Goal: Task Accomplishment & Management: Complete application form

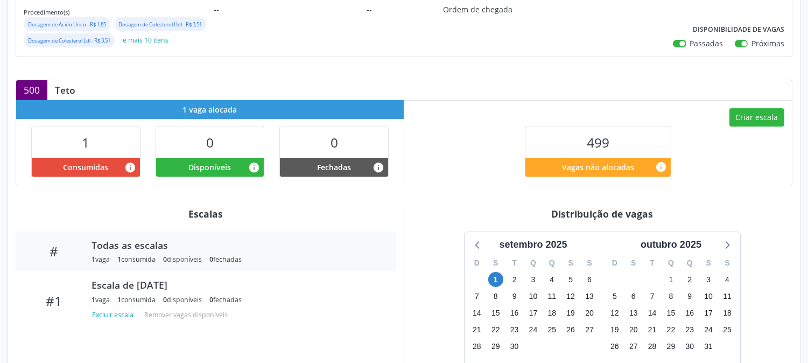
scroll to position [239, 0]
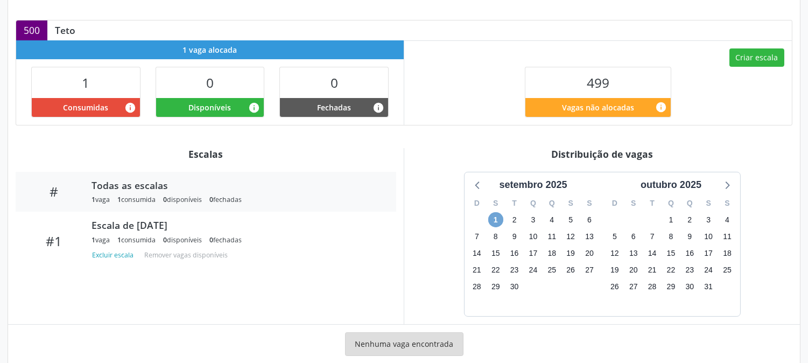
click at [498, 227] on span "1" at bounding box center [495, 219] width 15 height 15
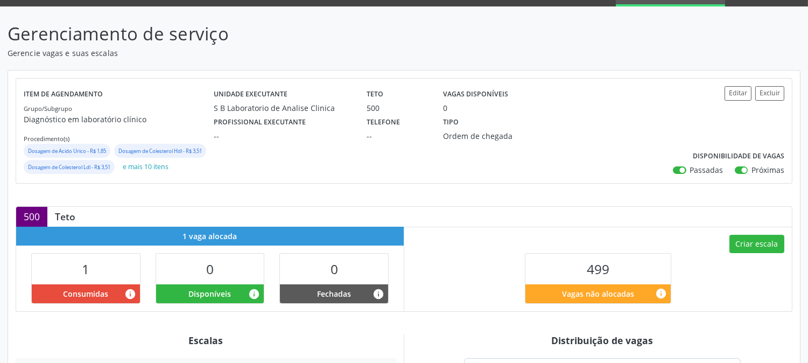
scroll to position [0, 0]
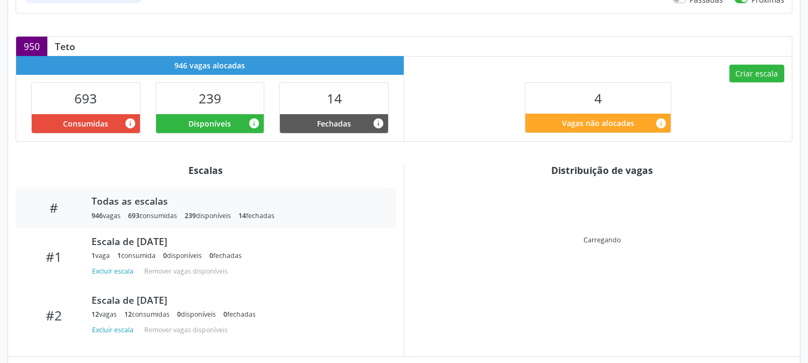
scroll to position [351, 0]
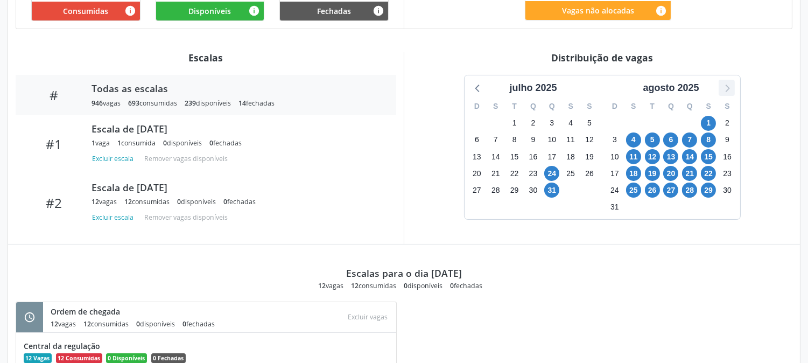
click at [730, 94] on icon at bounding box center [726, 88] width 14 height 14
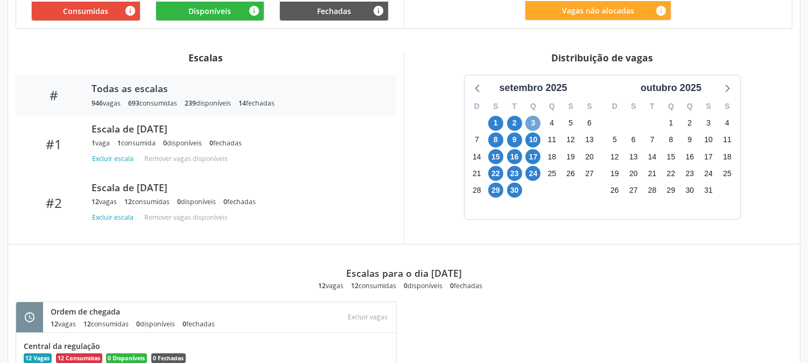
click at [531, 128] on span "3" at bounding box center [532, 123] width 15 height 15
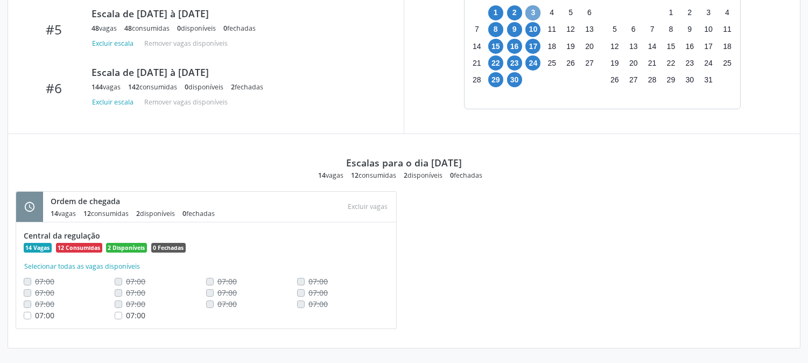
scroll to position [402, 0]
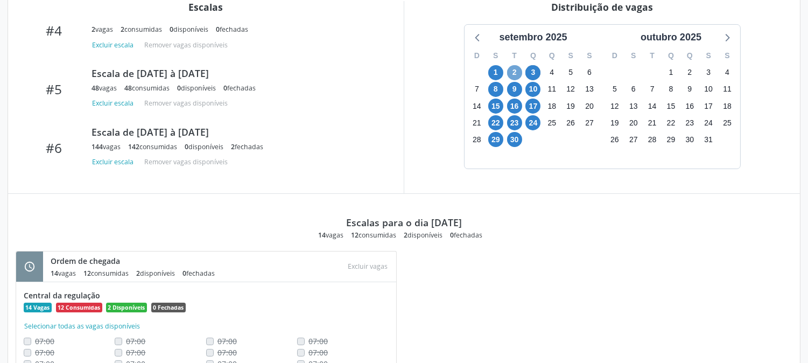
click at [515, 67] on span "2" at bounding box center [514, 72] width 15 height 15
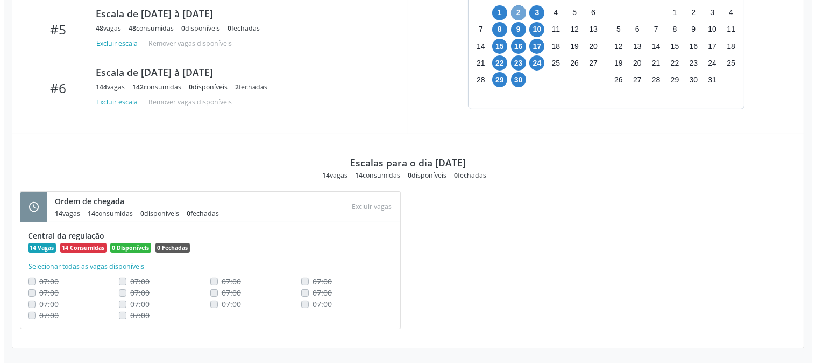
scroll to position [163, 0]
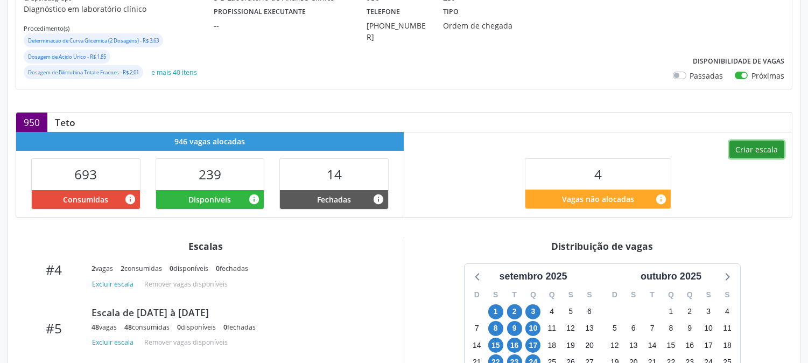
click at [767, 144] on button "Criar escala" at bounding box center [756, 149] width 55 height 18
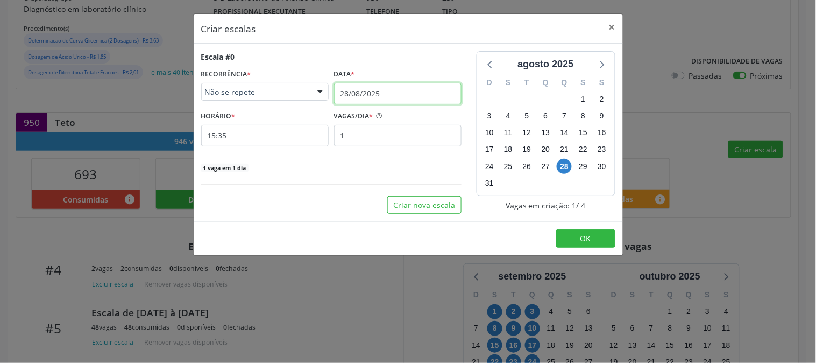
click at [395, 98] on input "28/08/2025" at bounding box center [398, 94] width 128 height 22
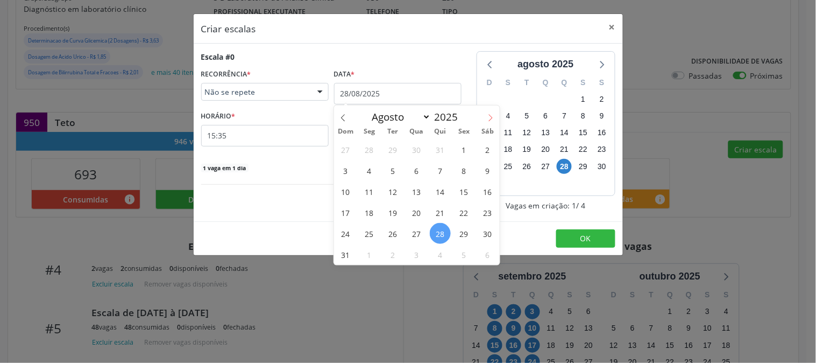
click at [487, 116] on icon at bounding box center [491, 118] width 8 height 8
select select "8"
click at [397, 144] on span "2" at bounding box center [393, 149] width 21 height 21
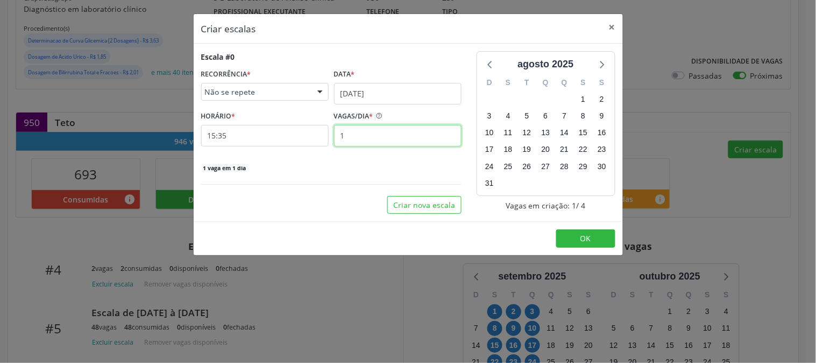
click at [396, 143] on input "1" at bounding box center [398, 136] width 128 height 22
type input "2"
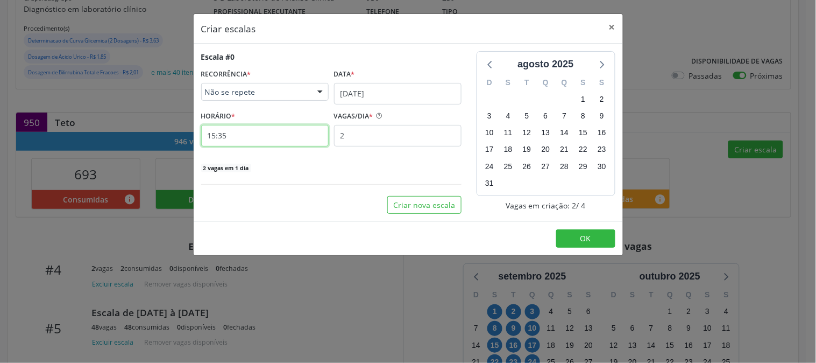
click at [244, 141] on input "15:35" at bounding box center [265, 136] width 128 height 22
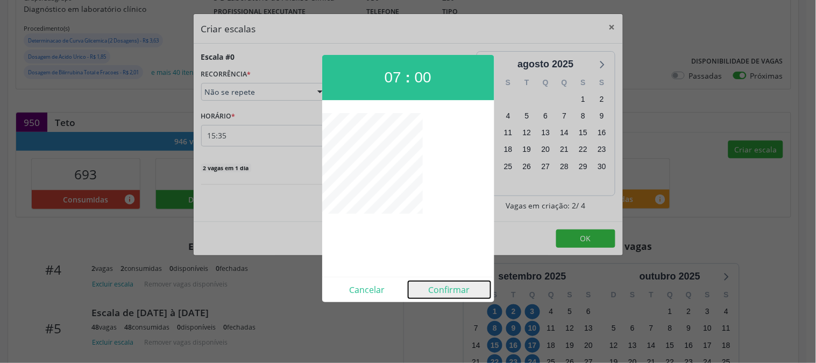
click at [434, 287] on button "Confirmar" at bounding box center [449, 289] width 82 height 17
type input "07:00"
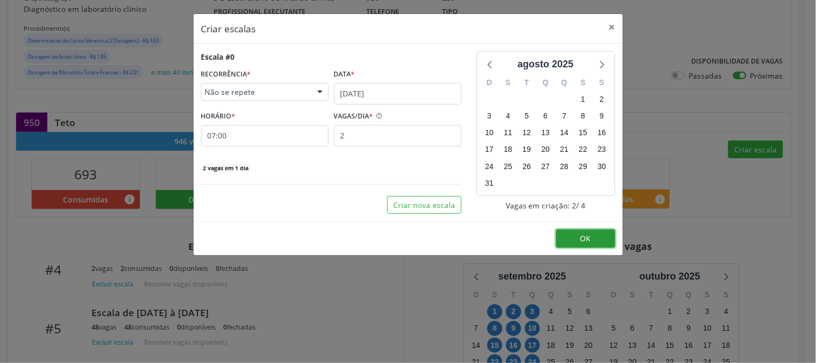
click at [577, 233] on button "OK" at bounding box center [585, 238] width 59 height 18
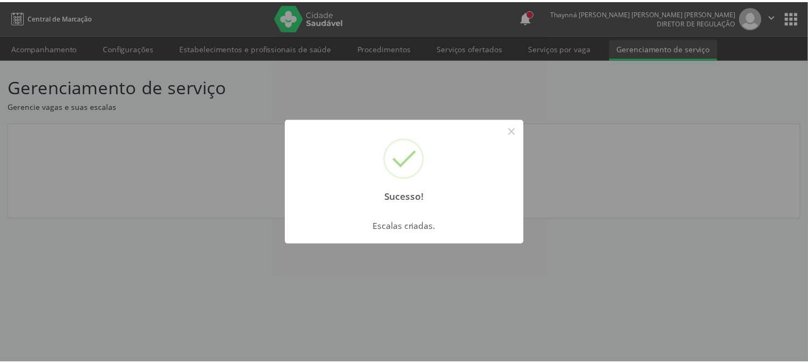
scroll to position [0, 0]
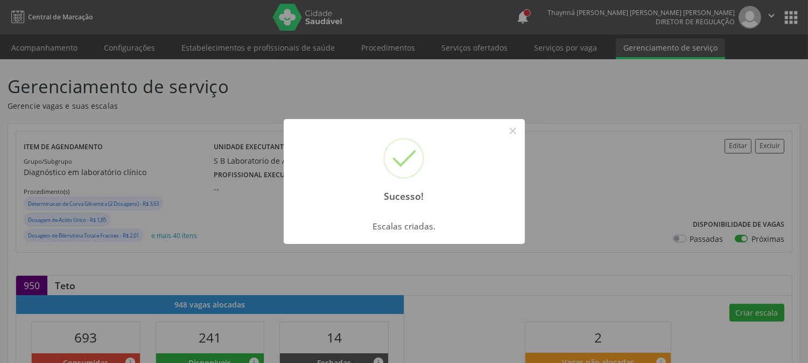
click at [501, 121] on div "Sucesso! ×" at bounding box center [404, 165] width 241 height 93
click at [506, 129] on button "×" at bounding box center [513, 131] width 18 height 18
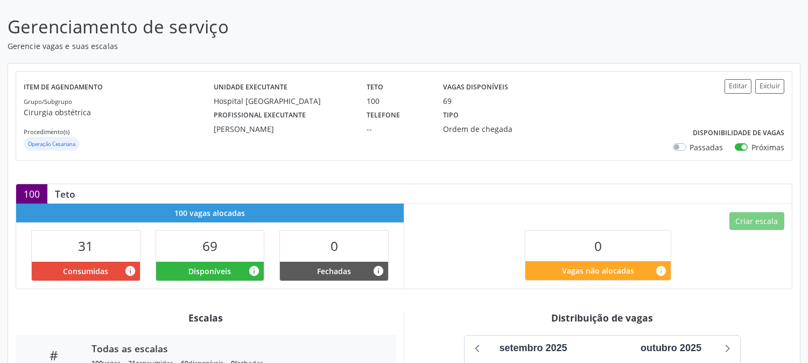
scroll to position [247, 0]
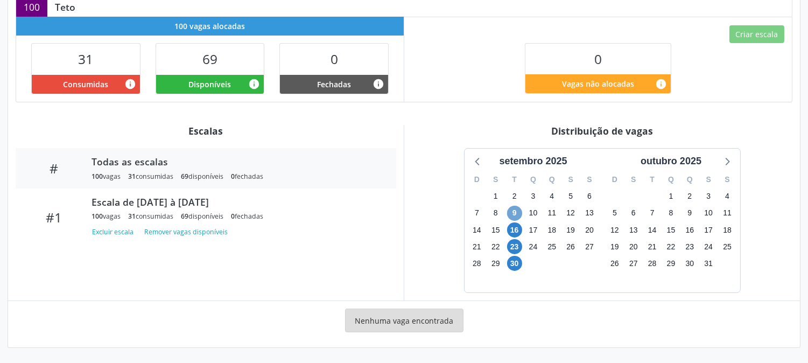
click at [518, 213] on span "9" at bounding box center [514, 213] width 15 height 15
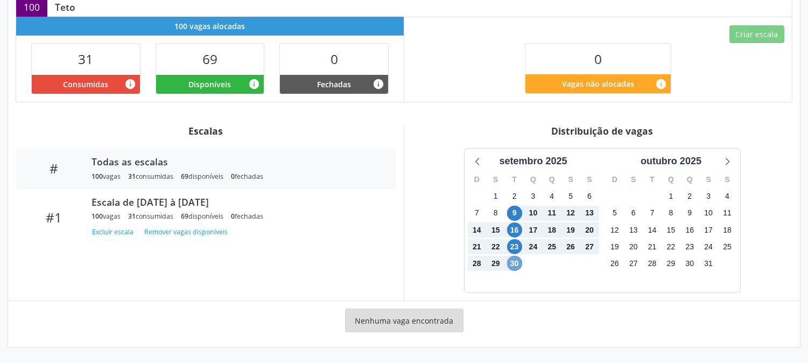
click at [513, 259] on span "30" at bounding box center [514, 263] width 15 height 15
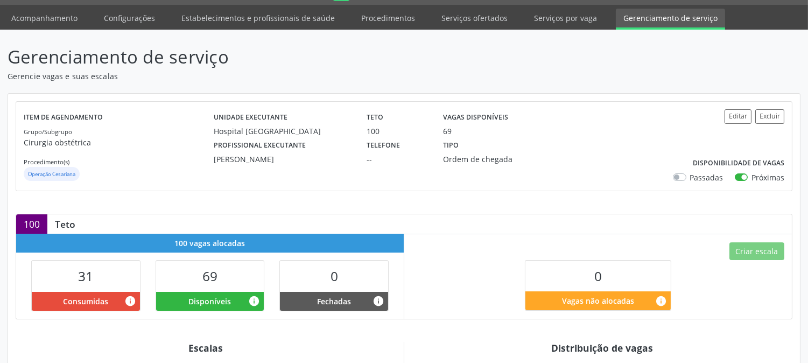
scroll to position [0, 0]
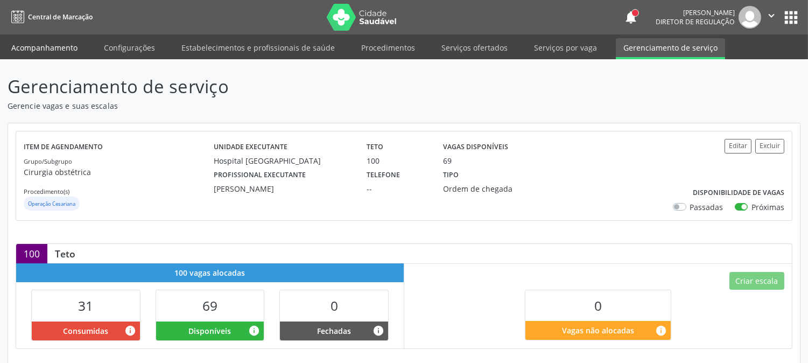
click at [44, 46] on link "Acompanhamento" at bounding box center [44, 47] width 81 height 19
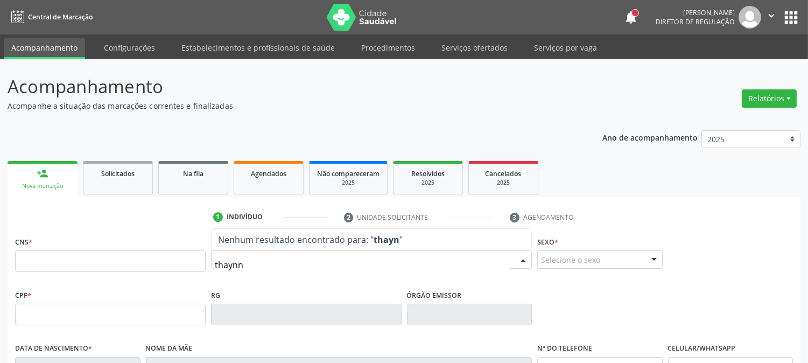
type input "thaynna"
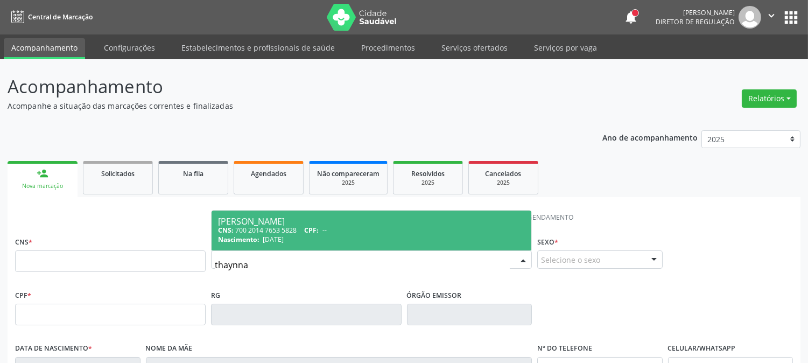
click at [275, 235] on span "28/02/2003" at bounding box center [273, 239] width 21 height 9
type input "700 2014 7653 5828"
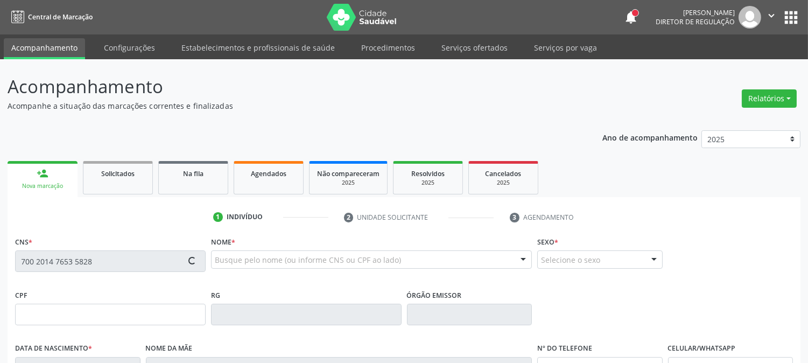
scroll to position [220, 0]
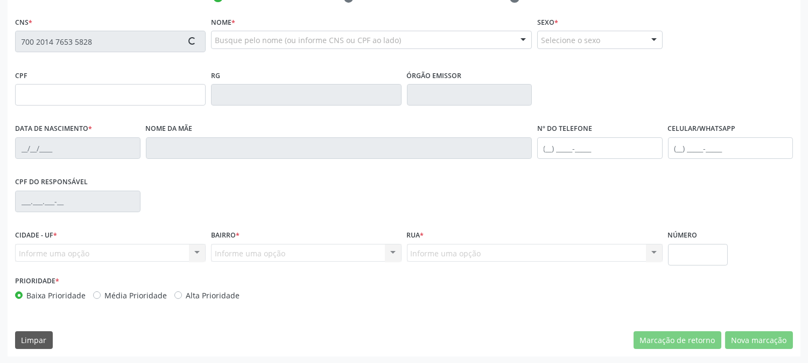
type input "28/02/2003"
type input "Maria Betania Vasconcelos"
type input "(99) 99999-9999"
type input "(87) 99628-2142"
type input "040.207.004-60"
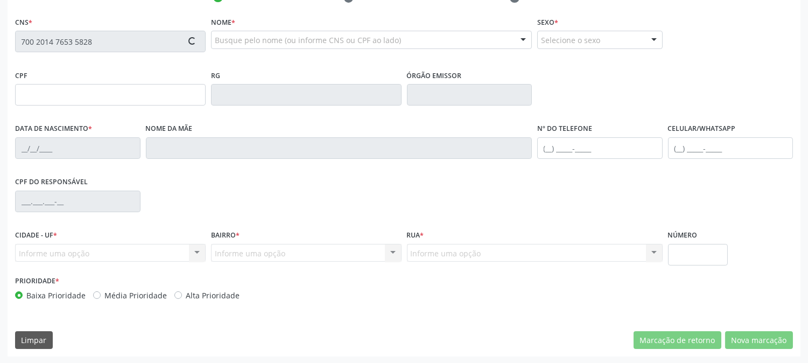
type input "367"
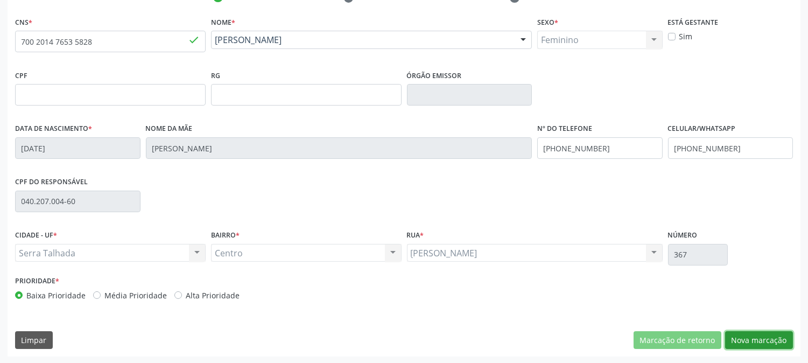
click at [769, 335] on button "Nova marcação" at bounding box center [759, 340] width 68 height 18
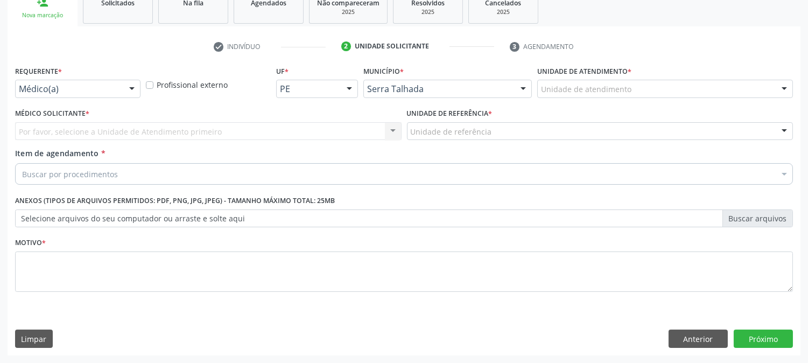
scroll to position [170, 0]
click at [123, 175] on div "Buscar por procedimentos" at bounding box center [403, 175] width 777 height 22
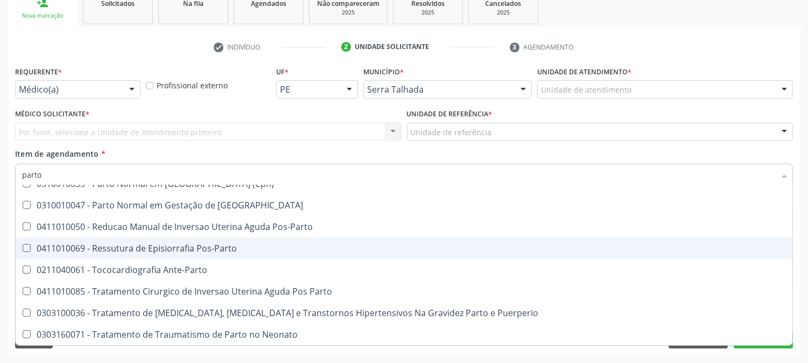
scroll to position [0, 0]
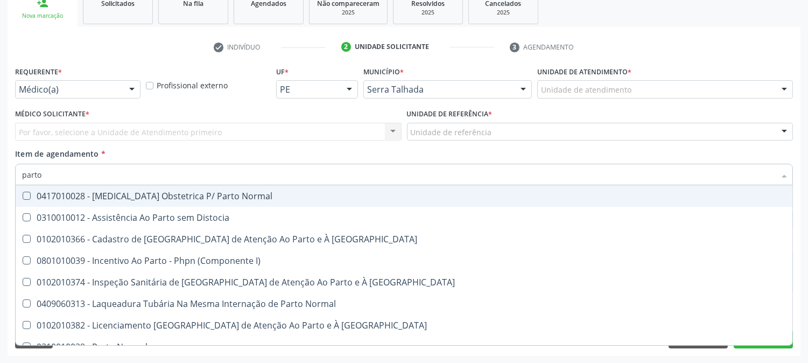
drag, startPoint x: 49, startPoint y: 175, endPoint x: 0, endPoint y: 176, distance: 49.0
click at [0, 176] on div "Acompanhamento Acompanhe a situação das marcações correntes e finalizadas Relat…" at bounding box center [404, 126] width 808 height 474
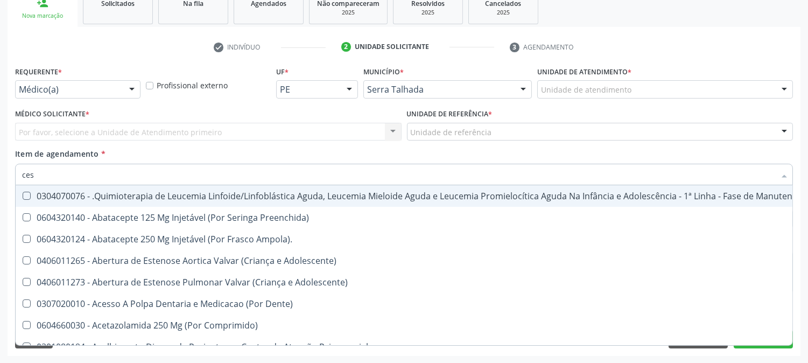
type input "cesa"
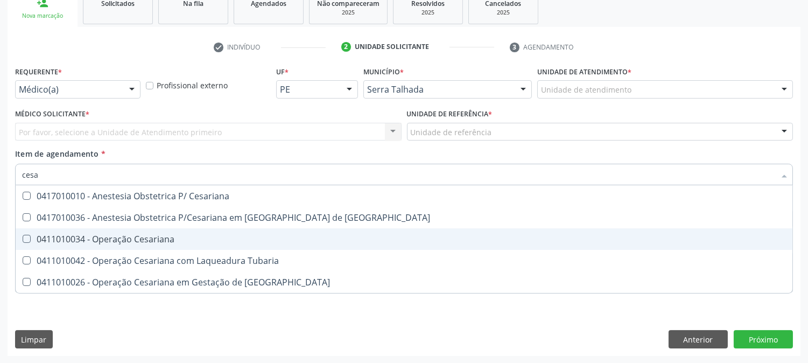
click at [167, 230] on span "0411010034 - Operação Cesariana" at bounding box center [404, 239] width 776 height 22
checkbox Cesariana "true"
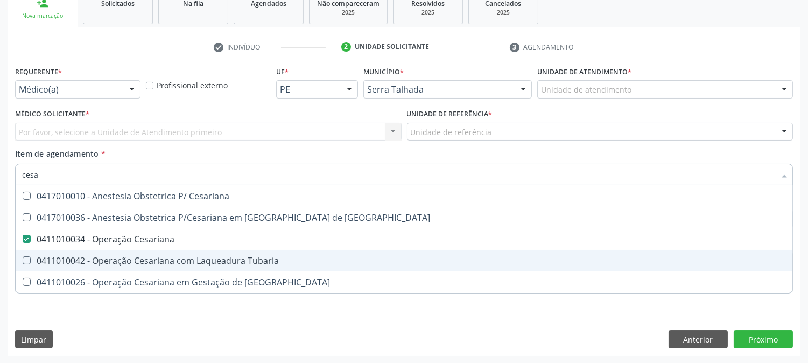
click at [124, 310] on div "Requerente * Médico(a) Médico(a) Enfermeiro(a) Paciente Nenhum resultado encont…" at bounding box center [404, 209] width 793 height 292
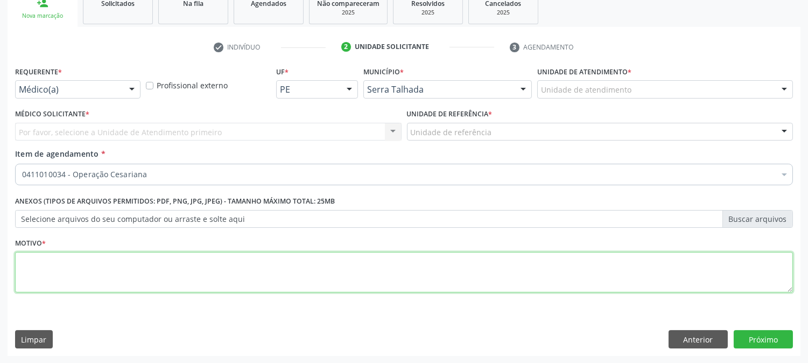
click at [140, 261] on textarea at bounding box center [403, 272] width 777 height 41
type textarea "."
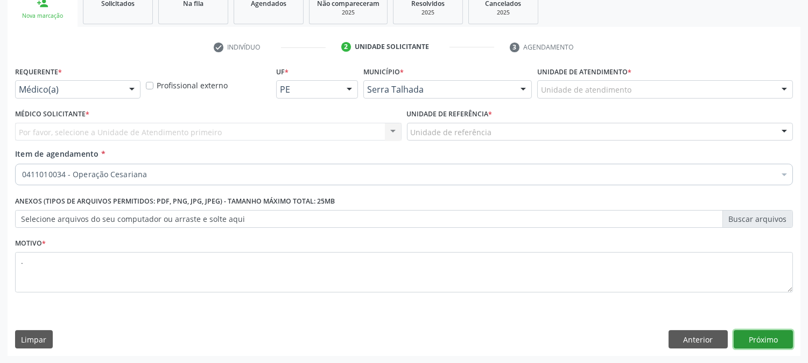
click at [761, 336] on button "Próximo" at bounding box center [762, 339] width 59 height 18
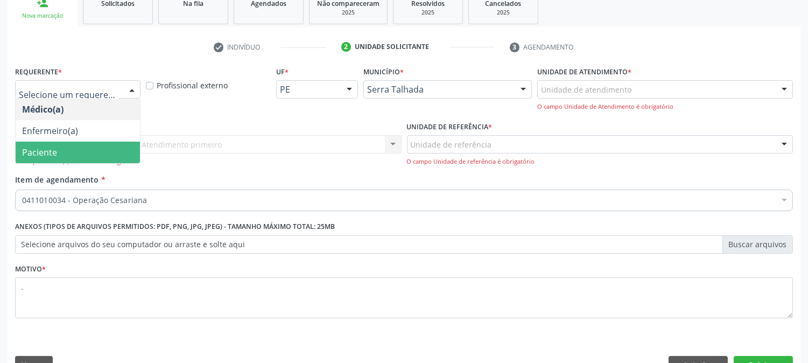
click at [63, 150] on span "Paciente" at bounding box center [78, 152] width 124 height 22
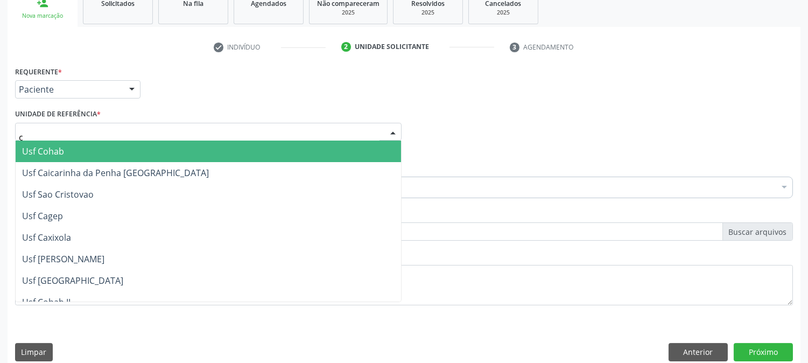
type input "ce"
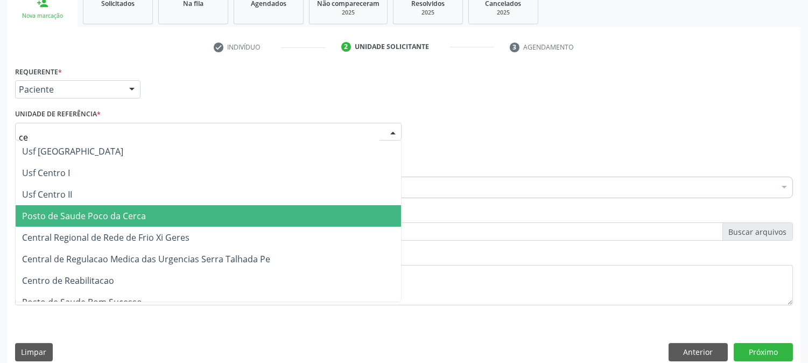
click at [100, 213] on span "Posto de Saude Poco da Cerca" at bounding box center [84, 216] width 124 height 12
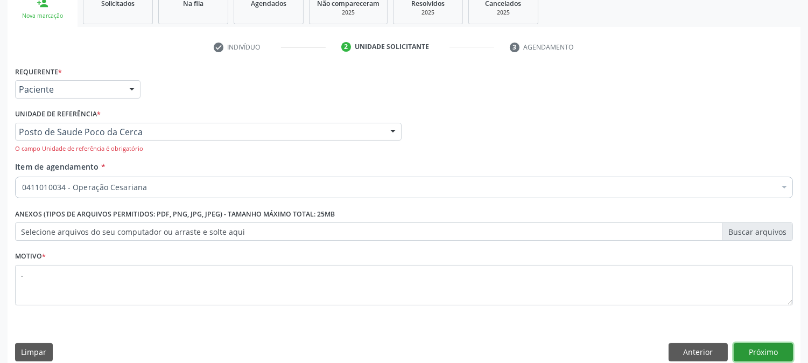
click at [764, 343] on button "Próximo" at bounding box center [762, 352] width 59 height 18
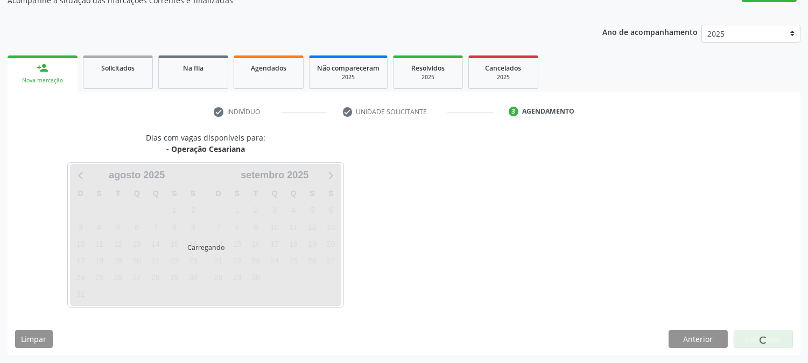
scroll to position [105, 0]
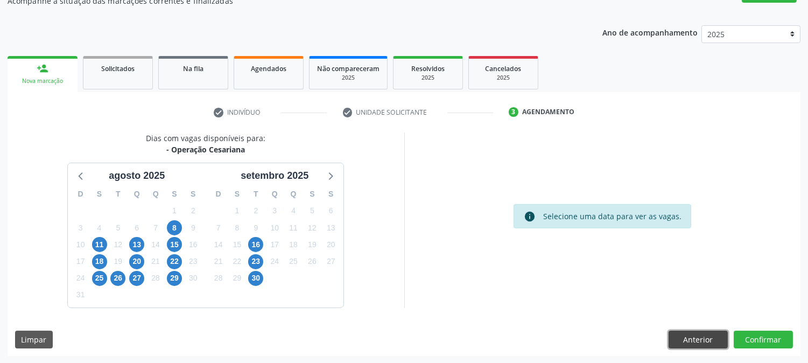
click at [687, 342] on button "Anterior" at bounding box center [697, 339] width 59 height 18
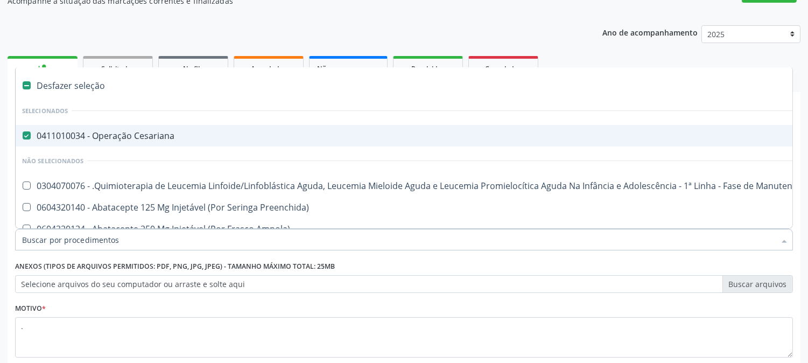
click at [27, 135] on Cesariana at bounding box center [27, 135] width 8 height 8
click at [23, 135] on Cesariana "checkbox" at bounding box center [19, 135] width 7 height 7
checkbox Cesariana "false"
click at [0, 166] on div "Acompanhamento Acompanhe a situação das marcações correntes e finalizadas Relat…" at bounding box center [404, 191] width 808 height 474
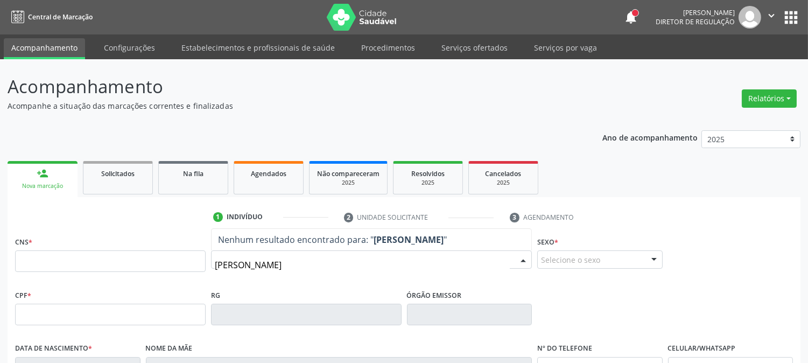
type input "[PERSON_NAME]"
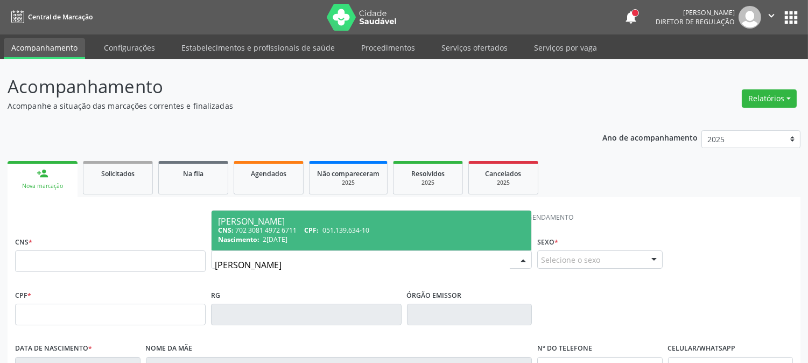
click at [269, 243] on span "23/04/1981" at bounding box center [275, 239] width 25 height 9
type input "702 3081 4972 6711"
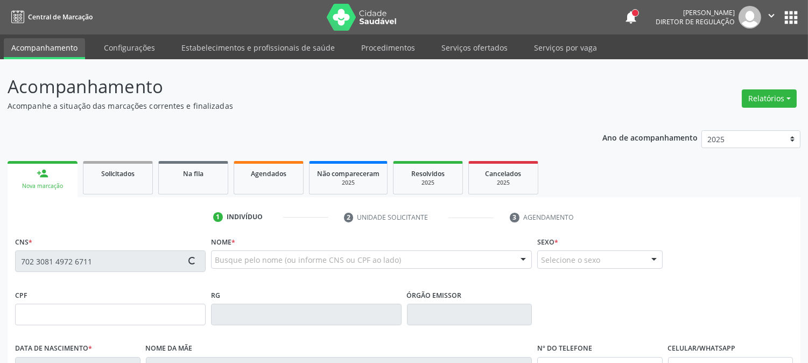
scroll to position [220, 0]
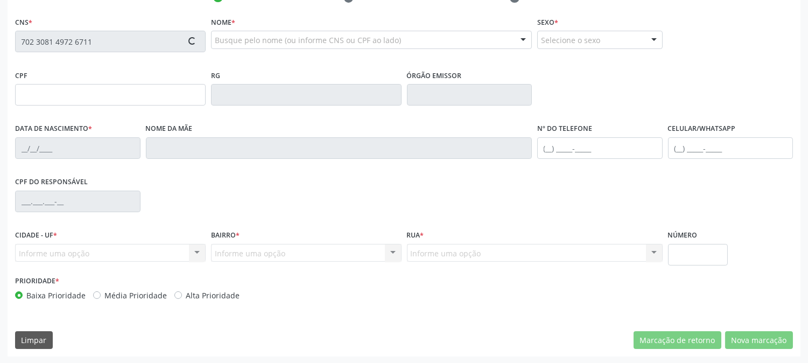
type input "051.139.634-10"
type input "23/04/1981"
type input "Maria Aparecida Ribeiro da Silva de Queiroz"
type input "(87) 98831-1236"
type input "041.151.824-07"
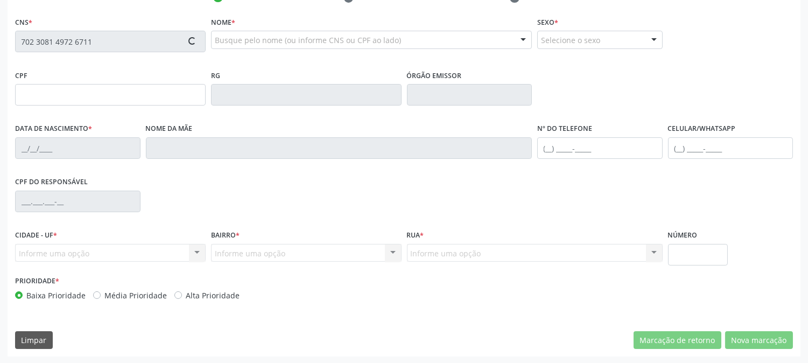
type input "1001"
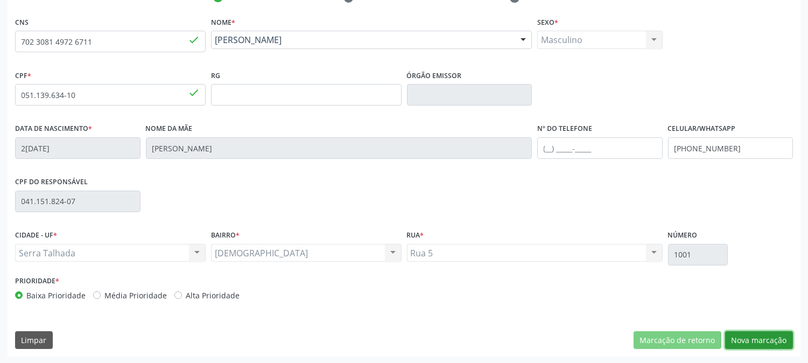
click at [740, 339] on button "Nova marcação" at bounding box center [759, 340] width 68 height 18
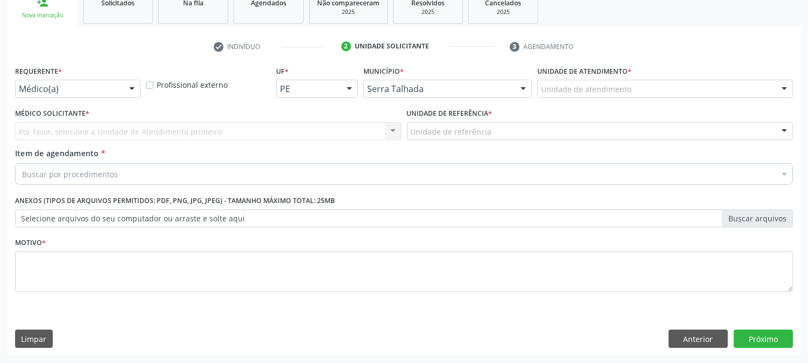
scroll to position [170, 0]
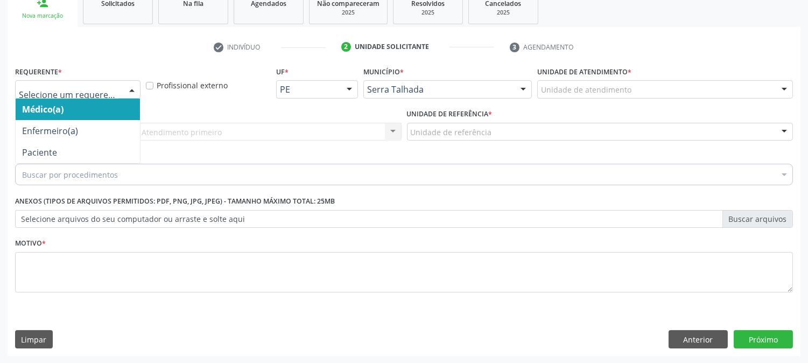
click at [109, 96] on div at bounding box center [77, 89] width 125 height 18
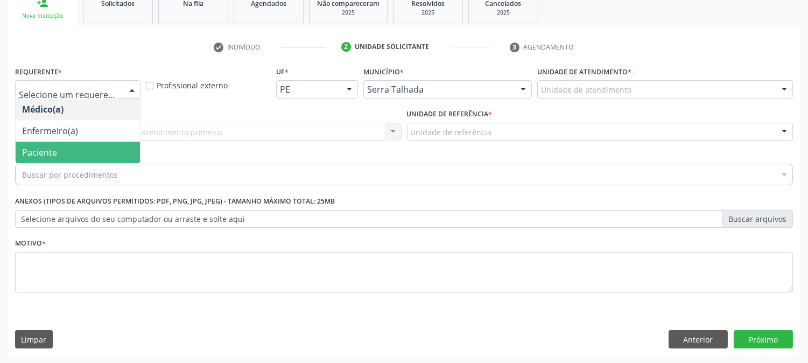
click at [99, 154] on span "Paciente" at bounding box center [78, 152] width 124 height 22
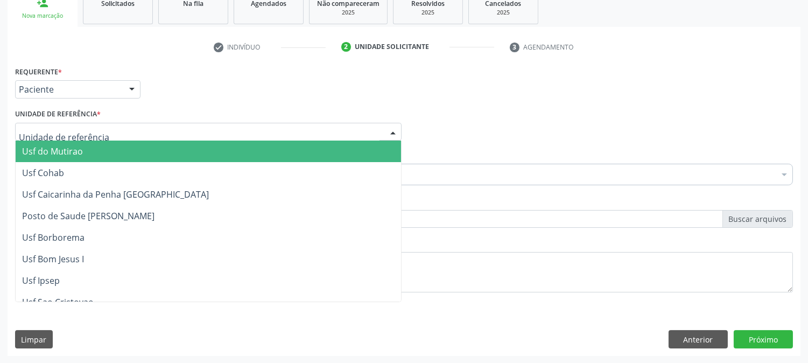
click at [99, 133] on div at bounding box center [208, 132] width 386 height 18
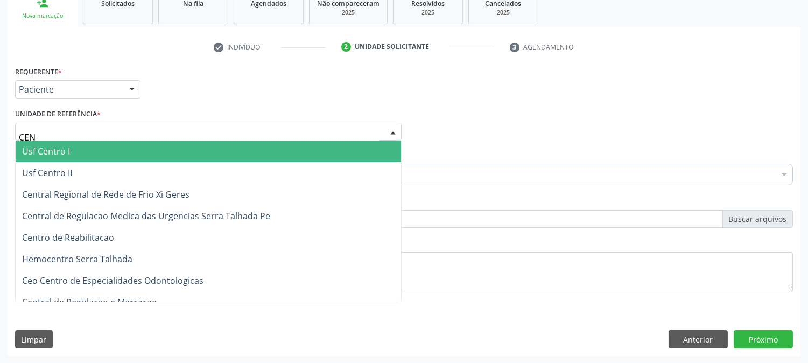
type input "CENT"
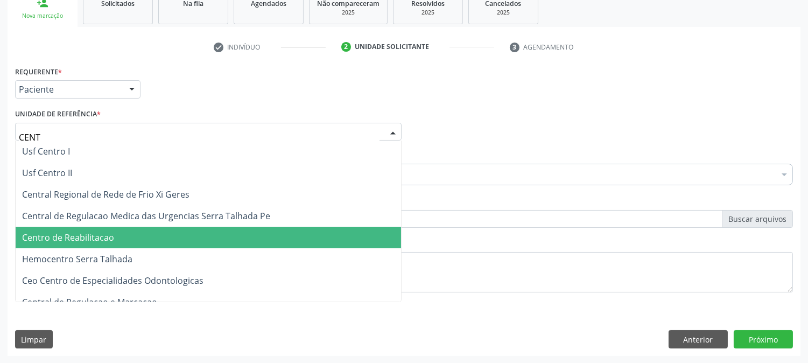
click at [108, 237] on span "Centro de Reabilitacao" at bounding box center [68, 237] width 92 height 12
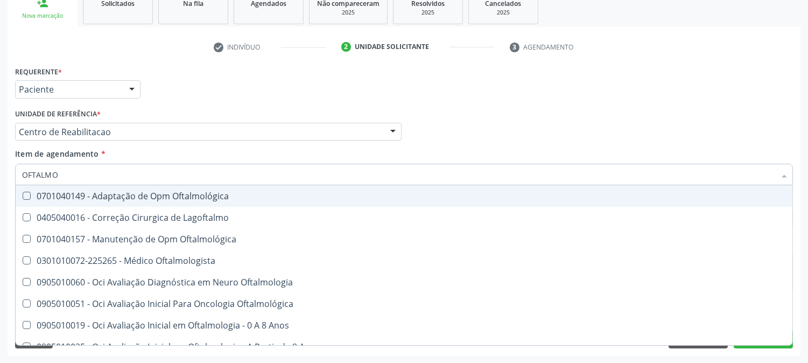
type input "OFTALMOL"
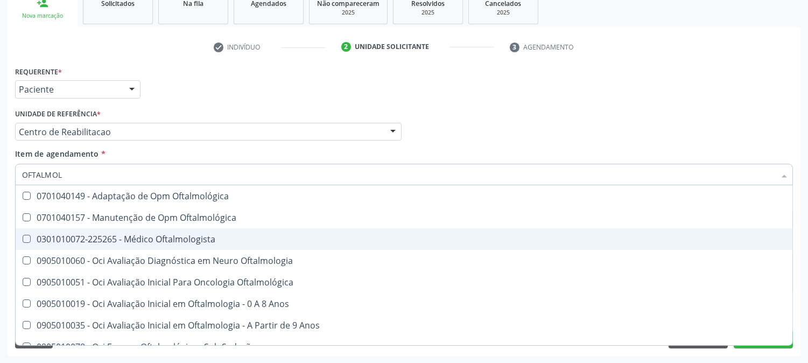
click at [116, 243] on span "0301010072-225265 - Médico Oftalmologista" at bounding box center [404, 239] width 776 height 22
checkbox Oftalmologista "true"
click at [0, 213] on div "Acompanhamento Acompanhe a situação das marcações correntes e finalizadas Relat…" at bounding box center [404, 126] width 808 height 474
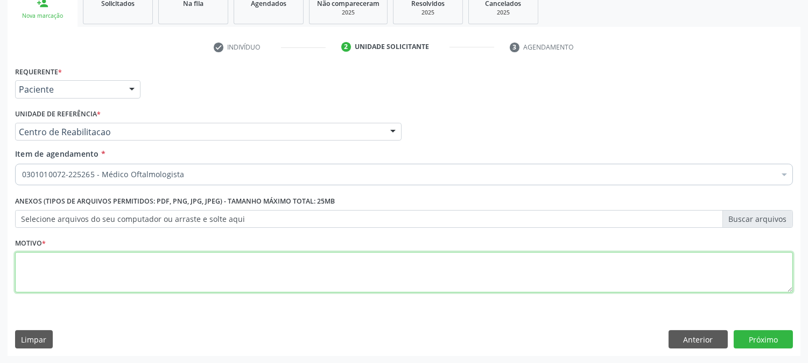
click at [54, 266] on textarea at bounding box center [403, 272] width 777 height 41
type textarea "."
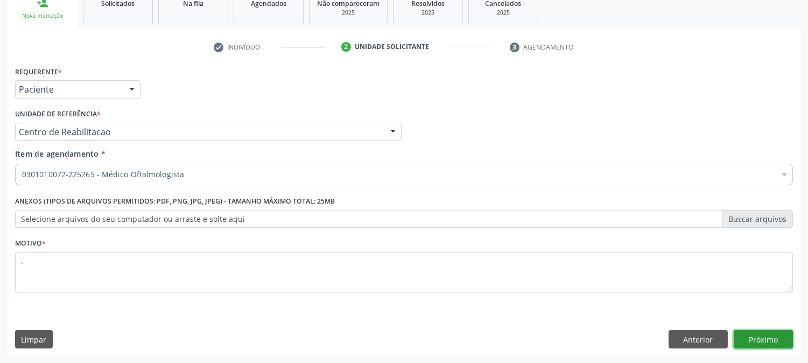
click at [775, 334] on button "Próximo" at bounding box center [762, 339] width 59 height 18
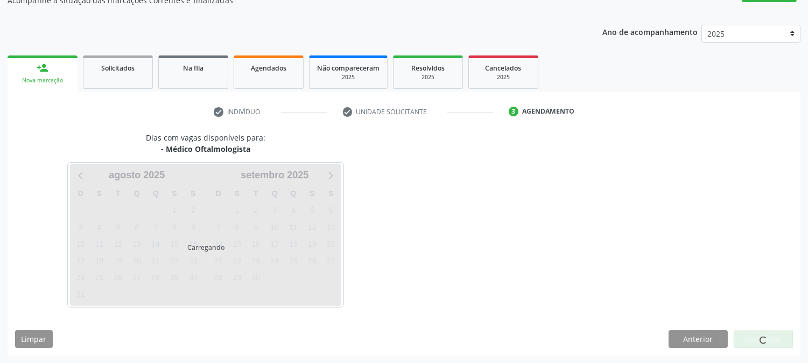
scroll to position [105, 0]
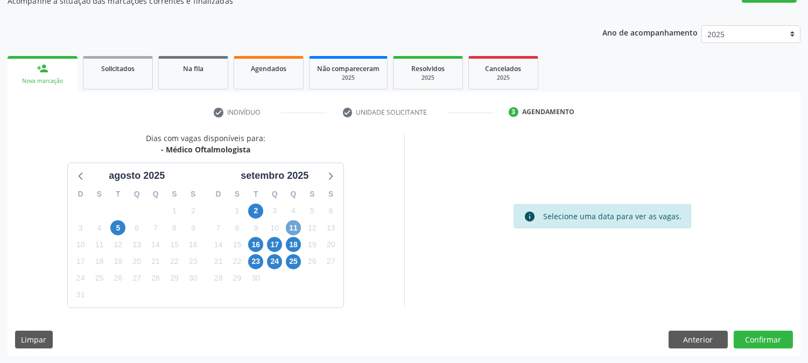
click at [297, 228] on span "11" at bounding box center [293, 227] width 15 height 15
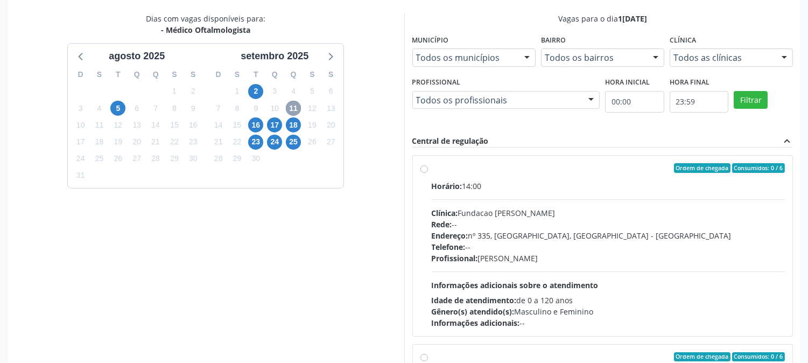
scroll to position [280, 0]
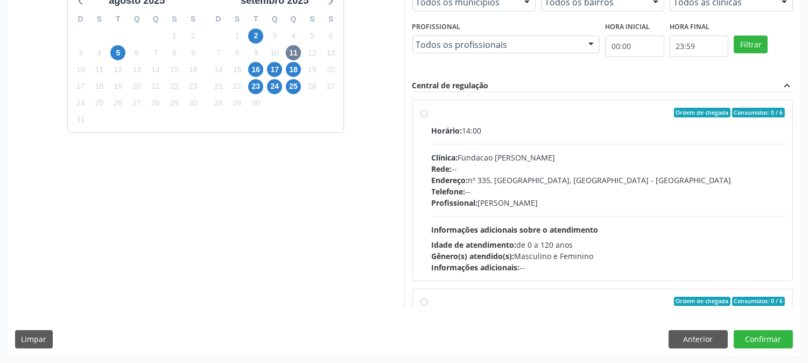
click at [555, 222] on div "Horário: 14:00 Clínica: Fundacao Altino Ventura Rede: -- Endereço: nº 335, Noss…" at bounding box center [607, 199] width 353 height 148
click at [428, 117] on input "Ordem de chegada Consumidos: 0 / 6 Horário: 14:00 Clínica: Fundacao Altino Vent…" at bounding box center [424, 113] width 8 height 10
radio input "true"
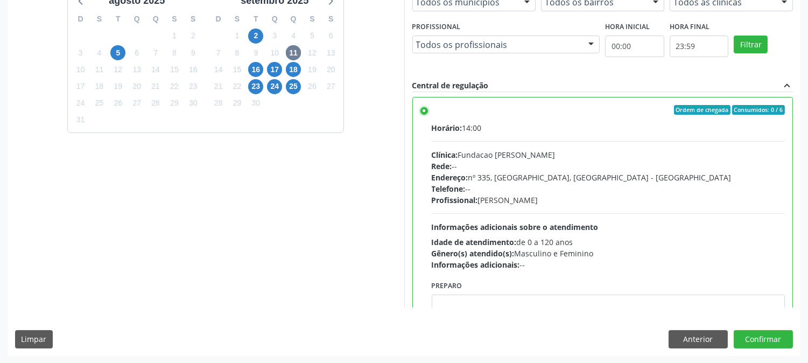
scroll to position [0, 0]
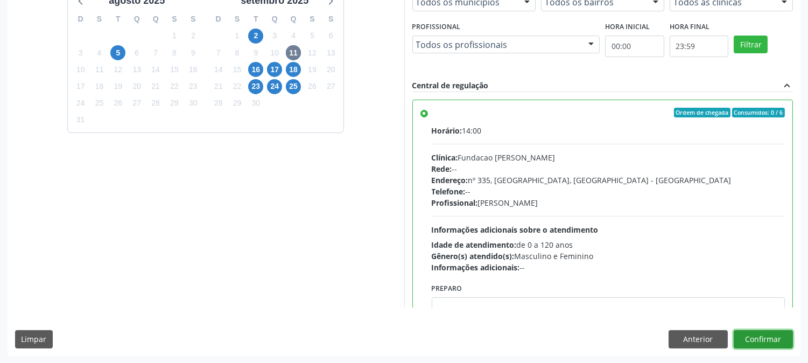
click at [766, 344] on button "Confirmar" at bounding box center [762, 339] width 59 height 18
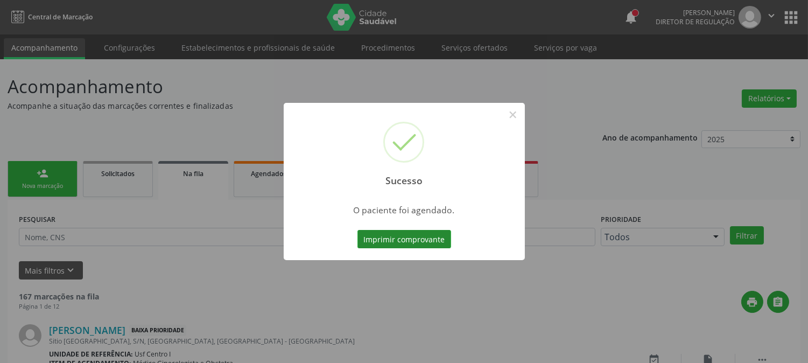
click at [390, 240] on button "Imprimir comprovante" at bounding box center [404, 239] width 94 height 18
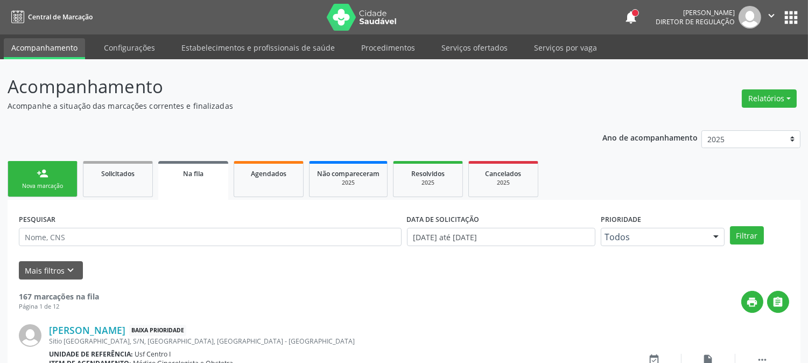
click at [53, 171] on link "person_add Nova marcação" at bounding box center [43, 179] width 70 height 36
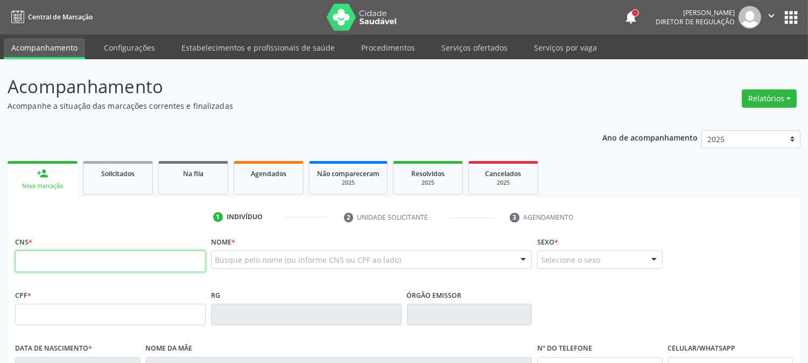
click at [58, 257] on input "text" at bounding box center [110, 261] width 190 height 22
type input "700 6009 6599 0868"
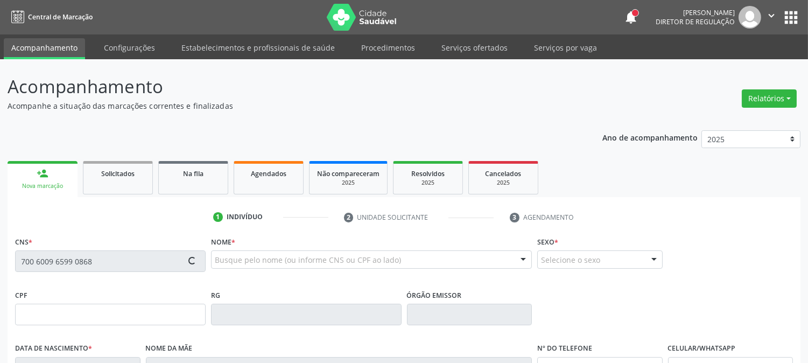
type input "728.897.134-15"
type input "28/01/1970"
type input "Irane Maria de Carvalho Silva"
type input "(87) 99952-5932"
type input "244.498.654-72"
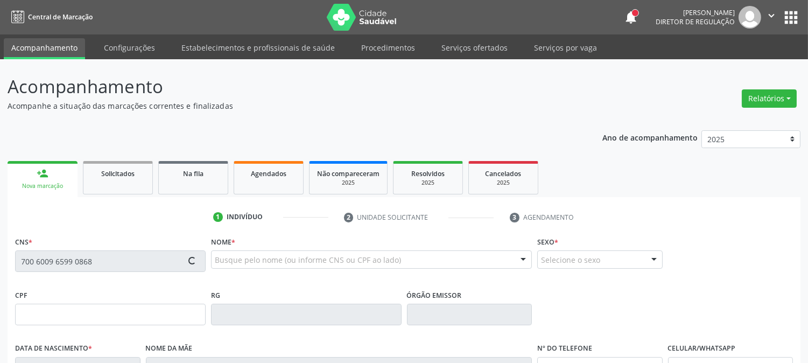
type input "977"
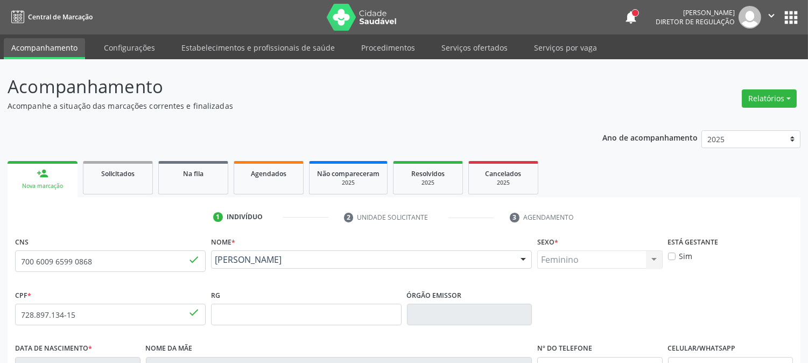
scroll to position [220, 0]
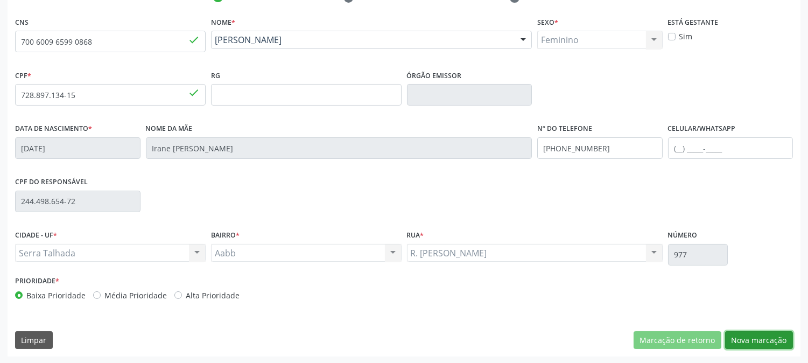
click at [739, 332] on button "Nova marcação" at bounding box center [759, 340] width 68 height 18
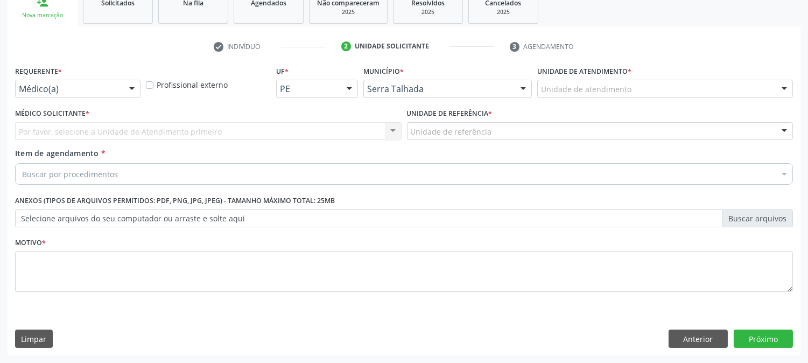
scroll to position [170, 0]
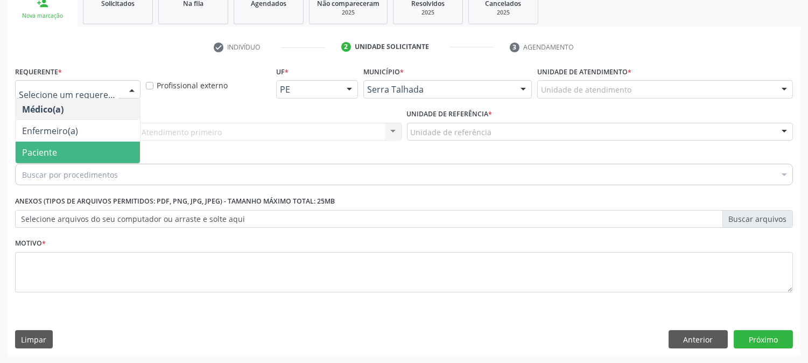
click at [73, 143] on span "Paciente" at bounding box center [78, 152] width 124 height 22
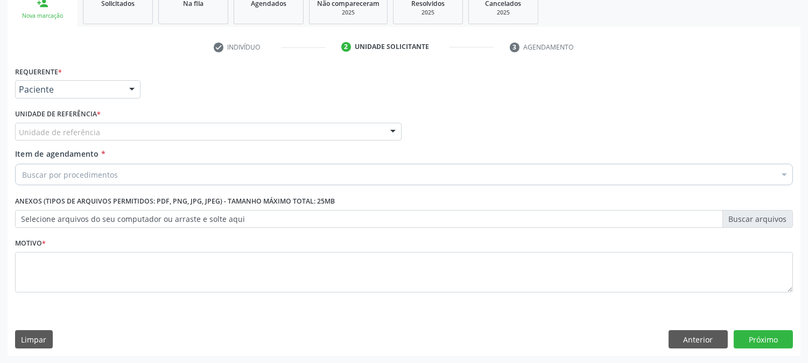
click at [82, 124] on div "Unidade de referência" at bounding box center [208, 132] width 386 height 18
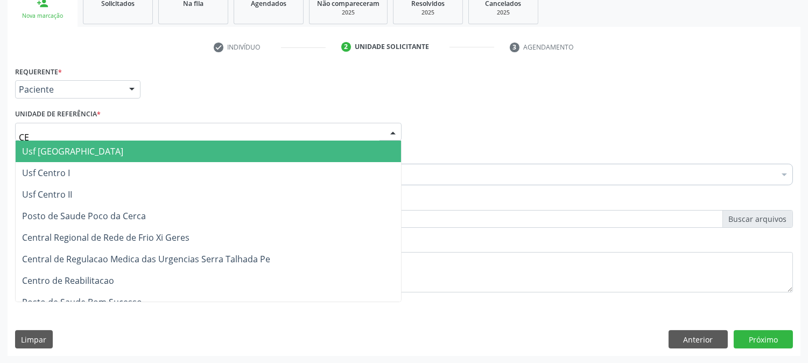
type input "CEN"
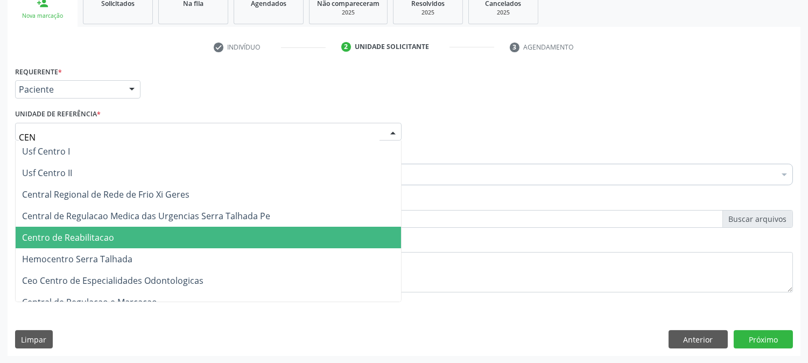
click at [91, 229] on span "Centro de Reabilitacao" at bounding box center [208, 238] width 385 height 22
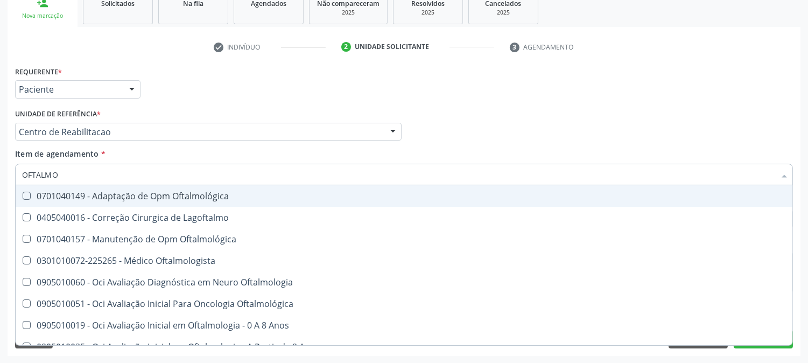
type input "OFTALMOL"
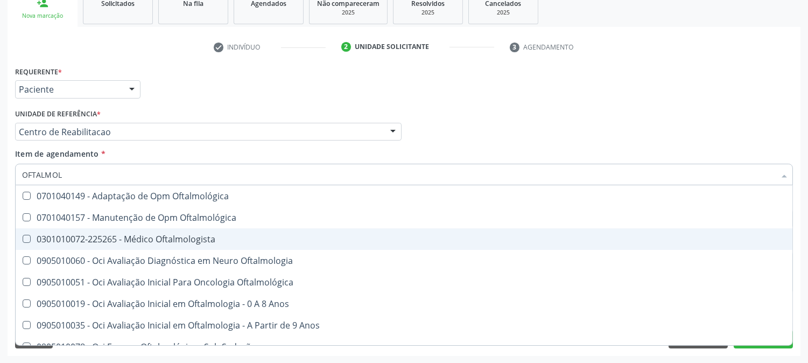
click at [76, 235] on div "0301010072-225265 - Médico Oftalmologista" at bounding box center [403, 239] width 763 height 9
checkbox Oftalmologista "true"
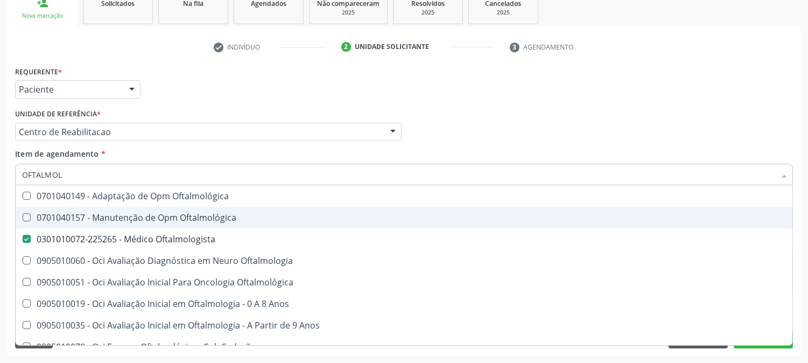
click at [0, 215] on div "Acompanhamento Acompanhe a situação das marcações correntes e finalizadas Relat…" at bounding box center [404, 126] width 808 height 474
checkbox Oftalmológica "true"
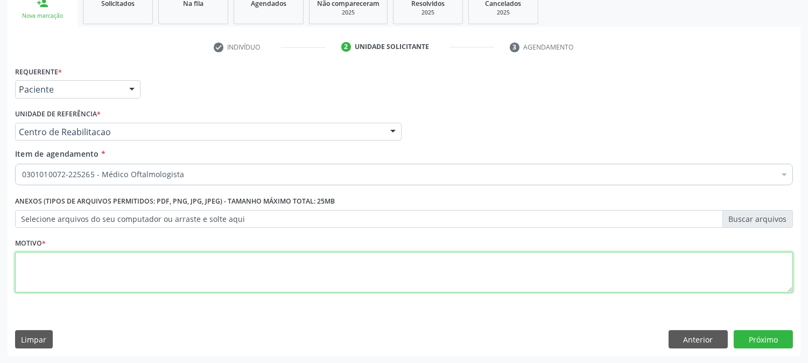
click at [50, 270] on textarea at bounding box center [403, 272] width 777 height 41
type textarea "."
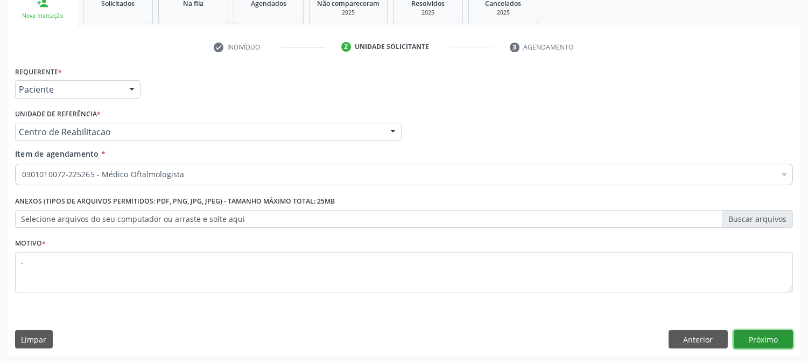
click at [760, 334] on button "Próximo" at bounding box center [762, 339] width 59 height 18
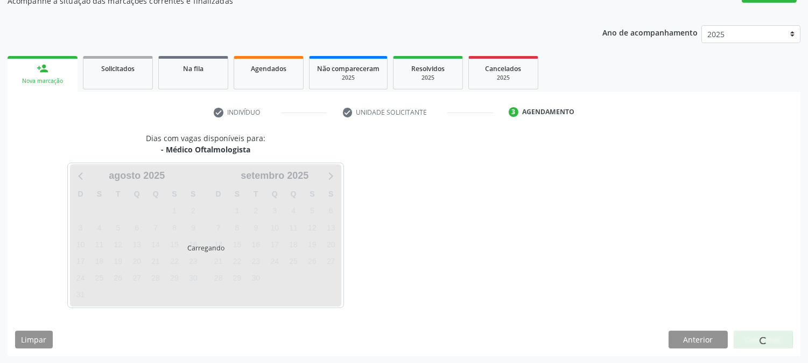
scroll to position [105, 0]
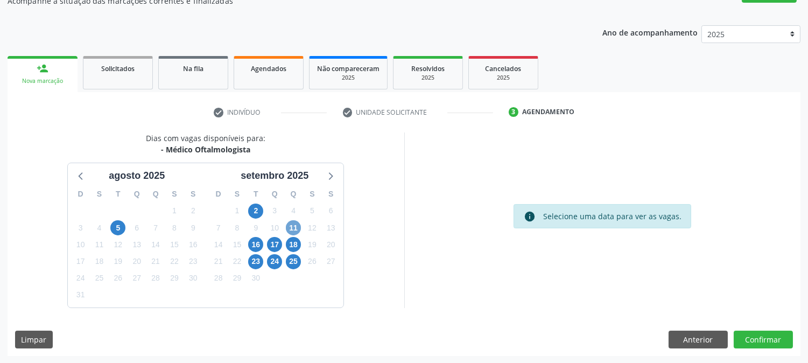
click at [287, 228] on span "11" at bounding box center [293, 227] width 15 height 15
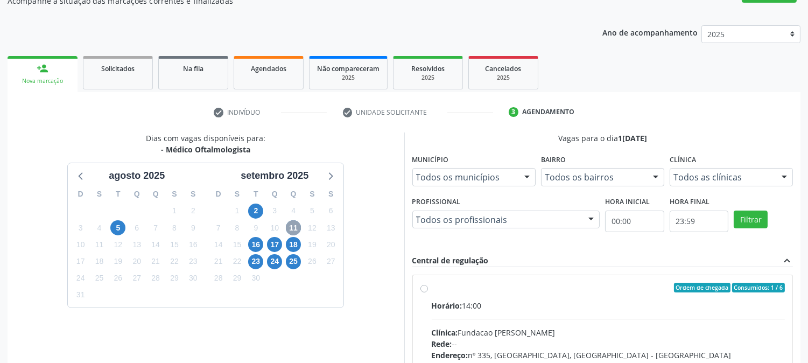
scroll to position [280, 0]
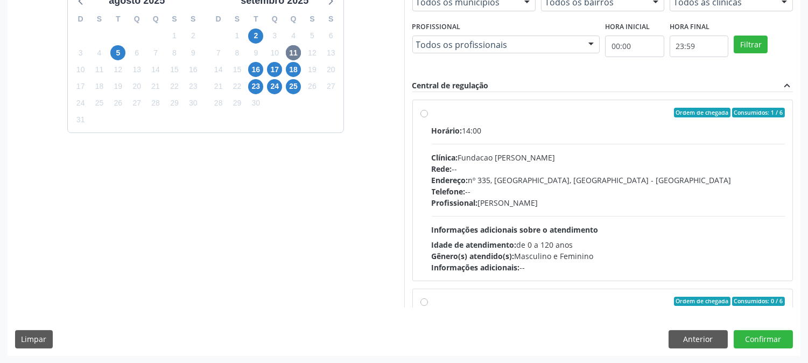
click at [547, 169] on div "Rede: --" at bounding box center [607, 168] width 353 height 11
click at [428, 117] on input "Ordem de chegada Consumidos: 1 / 6 Horário: 14:00 Clínica: Fundacao Altino Vent…" at bounding box center [424, 113] width 8 height 10
radio input "true"
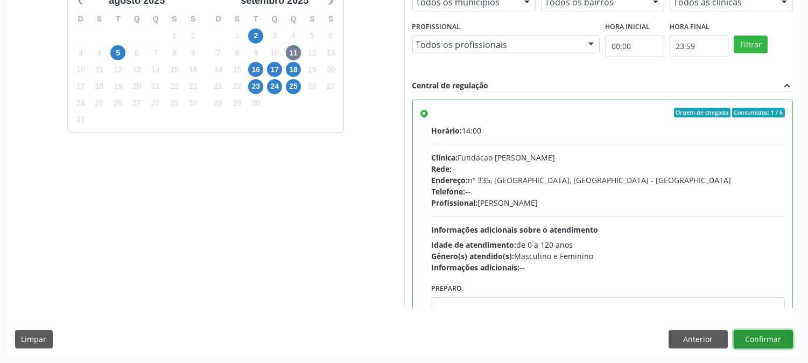
click at [775, 342] on button "Confirmar" at bounding box center [762, 339] width 59 height 18
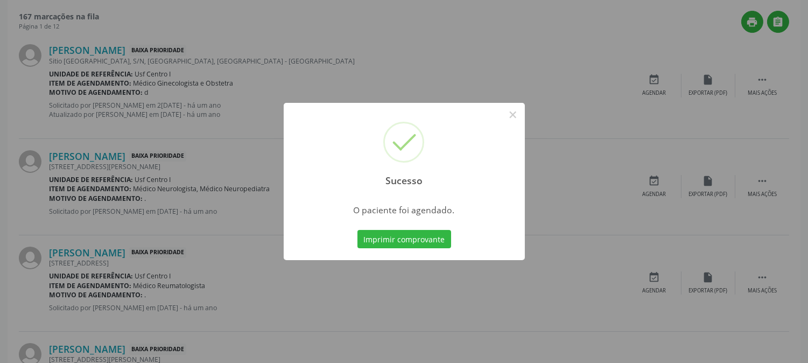
scroll to position [0, 0]
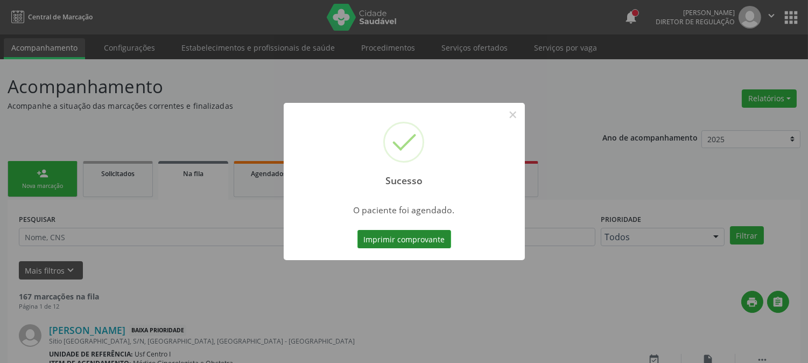
click at [411, 244] on button "Imprimir comprovante" at bounding box center [404, 239] width 94 height 18
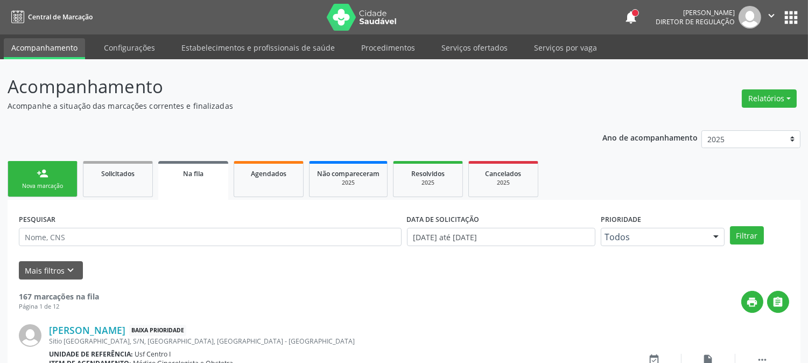
click at [41, 187] on div "Nova marcação" at bounding box center [43, 186] width 54 height 8
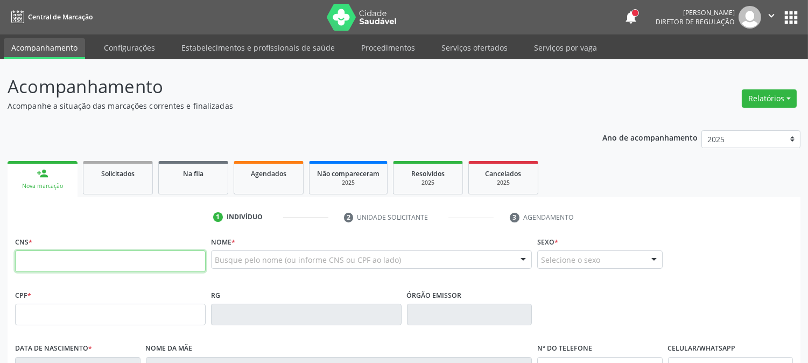
click at [114, 251] on input "text" at bounding box center [110, 261] width 190 height 22
type input "702 4095 4327 5820"
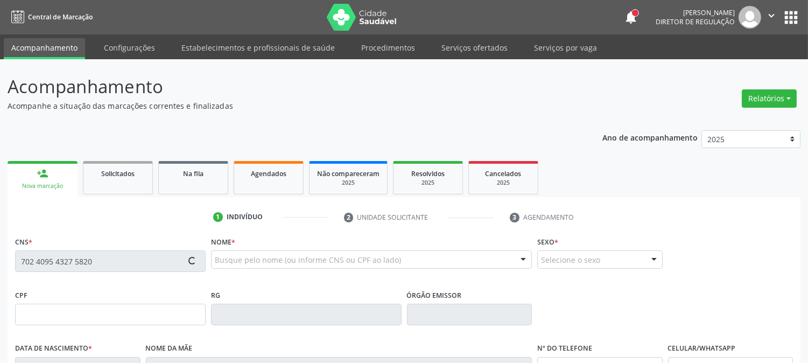
type input "122.574.514-49"
type input "13/02/1955"
type input "Afra Izabel da Silva"
type input "(87) 99964-3967"
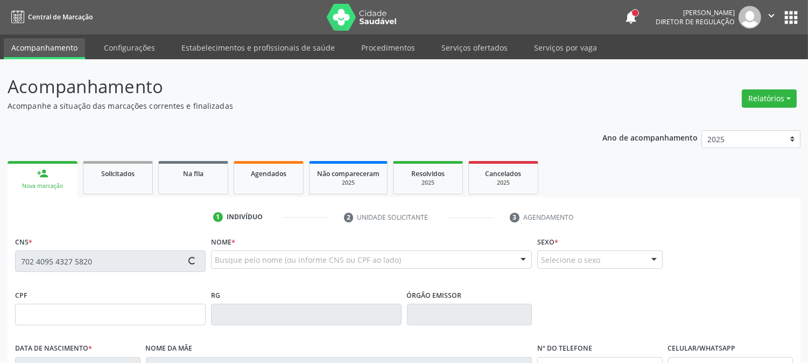
type input "87"
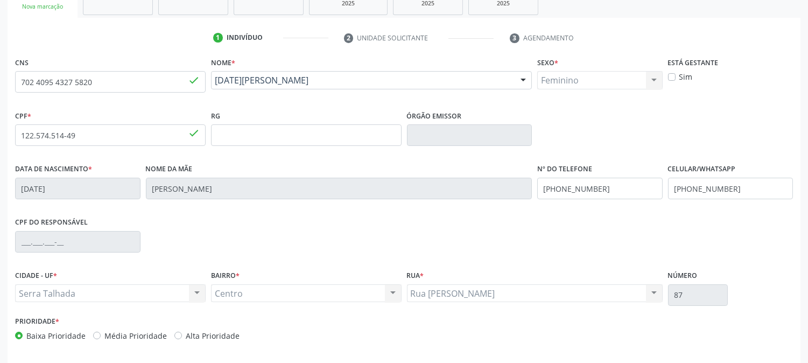
scroll to position [220, 0]
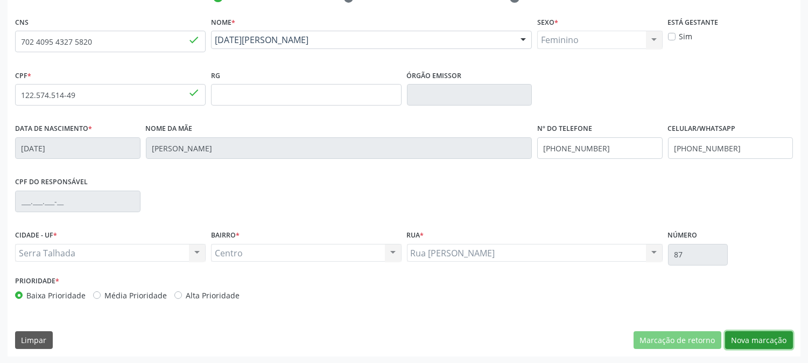
click at [748, 343] on button "Nova marcação" at bounding box center [759, 340] width 68 height 18
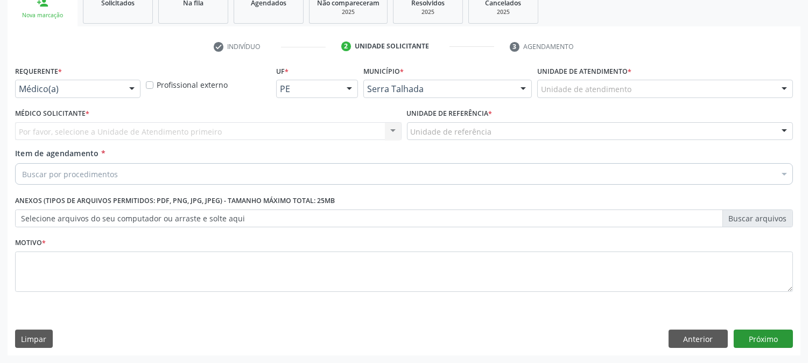
scroll to position [170, 0]
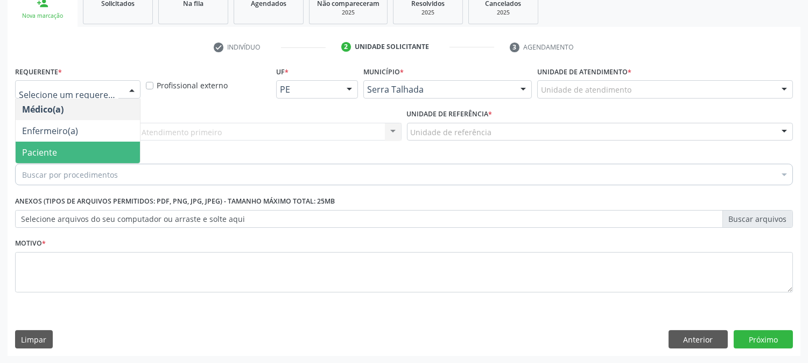
click at [79, 151] on span "Paciente" at bounding box center [78, 152] width 124 height 22
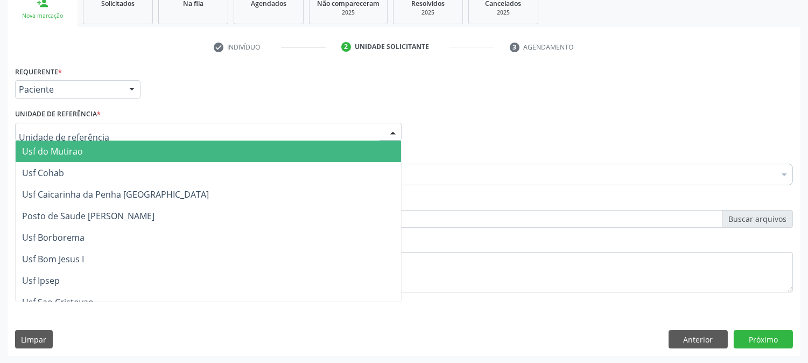
click at [98, 131] on div at bounding box center [208, 132] width 386 height 18
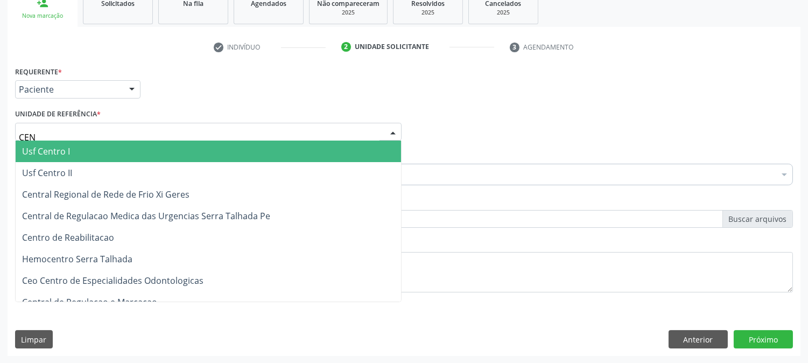
type input "CENT"
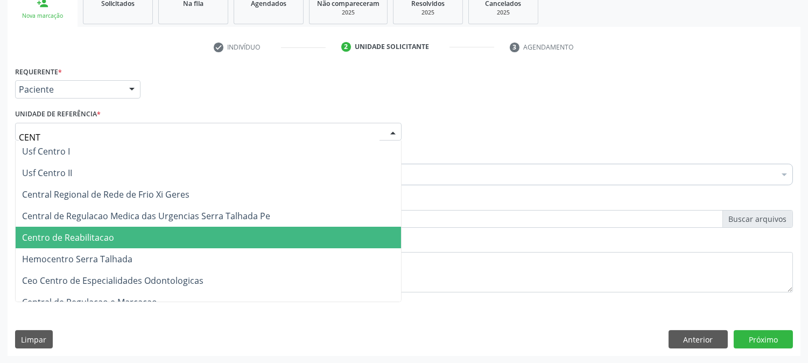
click at [122, 231] on span "Centro de Reabilitacao" at bounding box center [208, 238] width 385 height 22
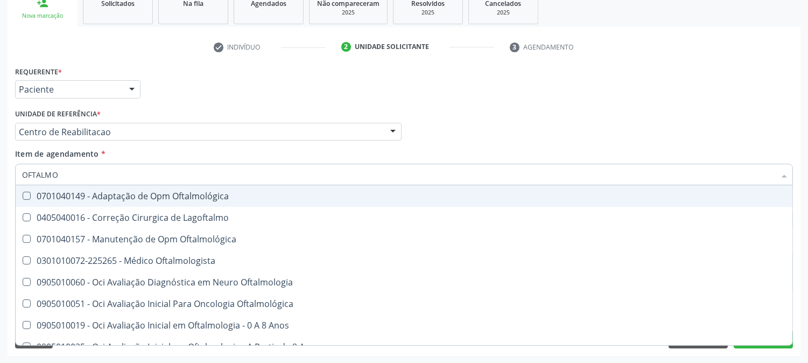
type input "OFTALMOL"
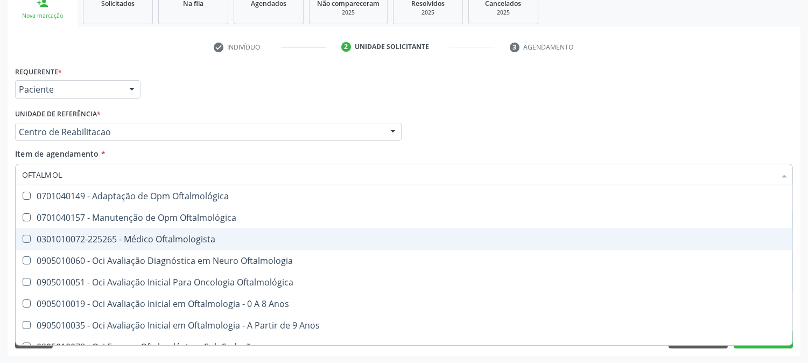
click at [245, 235] on div "0301010072-225265 - Médico Oftalmologista" at bounding box center [403, 239] width 763 height 9
checkbox Oftalmologista "true"
click at [0, 227] on div "Acompanhamento Acompanhe a situação das marcações correntes e finalizadas Relat…" at bounding box center [404, 126] width 808 height 474
checkbox Oftalmológica "true"
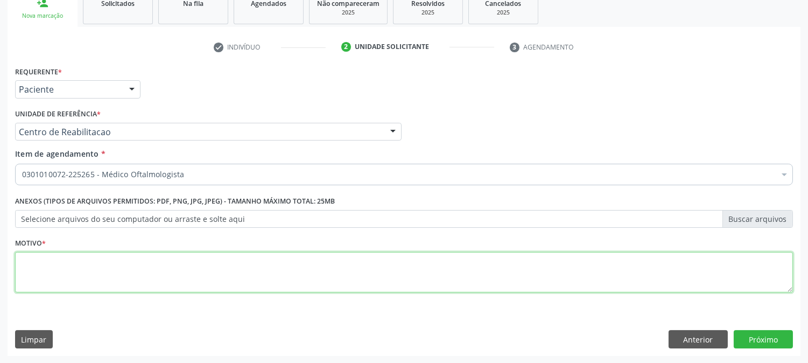
click at [19, 260] on textarea at bounding box center [403, 272] width 777 height 41
type textarea "."
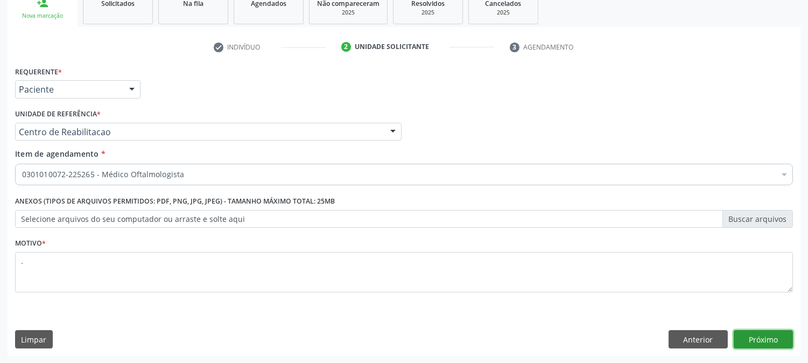
click at [769, 335] on button "Próximo" at bounding box center [762, 339] width 59 height 18
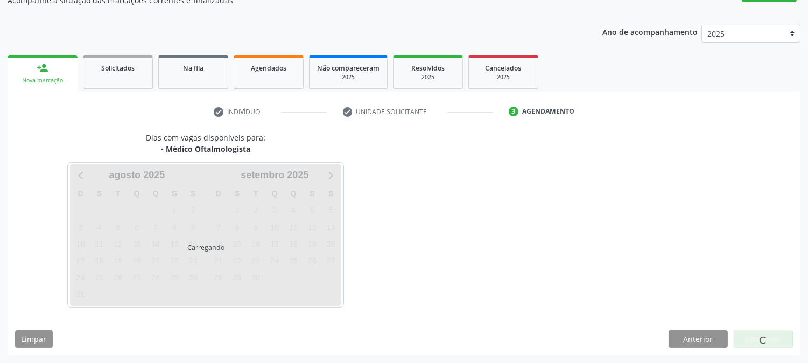
scroll to position [105, 0]
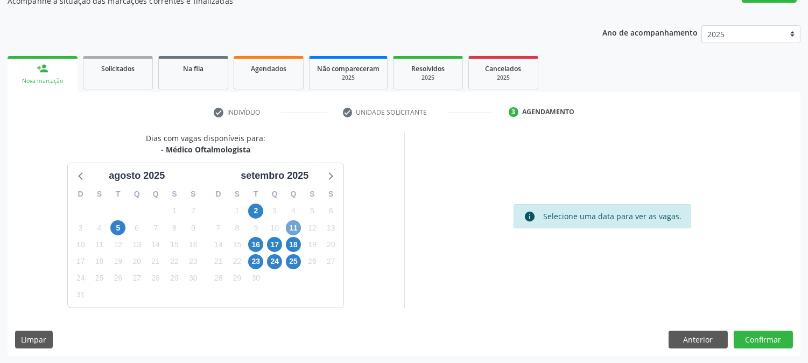
click at [298, 224] on span "11" at bounding box center [293, 227] width 15 height 15
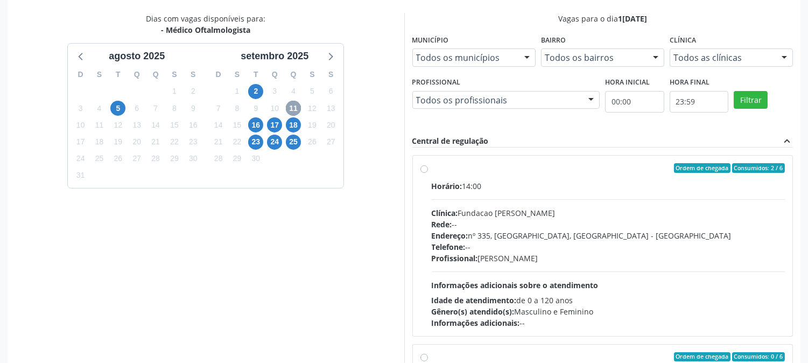
scroll to position [280, 0]
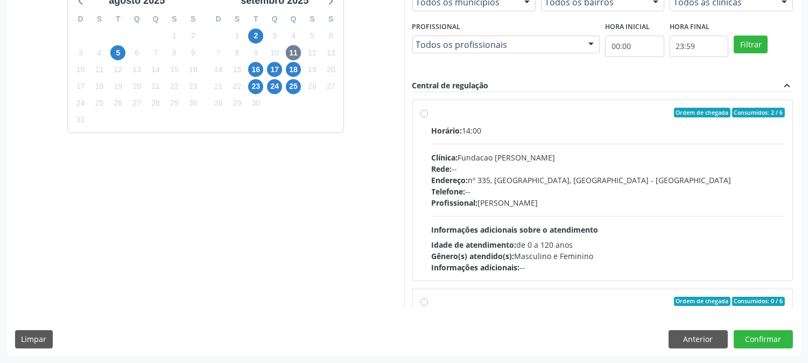
click at [555, 206] on div "Profissional: Bruna Vieira Oliveira Carvalho Ventura" at bounding box center [607, 202] width 353 height 11
click at [428, 117] on input "Ordem de chegada Consumidos: 2 / 6 Horário: 14:00 Clínica: Fundacao Altino Vent…" at bounding box center [424, 113] width 8 height 10
radio input "true"
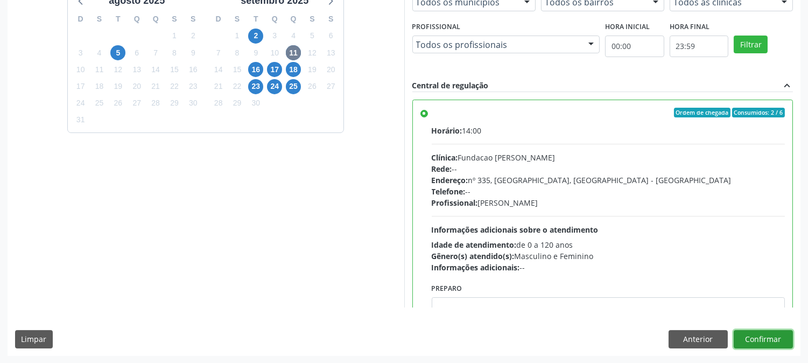
click at [756, 346] on button "Confirmar" at bounding box center [762, 339] width 59 height 18
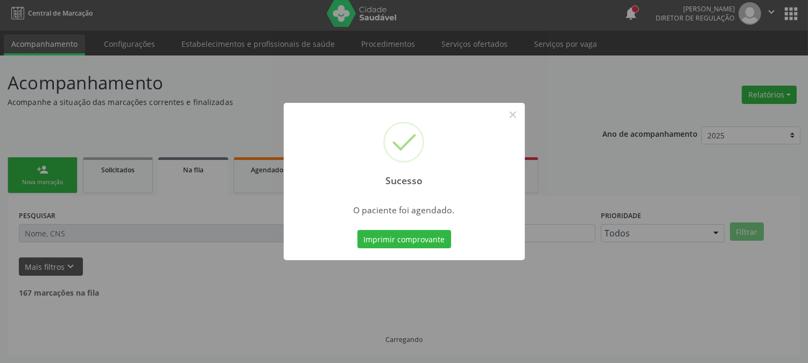
scroll to position [0, 0]
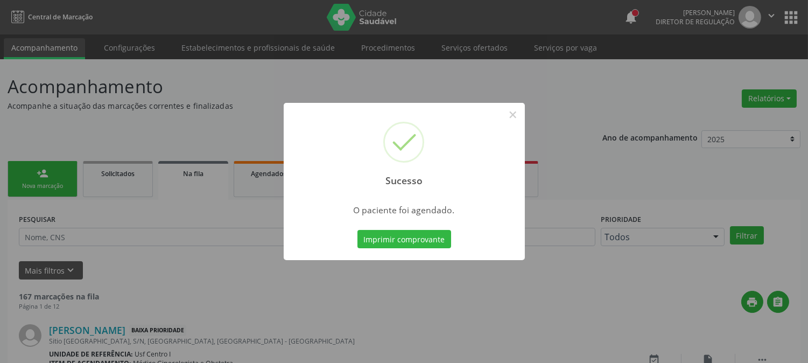
click at [391, 229] on div "Imprimir comprovante Cancel" at bounding box center [404, 239] width 98 height 23
click at [391, 233] on button "Imprimir comprovante" at bounding box center [404, 239] width 94 height 18
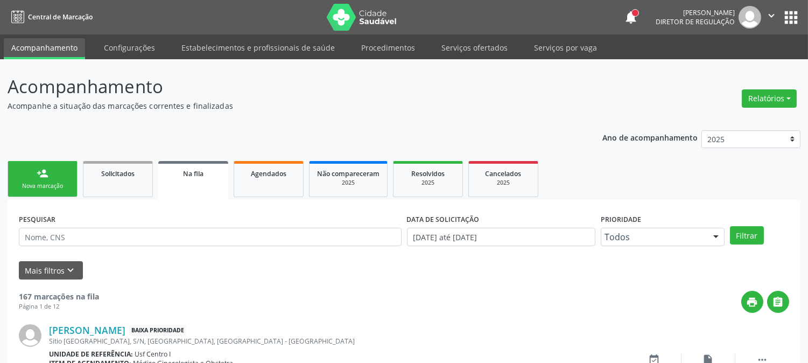
click at [46, 176] on div "person_add" at bounding box center [43, 173] width 12 height 12
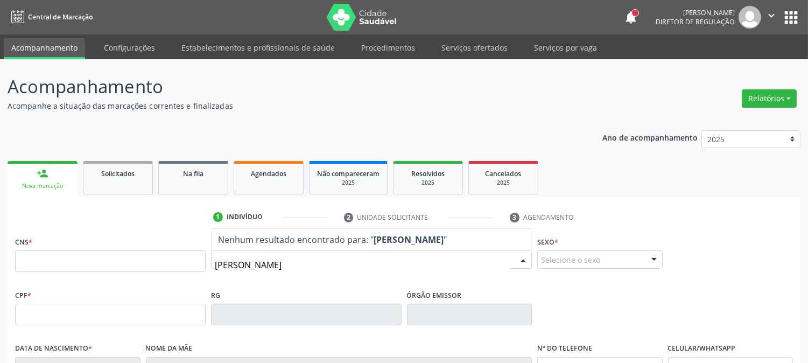
type input "ROSEANE DA SILVA S"
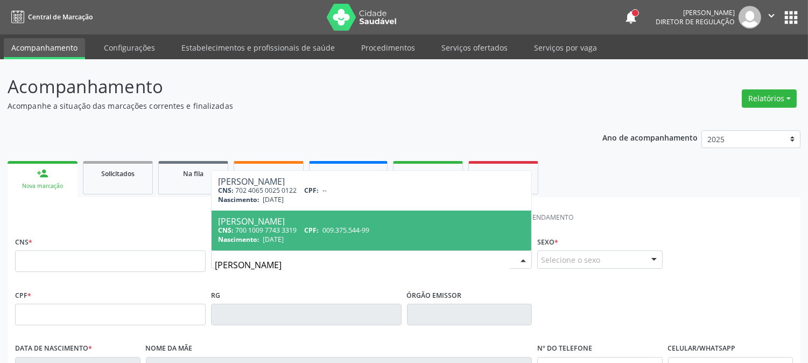
click at [282, 239] on span "16/02/1979" at bounding box center [273, 239] width 21 height 9
type input "700 1009 7743 3319"
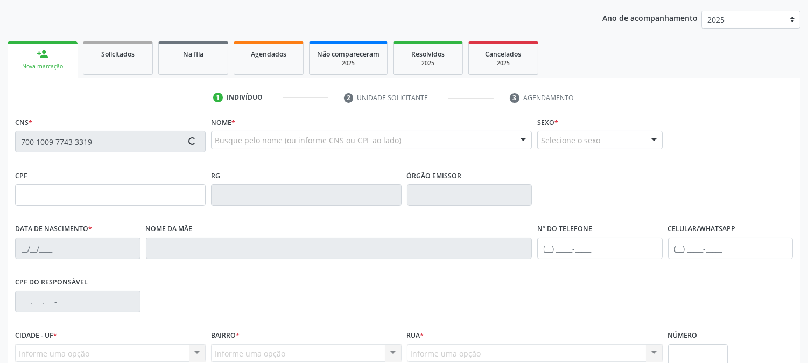
scroll to position [220, 0]
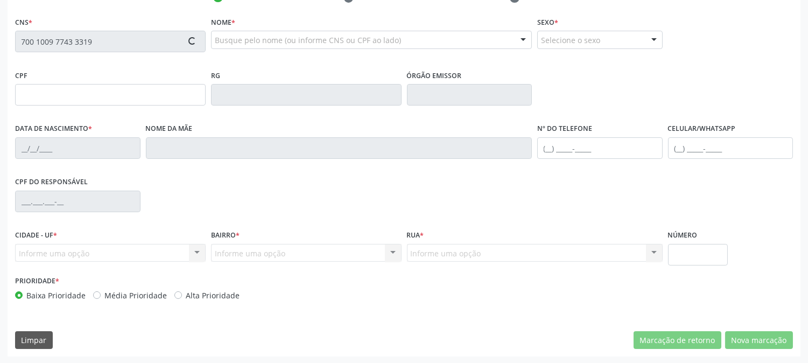
type input "009.375.544-99"
type input "16/02/1979"
type input "Helena Maria Ds Silva Santos"
type input "(87) 99910-0236"
type input "881"
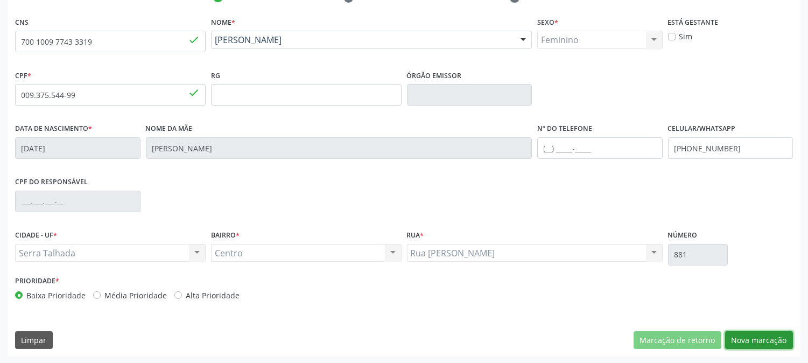
click at [751, 336] on button "Nova marcação" at bounding box center [759, 340] width 68 height 18
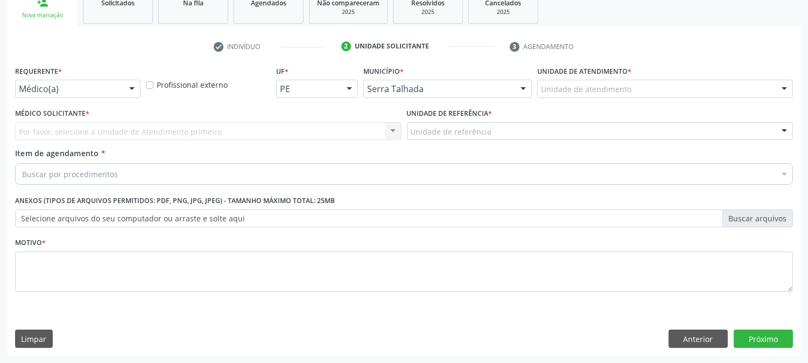
scroll to position [170, 0]
click at [90, 98] on div "Requerente * Médico(a) Médico(a) Enfermeiro(a) Paciente Nenhum resultado encont…" at bounding box center [77, 84] width 131 height 42
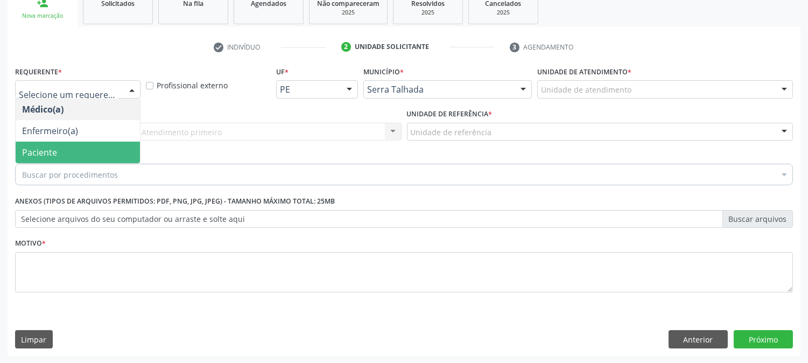
click at [65, 154] on span "Paciente" at bounding box center [78, 152] width 124 height 22
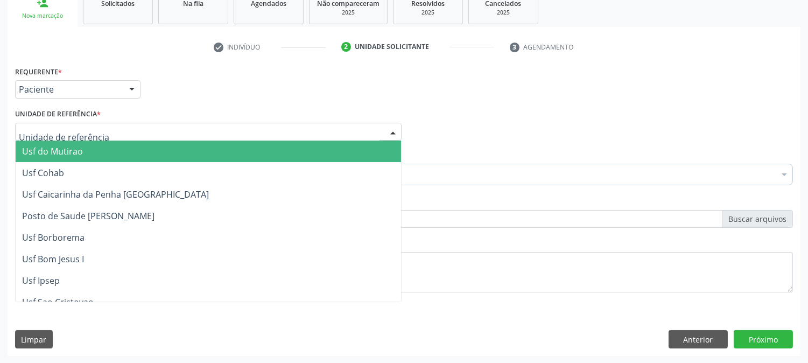
click at [85, 125] on div at bounding box center [208, 132] width 386 height 18
type input "E"
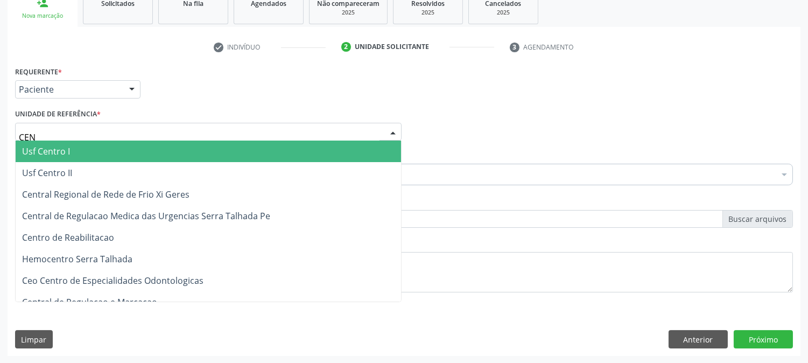
type input "CENT"
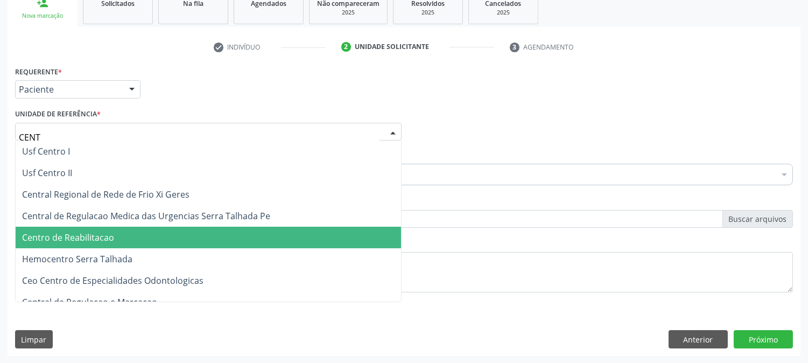
click at [159, 237] on span "Centro de Reabilitacao" at bounding box center [208, 238] width 385 height 22
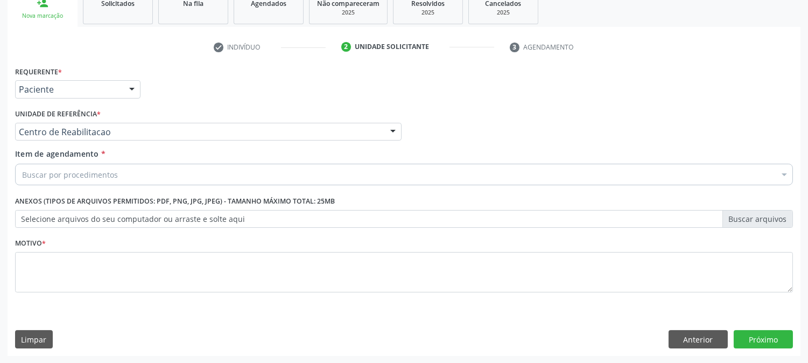
click at [148, 172] on div "Buscar por procedimentos" at bounding box center [403, 175] width 777 height 22
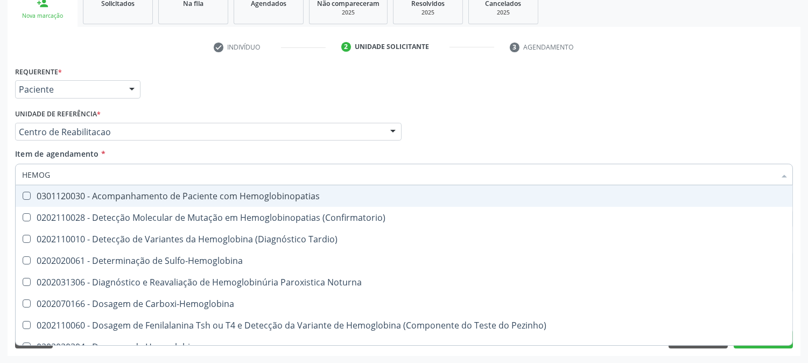
type input "HEMOGR"
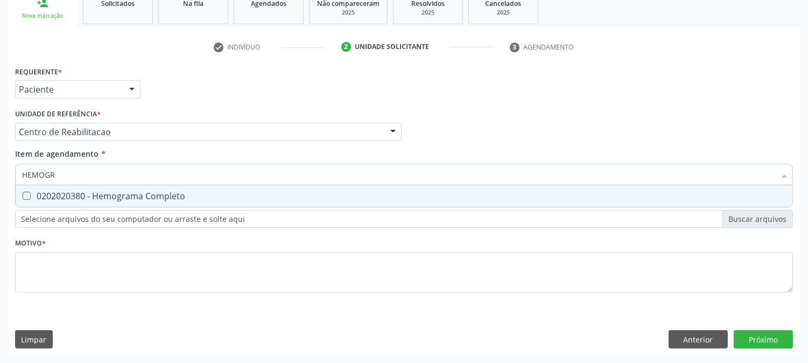
click at [158, 192] on div "0202020380 - Hemograma Completo" at bounding box center [403, 196] width 763 height 9
checkbox Completo "true"
drag, startPoint x: 82, startPoint y: 176, endPoint x: 0, endPoint y: 190, distance: 83.0
click at [0, 190] on div "Acompanhamento Acompanhe a situação das marcações correntes e finalizadas Relat…" at bounding box center [404, 126] width 808 height 474
type input "GL"
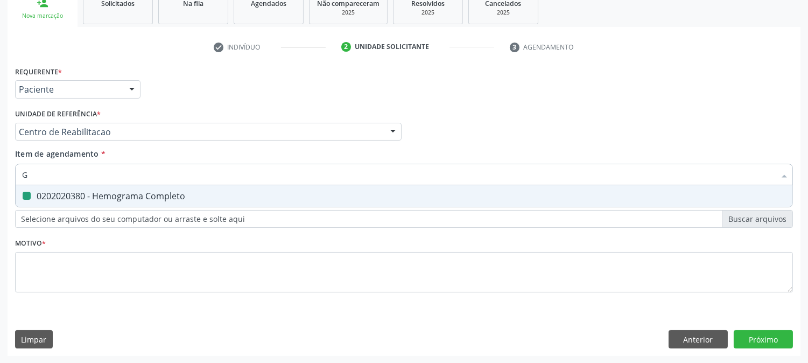
checkbox Completo "false"
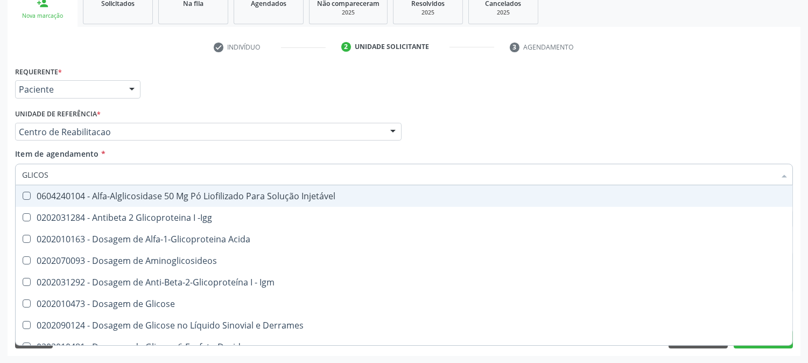
type input "GLICOSE"
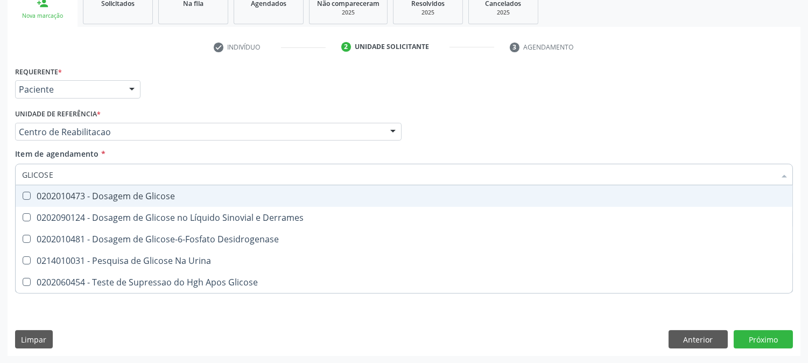
click at [54, 199] on div "0202010473 - Dosagem de Glicose" at bounding box center [403, 196] width 763 height 9
checkbox Glicose "true"
drag, startPoint x: 60, startPoint y: 174, endPoint x: 7, endPoint y: 176, distance: 53.3
click at [8, 176] on div "Requerente * Paciente Médico(a) Enfermeiro(a) Paciente Nenhum resultado encontr…" at bounding box center [404, 209] width 793 height 292
type input "C"
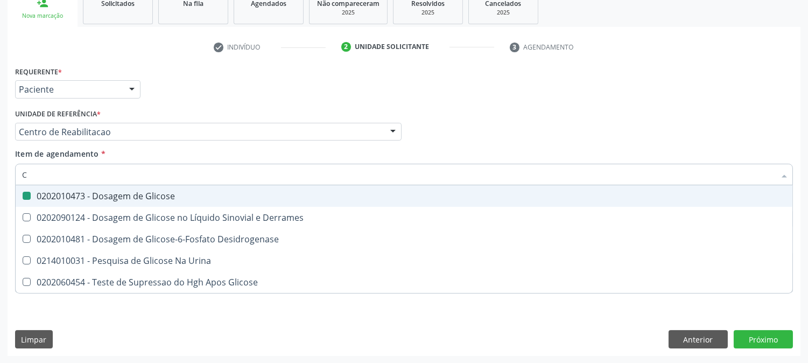
checkbox Glicose "false"
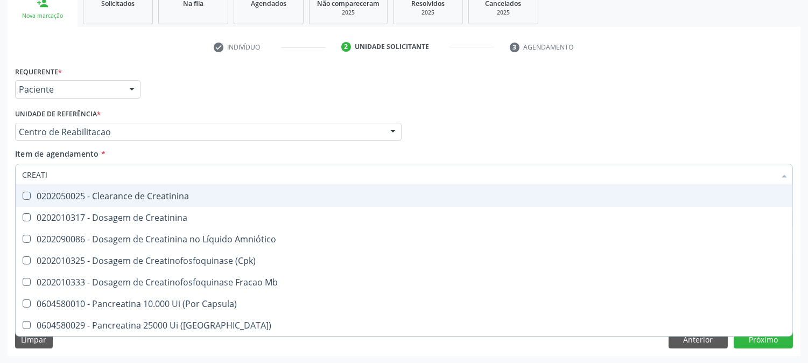
type input "CREATIN"
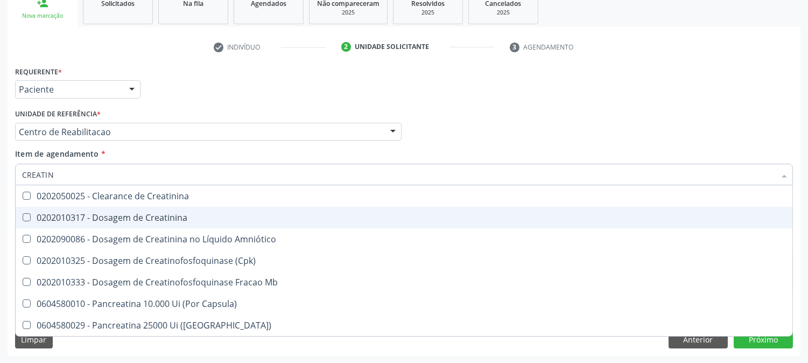
click at [31, 227] on span "0202010317 - Dosagem de Creatinina" at bounding box center [404, 218] width 776 height 22
checkbox Creatinina "true"
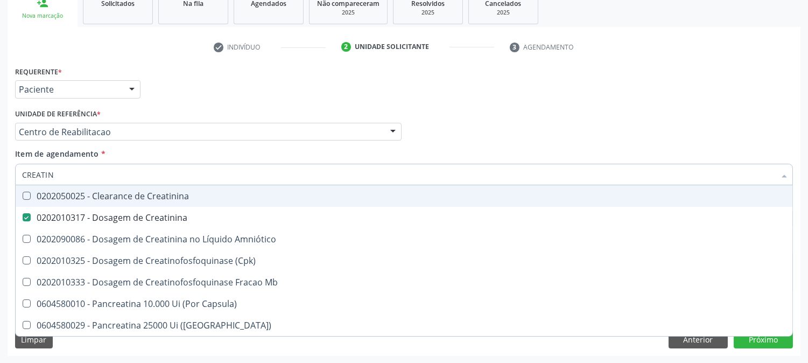
drag, startPoint x: 56, startPoint y: 178, endPoint x: 0, endPoint y: 181, distance: 56.6
click at [0, 181] on div "Acompanhamento Acompanhe a situação das marcações correntes e finalizadas Relat…" at bounding box center [404, 126] width 808 height 474
type input "UREI"
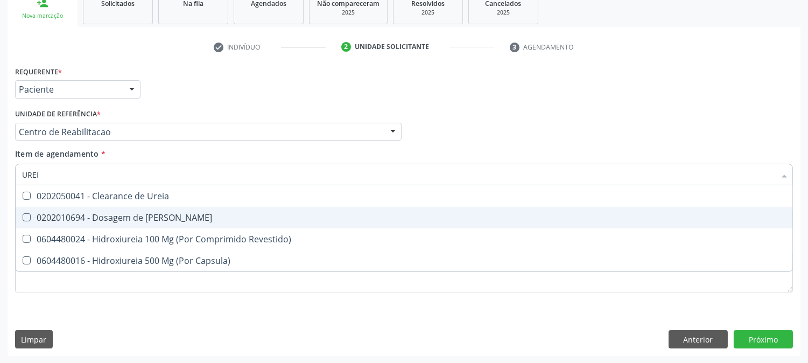
click at [34, 223] on span "0202010694 - Dosagem de [PERSON_NAME]" at bounding box center [404, 218] width 776 height 22
checkbox Ureia "true"
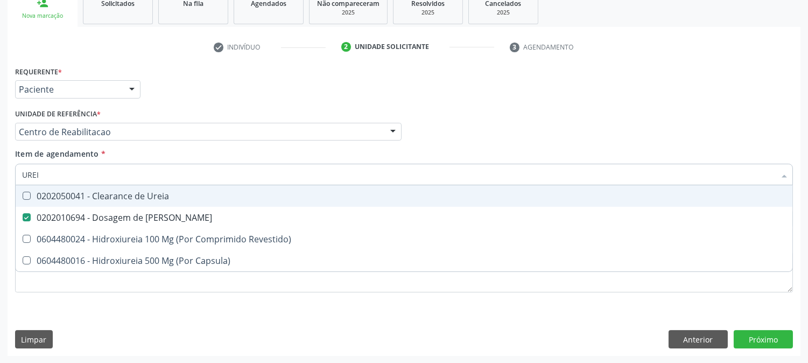
drag, startPoint x: 45, startPoint y: 171, endPoint x: 13, endPoint y: 174, distance: 32.4
click at [13, 174] on div "Item de agendamento * UREI Desfazer seleção 0202050041 - Clearance de Ureia 020…" at bounding box center [403, 168] width 783 height 41
type input "TAP"
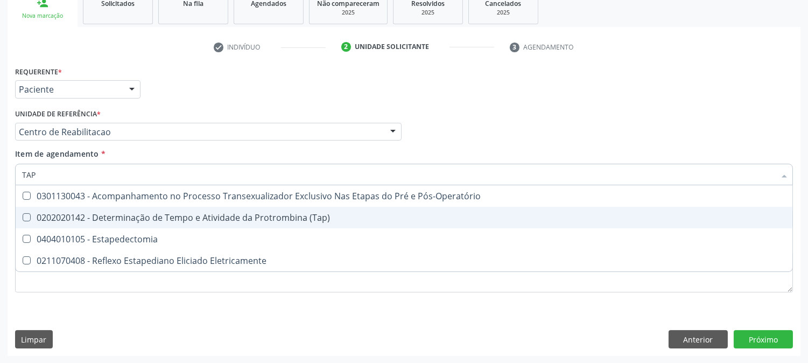
click at [29, 216] on \(Tap\) at bounding box center [27, 217] width 8 height 8
click at [23, 216] on \(Tap\) "checkbox" at bounding box center [19, 217] width 7 height 7
checkbox \(Tap\) "true"
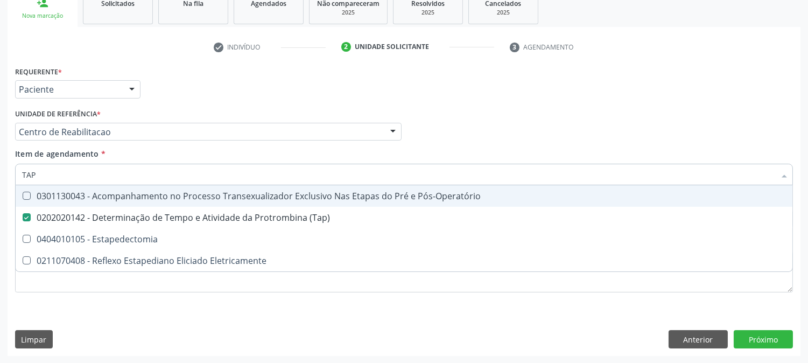
drag, startPoint x: 41, startPoint y: 174, endPoint x: 0, endPoint y: 178, distance: 41.6
click at [0, 176] on div "Acompanhamento Acompanhe a situação das marcações correntes e finalizadas Relat…" at bounding box center [404, 126] width 808 height 474
type input "TEM"
checkbox \(Tap\) "false"
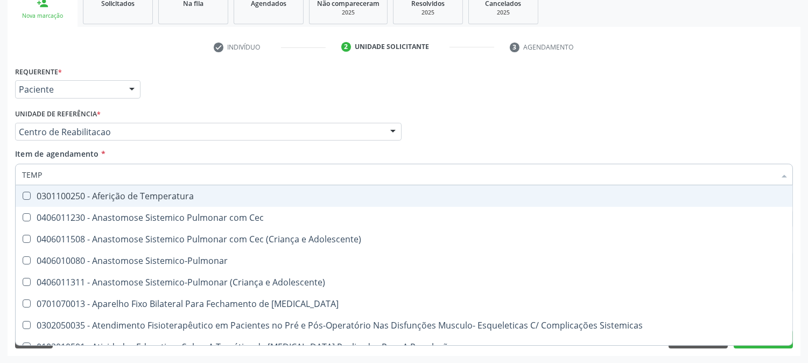
type input "TEMPO"
checkbox Linfático\ "true"
checkbox Hanseníase "false"
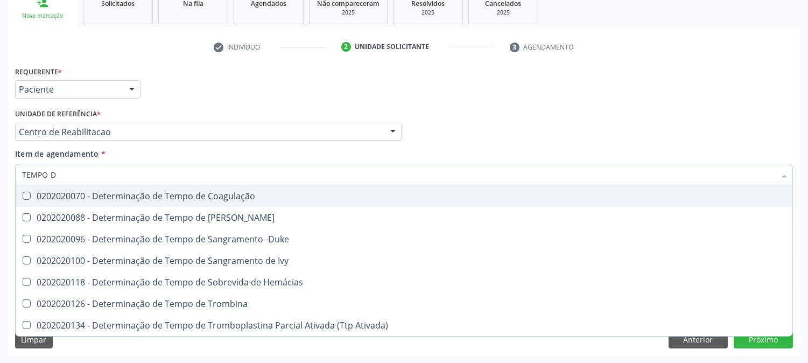
type input "TEMPO DE"
click at [86, 197] on div "0202020070 - Determinação de Tempo de Coagulação" at bounding box center [403, 196] width 763 height 9
checkbox Coagulação "true"
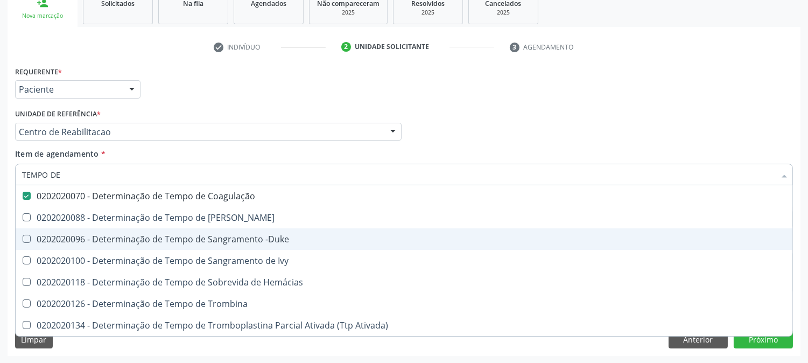
click at [95, 244] on span "0202020096 - Determinação de Tempo de Sangramento -Duke" at bounding box center [404, 239] width 776 height 22
checkbox -Duke "true"
click at [0, 202] on div "Acompanhamento Acompanhe a situação das marcações correntes e finalizadas Relat…" at bounding box center [404, 126] width 808 height 474
checkbox Euglobulina "true"
checkbox Ivy "true"
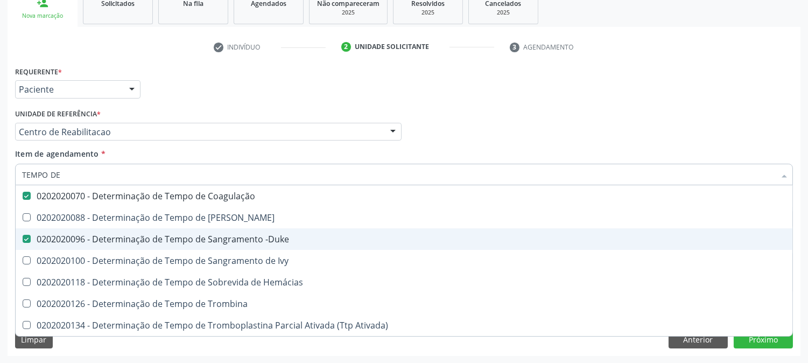
checkbox Hemácias "true"
checkbox Trombina "true"
checkbox Ativada\) "true"
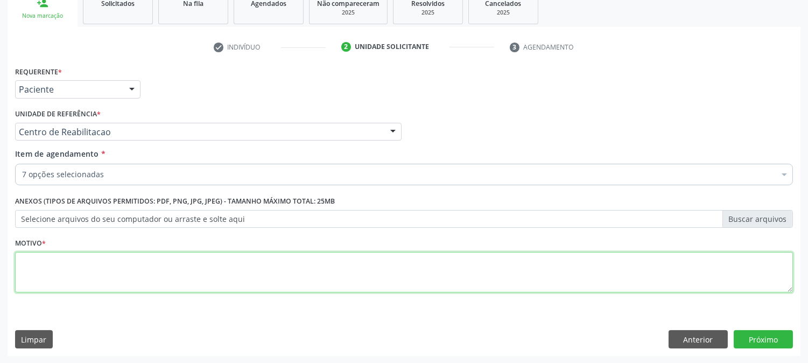
click at [262, 261] on textarea at bounding box center [403, 272] width 777 height 41
type textarea "."
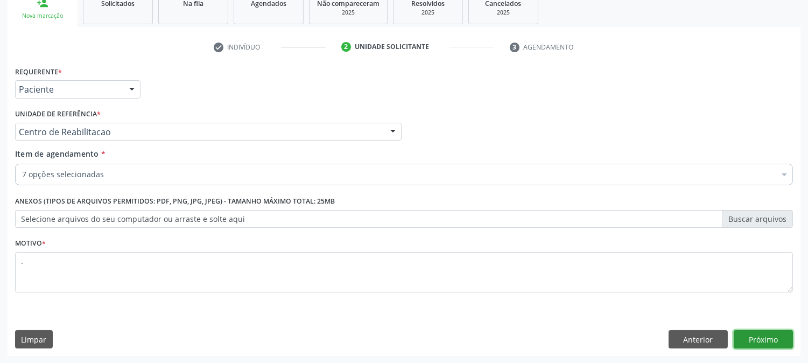
click at [784, 340] on button "Próximo" at bounding box center [762, 339] width 59 height 18
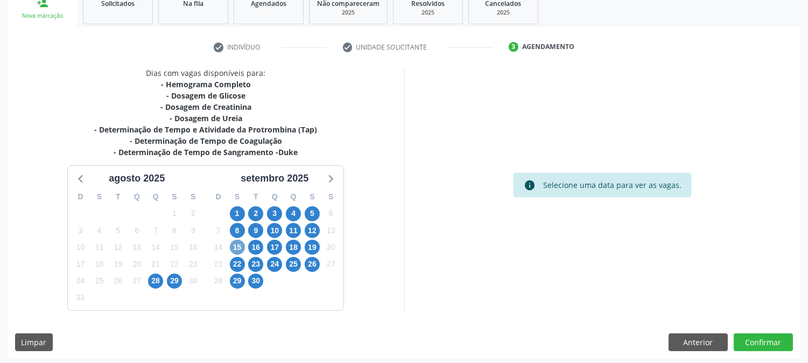
click at [243, 247] on span "15" at bounding box center [237, 246] width 15 height 15
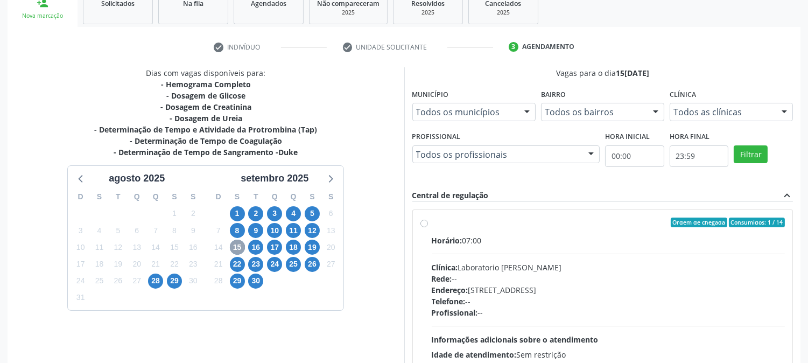
scroll to position [280, 0]
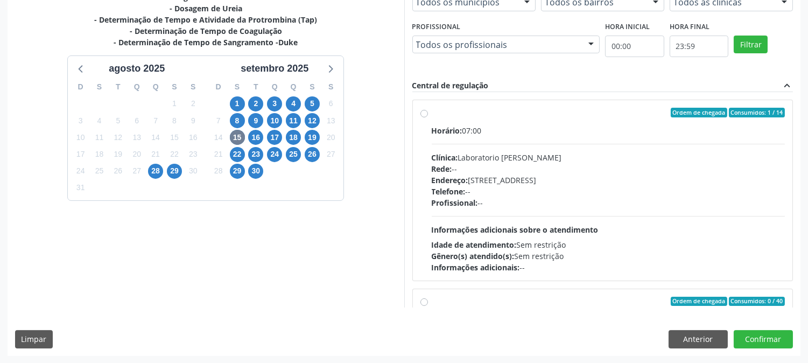
click at [533, 233] on div "Horário: 07:00 Clínica: Laboratorio Jose Paulo Terto Rede: -- Endereço: Casa, n…" at bounding box center [607, 199] width 353 height 148
click at [428, 117] on input "Ordem de chegada Consumidos: 1 / 14 Horário: 07:00 Clínica: Laboratorio Jose Pa…" at bounding box center [424, 113] width 8 height 10
radio input "true"
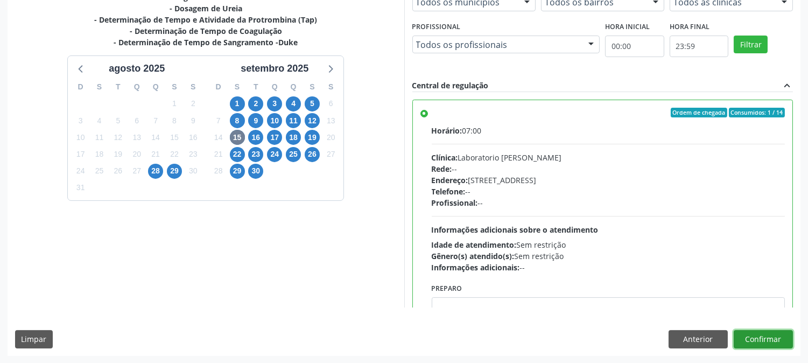
click at [742, 334] on button "Confirmar" at bounding box center [762, 339] width 59 height 18
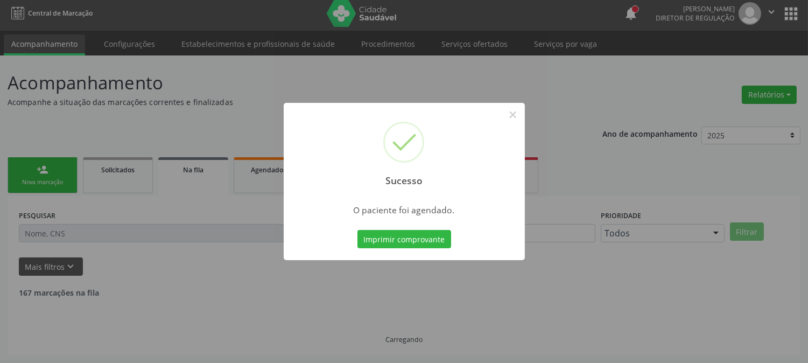
scroll to position [0, 0]
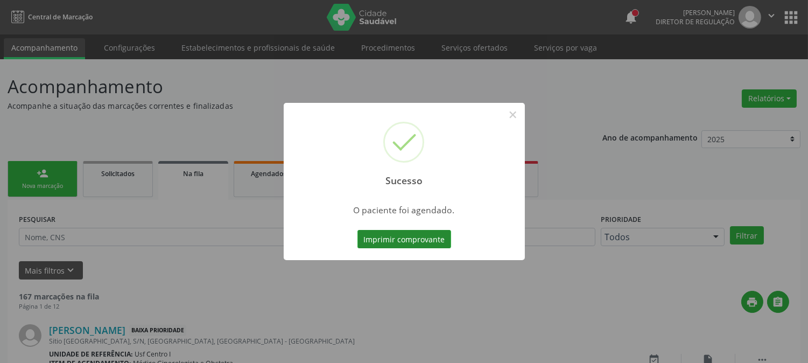
click at [418, 238] on button "Imprimir comprovante" at bounding box center [404, 239] width 94 height 18
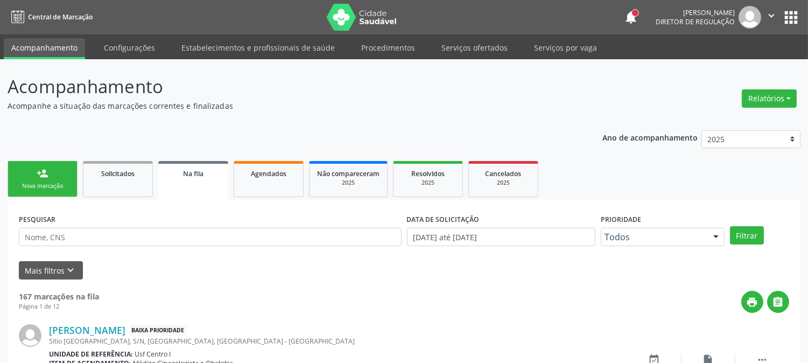
click at [46, 186] on div "Nova marcação" at bounding box center [43, 186] width 54 height 8
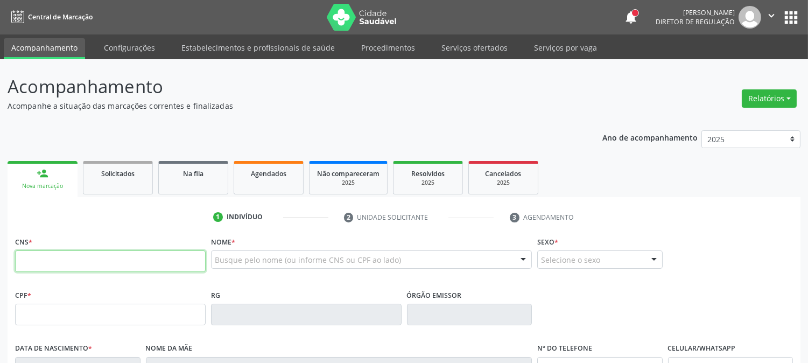
click at [113, 257] on input "text" at bounding box center [110, 261] width 190 height 22
type input "700 5007 1291 4552"
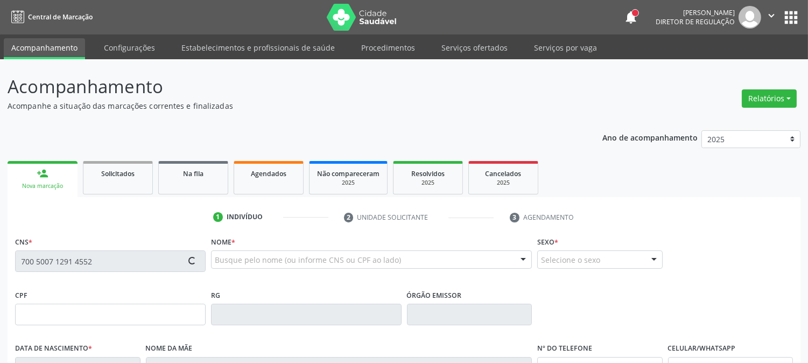
type input "014.925.064-94"
type input "16/10/1984"
type input "Maria Ana da Silva"
type input "(87) 99297-3999"
type input "362"
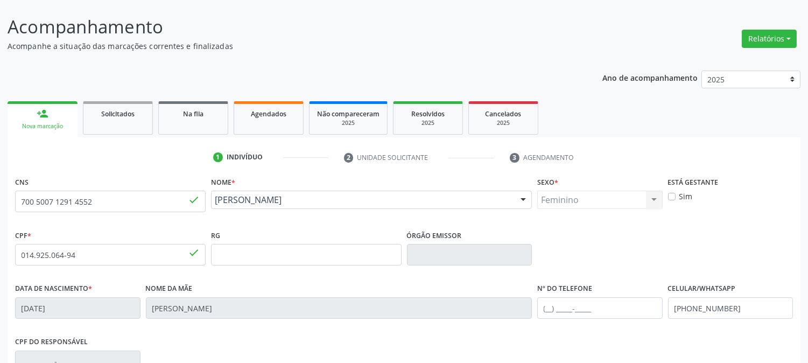
scroll to position [220, 0]
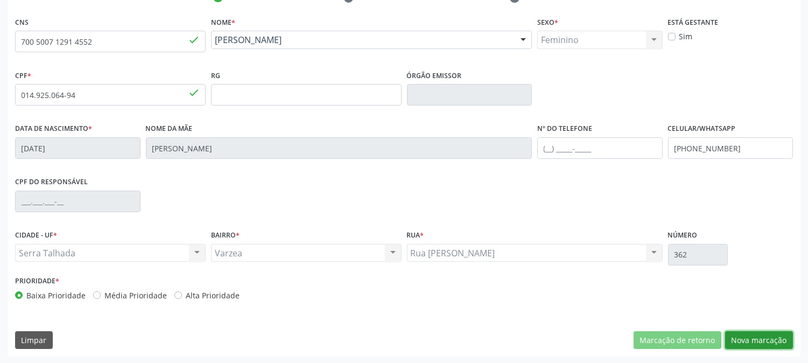
click at [772, 341] on button "Nova marcação" at bounding box center [759, 340] width 68 height 18
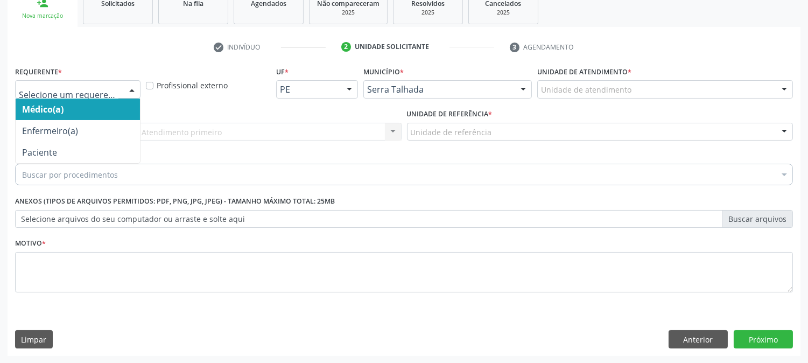
click at [128, 91] on div at bounding box center [132, 90] width 16 height 18
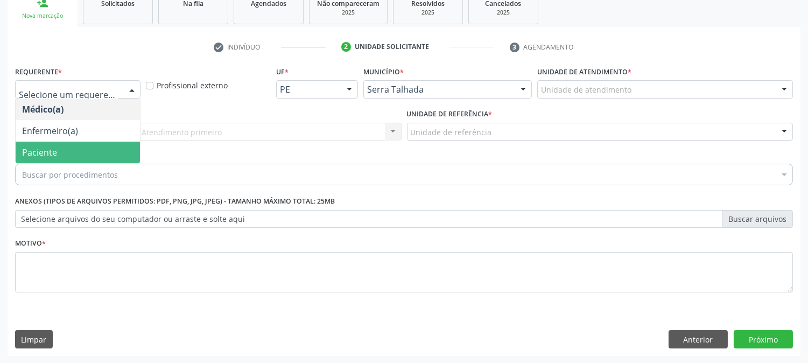
click at [103, 152] on span "Paciente" at bounding box center [78, 152] width 124 height 22
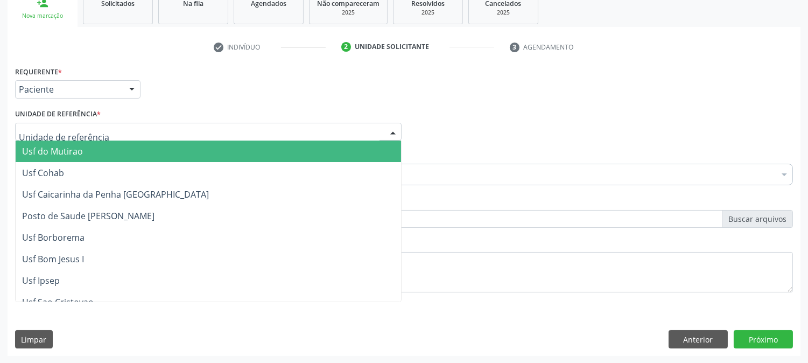
click at [106, 131] on div at bounding box center [208, 132] width 386 height 18
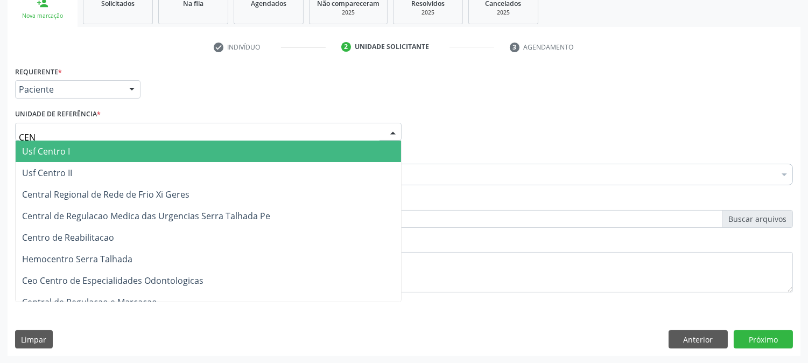
type input "CENT"
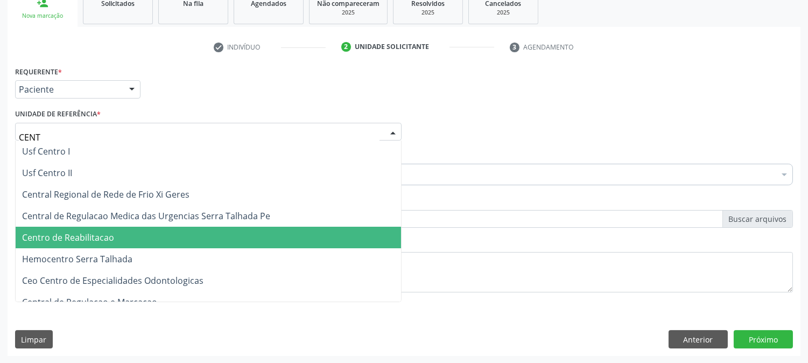
click at [108, 232] on span "Centro de Reabilitacao" at bounding box center [68, 237] width 92 height 12
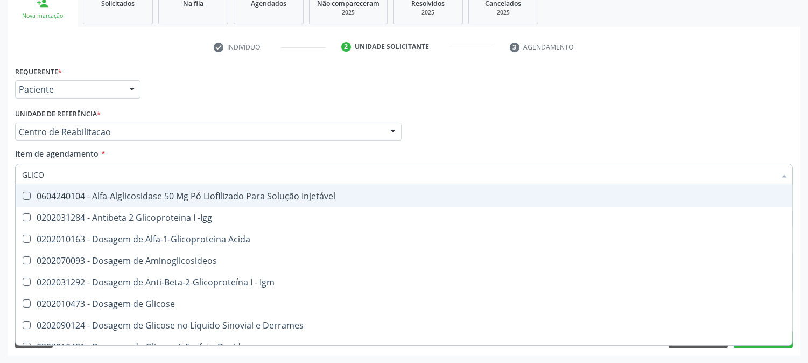
type input "GLICOS"
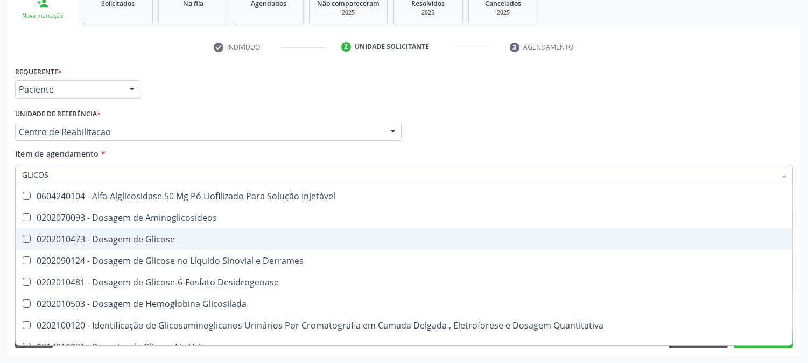
click at [119, 231] on span "0202010473 - Dosagem de Glicose" at bounding box center [404, 239] width 776 height 22
checkbox Glicose "true"
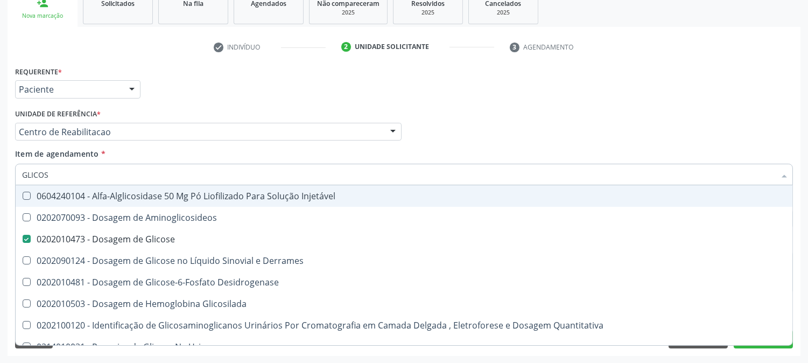
drag, startPoint x: 72, startPoint y: 174, endPoint x: 0, endPoint y: 179, distance: 72.3
click at [0, 179] on div "Acompanhamento Acompanhe a situação das marcações correntes e finalizadas Relat…" at bounding box center [404, 126] width 808 height 474
type input "CO"
checkbox Glicose "false"
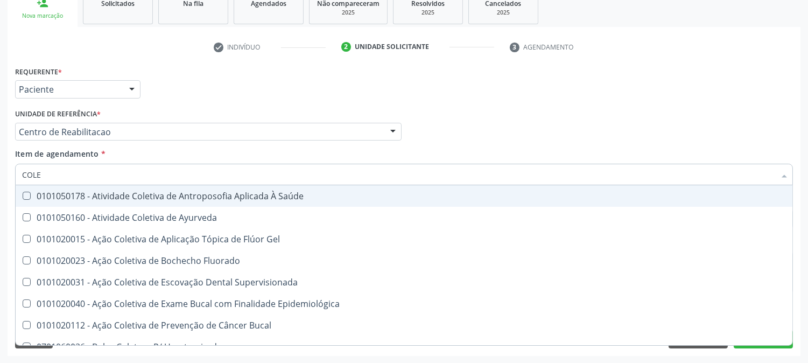
type input "COLES"
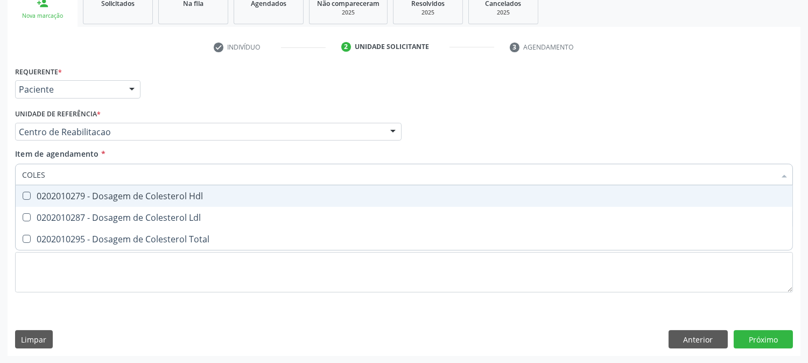
click at [44, 194] on div "0202010279 - Dosagem de Colesterol Hdl" at bounding box center [403, 196] width 763 height 9
checkbox Hdl "true"
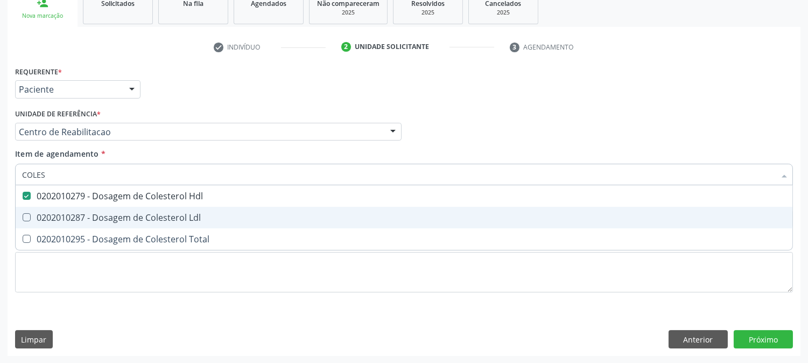
click at [45, 221] on div "0202010287 - Dosagem de Colesterol Ldl" at bounding box center [403, 217] width 763 height 9
checkbox Ldl "true"
click at [45, 228] on span "0202010295 - Dosagem de Colesterol Total" at bounding box center [404, 239] width 776 height 22
checkbox Total "true"
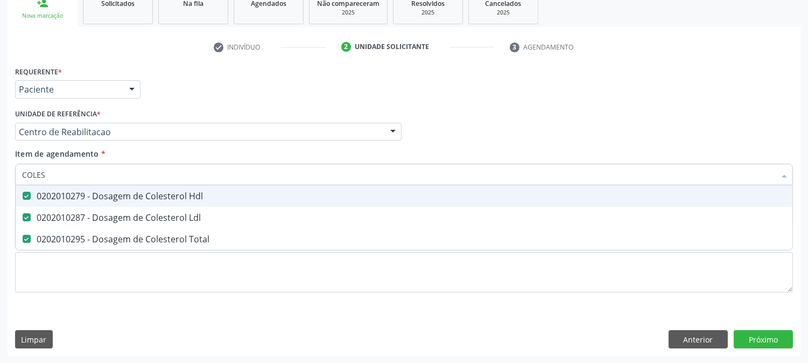
drag, startPoint x: 50, startPoint y: 174, endPoint x: 15, endPoint y: 174, distance: 35.5
click at [15, 174] on div "COLES" at bounding box center [403, 175] width 777 height 22
type input "TR"
checkbox Hdl "false"
checkbox Ldl "false"
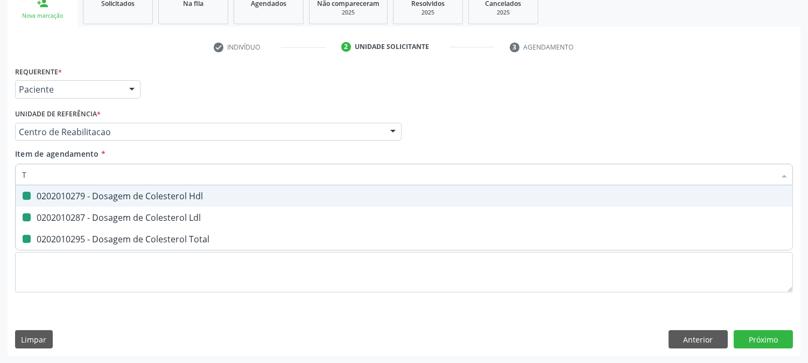
checkbox Total "false"
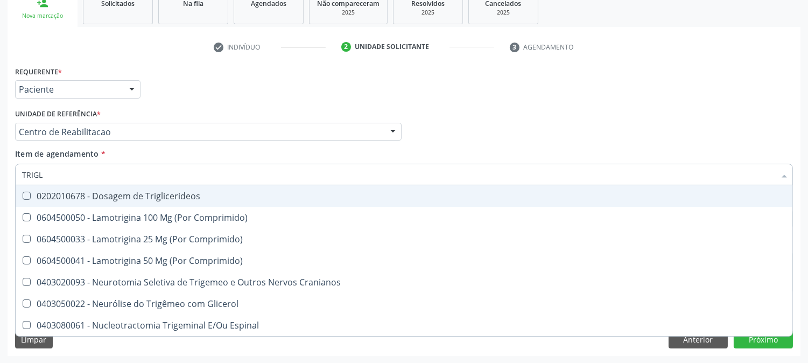
type input "TRIGLI"
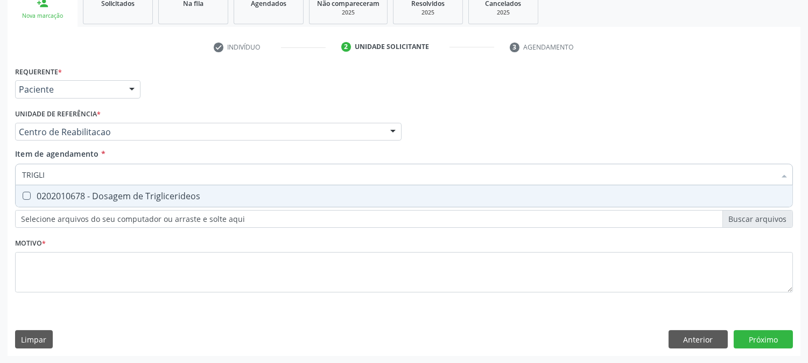
click at [28, 187] on span "0202010678 - Dosagem de Triglicerideos" at bounding box center [404, 196] width 776 height 22
checkbox Triglicerideos "true"
drag, startPoint x: 57, startPoint y: 173, endPoint x: 0, endPoint y: 180, distance: 57.5
click at [0, 180] on div "Acompanhamento Acompanhe a situação das marcações correntes e finalizadas Relat…" at bounding box center [404, 126] width 808 height 474
type input "HE"
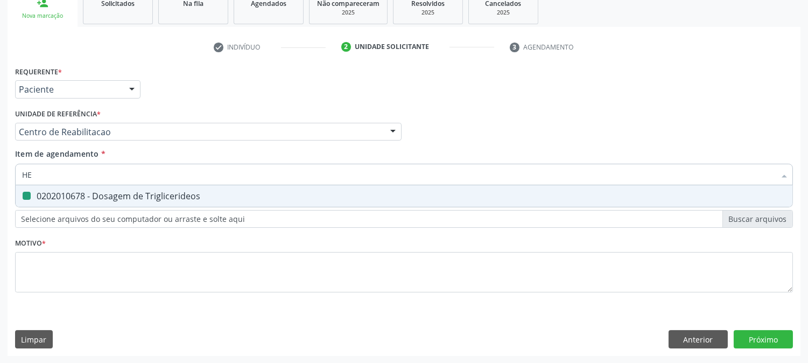
checkbox Triglicerideos "false"
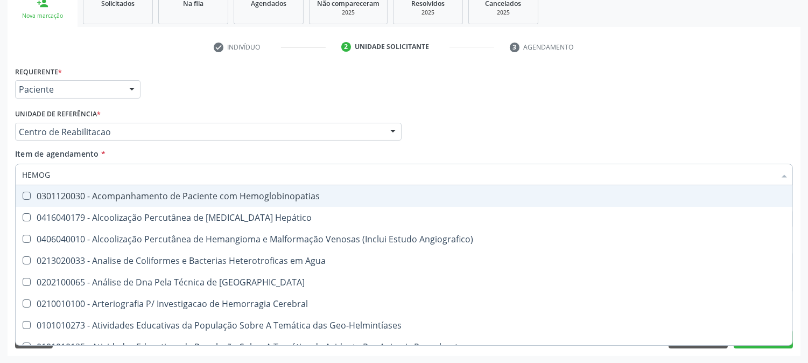
type input "HEMOGR"
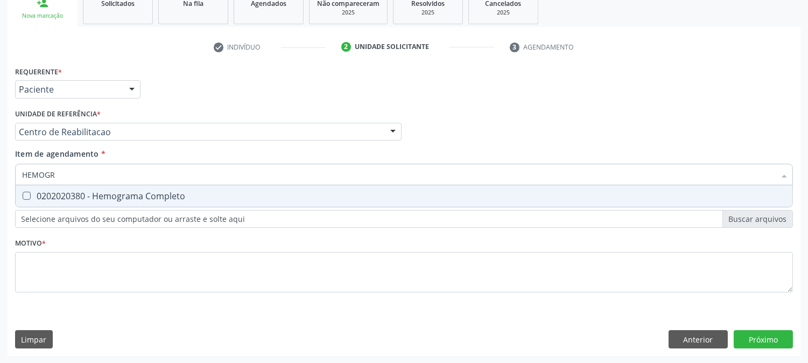
click at [101, 196] on div "0202020380 - Hemograma Completo" at bounding box center [403, 196] width 763 height 9
checkbox Completo "true"
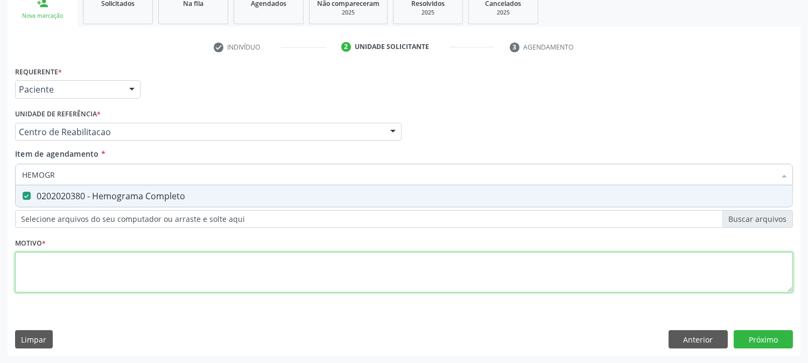
click at [91, 269] on div "Requerente * Paciente Médico(a) Enfermeiro(a) Paciente Nenhum resultado encontr…" at bounding box center [403, 185] width 777 height 244
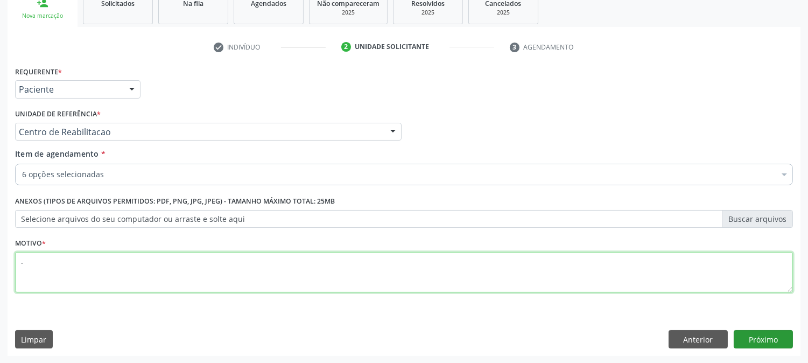
type textarea "."
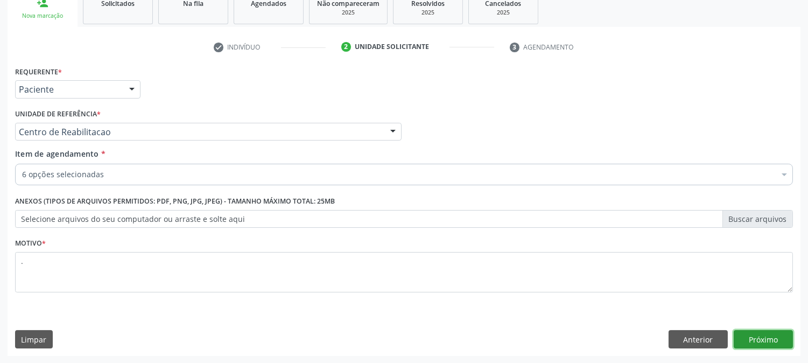
click at [768, 331] on button "Próximo" at bounding box center [762, 339] width 59 height 18
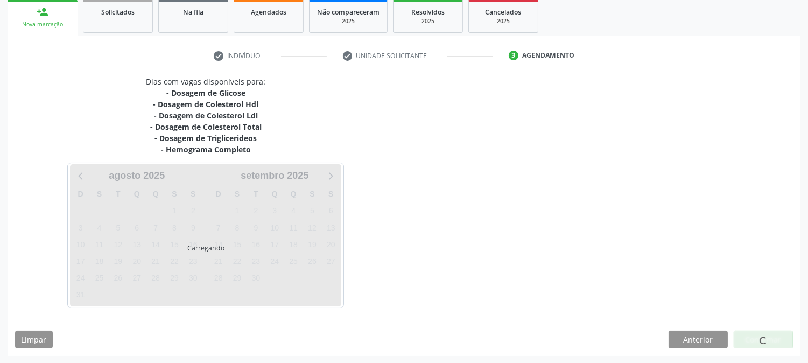
scroll to position [161, 0]
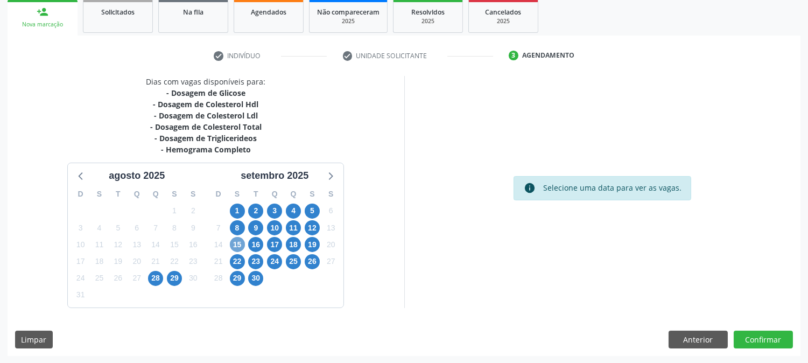
click at [230, 248] on span "15" at bounding box center [237, 244] width 15 height 15
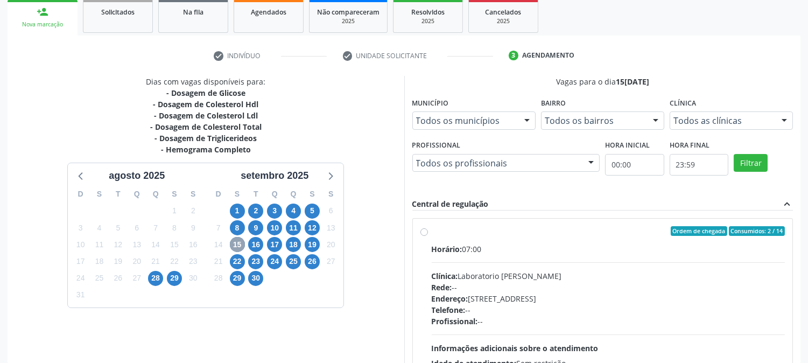
scroll to position [280, 0]
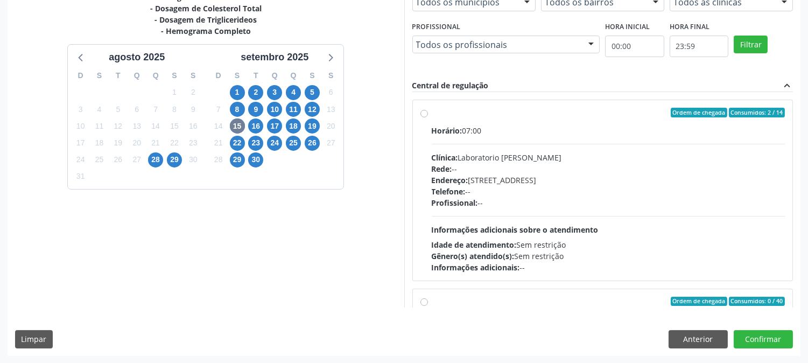
click at [483, 211] on div "Horário: 07:00 Clínica: Laboratorio Jose Paulo Terto Rede: -- Endereço: Casa, n…" at bounding box center [607, 199] width 353 height 148
click at [428, 117] on input "Ordem de chegada Consumidos: 2 / 14 Horário: 07:00 Clínica: Laboratorio Jose Pa…" at bounding box center [424, 113] width 8 height 10
radio input "true"
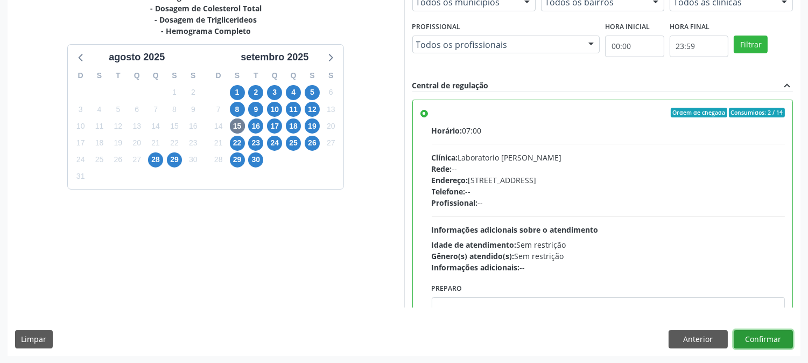
click at [751, 338] on button "Confirmar" at bounding box center [762, 339] width 59 height 18
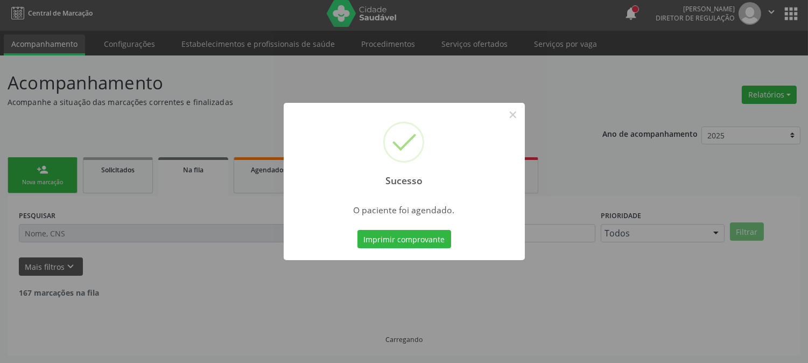
scroll to position [0, 0]
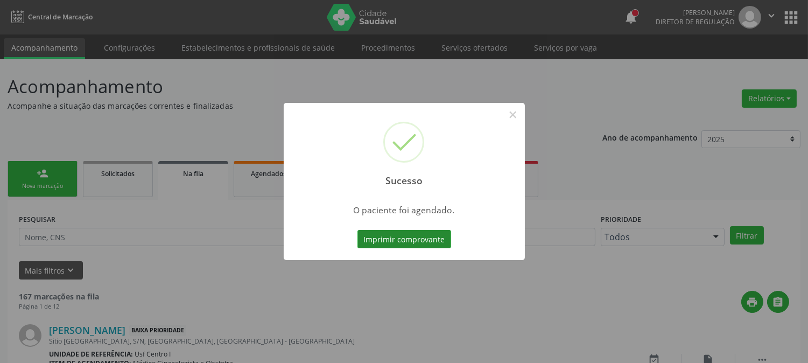
click at [402, 239] on button "Imprimir comprovante" at bounding box center [404, 239] width 94 height 18
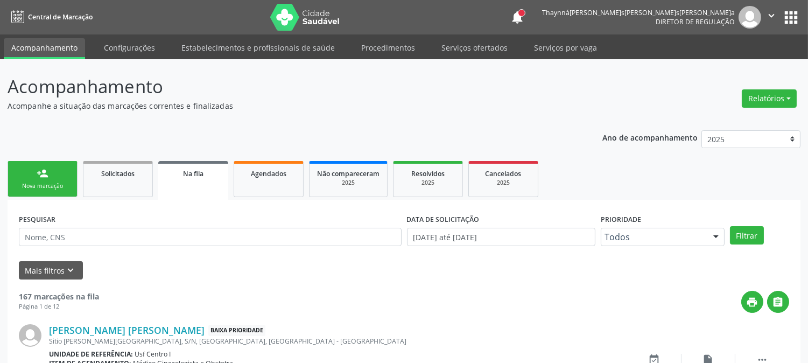
click at [65, 189] on div "Nova marcação" at bounding box center [43, 186] width 54 height 8
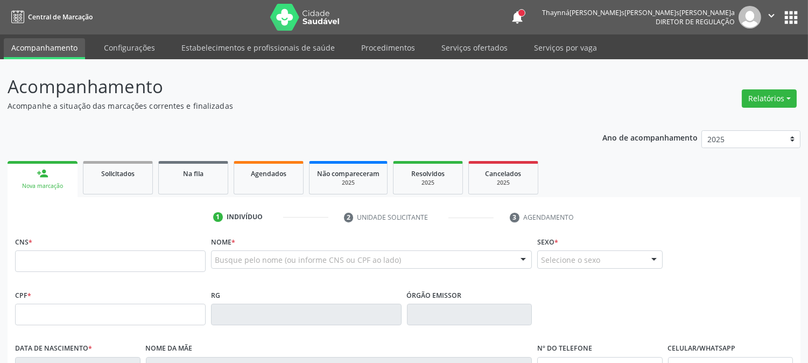
click at [270, 252] on div "Busque pelo nome (ou informe CNS ou CPF ao lado)" at bounding box center [371, 259] width 321 height 18
type input "d"
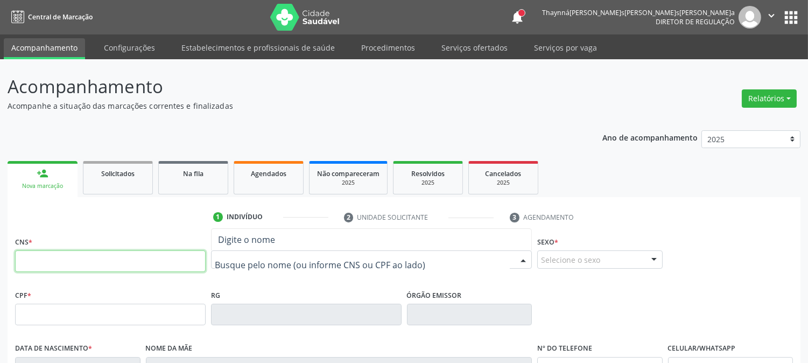
click at [189, 262] on input "text" at bounding box center [110, 261] width 190 height 22
type input "898 0039 8075 2714"
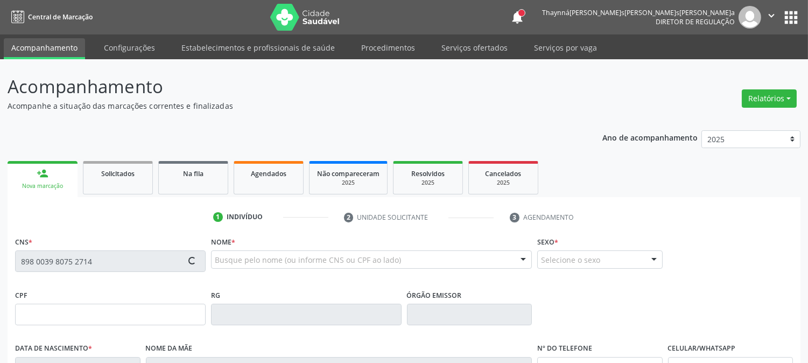
type input "[DATE]"
type input "Marciclea [PERSON_NAME]"
type input "[PHONE_NUMBER]"
type input "054.725.284-61"
type input "S/N"
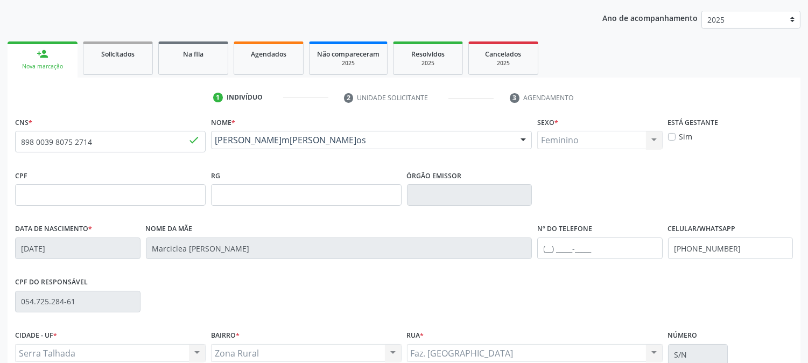
scroll to position [220, 0]
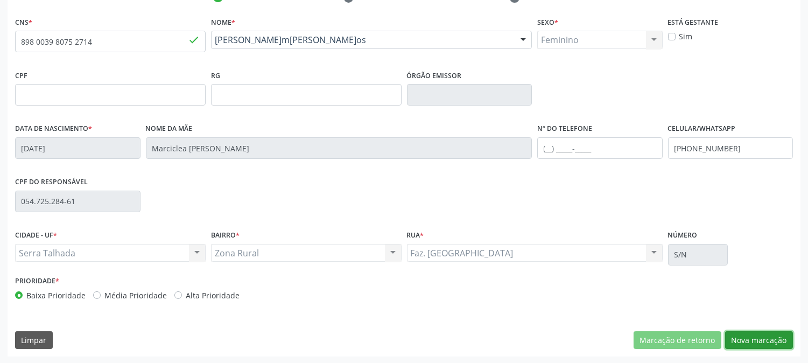
click at [758, 341] on button "Nova marcação" at bounding box center [759, 340] width 68 height 18
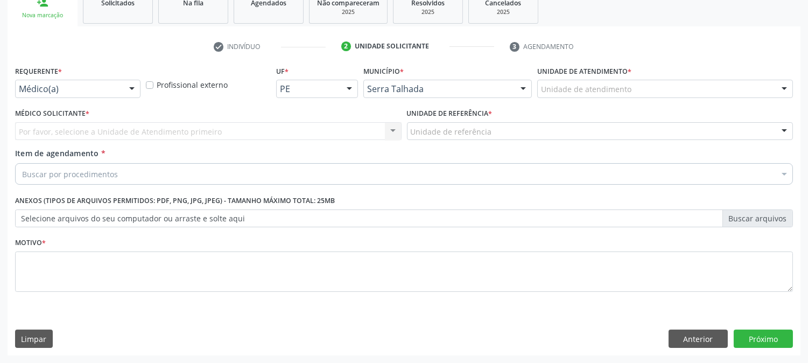
scroll to position [170, 0]
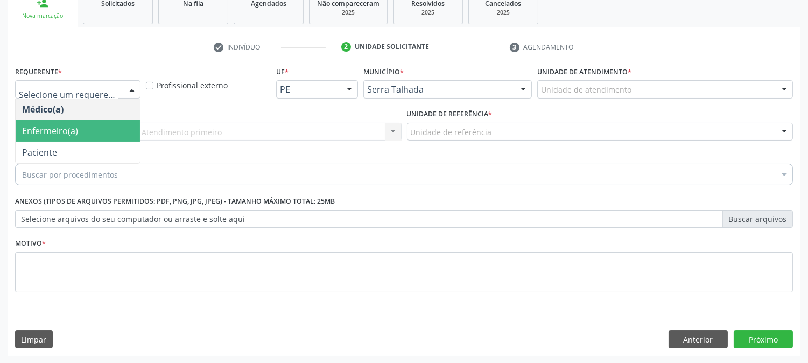
click at [77, 138] on span "Enfermeiro(a)" at bounding box center [78, 131] width 124 height 22
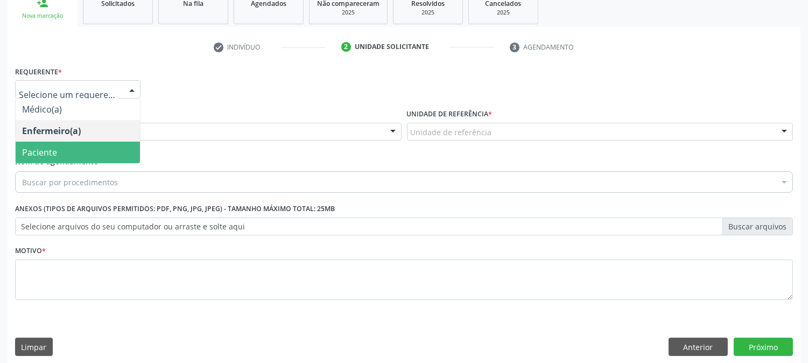
click at [70, 151] on span "Paciente" at bounding box center [78, 152] width 124 height 22
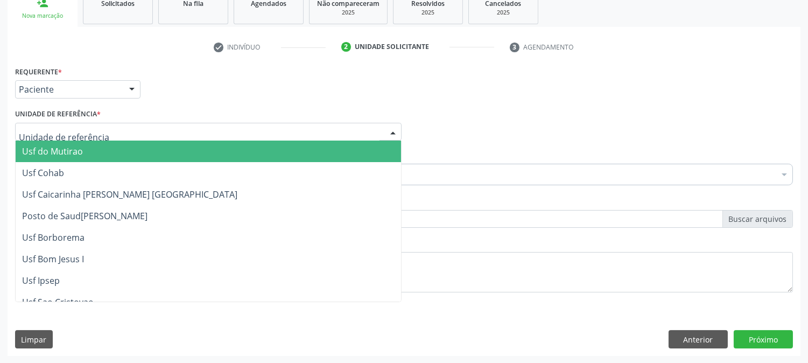
click at [72, 125] on div at bounding box center [208, 132] width 386 height 18
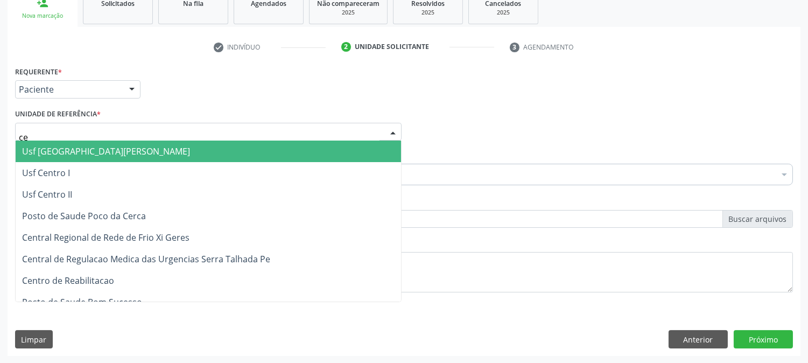
type input "cen"
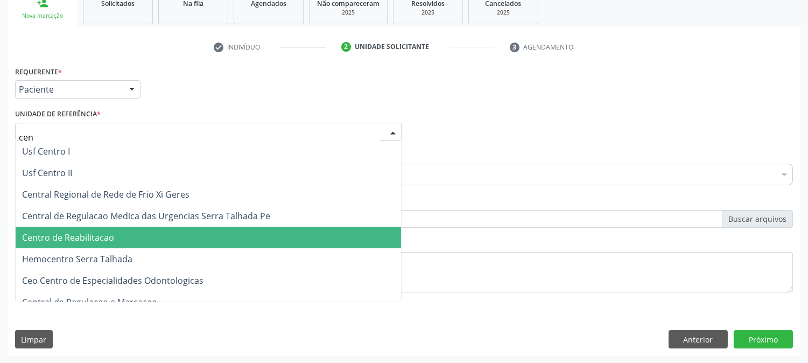
click at [79, 236] on span "Centro de Reabilitacao" at bounding box center [68, 237] width 92 height 12
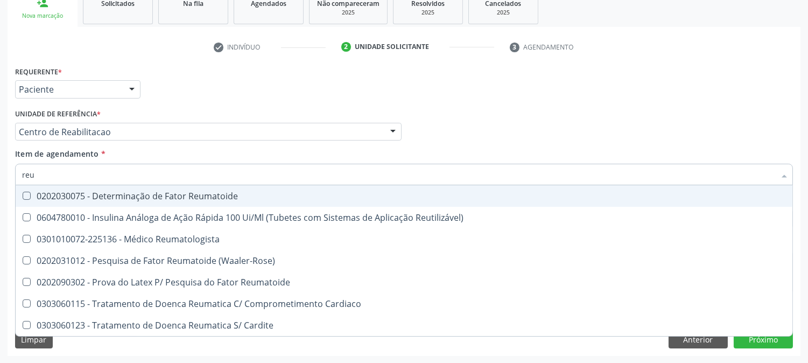
type input "reum"
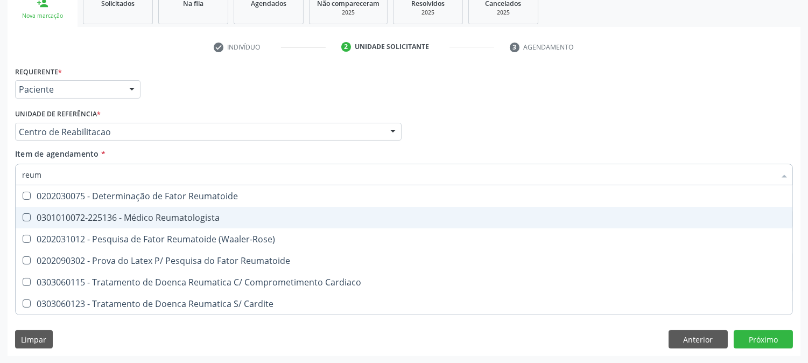
click at [95, 214] on div "0301010072-225136 - Médico Reumatologista" at bounding box center [403, 217] width 763 height 9
checkbox Reumatologista "true"
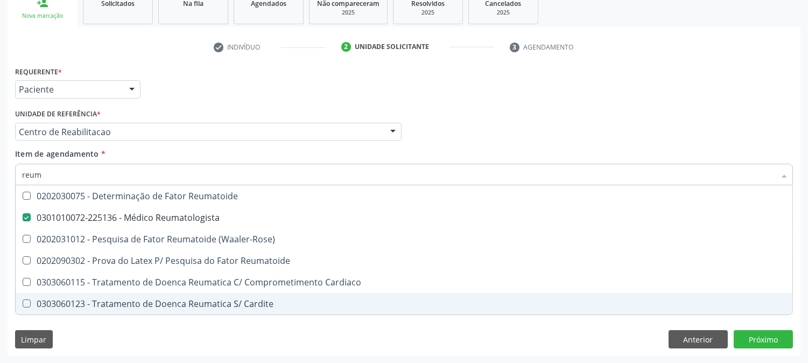
click at [96, 348] on div "Requerente * Paciente Médico(a) Enfermeiro(a) Paciente Nenhum resultado encontr…" at bounding box center [404, 209] width 793 height 292
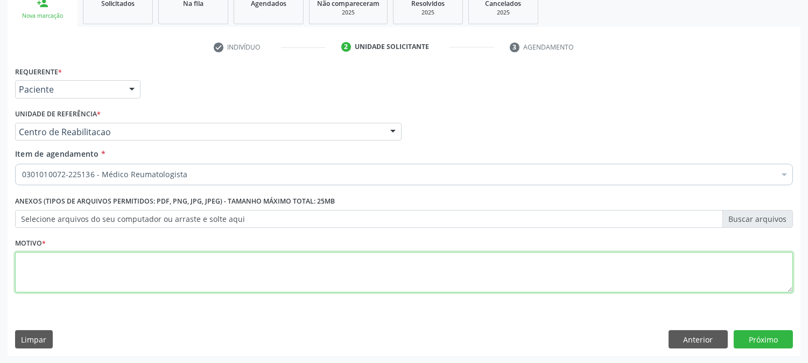
click at [101, 273] on textarea at bounding box center [403, 272] width 777 height 41
type textarea "."
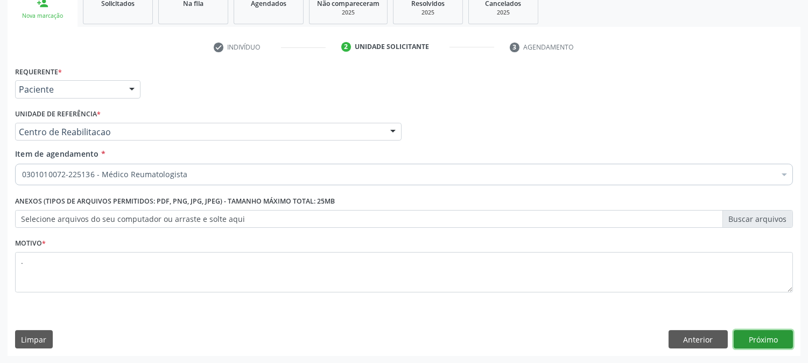
click at [765, 331] on button "Próximo" at bounding box center [762, 339] width 59 height 18
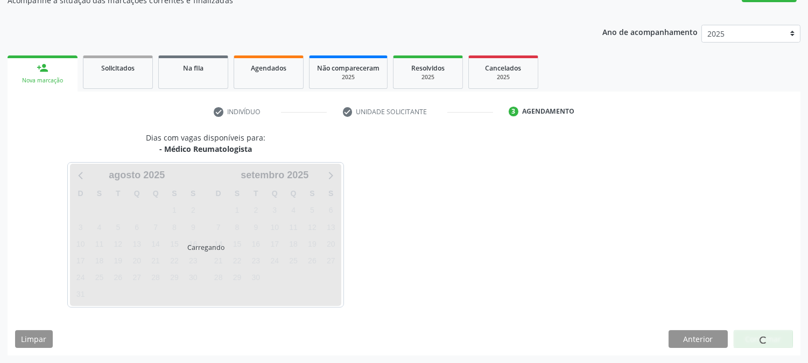
scroll to position [105, 0]
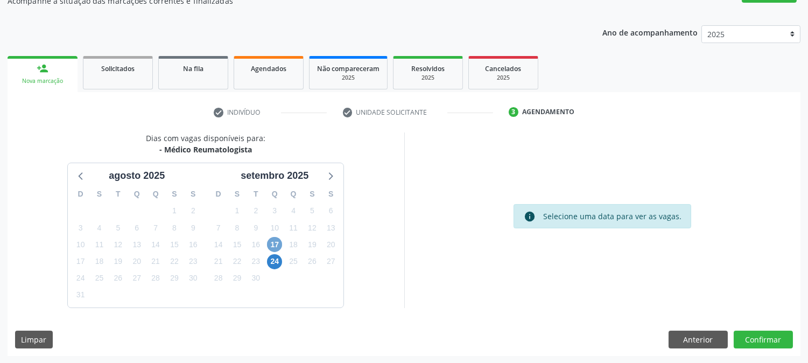
click at [278, 240] on span "17" at bounding box center [274, 244] width 15 height 15
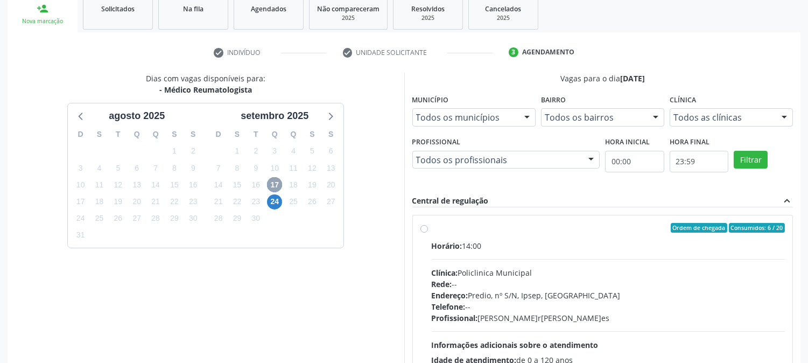
scroll to position [260, 0]
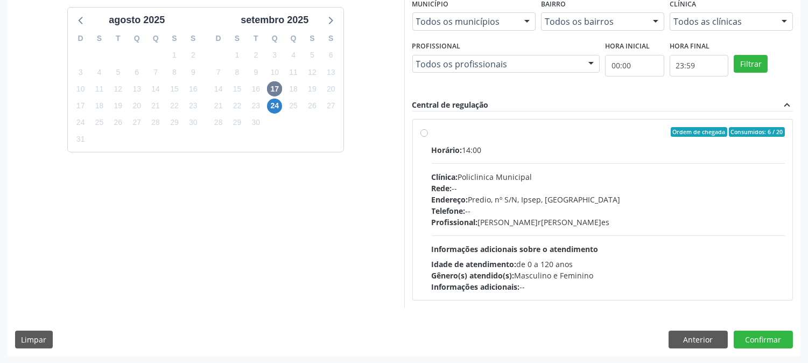
click at [557, 213] on div "Telefone: --" at bounding box center [607, 210] width 353 height 11
click at [428, 137] on input "Ordem de chegada Consumidos: 6 / 20 Horário: 14:00 Clínica: Policlinica Municip…" at bounding box center [424, 132] width 8 height 10
radio input "true"
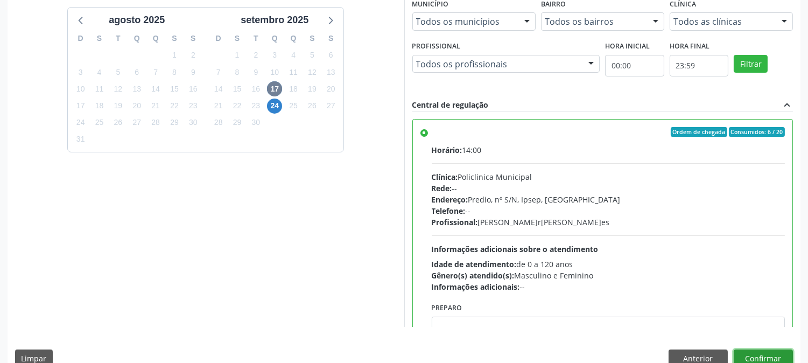
click at [762, 350] on button "Confirmar" at bounding box center [762, 358] width 59 height 18
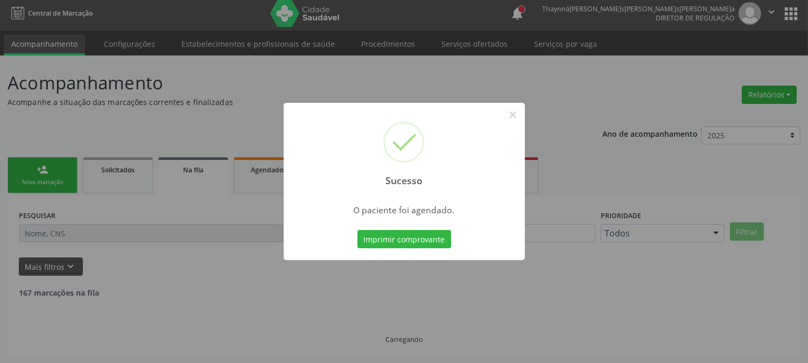
scroll to position [0, 0]
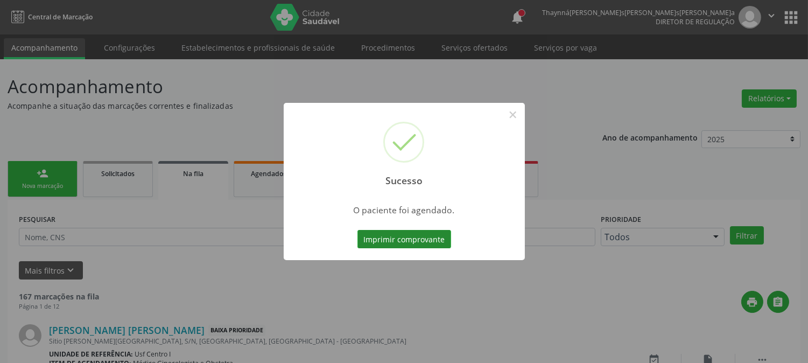
click at [382, 242] on button "Imprimir comprovante" at bounding box center [404, 239] width 94 height 18
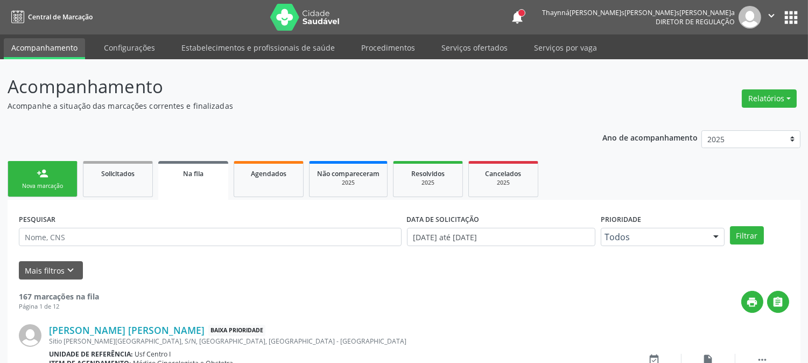
click at [54, 169] on link "person_add Nova marcação" at bounding box center [43, 179] width 70 height 36
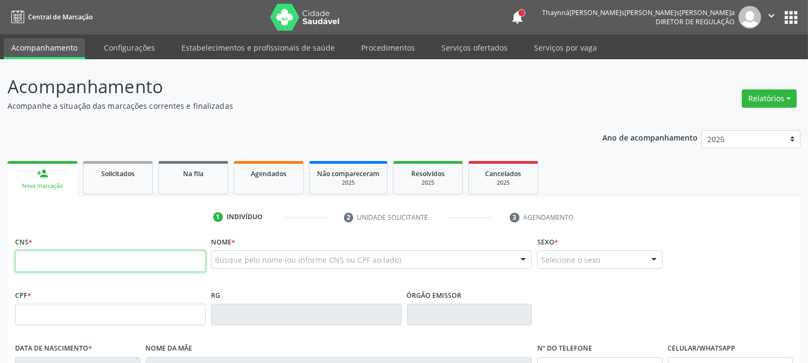
click at [163, 263] on input "text" at bounding box center [110, 261] width 190 height 22
type input "898 0023 2408 0488"
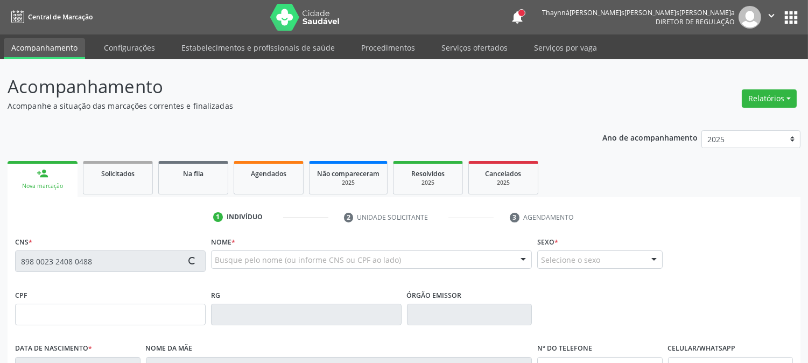
type input "11/09/1964"
type input "Terezinha de Souza Bezerra"
type input "(87) 99679-0101"
type input "030.543.848-45"
type input "328"
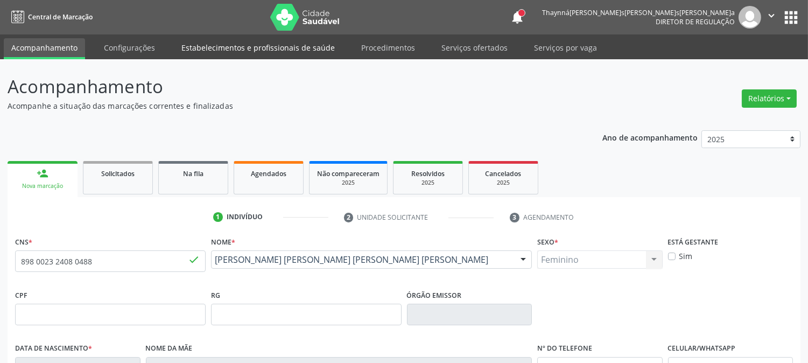
click at [201, 41] on link "Estabelecimentos e profissionais de saúde" at bounding box center [258, 47] width 168 height 19
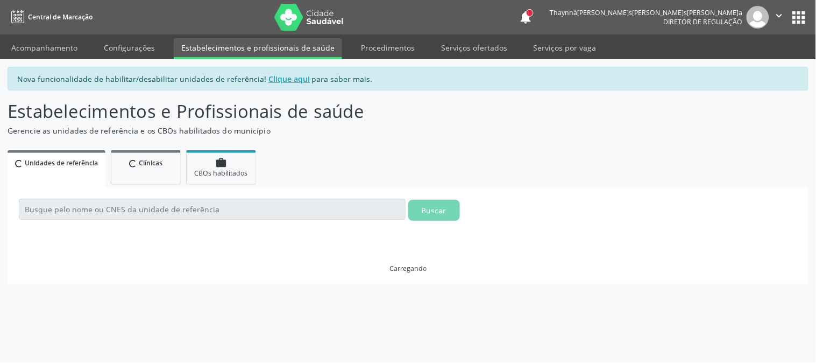
click at [46, 46] on link "Acompanhamento" at bounding box center [44, 47] width 81 height 19
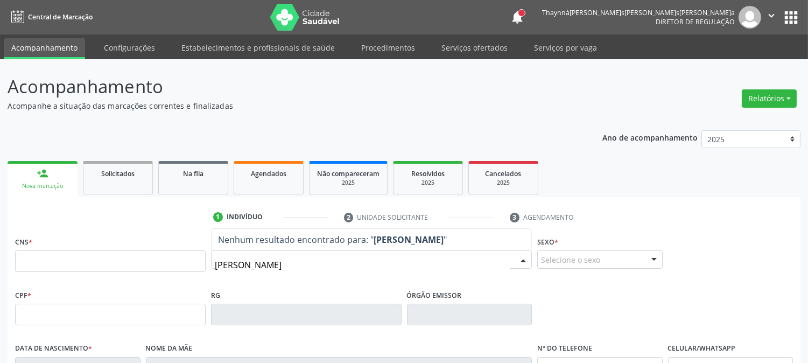
type input "FRANCISCA JOZINA D"
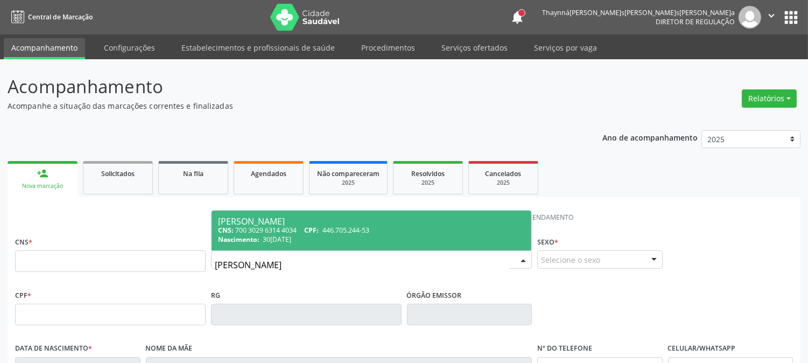
click at [343, 225] on span "446.705.244-53" at bounding box center [345, 229] width 47 height 9
type input "700 3029 6314 4034"
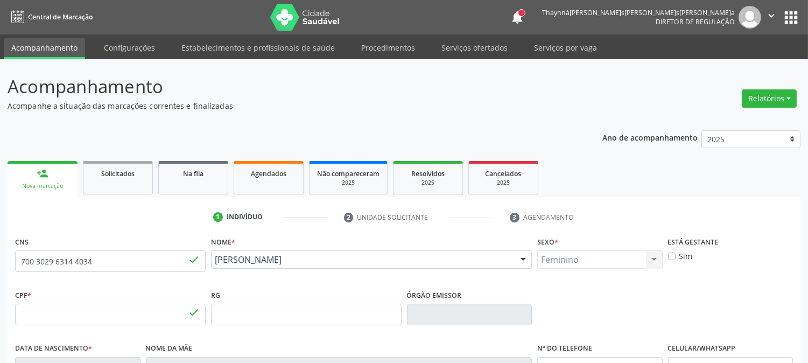
type input "446.705.244-53"
type input "30/01/1959"
type input "Jozina Maria de Souza"
type input "(87) 99943-8422"
type input "981"
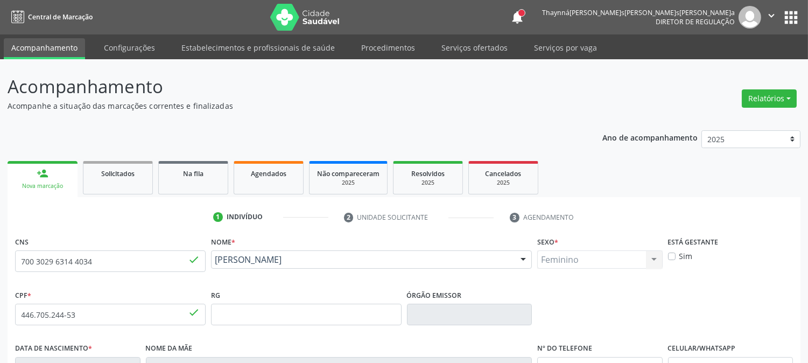
scroll to position [220, 0]
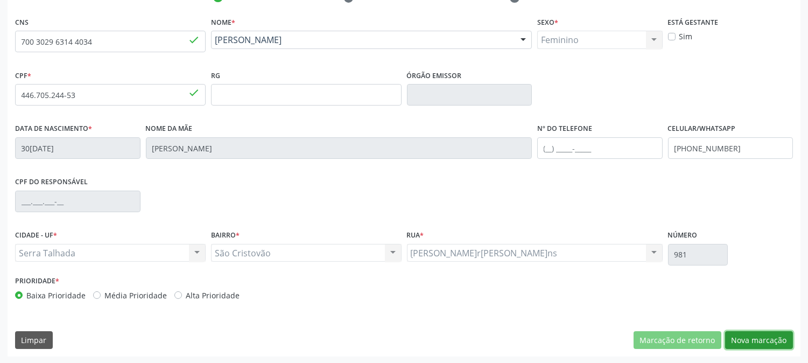
click at [776, 337] on button "Nova marcação" at bounding box center [759, 340] width 68 height 18
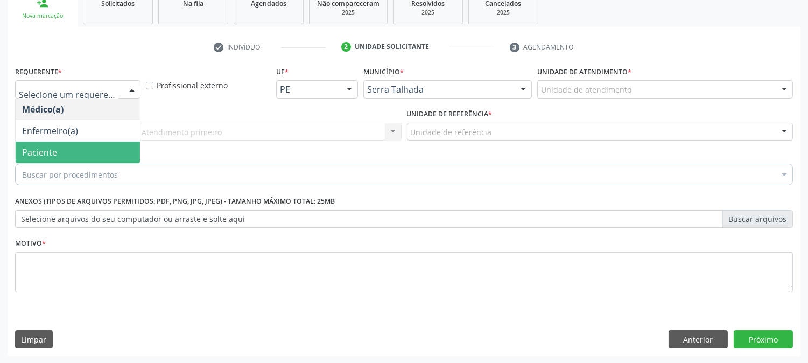
click at [57, 147] on span "Paciente" at bounding box center [78, 152] width 124 height 22
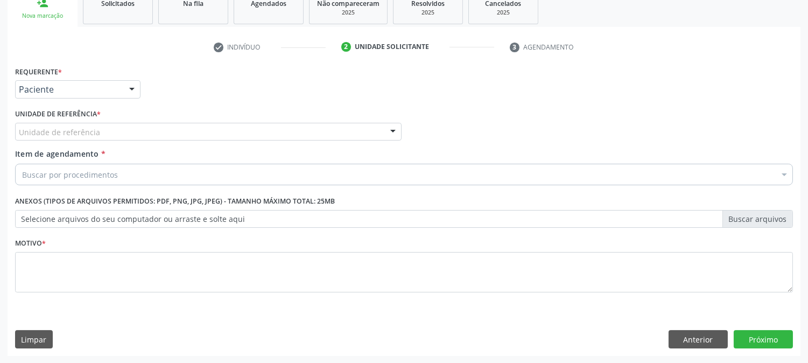
click at [68, 124] on div "Unidade de referência" at bounding box center [208, 132] width 386 height 18
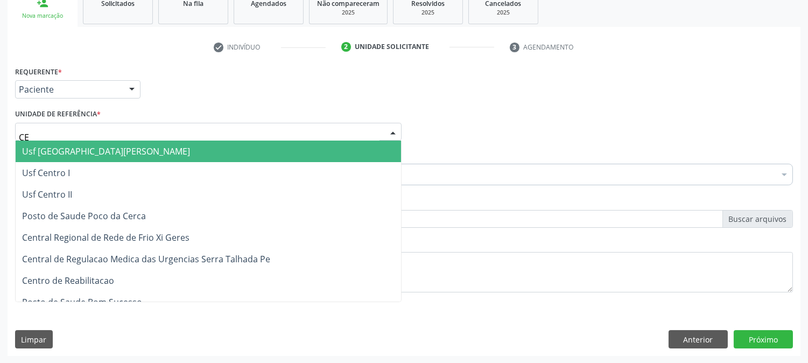
type input "CEN"
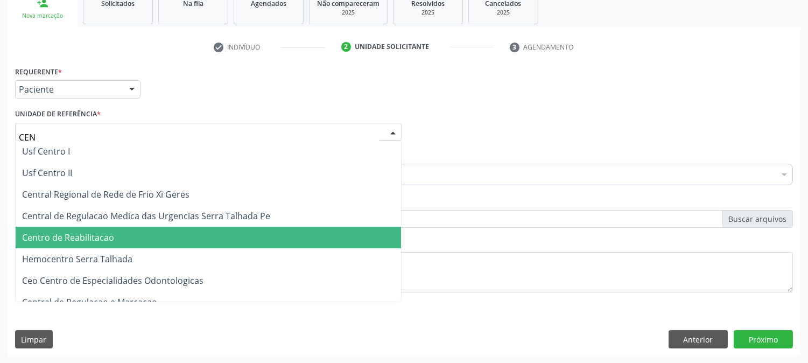
click at [108, 231] on span "Centro de Reabilitacao" at bounding box center [68, 237] width 92 height 12
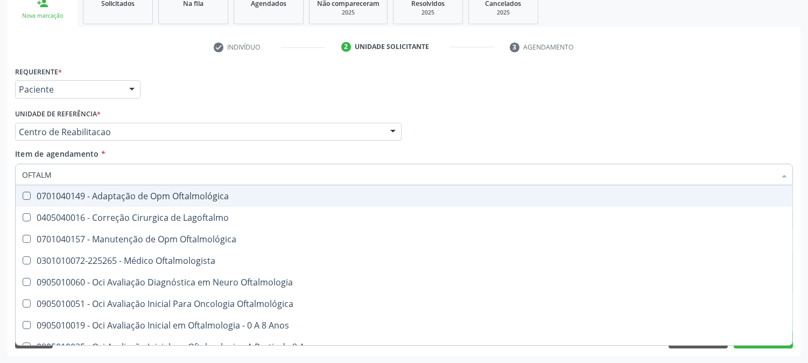
type input "OFTALMO"
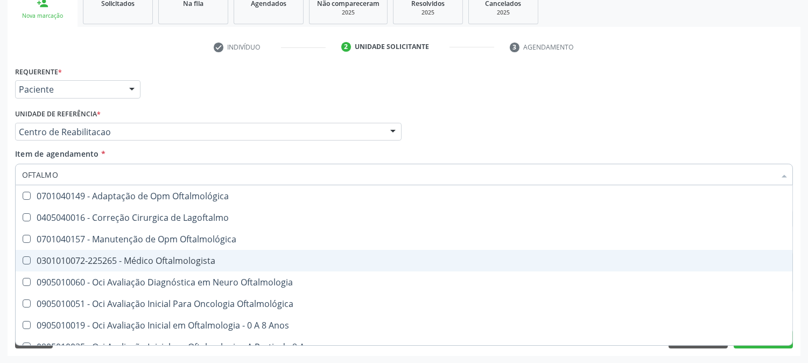
click at [95, 256] on div "0301010072-225265 - Médico Oftalmologista" at bounding box center [403, 260] width 763 height 9
checkbox Oftalmologista "true"
click at [0, 229] on div "Acompanhamento Acompanhe a situação das marcações correntes e finalizadas Relat…" at bounding box center [404, 126] width 808 height 474
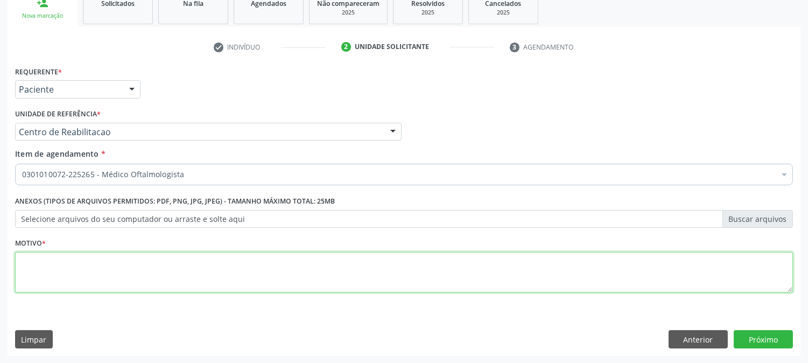
click at [109, 278] on textarea at bounding box center [403, 272] width 777 height 41
type textarea "."
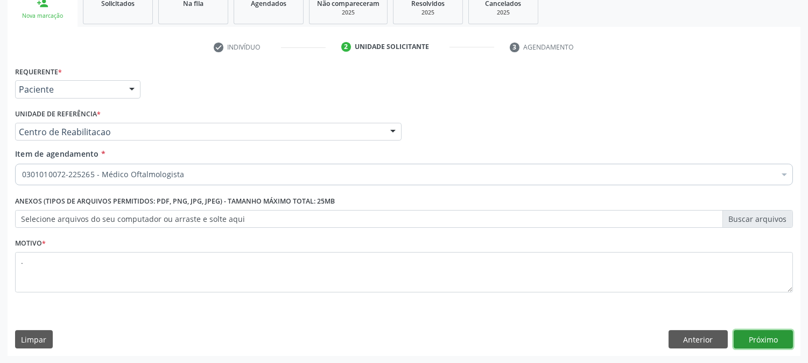
click at [772, 344] on button "Próximo" at bounding box center [762, 339] width 59 height 18
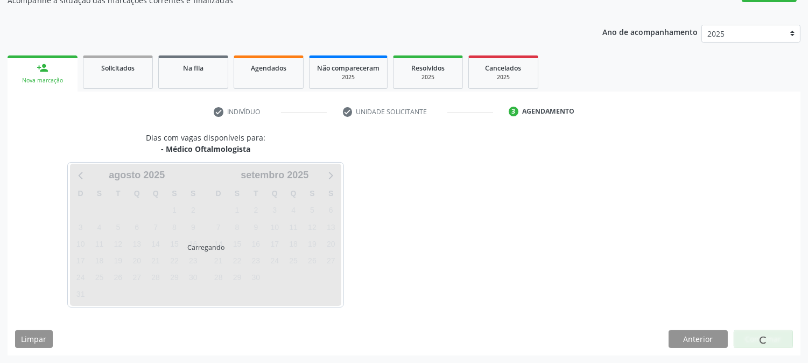
scroll to position [105, 0]
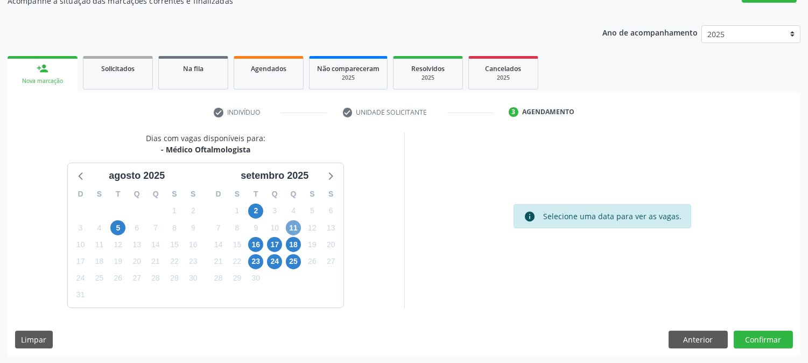
click at [291, 226] on span "11" at bounding box center [293, 227] width 15 height 15
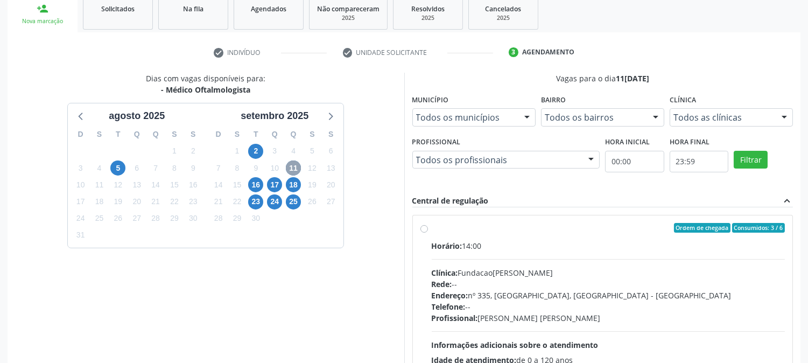
scroll to position [280, 0]
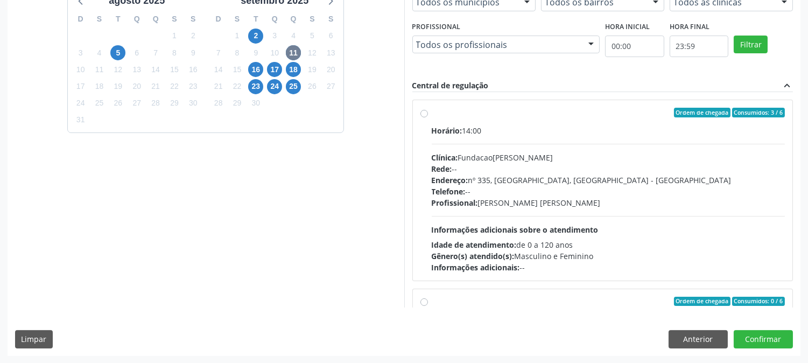
click at [561, 209] on div "Horário: 14:00 Clínica: Fundacao Altino Ventura Rede: -- Endereço: nº 335, Noss…" at bounding box center [607, 199] width 353 height 148
click at [428, 117] on input "Ordem de chegada Consumidos: 3 / 6 Horário: 14:00 Clínica: Fundacao Altino Vent…" at bounding box center [424, 113] width 8 height 10
radio input "true"
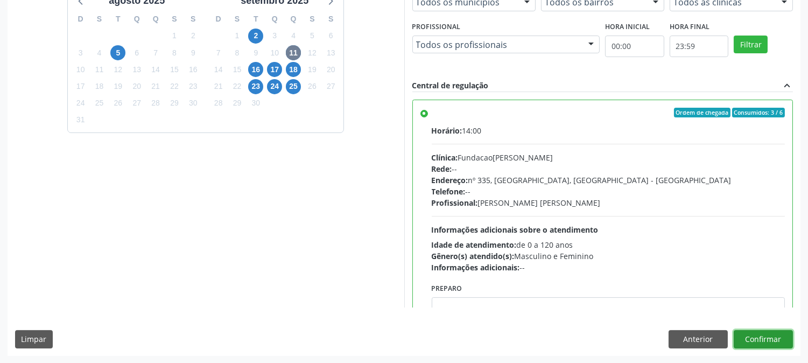
click at [768, 341] on button "Confirmar" at bounding box center [762, 339] width 59 height 18
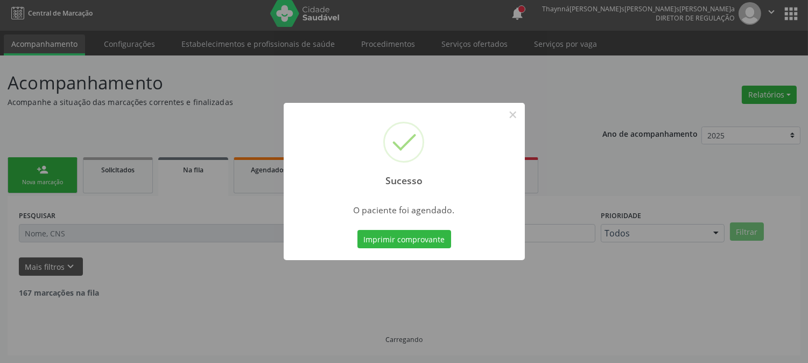
scroll to position [0, 0]
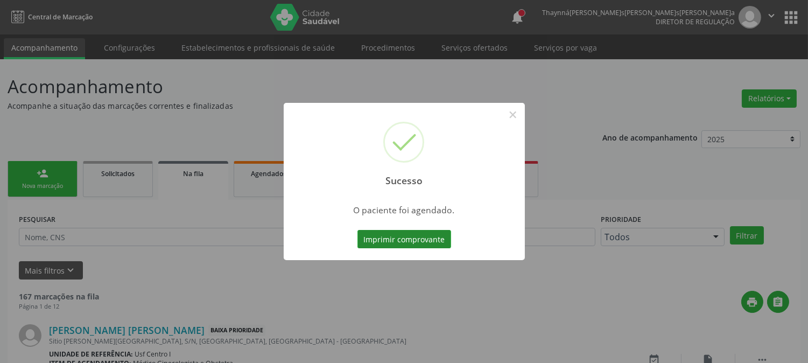
click at [424, 235] on button "Imprimir comprovante" at bounding box center [404, 239] width 94 height 18
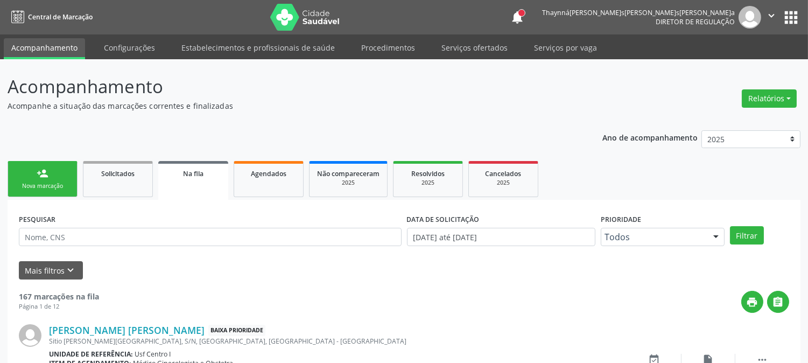
click at [46, 165] on link "person_add Nova marcação" at bounding box center [43, 179] width 70 height 36
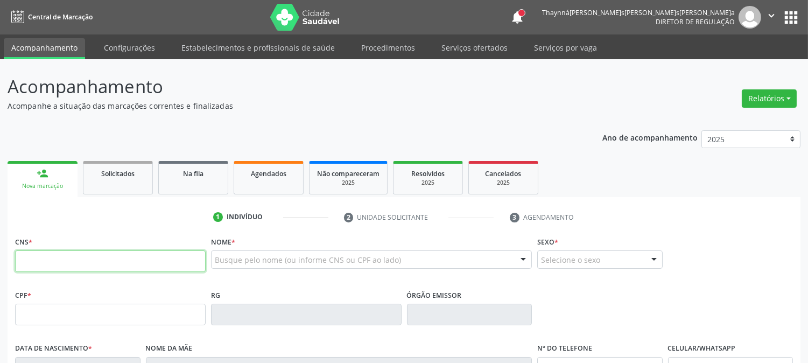
click at [179, 263] on input "text" at bounding box center [110, 261] width 190 height 22
type input "161 9258 4037 0002"
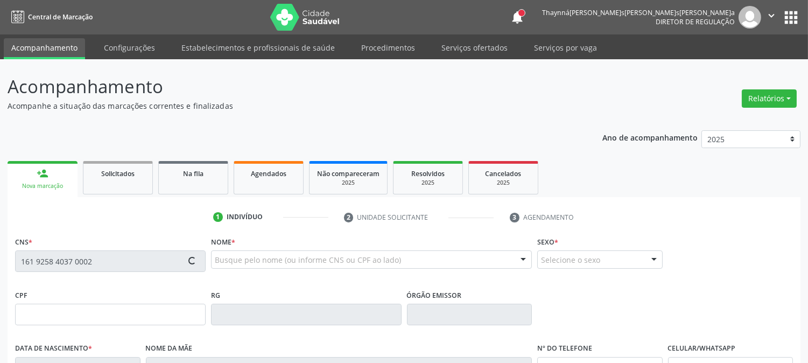
type input "085.154.494-04"
type input "03/01/1988"
type input "Terezinha Lopes Bezerra"
type input "(87) 99936-5593"
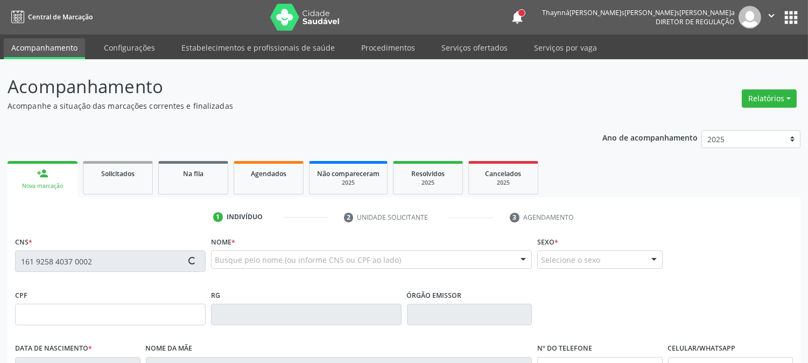
type input "24"
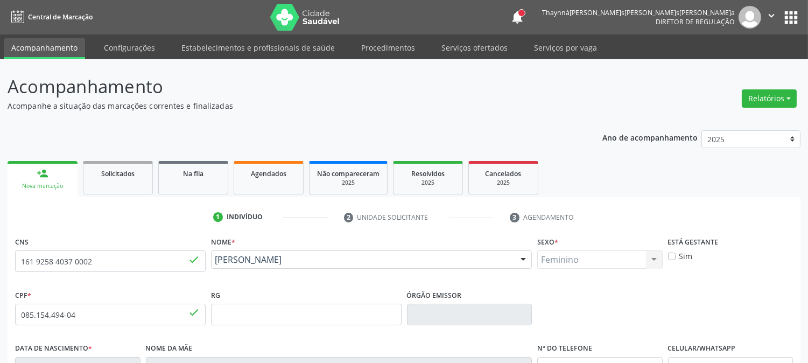
scroll to position [220, 0]
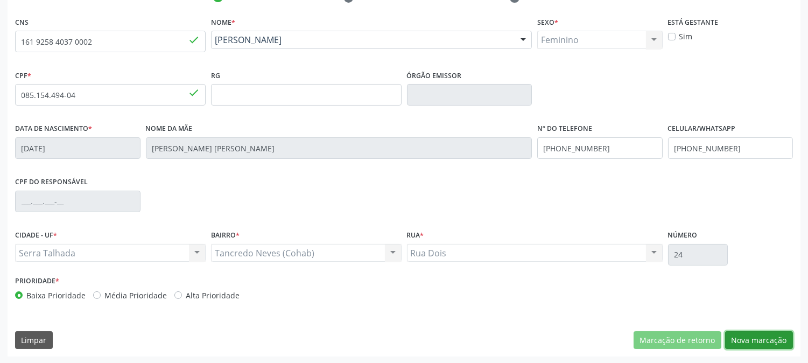
click at [763, 340] on button "Nova marcação" at bounding box center [759, 340] width 68 height 18
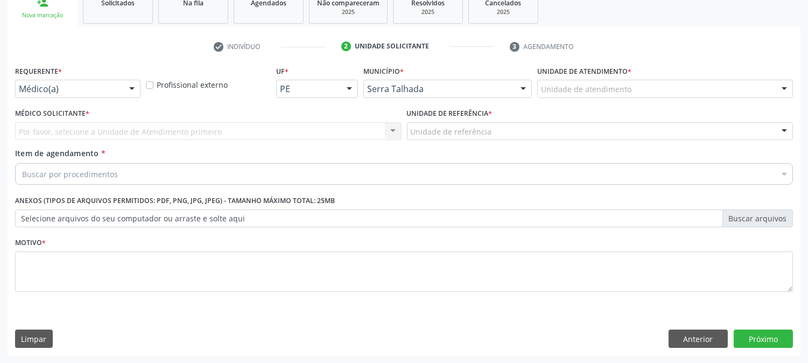
scroll to position [170, 0]
click at [675, 338] on button "Anterior" at bounding box center [697, 339] width 59 height 18
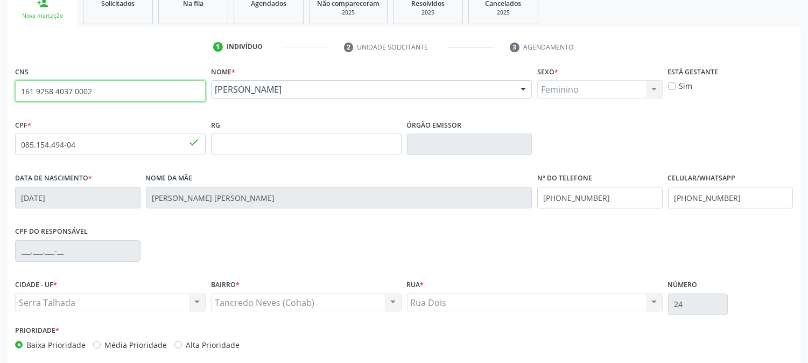
drag, startPoint x: 97, startPoint y: 83, endPoint x: 17, endPoint y: 90, distance: 81.0
click at [17, 90] on input "161 9258 4037 0002" at bounding box center [110, 91] width 190 height 22
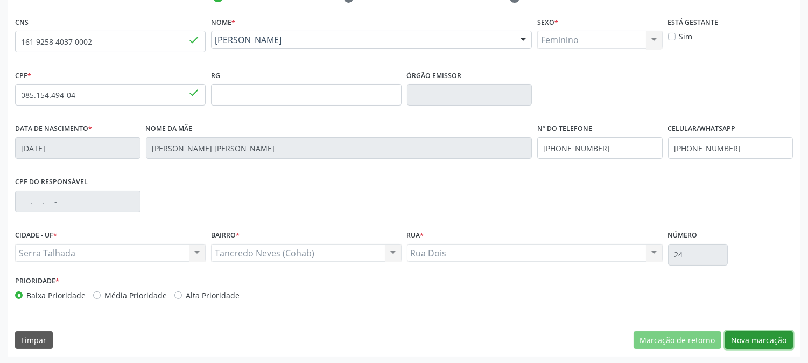
click at [779, 334] on button "Nova marcação" at bounding box center [759, 340] width 68 height 18
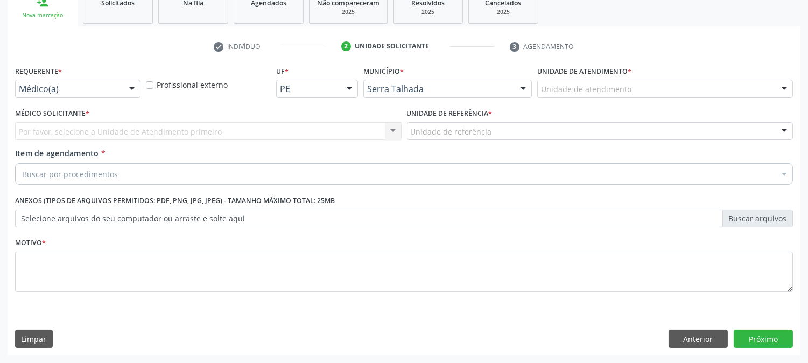
scroll to position [170, 0]
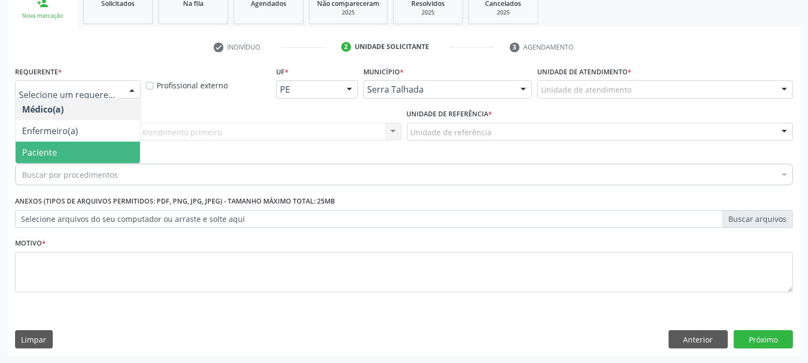
click at [93, 150] on span "Paciente" at bounding box center [78, 152] width 124 height 22
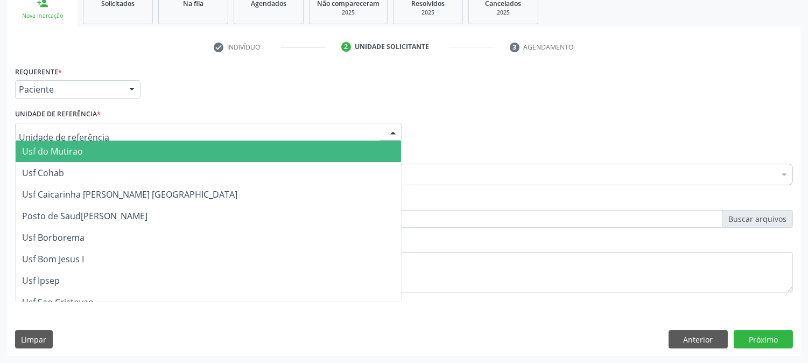
click at [98, 128] on div at bounding box center [208, 132] width 386 height 18
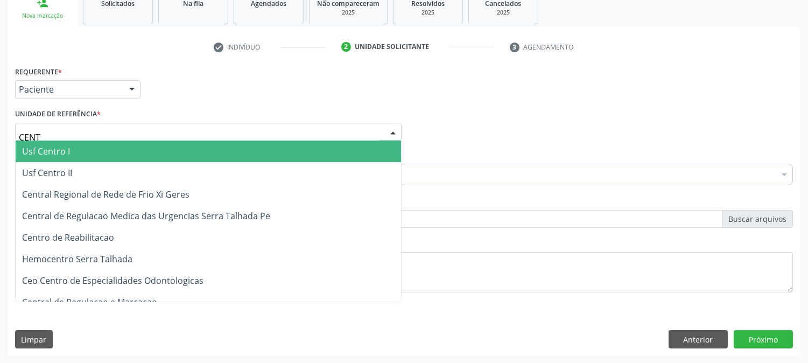
type input "CENTR"
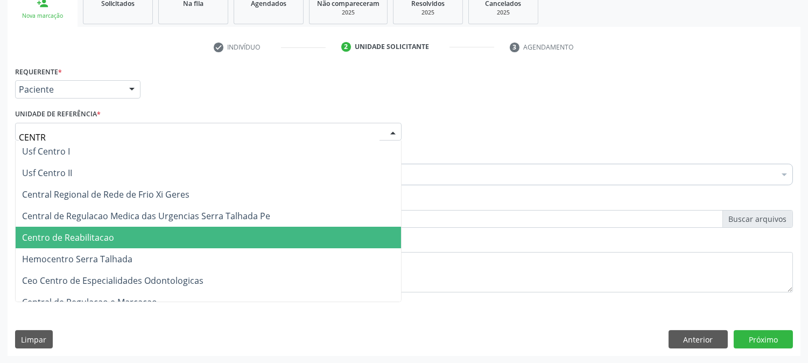
click at [125, 229] on span "Centro de Reabilitacao" at bounding box center [208, 238] width 385 height 22
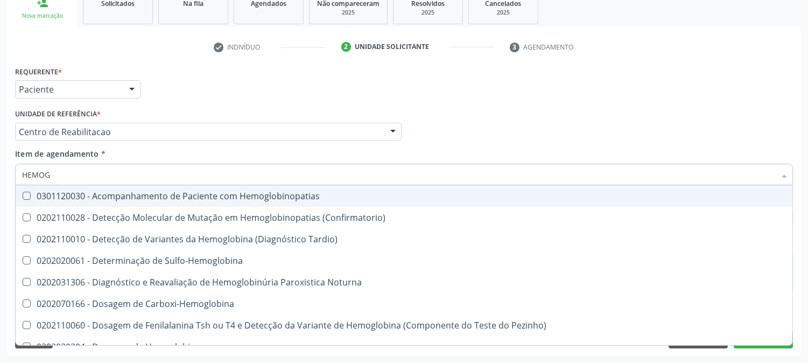
type input "HEMOGR"
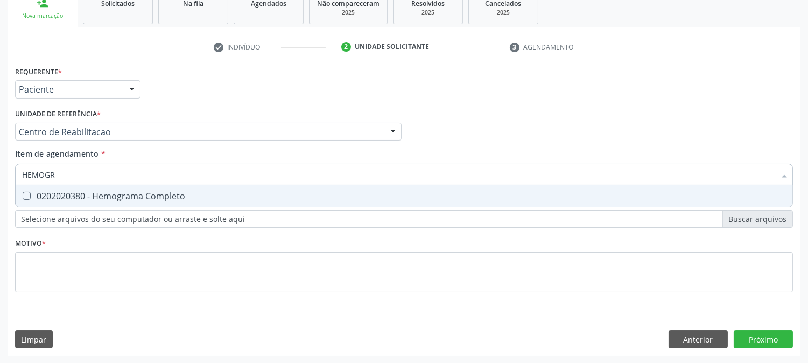
click at [113, 192] on div "0202020380 - Hemograma Completo" at bounding box center [403, 196] width 763 height 9
checkbox Completo "true"
drag, startPoint x: 70, startPoint y: 179, endPoint x: 0, endPoint y: 193, distance: 71.3
click at [0, 192] on div "Acompanhamento Acompanhe a situação das marcações correntes e finalizadas Relat…" at bounding box center [404, 126] width 808 height 474
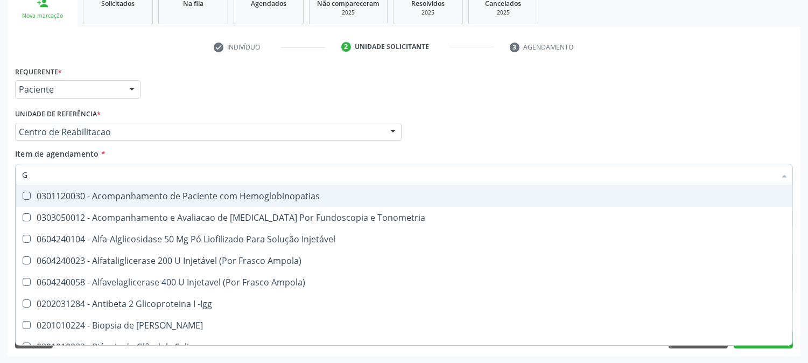
type input "GL"
checkbox Hemoglobinopatias "false"
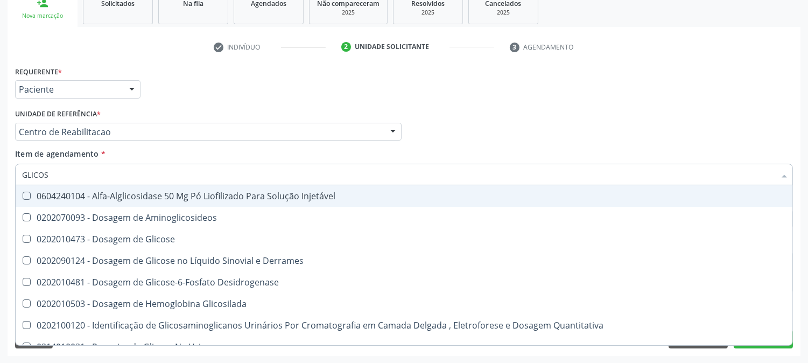
type input "GLICOSE"
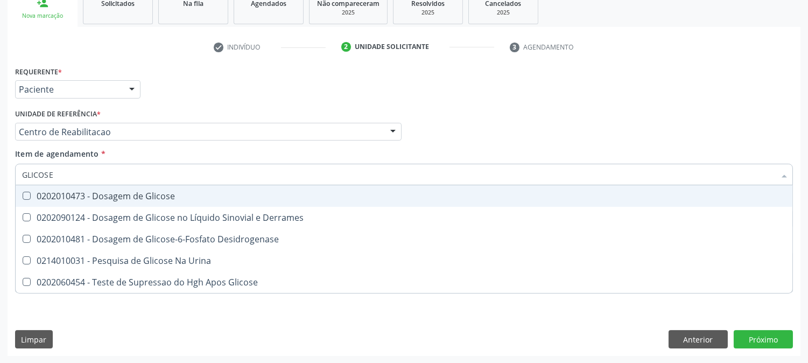
click at [89, 200] on div "0202010473 - Dosagem de Glicose" at bounding box center [403, 196] width 763 height 9
checkbox Glicose "true"
drag, startPoint x: 62, startPoint y: 178, endPoint x: 0, endPoint y: 175, distance: 61.9
click at [0, 175] on div "Acompanhamento Acompanhe a situação das marcações correntes e finalizadas Relat…" at bounding box center [404, 126] width 808 height 474
type input "TAP"
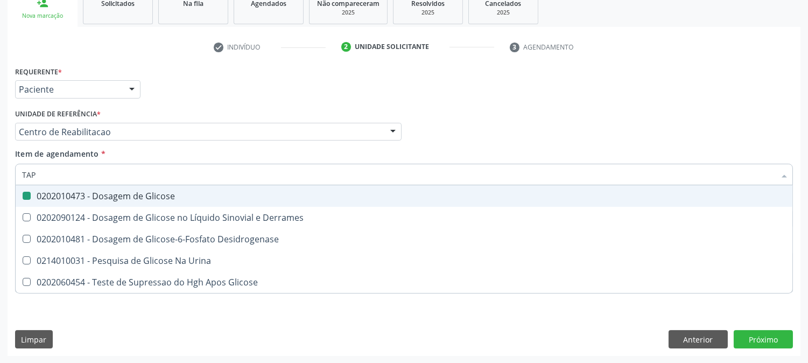
checkbox Glicose "false"
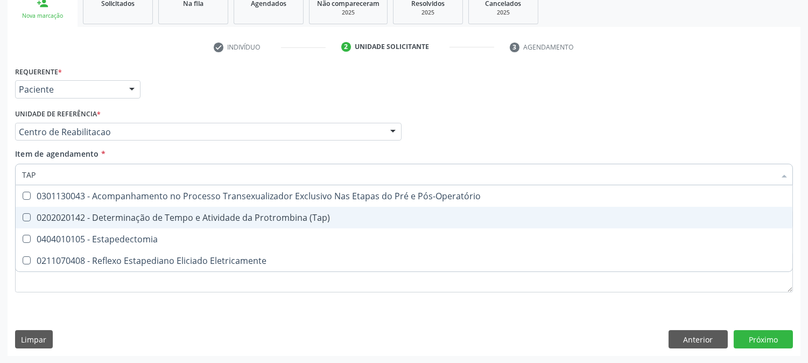
click at [43, 224] on span "0202020142 - Determinação de Tempo e Atividade da Protrombina (Tap)" at bounding box center [404, 218] width 776 height 22
checkbox \(Tap\) "true"
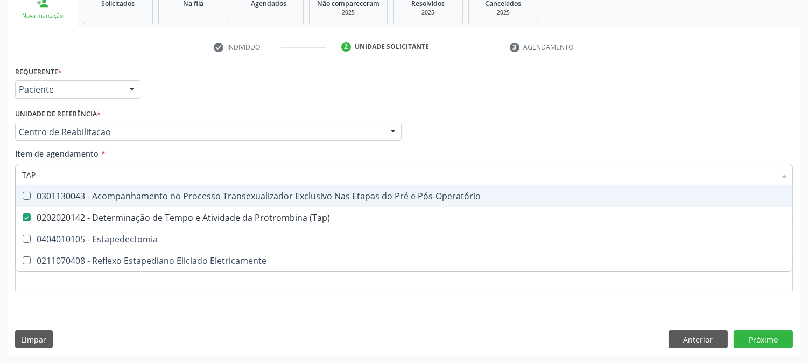
drag, startPoint x: 44, startPoint y: 174, endPoint x: 0, endPoint y: 171, distance: 43.7
click at [0, 172] on div "Acompanhamento Acompanhe a situação das marcações correntes e finalizadas Relat…" at bounding box center [404, 126] width 808 height 474
type input "TEM"
checkbox \(Tap\) "false"
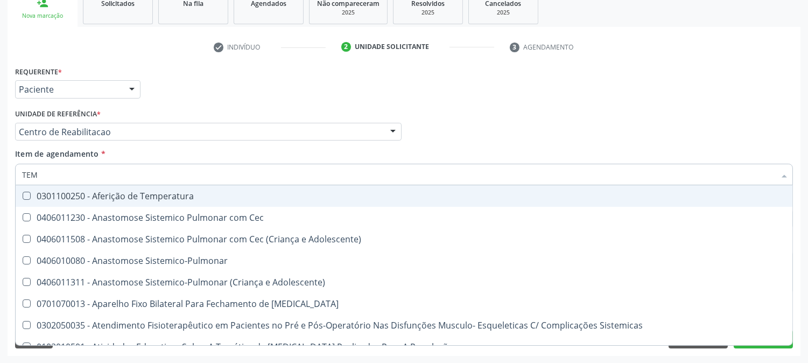
type input "TEMP"
checkbox Hanseníase "true"
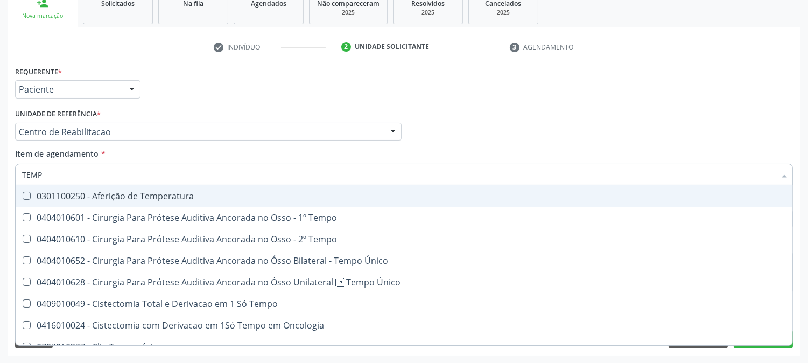
type input "TEMPO"
checkbox Ativada\) "true"
checkbox \(Tap\) "false"
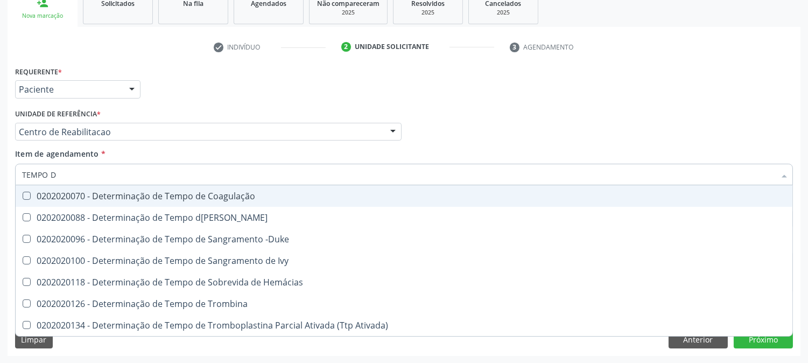
type input "TEMPO DE"
click at [126, 200] on span "0202020070 - Determinação de Tempo de Coagulação" at bounding box center [404, 196] width 776 height 22
checkbox Coagulação "true"
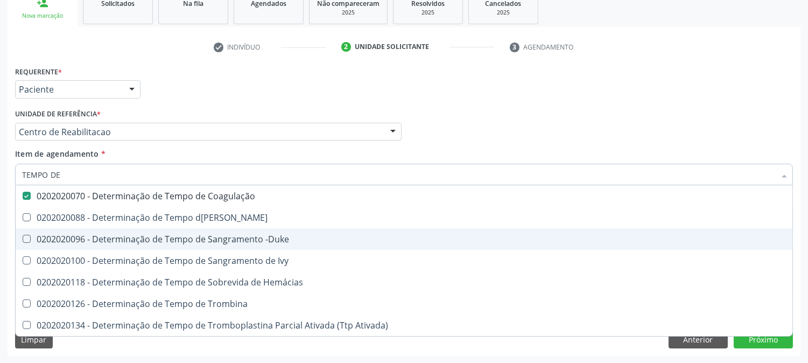
click at [111, 243] on span "0202020096 - Determinação de Tempo de Sangramento -Duke" at bounding box center [404, 239] width 776 height 22
checkbox -Duke "true"
click at [0, 243] on div "Acompanhamento Acompanhe a situação das marcações correntes e finalizadas Relat…" at bounding box center [404, 126] width 808 height 474
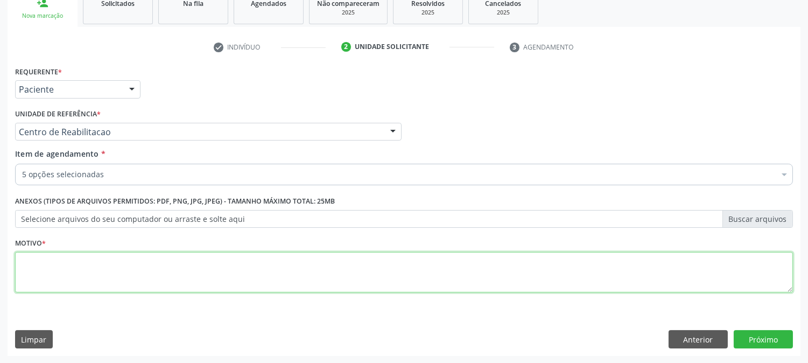
click at [45, 261] on textarea at bounding box center [403, 272] width 777 height 41
type textarea "."
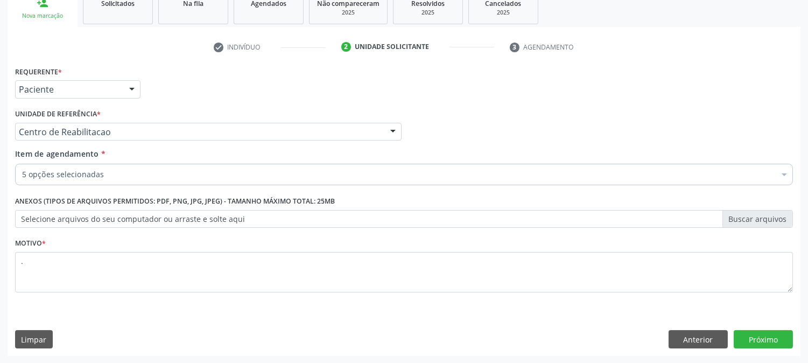
click at [784, 328] on div "Requerente * Paciente Médico(a) Enfermeiro(a) Paciente Nenhum resultado encontr…" at bounding box center [404, 209] width 793 height 292
click at [778, 336] on button "Próximo" at bounding box center [762, 339] width 59 height 18
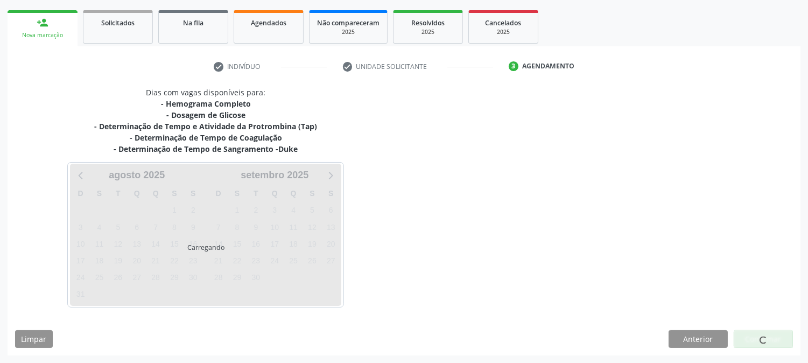
scroll to position [150, 0]
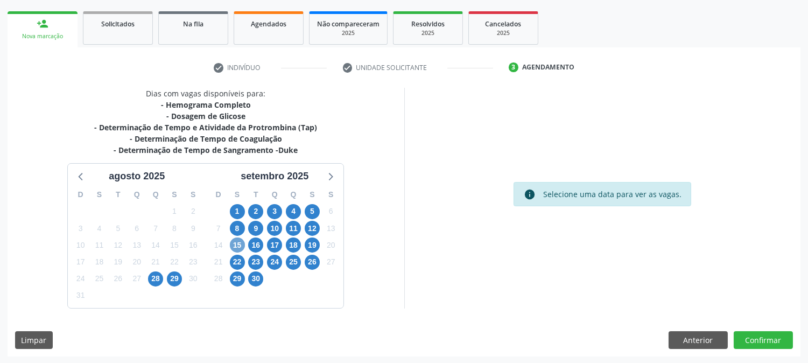
click at [235, 245] on span "15" at bounding box center [237, 244] width 15 height 15
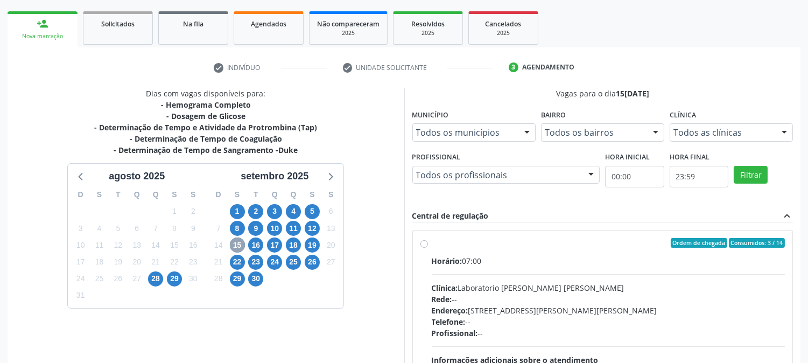
scroll to position [270, 0]
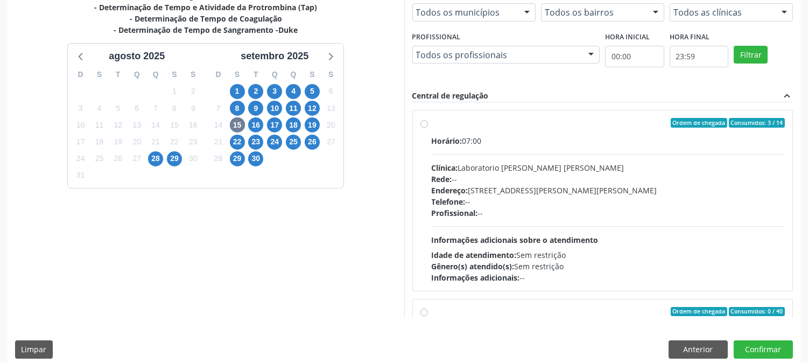
click at [525, 245] on div "Horário: 07:00 Clínica: Laboratorio Jose Paulo Terto Rede: -- Endereço: Casa, n…" at bounding box center [607, 209] width 353 height 148
click at [428, 128] on input "Ordem de chegada Consumidos: 3 / 14 Horário: 07:00 Clínica: Laboratorio Jose Pa…" at bounding box center [424, 123] width 8 height 10
radio input "true"
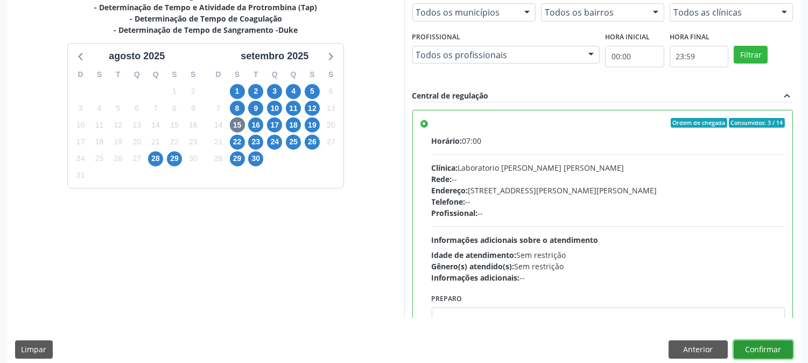
click at [753, 348] on button "Confirmar" at bounding box center [762, 349] width 59 height 18
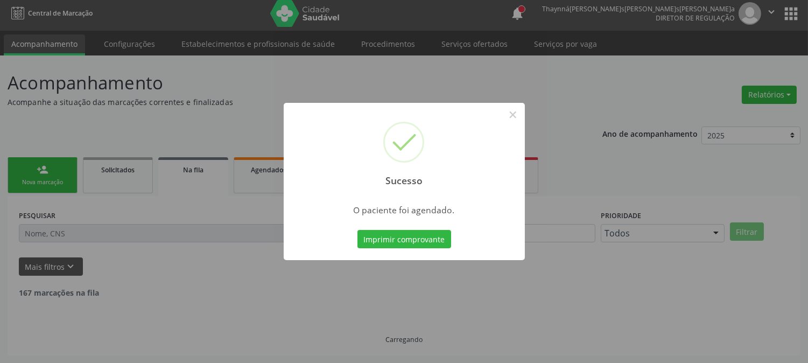
scroll to position [0, 0]
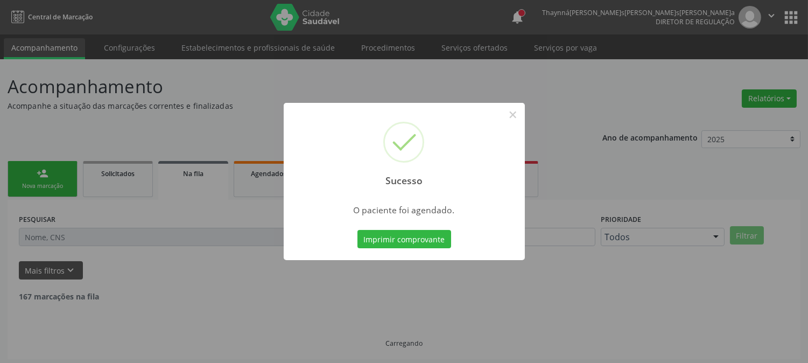
click at [418, 245] on button "Imprimir comprovante" at bounding box center [404, 239] width 94 height 18
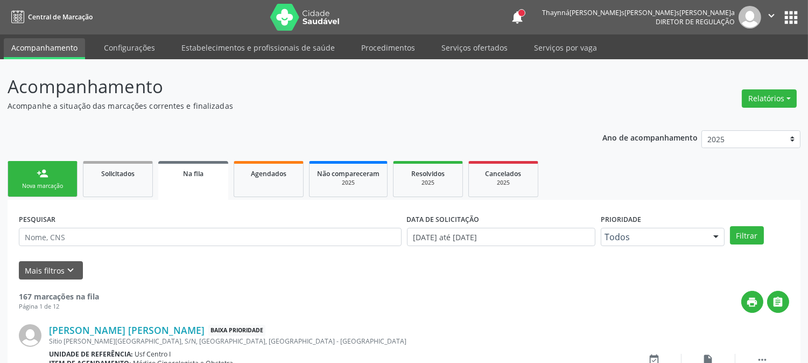
click at [54, 196] on link "person_add Nova marcação" at bounding box center [43, 179] width 70 height 36
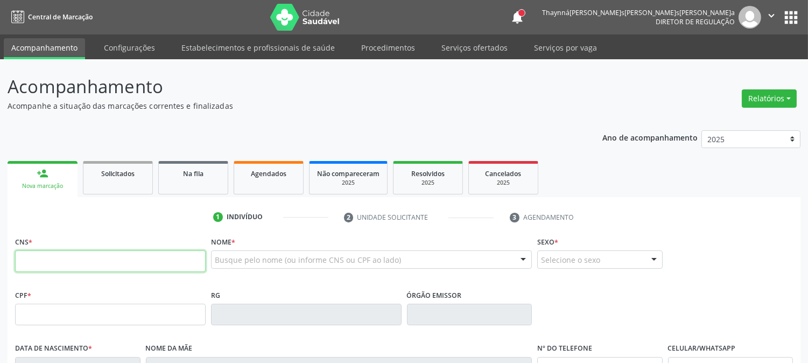
click at [55, 252] on input "text" at bounding box center [110, 261] width 190 height 22
paste input "161 9258 4037 0002"
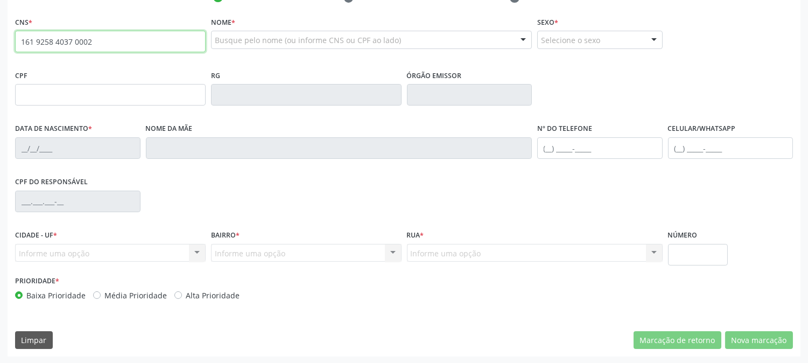
type input "161 9258 4037 0002"
type input "085.154.494-04"
type input "03/01/1988"
type input "Terezinha Lopes Bezerra"
type input "(87) 99936-5593"
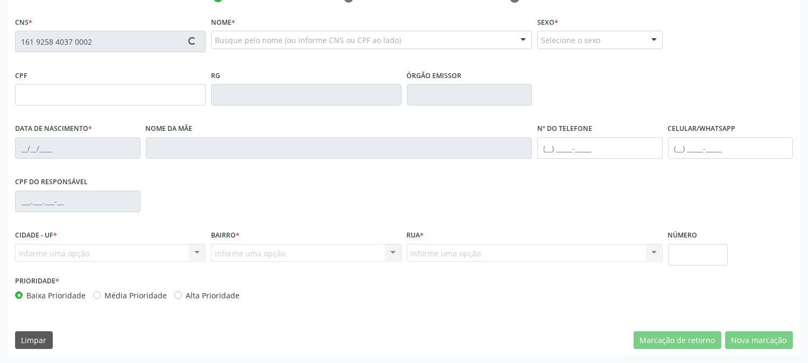
type input "(87) 99936-5593"
type input "24"
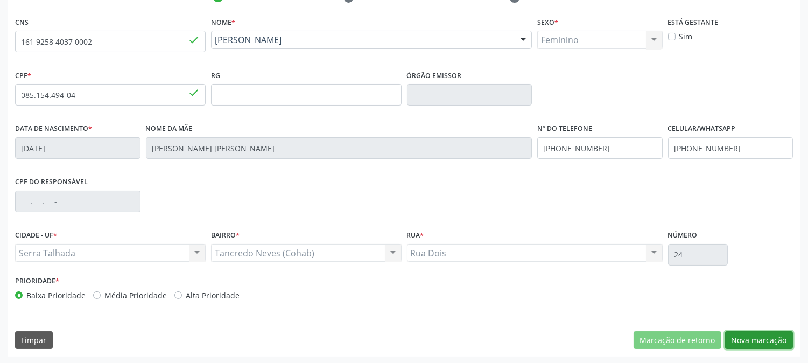
click at [760, 341] on button "Nova marcação" at bounding box center [759, 340] width 68 height 18
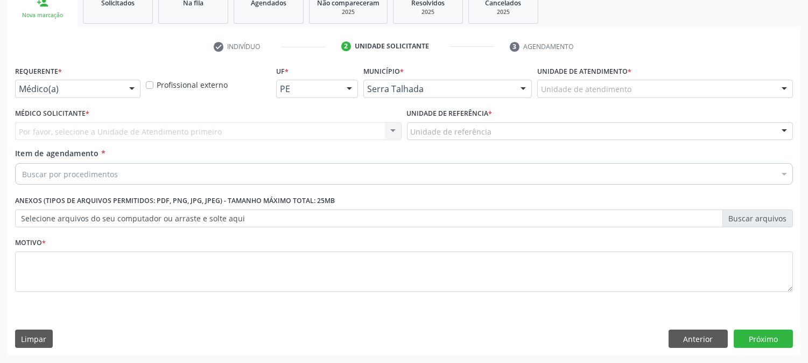
scroll to position [170, 0]
click at [779, 332] on button "Próximo" at bounding box center [762, 339] width 59 height 18
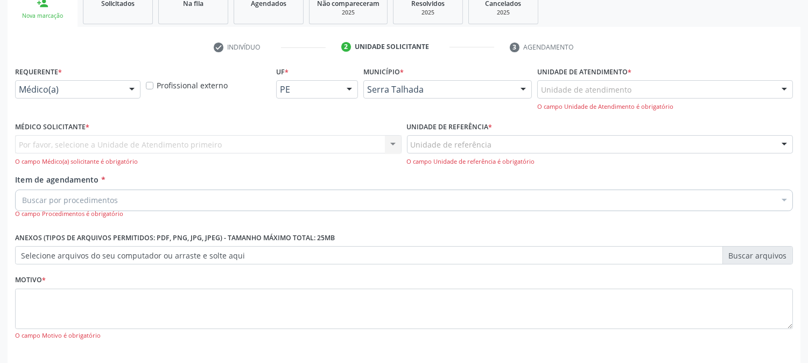
click at [97, 95] on div "Médico(a)" at bounding box center [77, 89] width 125 height 18
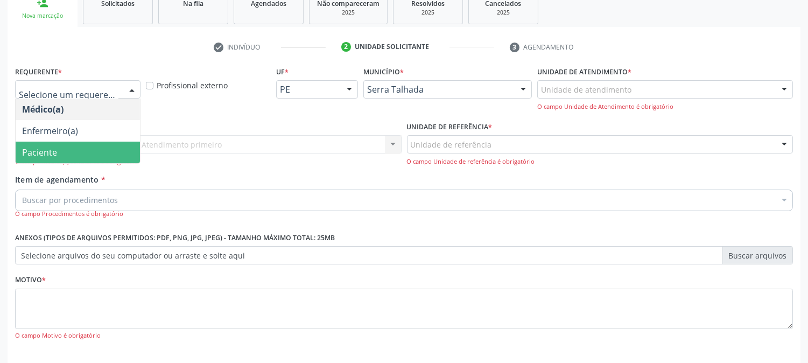
click at [82, 147] on span "Paciente" at bounding box center [78, 152] width 124 height 22
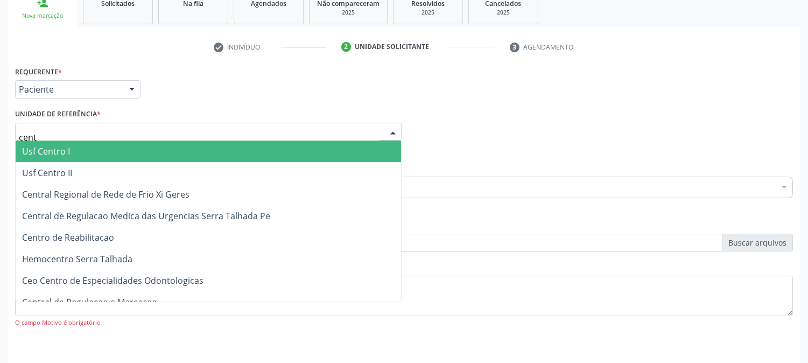
type input "centr"
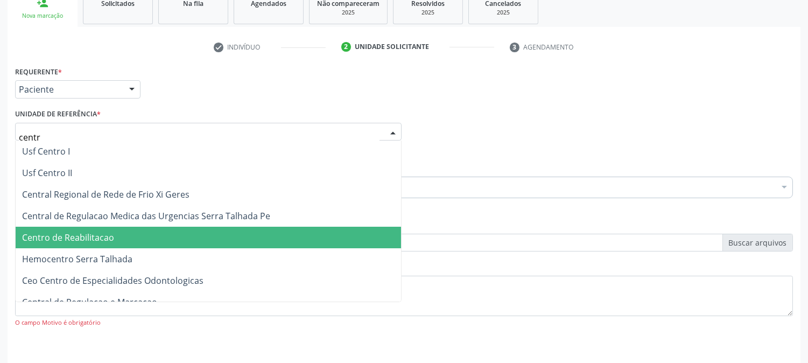
click at [103, 232] on span "Centro de Reabilitacao" at bounding box center [68, 237] width 92 height 12
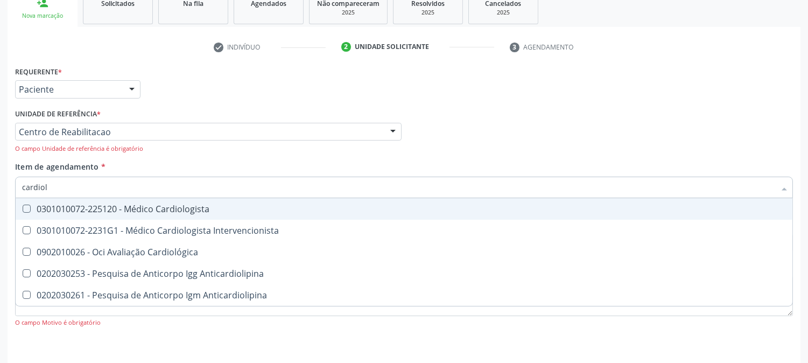
type input "cardiolo"
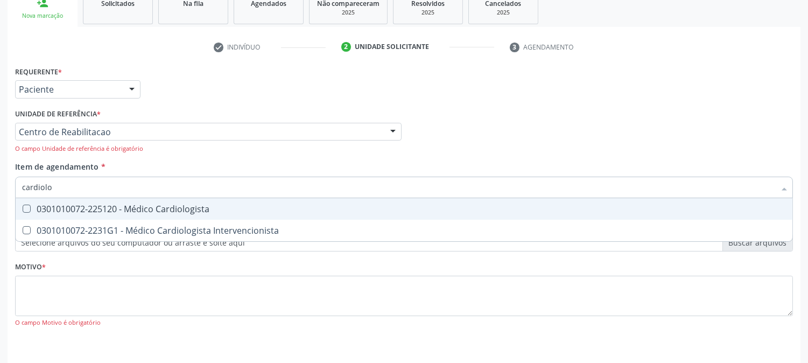
click at [116, 204] on div "0301010072-225120 - Médico Cardiologista" at bounding box center [403, 208] width 763 height 9
checkbox Cardiologista "true"
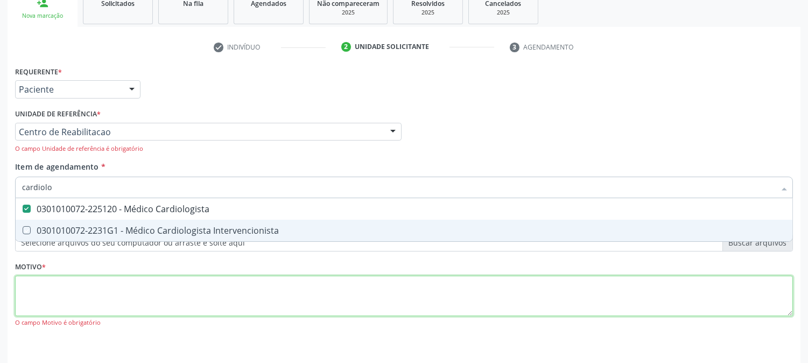
click at [93, 289] on div "Requerente * Paciente Médico(a) Enfermeiro(a) Paciente Nenhum resultado encontr…" at bounding box center [403, 202] width 777 height 278
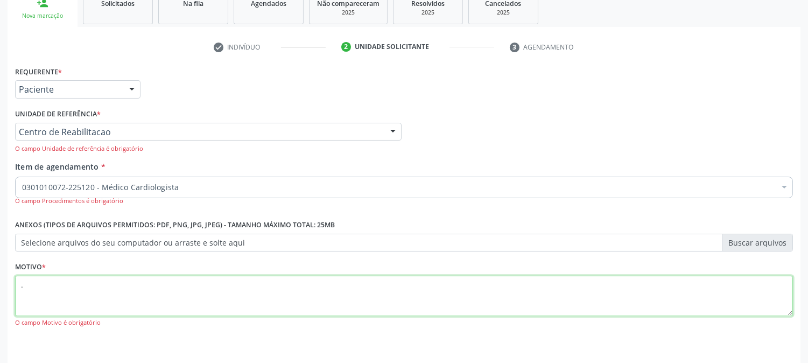
scroll to position [204, 0]
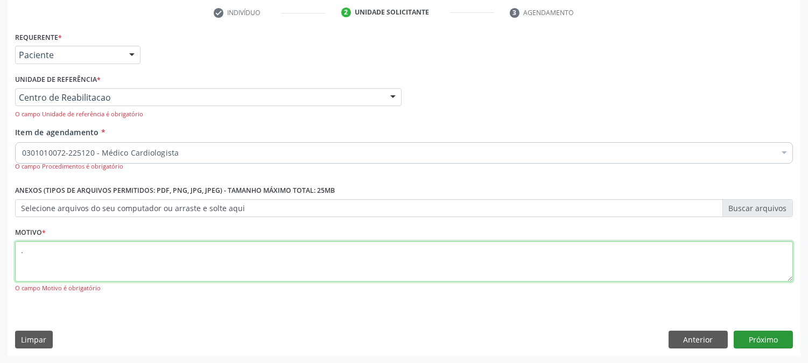
type textarea "."
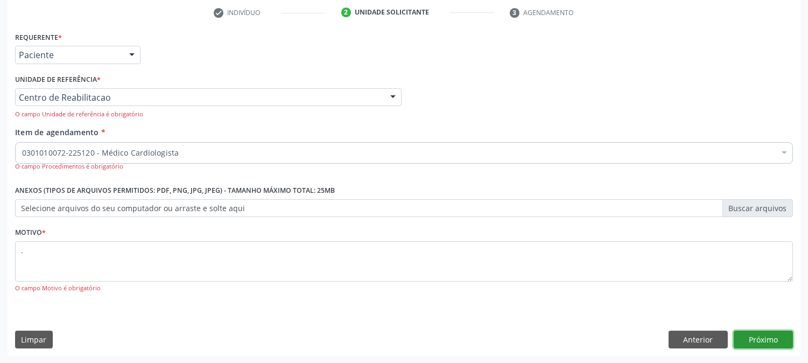
click at [742, 339] on button "Próximo" at bounding box center [762, 339] width 59 height 18
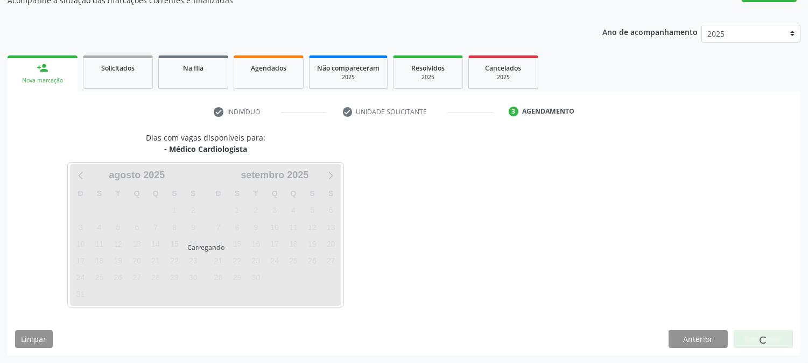
scroll to position [105, 0]
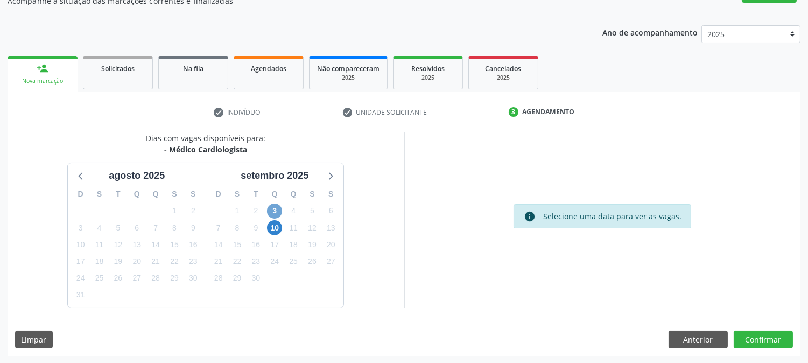
click at [277, 206] on span "3" at bounding box center [274, 210] width 15 height 15
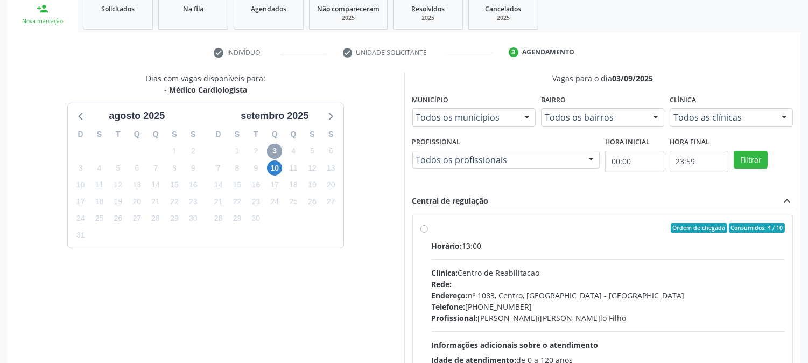
scroll to position [260, 0]
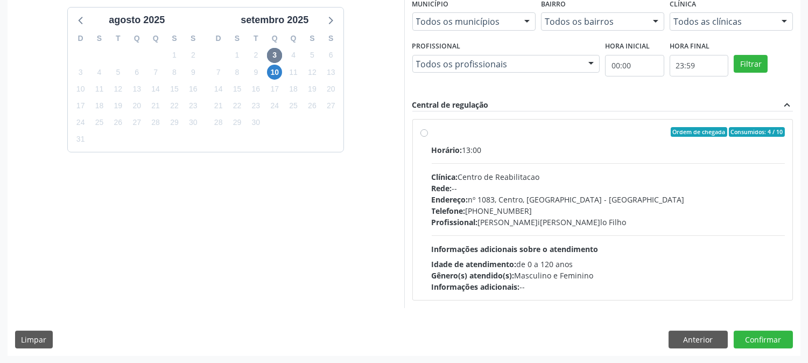
click at [555, 254] on div "Horário: 13:00 Clínica: Centro de Reabilitacao Rede: -- Endereço: nº 1083, Cent…" at bounding box center [607, 218] width 353 height 148
click at [428, 137] on input "Ordem de chegada Consumidos: 4 / 10 Horário: 13:00 Clínica: Centro de Reabilita…" at bounding box center [424, 132] width 8 height 10
radio input "true"
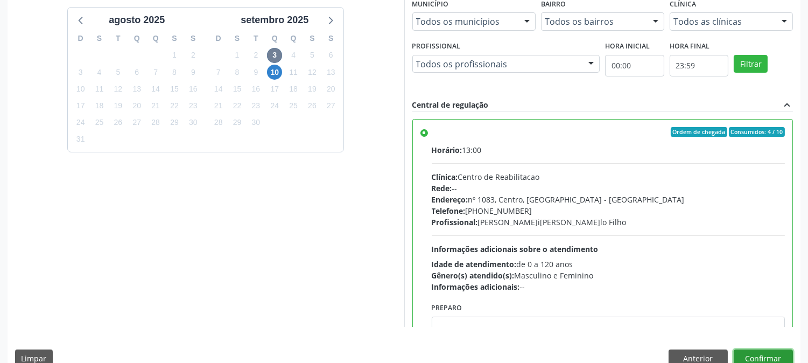
click at [774, 357] on button "Confirmar" at bounding box center [762, 358] width 59 height 18
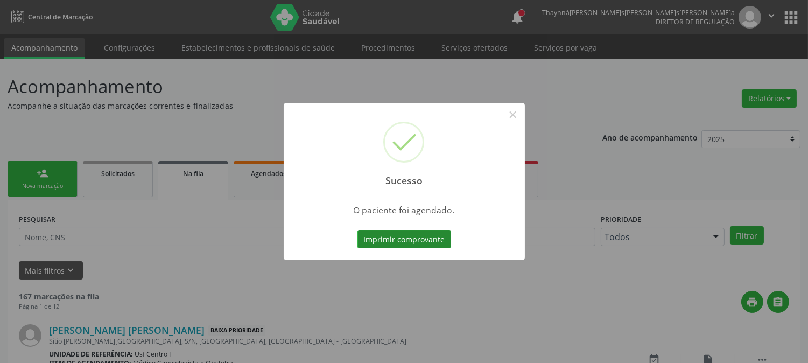
click at [383, 242] on button "Imprimir comprovante" at bounding box center [404, 239] width 94 height 18
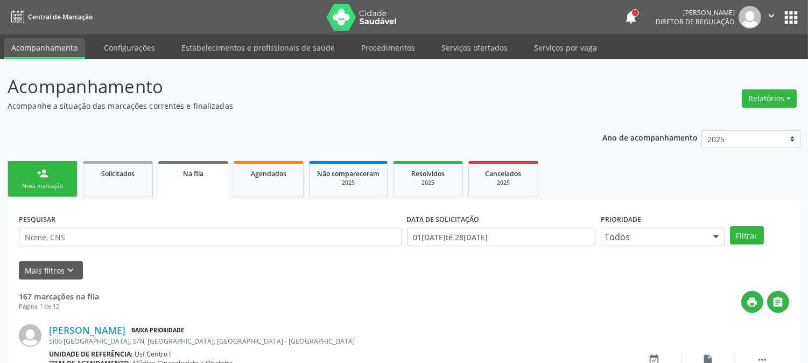
click at [44, 168] on div "person_add" at bounding box center [43, 173] width 12 height 12
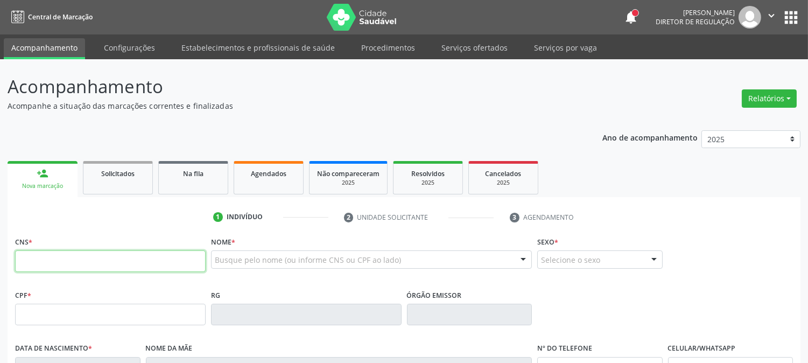
click at [62, 259] on input "text" at bounding box center [110, 261] width 190 height 22
type input "209 2783 7999 0018"
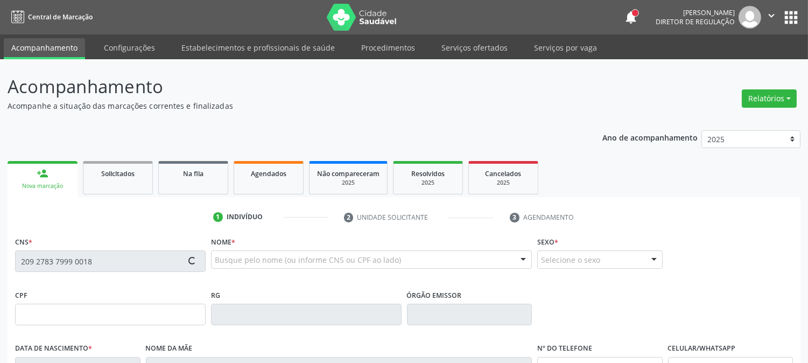
type input "022.310.594-52"
type input "0[DATE]"
type input "[PERSON_NAME]"
type input "[PHONE_NUMBER]"
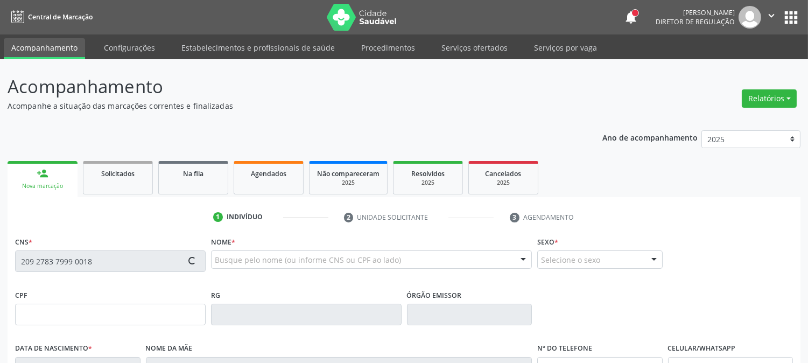
type input "S/N"
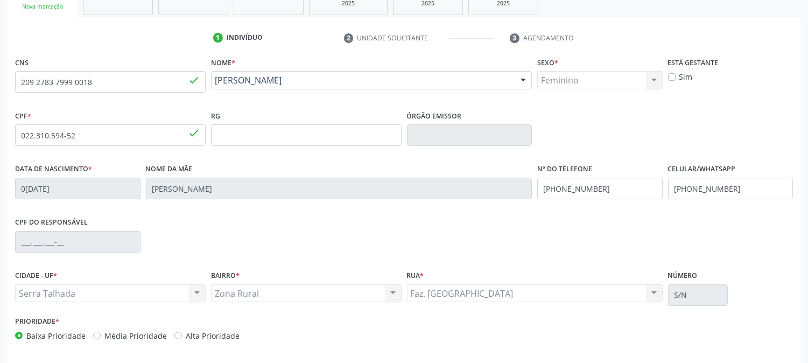
scroll to position [220, 0]
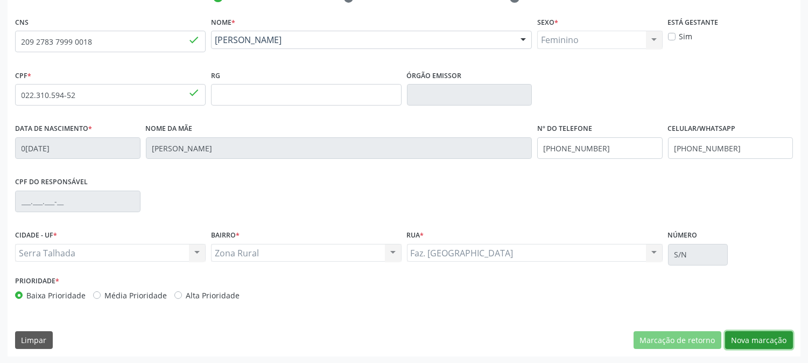
click at [741, 341] on button "Nova marcação" at bounding box center [759, 340] width 68 height 18
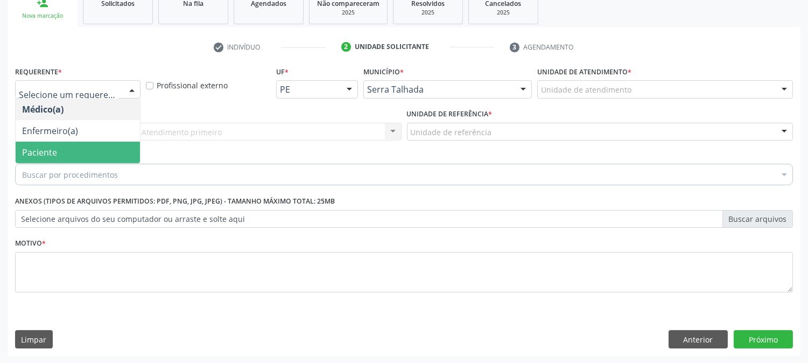
click at [73, 144] on span "Paciente" at bounding box center [78, 152] width 124 height 22
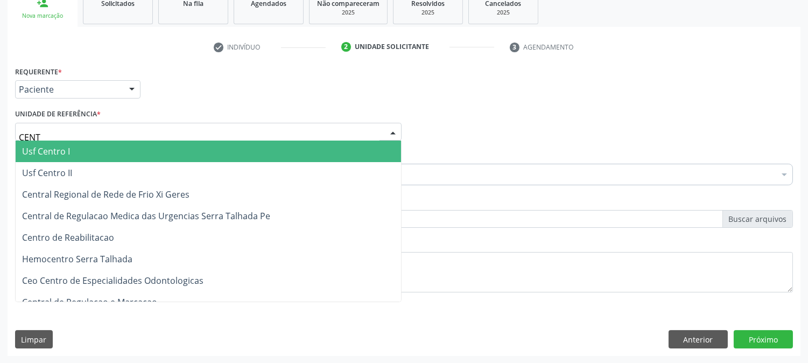
type input "CENTR"
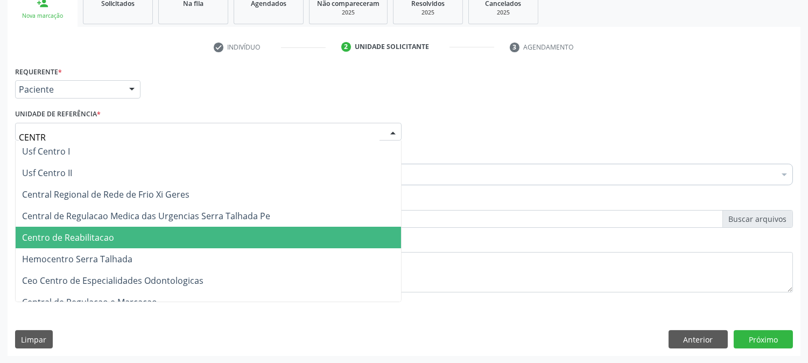
click at [90, 231] on span "Centro de Reabilitacao" at bounding box center [68, 237] width 92 height 12
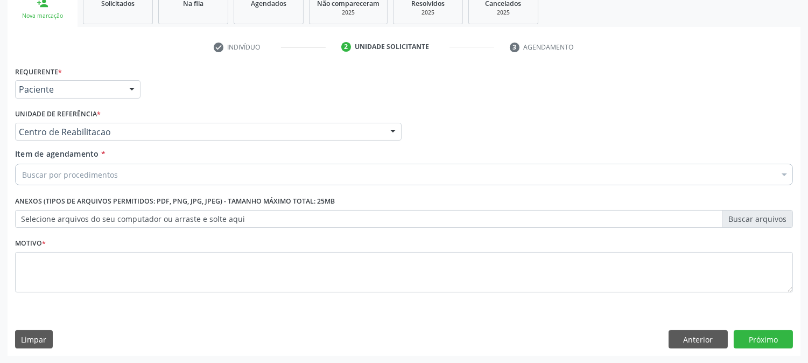
click at [97, 167] on div "Buscar por procedimentos" at bounding box center [403, 175] width 777 height 22
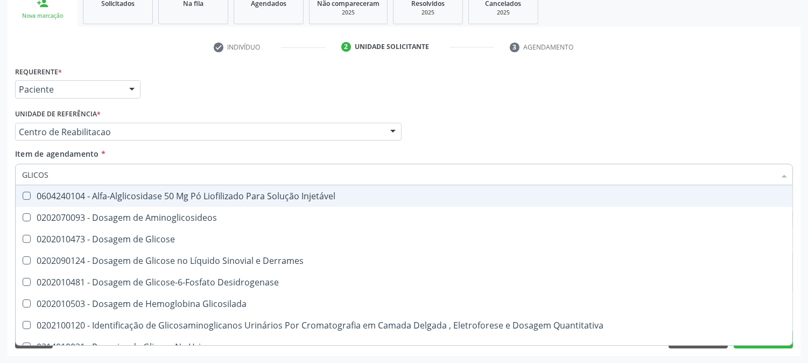
type input "GLICOSE"
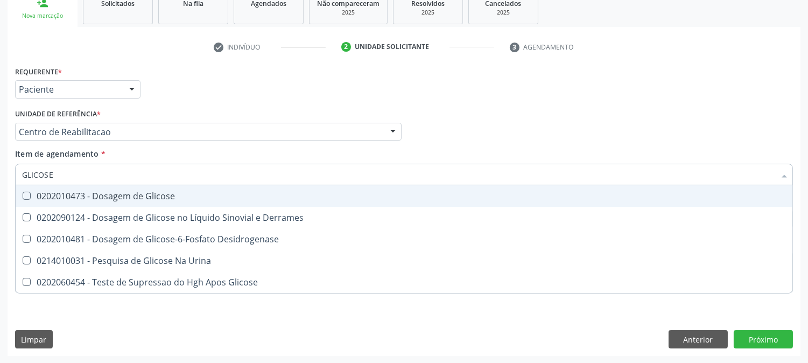
click at [114, 199] on div "0202010473 - Dosagem de Glicose" at bounding box center [403, 196] width 763 height 9
checkbox Glicose "true"
drag, startPoint x: 83, startPoint y: 176, endPoint x: 0, endPoint y: 176, distance: 83.4
click at [0, 176] on div "Acompanhamento Acompanhe a situação das marcações correntes e finalizadas Relat…" at bounding box center [404, 126] width 808 height 474
type input "ACID"
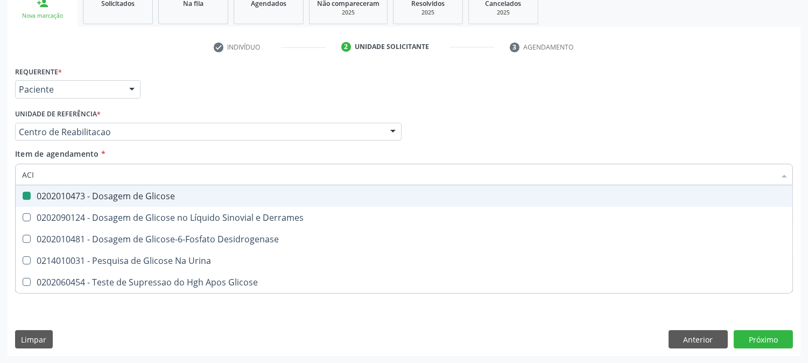
checkbox Glicose "false"
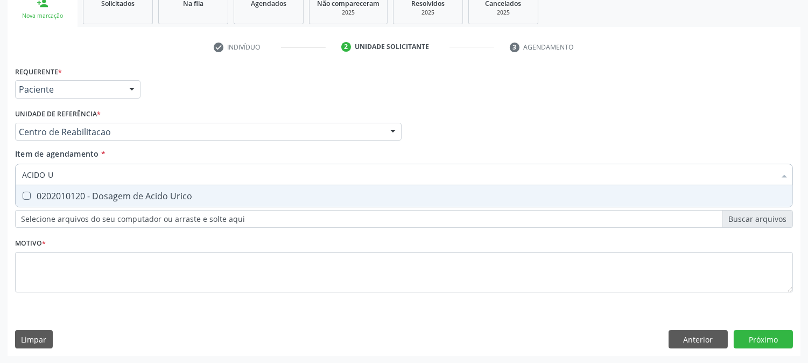
type input "ACIDO UR"
click at [33, 190] on span "0202010120 - Dosagem de Acido Urico" at bounding box center [404, 196] width 776 height 22
checkbox Urico "true"
drag, startPoint x: 72, startPoint y: 168, endPoint x: 0, endPoint y: 171, distance: 72.1
click at [0, 171] on div "Acompanhamento Acompanhe a situação das marcações correntes e finalizadas Relat…" at bounding box center [404, 126] width 808 height 474
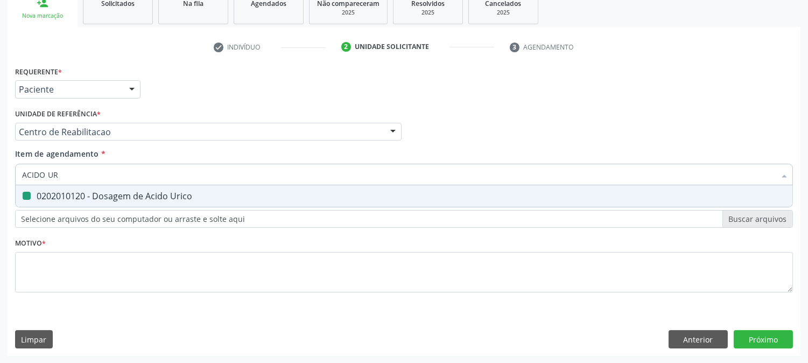
type input "C"
checkbox Urico "false"
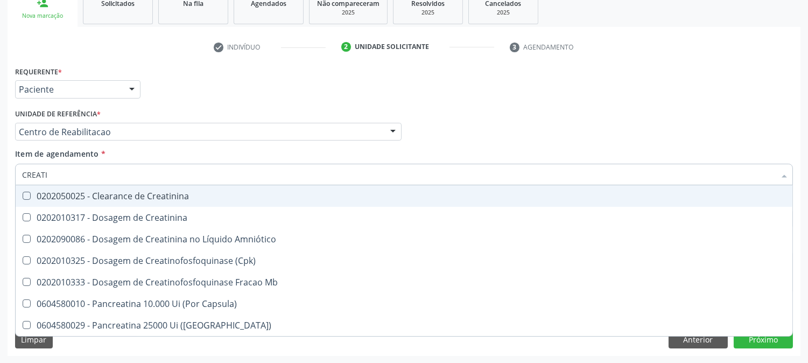
type input "CREATIN"
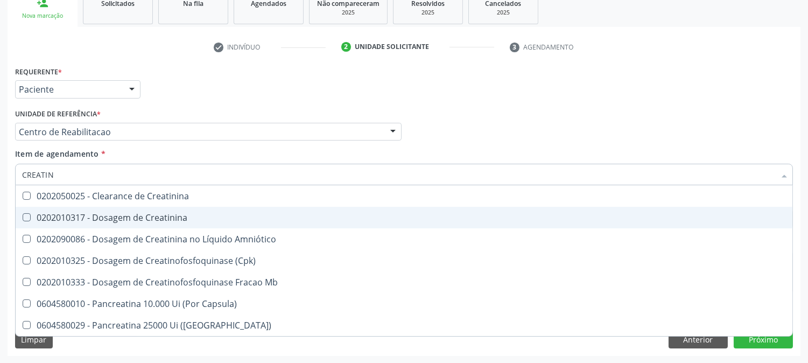
click at [95, 210] on span "0202010317 - Dosagem de Creatinina" at bounding box center [404, 218] width 776 height 22
checkbox Creatinina "true"
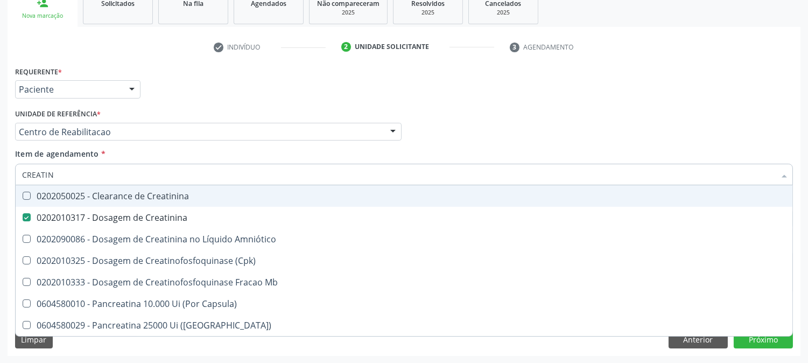
drag, startPoint x: 70, startPoint y: 176, endPoint x: 19, endPoint y: 174, distance: 51.2
click at [19, 174] on div "CREATIN" at bounding box center [403, 175] width 777 height 22
type input "UREI"
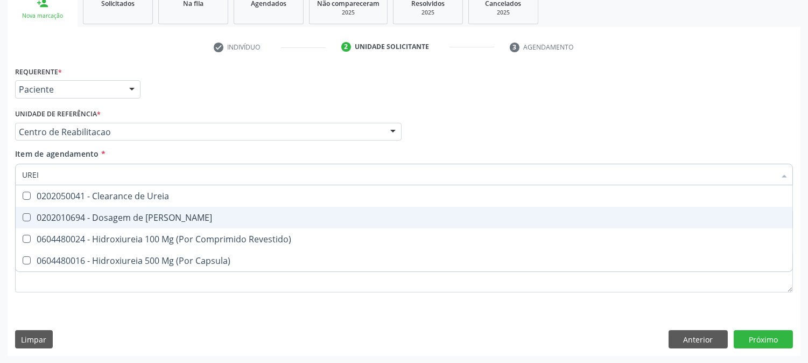
click at [58, 213] on div "0202010694 - Dosagem de [PERSON_NAME]" at bounding box center [403, 217] width 763 height 9
checkbox Ureia "true"
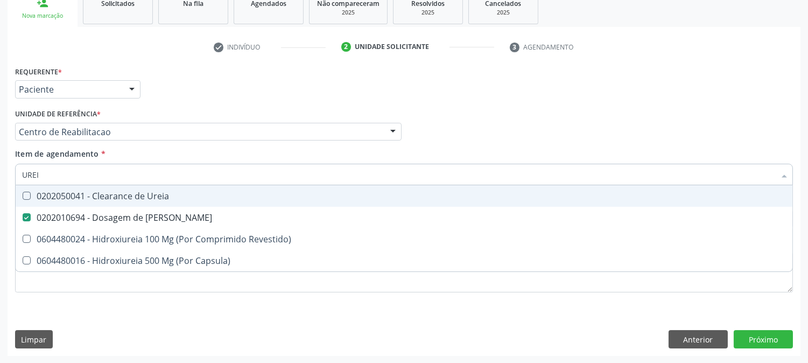
drag, startPoint x: 49, startPoint y: 174, endPoint x: 0, endPoint y: 175, distance: 49.0
click at [0, 175] on div "Acompanhamento Acompanhe a situação das marcações correntes e finalizadas Relat…" at bounding box center [404, 126] width 808 height 474
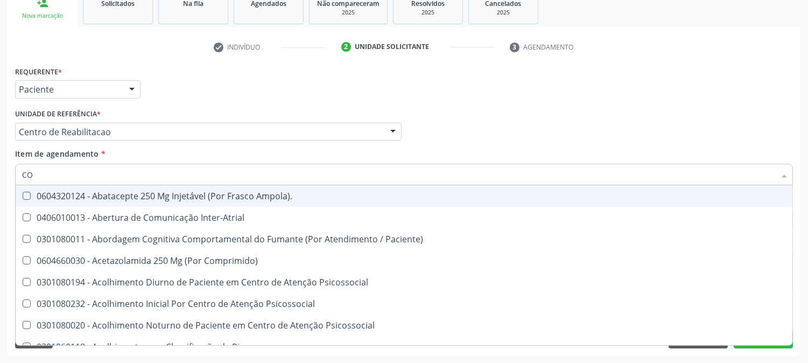
type input "COL"
checkbox Inter-Atrial "false"
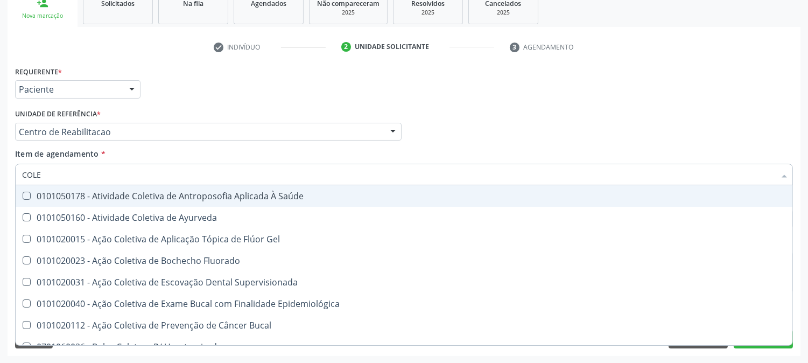
type input "COLES"
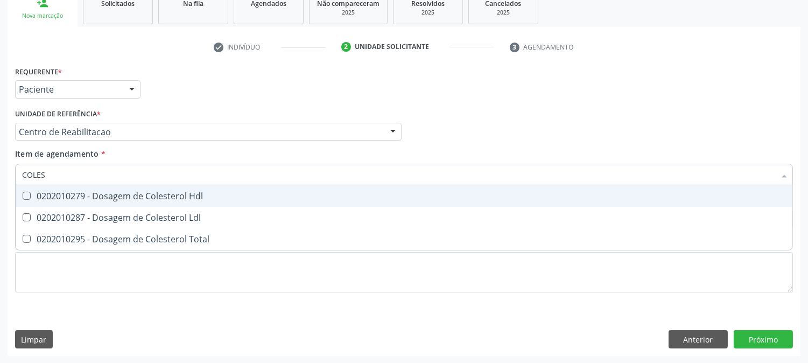
click at [89, 194] on div "0202010279 - Dosagem de Colesterol Hdl" at bounding box center [403, 196] width 763 height 9
checkbox Hdl "true"
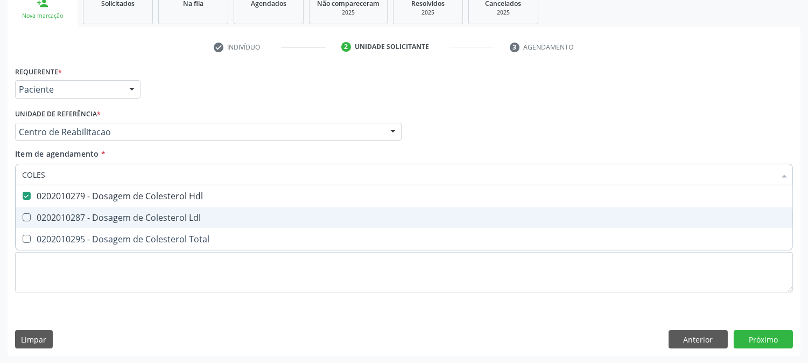
click at [77, 224] on span "0202010287 - Dosagem de Colesterol Ldl" at bounding box center [404, 218] width 776 height 22
checkbox Ldl "true"
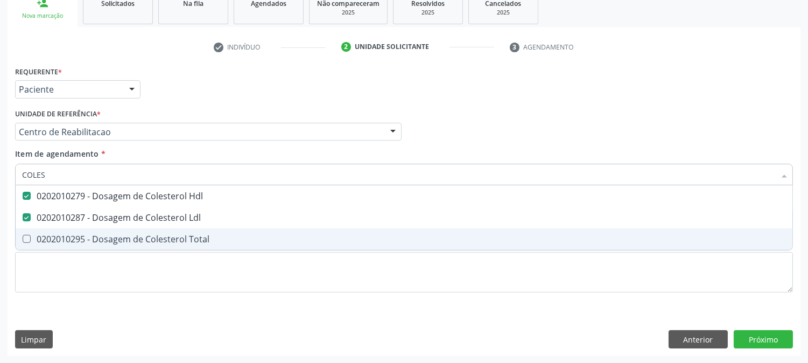
drag, startPoint x: 75, startPoint y: 234, endPoint x: 52, endPoint y: 182, distance: 57.3
click at [74, 235] on div "0202010295 - Dosagem de Colesterol Total" at bounding box center [403, 239] width 763 height 9
checkbox Total "true"
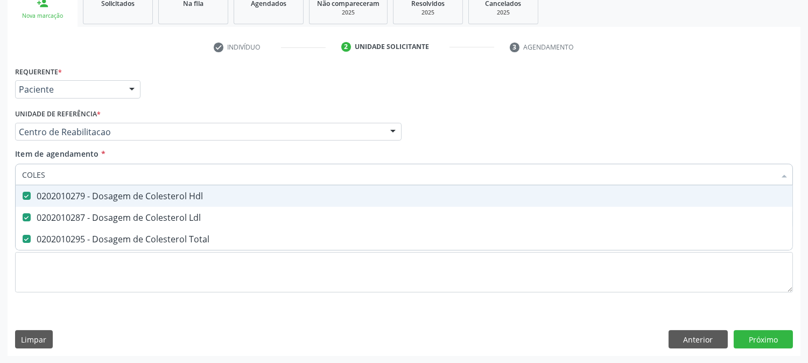
drag, startPoint x: 49, startPoint y: 176, endPoint x: 0, endPoint y: 175, distance: 49.5
click at [0, 175] on div "Acompanhamento Acompanhe a situação das marcações correntes e finalizadas Relat…" at bounding box center [404, 126] width 808 height 474
type input "BI"
checkbox Hdl "false"
checkbox Ldl "false"
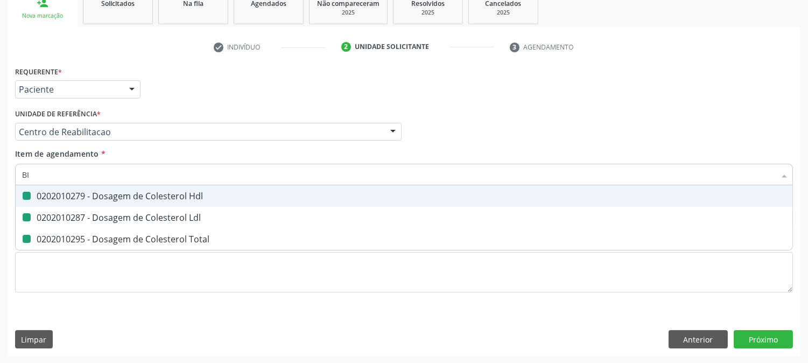
checkbox Total "false"
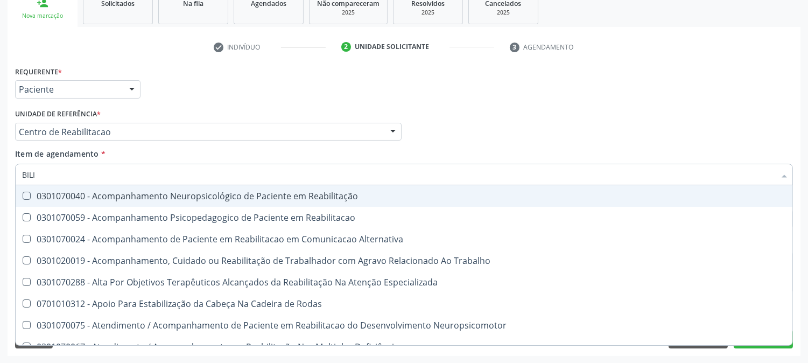
type input "BILIR"
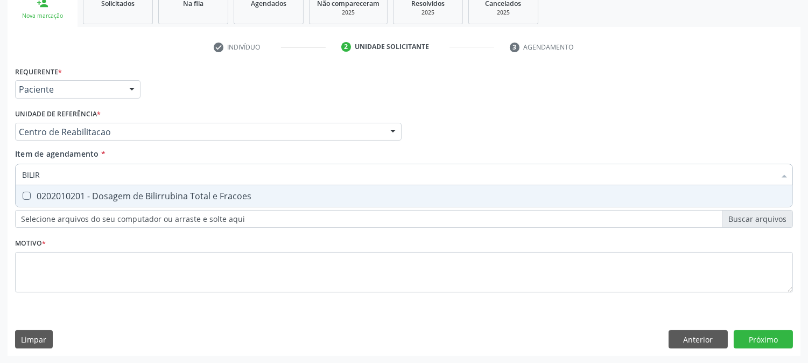
click at [42, 196] on div "0202010201 - Dosagem de Bilirrubina Total e Fracoes" at bounding box center [403, 196] width 763 height 9
checkbox Fracoes "true"
drag, startPoint x: 46, startPoint y: 178, endPoint x: 24, endPoint y: 175, distance: 21.6
click at [24, 175] on input "BILIR" at bounding box center [398, 175] width 753 height 22
type input "T"
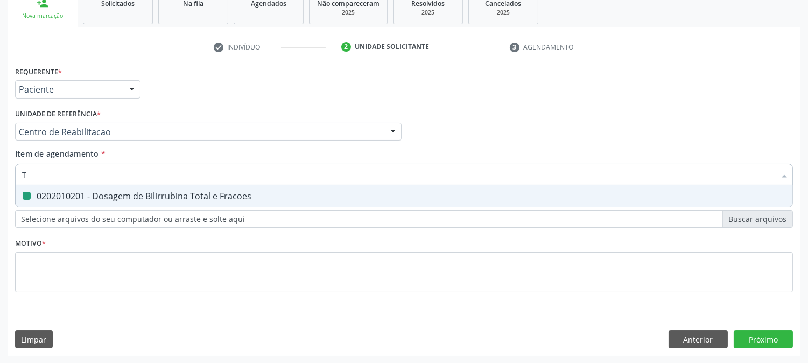
checkbox Fracoes "false"
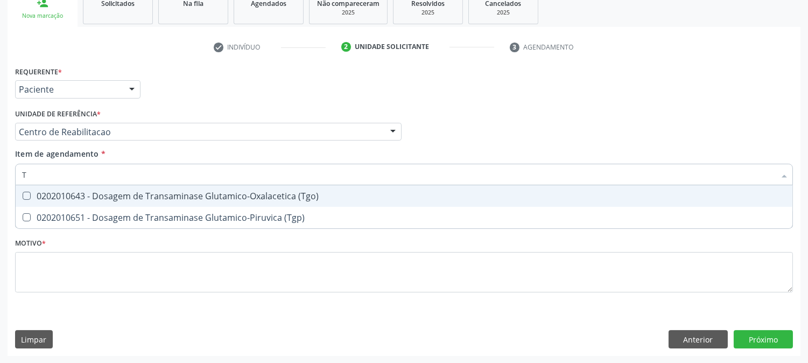
type input "TG"
click at [74, 193] on div "0202010643 - Dosagem de Transaminase Glutamico-Oxalacetica (Tgo)" at bounding box center [403, 196] width 763 height 9
checkbox \(Tgo\) "true"
click at [71, 173] on input "TG" at bounding box center [398, 175] width 753 height 22
type input "TRIG"
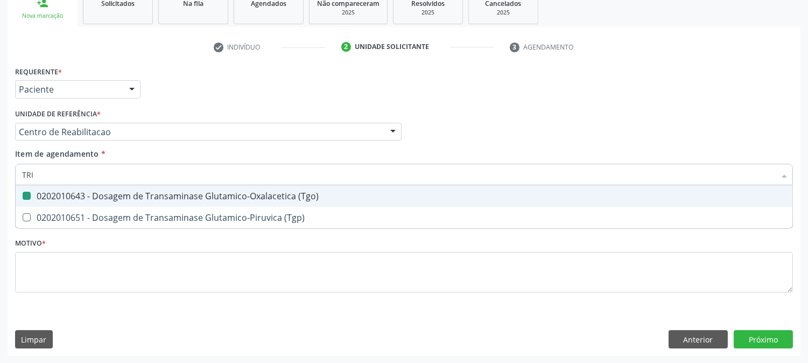
checkbox \(Tgo\) "false"
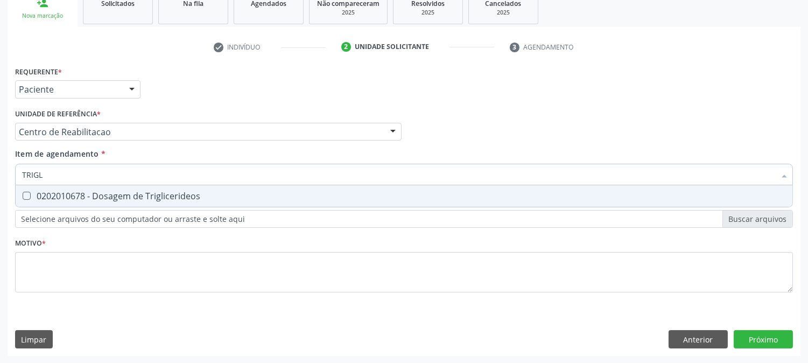
type input "TRIGLI"
click at [83, 201] on span "0202010678 - Dosagem de Triglicerideos" at bounding box center [404, 196] width 776 height 22
checkbox Triglicerideos "true"
click at [0, 181] on div "Acompanhamento Acompanhe a situação das marcações correntes e finalizadas Relat…" at bounding box center [404, 126] width 808 height 474
type input "HEMO"
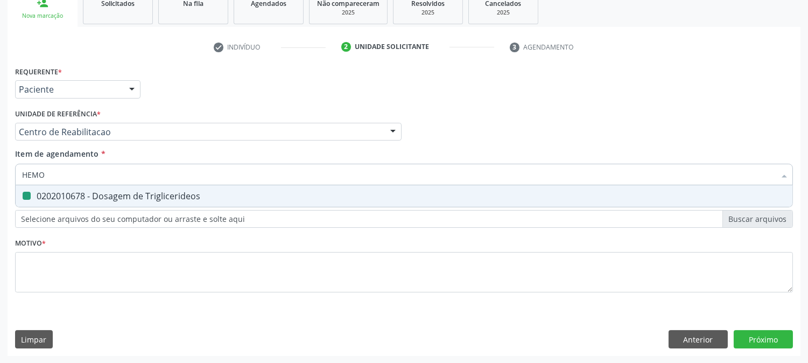
checkbox Triglicerideos "false"
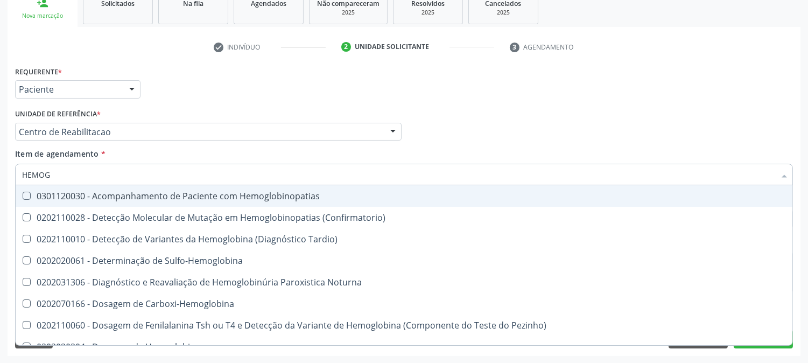
type input "HEMOGR"
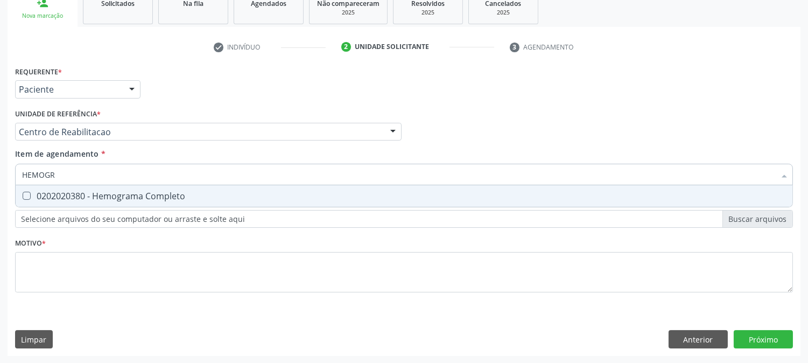
click at [73, 192] on div "0202020380 - Hemograma Completo" at bounding box center [403, 196] width 763 height 9
checkbox Completo "true"
drag, startPoint x: 83, startPoint y: 175, endPoint x: 9, endPoint y: 175, distance: 74.2
click at [9, 175] on div "Requerente * Paciente Médico(a) Enfermeiro(a) Paciente Nenhum resultado encontr…" at bounding box center [404, 209] width 793 height 292
type input "UR"
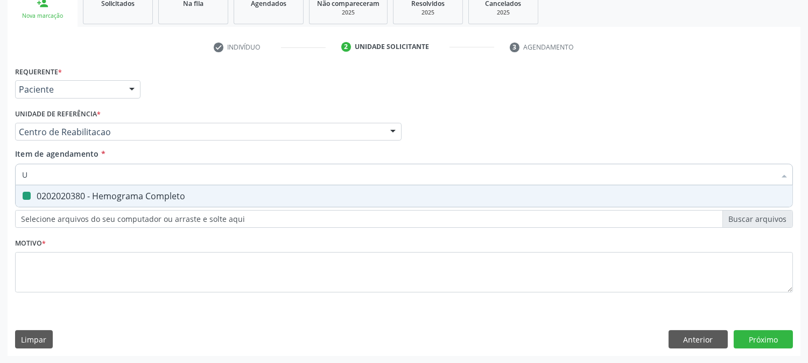
checkbox Completo "false"
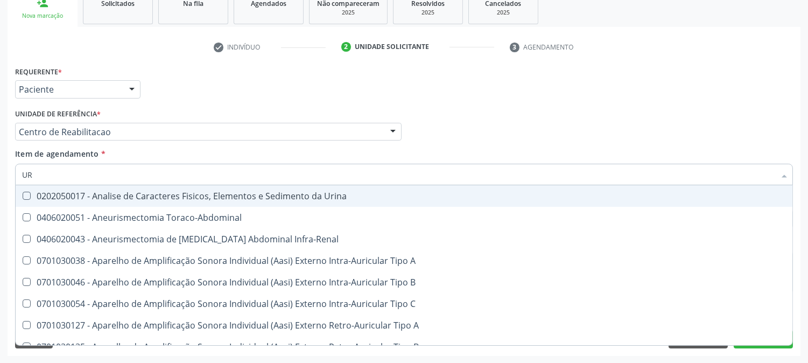
type input "URI"
checkbox Urico "true"
type input "URIN"
checkbox Urico "false"
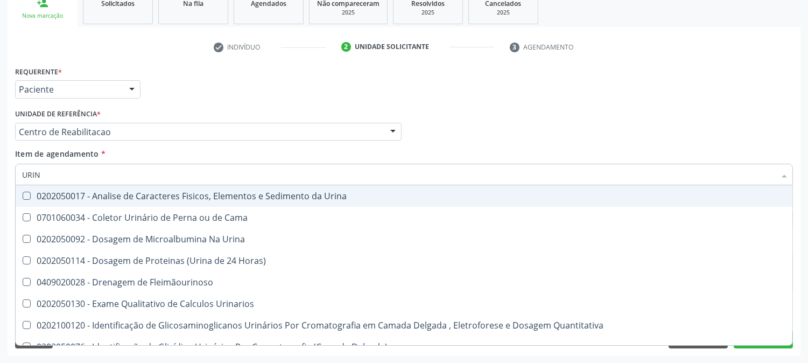
type input "URINA"
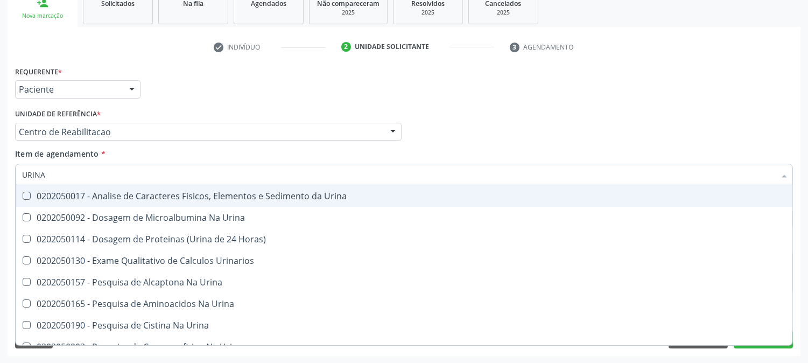
click at [46, 192] on div "0202050017 - Analise de Caracteres Fisicos, Elementos e Sedimento da Urina" at bounding box center [403, 196] width 763 height 9
checkbox Urina "true"
drag, startPoint x: 49, startPoint y: 176, endPoint x: 18, endPoint y: 174, distance: 31.9
click at [18, 174] on div "URINA" at bounding box center [403, 175] width 777 height 22
type input "PARAS"
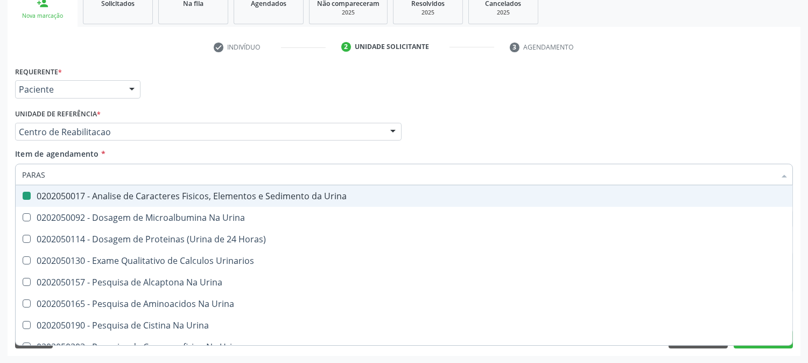
checkbox Urina "false"
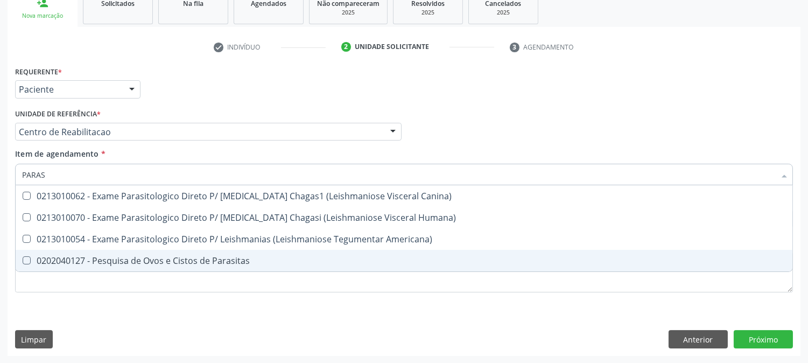
click at [93, 258] on div "0202040127 - Pesquisa de Ovos e Cistos de Parasitas" at bounding box center [403, 260] width 763 height 9
checkbox Parasitas "true"
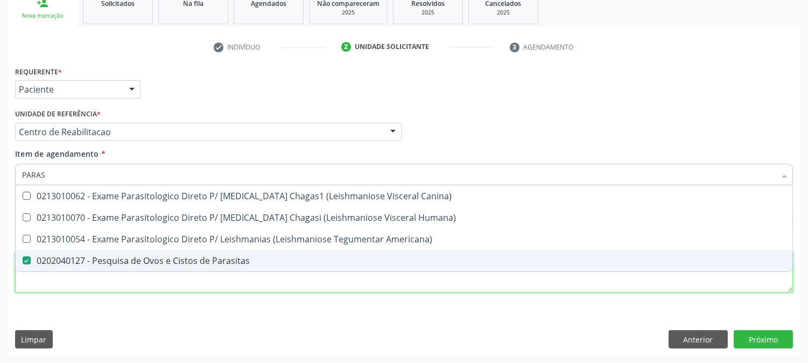
click at [93, 277] on div "Requerente * Paciente Médico(a) Enfermeiro(a) Paciente Nenhum resultado encontr…" at bounding box center [403, 185] width 777 height 244
checkbox Humana\) "true"
checkbox Americana\) "true"
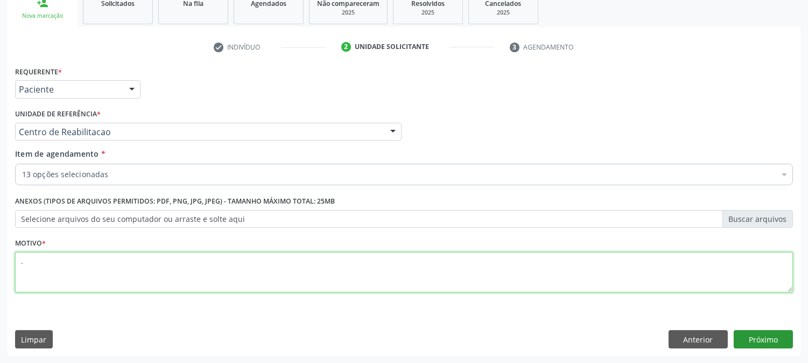
type textarea "."
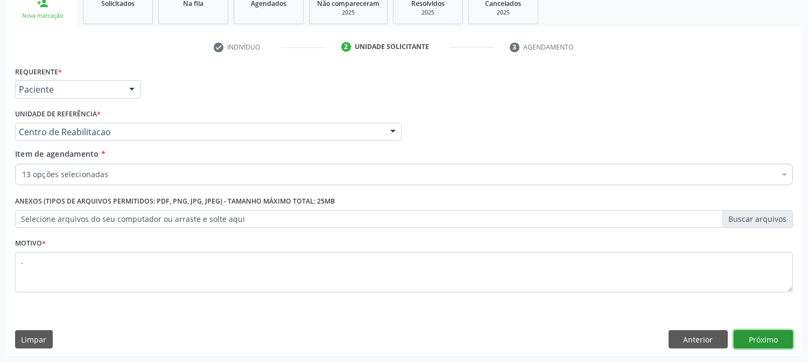
click at [784, 343] on button "Próximo" at bounding box center [762, 339] width 59 height 18
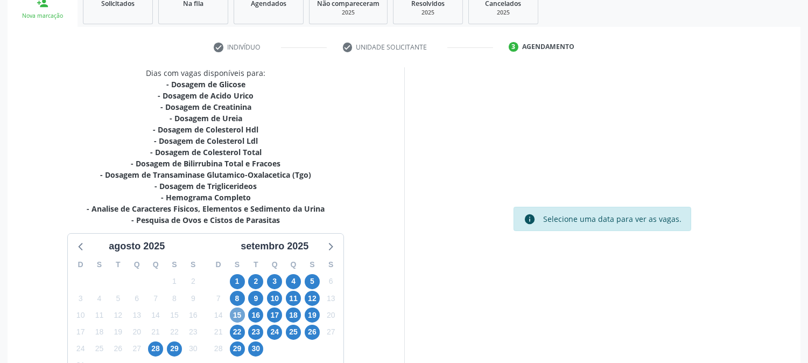
click at [243, 313] on span "15" at bounding box center [237, 314] width 15 height 15
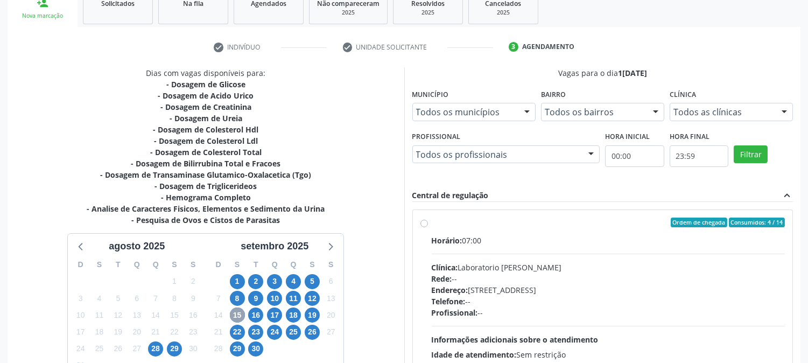
scroll to position [280, 0]
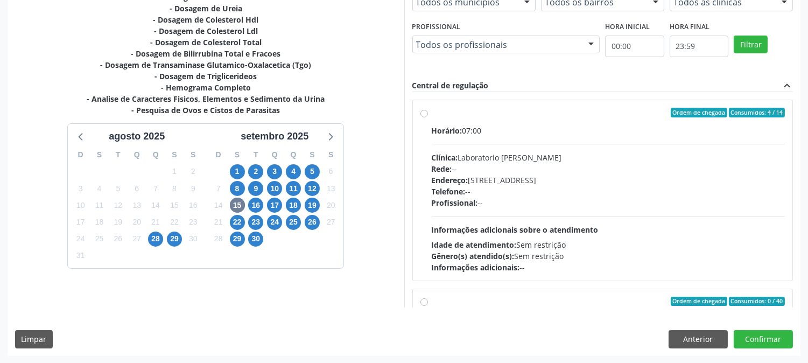
click at [490, 184] on div "Endereço: Casa, nº 409, N Senhora da Penha, Serra Talhada - PE" at bounding box center [607, 179] width 353 height 11
click at [428, 117] on input "Ordem de chegada Consumidos: 4 / 14 Horário: 07:00 Clínica: Laboratorio Jose Pa…" at bounding box center [424, 113] width 8 height 10
radio input "true"
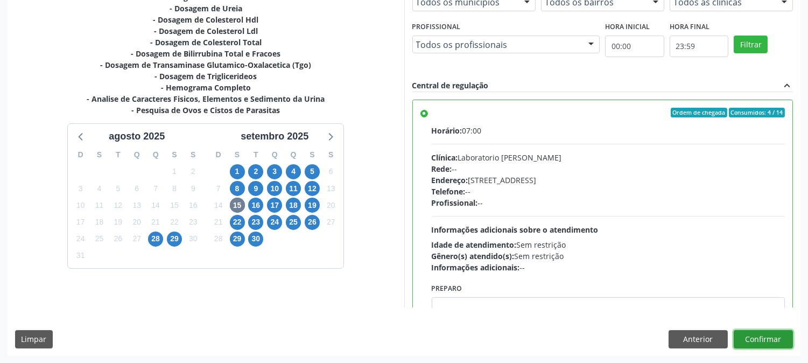
click at [738, 331] on button "Confirmar" at bounding box center [762, 339] width 59 height 18
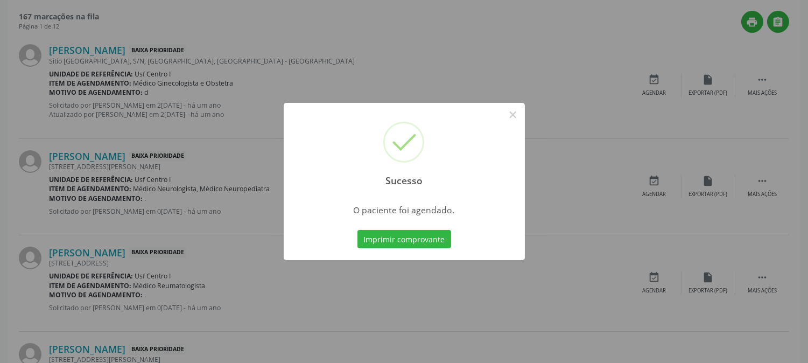
scroll to position [0, 0]
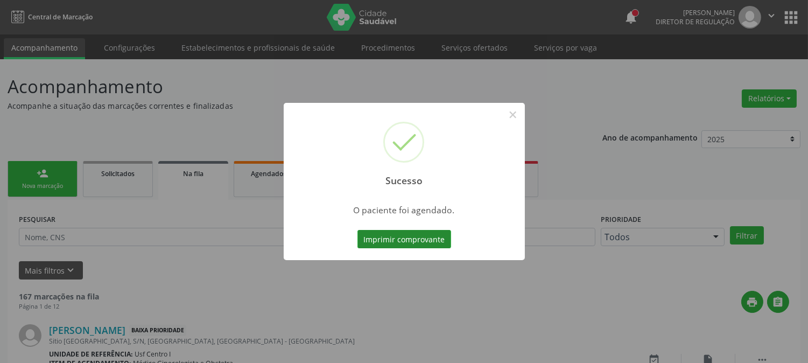
click at [412, 241] on button "Imprimir comprovante" at bounding box center [404, 239] width 94 height 18
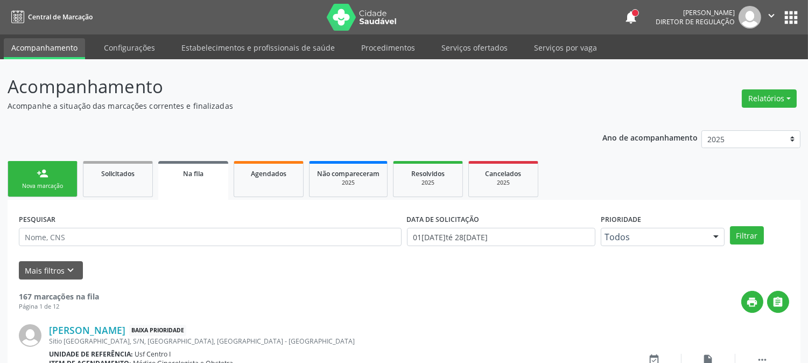
click at [67, 173] on link "person_add Nova marcação" at bounding box center [43, 179] width 70 height 36
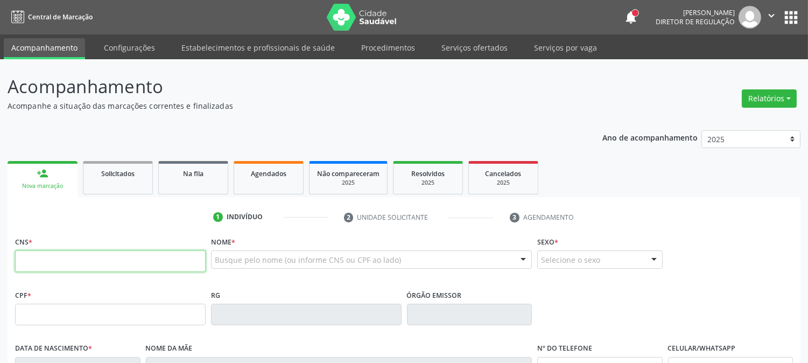
click at [70, 251] on input "text" at bounding box center [110, 261] width 190 height 22
type input "164 2617 0756 0006"
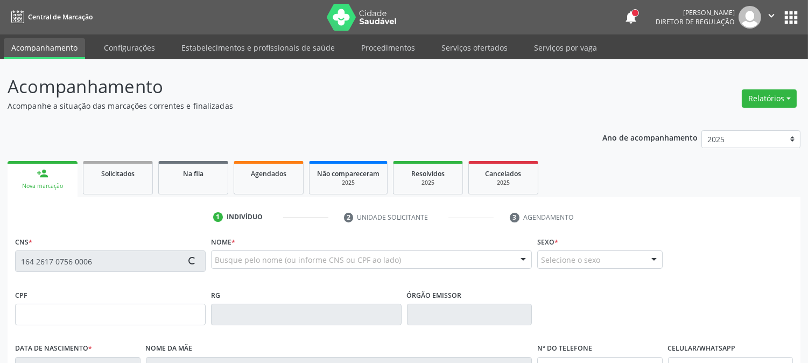
type input "901.521.664-91"
type input "05/03/1968"
type input "Aguida Barbosa Nogueira"
type input "[PHONE_NUMBER]"
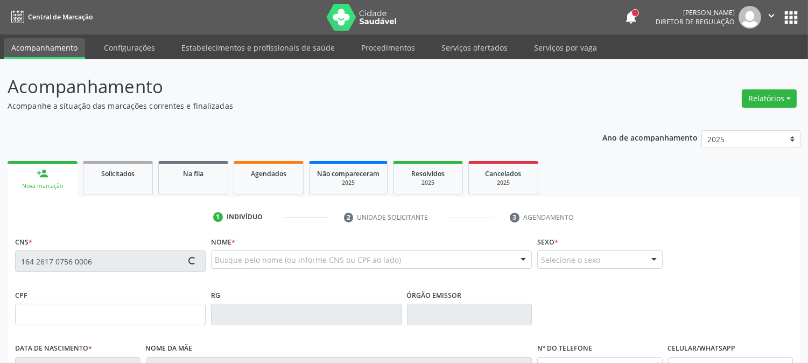
type input "022.310.594-52"
type input "S/N"
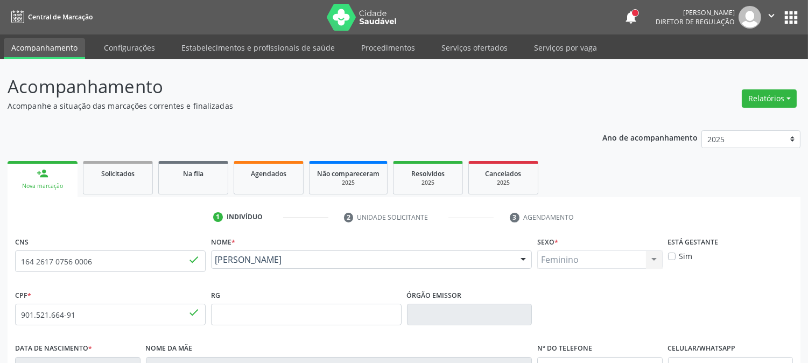
scroll to position [220, 0]
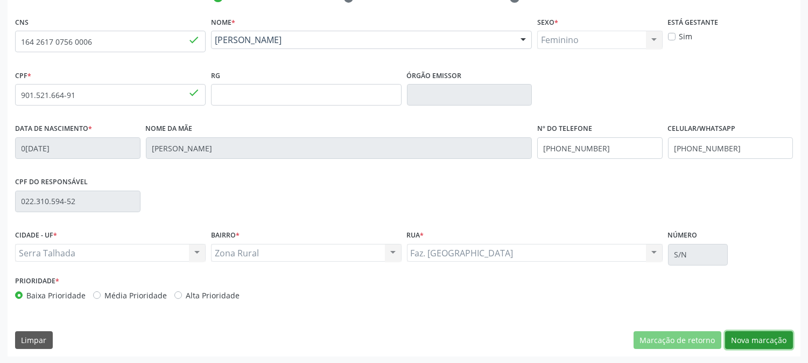
click at [772, 331] on button "Nova marcação" at bounding box center [759, 340] width 68 height 18
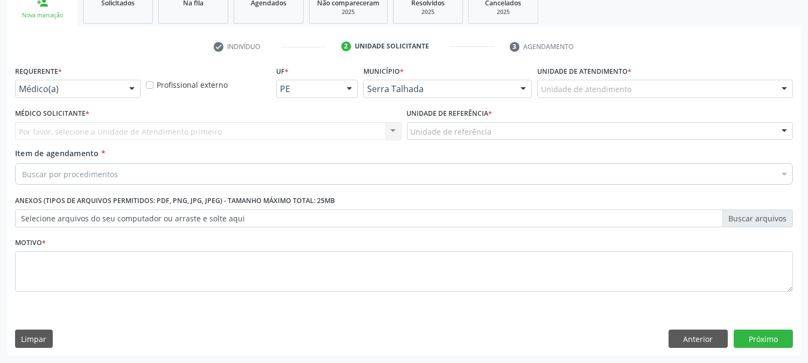
scroll to position [170, 0]
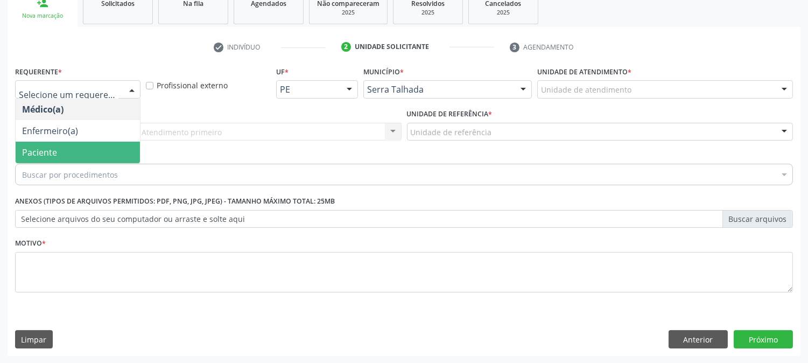
click at [73, 155] on span "Paciente" at bounding box center [78, 152] width 124 height 22
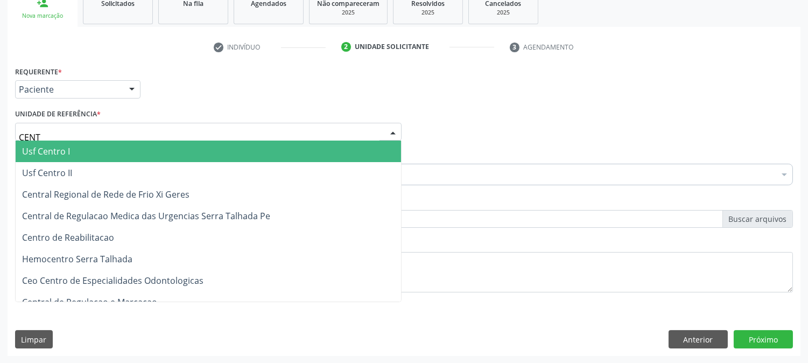
type input "CENTR"
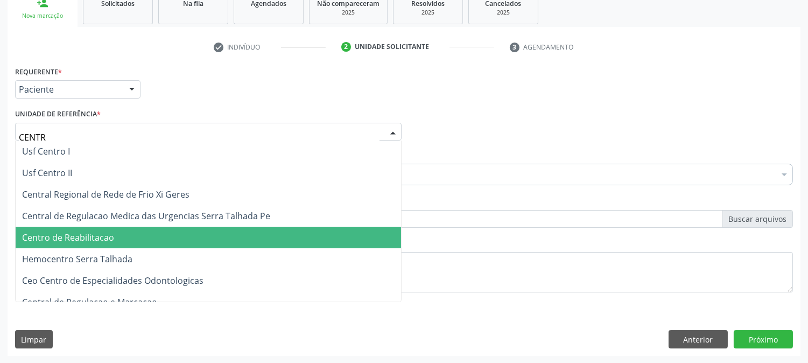
click at [99, 237] on span "Centro de Reabilitacao" at bounding box center [68, 237] width 92 height 12
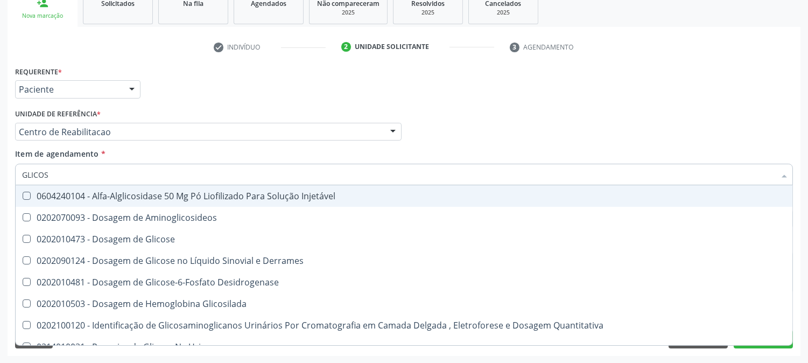
type input "GLICOSE"
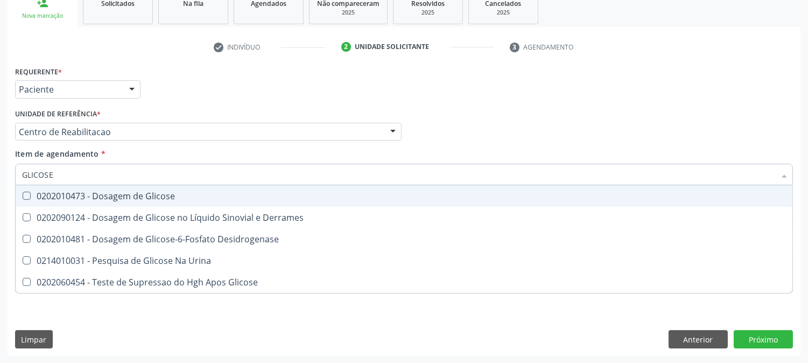
click at [116, 196] on div "0202010473 - Dosagem de Glicose" at bounding box center [403, 196] width 763 height 9
checkbox Glicose "true"
drag, startPoint x: 55, startPoint y: 173, endPoint x: 7, endPoint y: 174, distance: 48.4
click at [8, 174] on div "Requerente * Paciente Médico(a) Enfermeiro(a) Paciente Nenhum resultado encontr…" at bounding box center [404, 209] width 793 height 292
type input "AC"
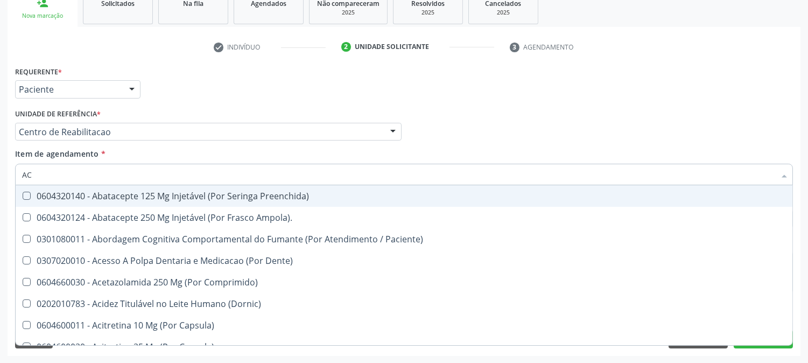
checkbox Preenchida\) "false"
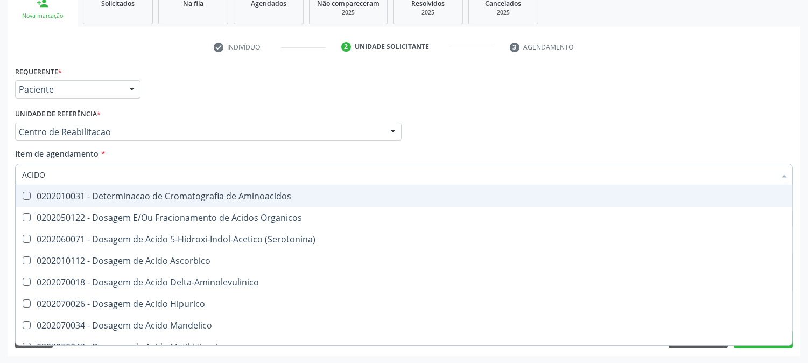
type input "ACIDO U"
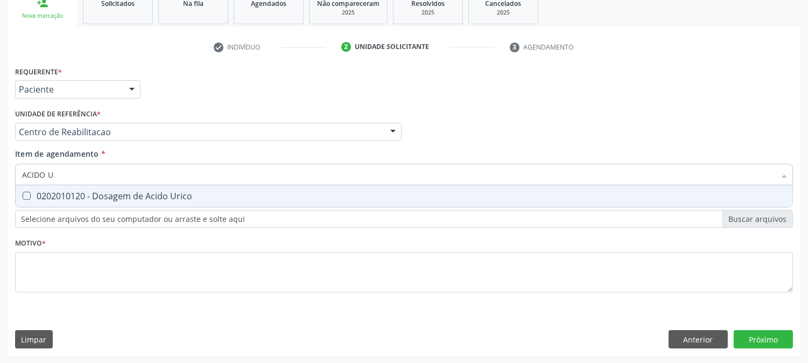
click at [27, 196] on Urico at bounding box center [27, 196] width 8 height 8
click at [23, 196] on Urico "checkbox" at bounding box center [19, 195] width 7 height 7
checkbox Urico "true"
drag, startPoint x: 65, startPoint y: 176, endPoint x: 16, endPoint y: 175, distance: 49.0
click at [16, 175] on div "ACIDO U" at bounding box center [403, 175] width 777 height 22
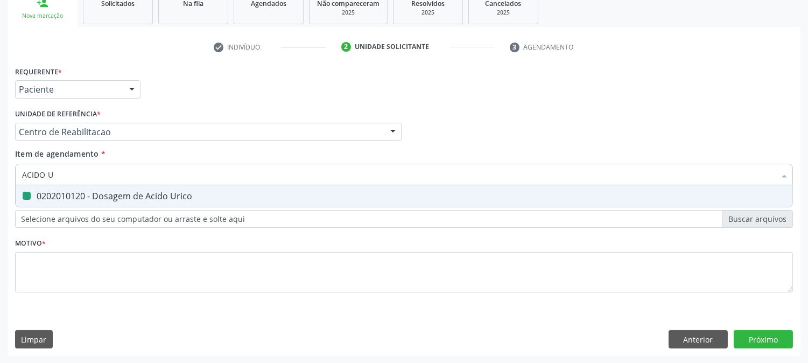
type input "C"
checkbox Urico "false"
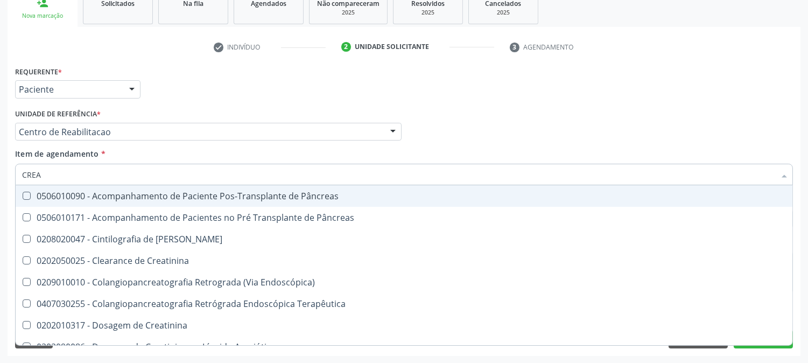
type input "CREAT"
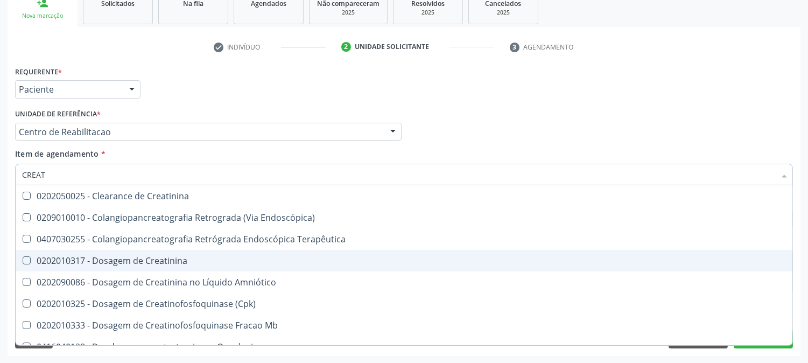
click at [66, 257] on div "0202010317 - Dosagem de Creatinina" at bounding box center [403, 260] width 763 height 9
checkbox Creatinina "true"
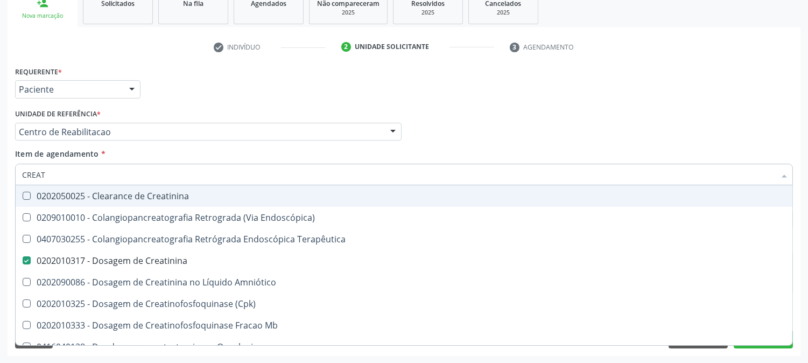
drag, startPoint x: 48, startPoint y: 175, endPoint x: 22, endPoint y: 182, distance: 27.1
click at [22, 182] on input "CREAT" at bounding box center [398, 175] width 753 height 22
type input "UREI"
checkbox Creatinina "false"
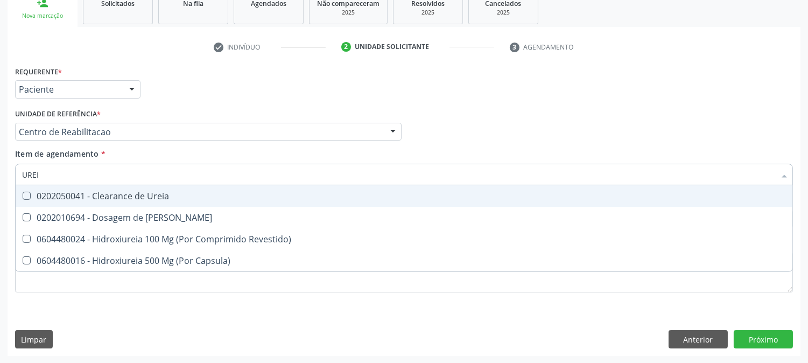
type input "UREIA"
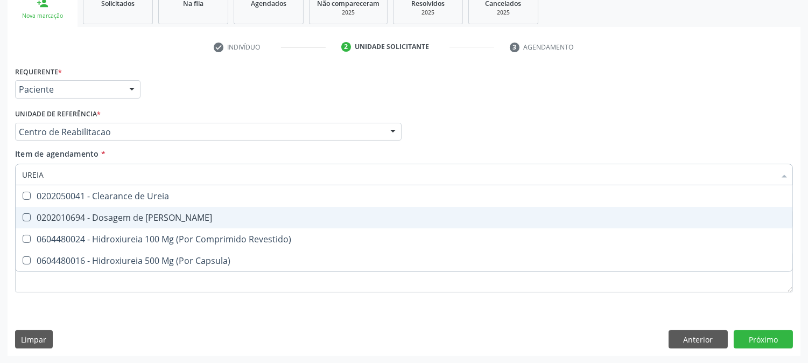
click at [44, 213] on div "0202010694 - Dosagem de [PERSON_NAME]" at bounding box center [403, 217] width 763 height 9
checkbox Ureia "true"
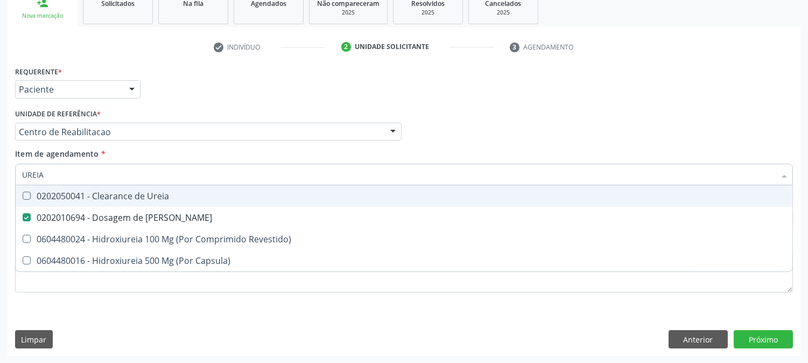
drag, startPoint x: 46, startPoint y: 174, endPoint x: 8, endPoint y: 192, distance: 41.9
click at [9, 180] on div "Requerente * Paciente Médico(a) Enfermeiro(a) Paciente Nenhum resultado encontr…" at bounding box center [404, 209] width 793 height 292
type input "COLE"
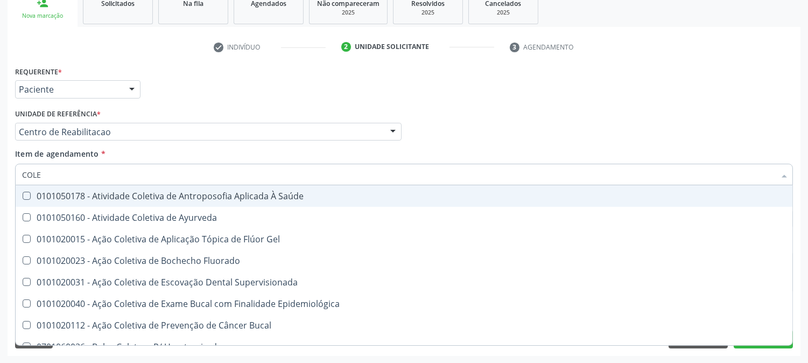
checkbox Ayurveda "false"
type input "COLES"
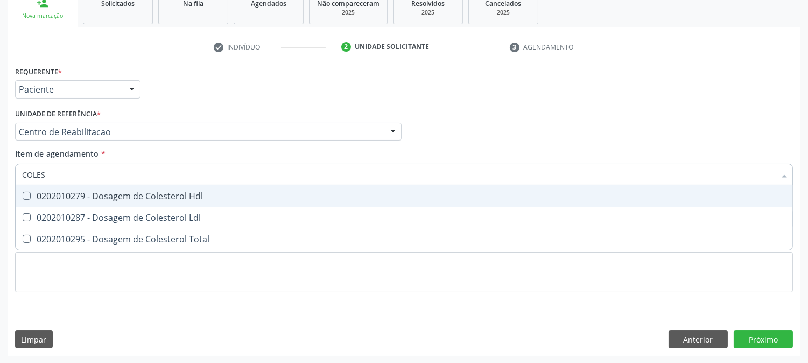
click at [84, 192] on div "0202010279 - Dosagem de Colesterol Hdl" at bounding box center [403, 196] width 763 height 9
checkbox Hdl "true"
click at [77, 206] on ul "Desfazer seleção 0202010279 - Dosagem de Colesterol Hdl 0202010287 - Dosagem de…" at bounding box center [404, 217] width 776 height 65
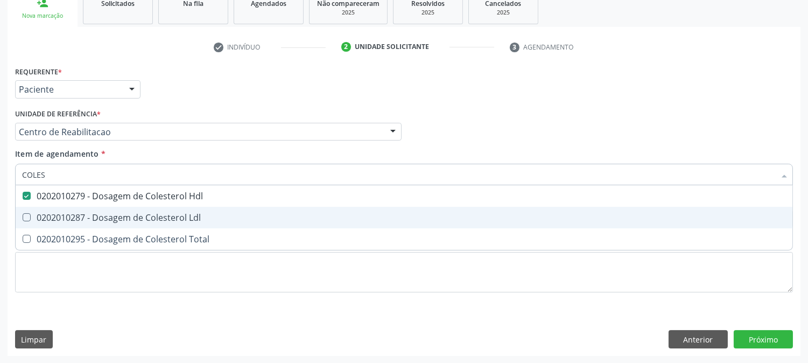
click at [76, 213] on div "0202010287 - Dosagem de Colesterol Ldl" at bounding box center [403, 217] width 763 height 9
checkbox Ldl "true"
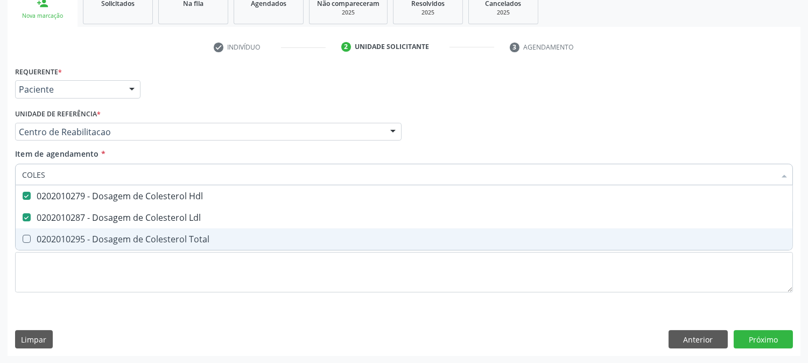
click at [72, 230] on span "0202010295 - Dosagem de Colesterol Total" at bounding box center [404, 239] width 776 height 22
checkbox Total "true"
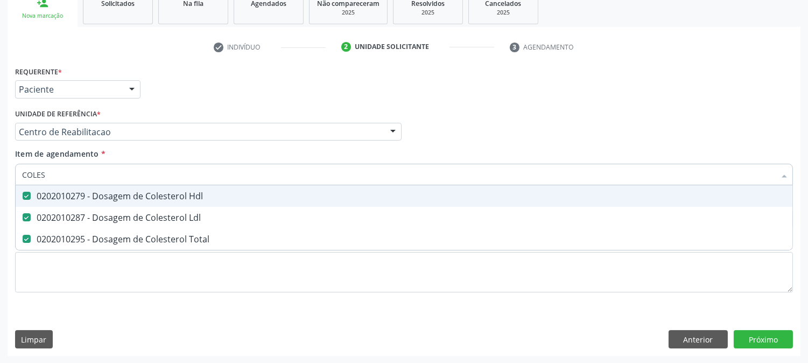
drag, startPoint x: 25, startPoint y: 178, endPoint x: 0, endPoint y: 178, distance: 25.3
click at [0, 178] on div "Acompanhamento Acompanhe a situação das marcações correntes e finalizadas Relat…" at bounding box center [404, 126] width 808 height 474
type input "BI"
checkbox Hdl "false"
checkbox Ldl "false"
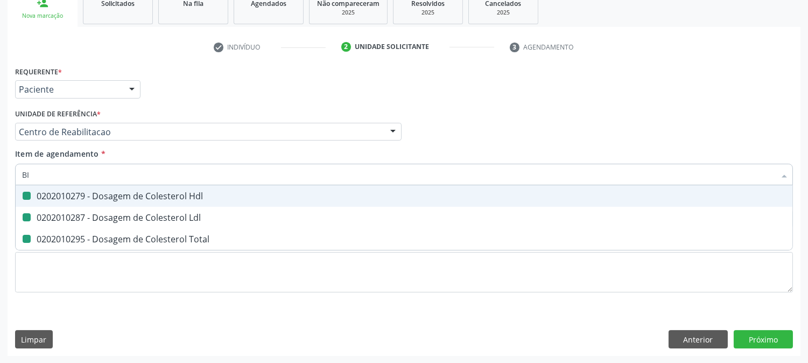
checkbox Total "false"
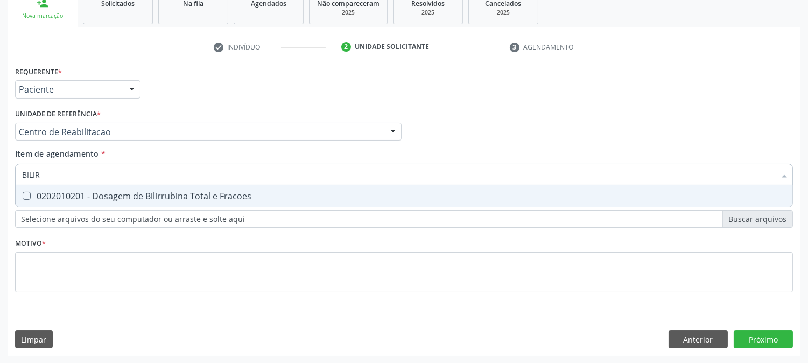
type input "BILIRR"
click at [48, 198] on div "0202010201 - Dosagem de Bilirrubina Total e Fracoes" at bounding box center [403, 196] width 763 height 9
checkbox Fracoes "true"
drag, startPoint x: 57, startPoint y: 163, endPoint x: 6, endPoint y: 171, distance: 51.2
click at [6, 171] on div "Acompanhamento Acompanhe a situação das marcações correntes e finalizadas Relat…" at bounding box center [404, 126] width 808 height 474
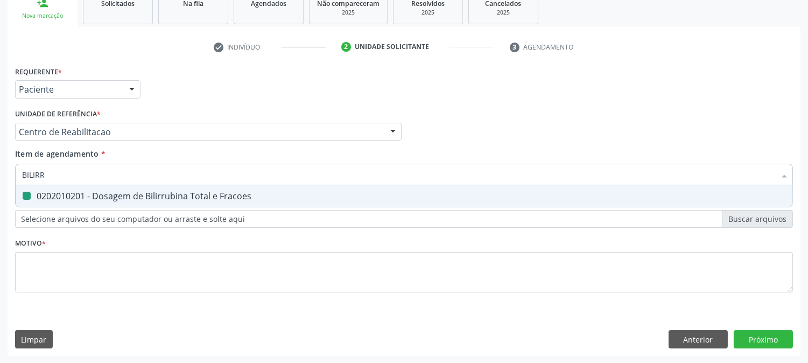
type input "T"
checkbox Fracoes "false"
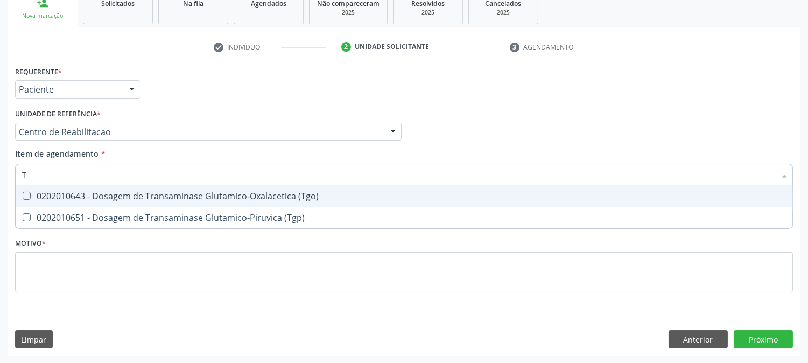
type input "TG"
click at [46, 195] on div "0202010643 - Dosagem de Transaminase Glutamico-Oxalacetica (Tgo)" at bounding box center [403, 196] width 763 height 9
checkbox \(Tgo\) "true"
drag, startPoint x: 47, startPoint y: 168, endPoint x: 0, endPoint y: 174, distance: 47.8
click at [0, 174] on div "Acompanhamento Acompanhe a situação das marcações correntes e finalizadas Relat…" at bounding box center [404, 126] width 808 height 474
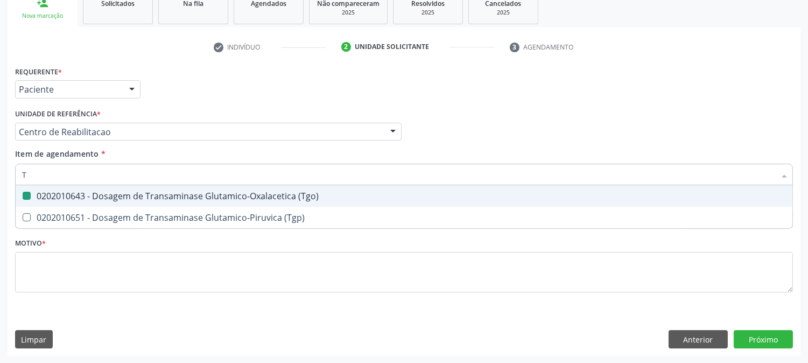
type input "TR"
checkbox \(Tgo\) "false"
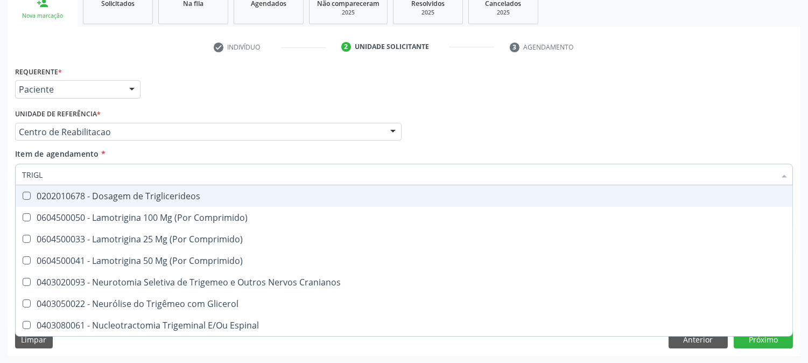
type input "TRIGLI"
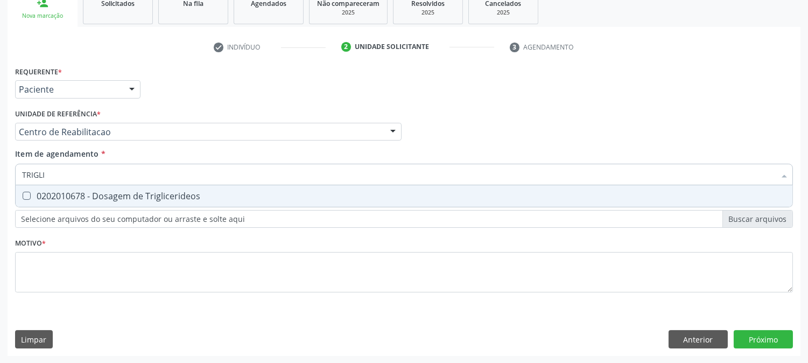
click at [30, 189] on span "0202010678 - Dosagem de Triglicerideos" at bounding box center [404, 196] width 776 height 22
checkbox Triglicerideos "true"
drag, startPoint x: 56, startPoint y: 174, endPoint x: 2, endPoint y: 175, distance: 54.9
click at [2, 175] on div "Acompanhamento Acompanhe a situação das marcações correntes e finalizadas Relat…" at bounding box center [404, 126] width 808 height 474
type input "H"
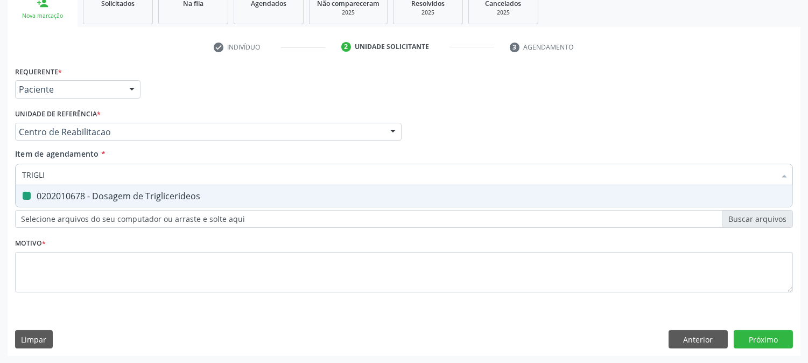
checkbox Triglicerideos "false"
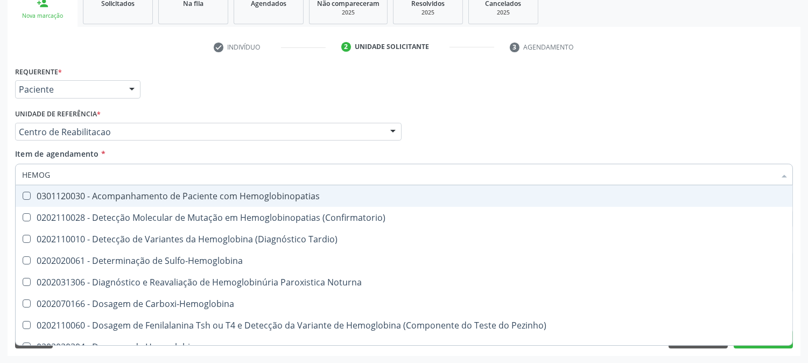
type input "HEMOGR"
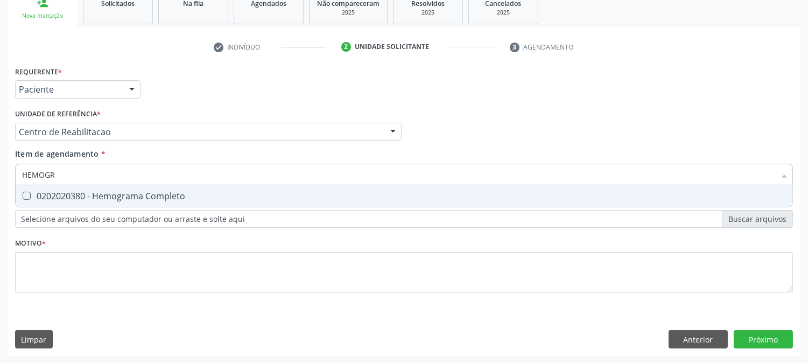
click at [108, 196] on div "0202020380 - Hemograma Completo" at bounding box center [403, 196] width 763 height 9
checkbox Completo "true"
drag, startPoint x: 77, startPoint y: 180, endPoint x: 0, endPoint y: 181, distance: 76.9
click at [0, 181] on div "Acompanhamento Acompanhe a situação das marcações correntes e finalizadas Relat…" at bounding box center [404, 126] width 808 height 474
type input "UR"
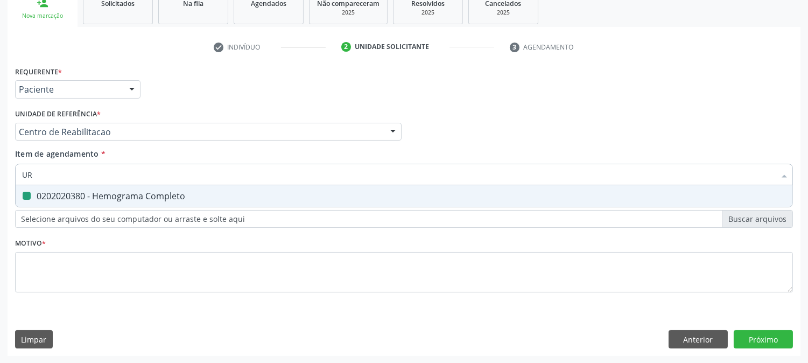
checkbox Completo "false"
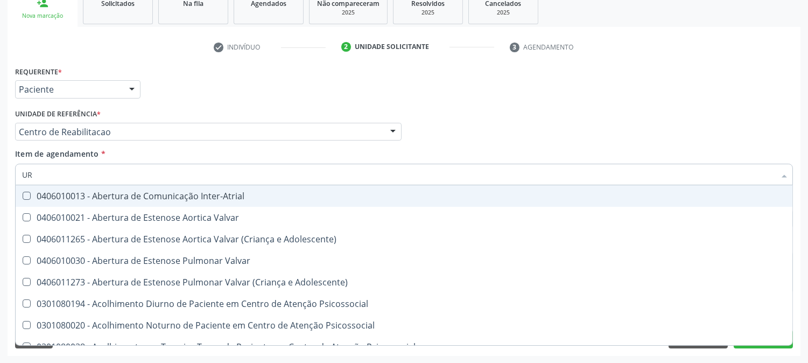
type input "URI"
checkbox B "true"
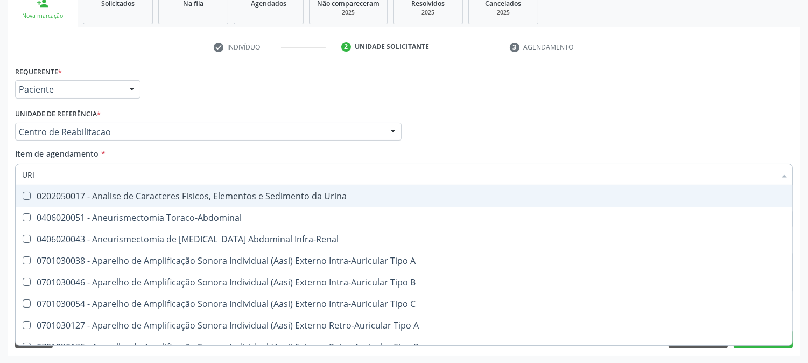
type input "URIN"
checkbox Urico "false"
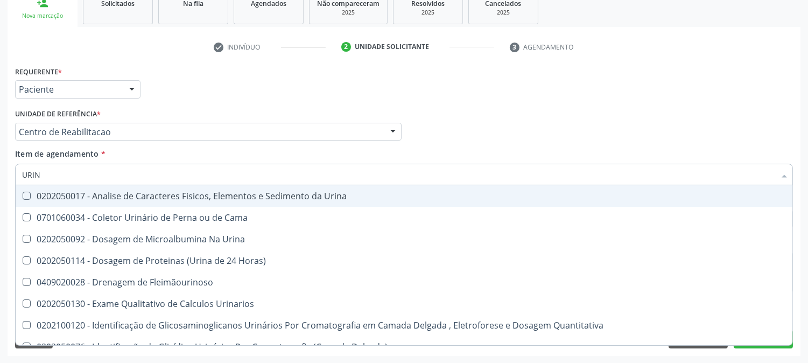
type input "URINA"
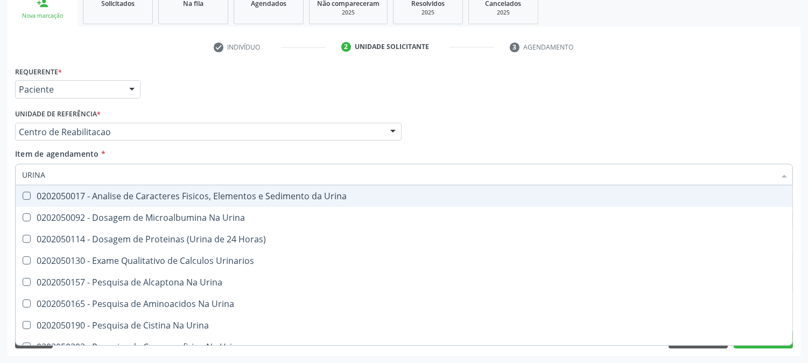
click at [99, 192] on div "0202050017 - Analise de Caracteres Fisicos, Elementos e Sedimento da Urina" at bounding box center [403, 196] width 763 height 9
checkbox Urina "true"
drag, startPoint x: 77, startPoint y: 174, endPoint x: 0, endPoint y: 173, distance: 77.5
click at [0, 173] on div "Acompanhamento Acompanhe a situação das marcações correntes e finalizadas Relat…" at bounding box center [404, 126] width 808 height 474
type input "P"
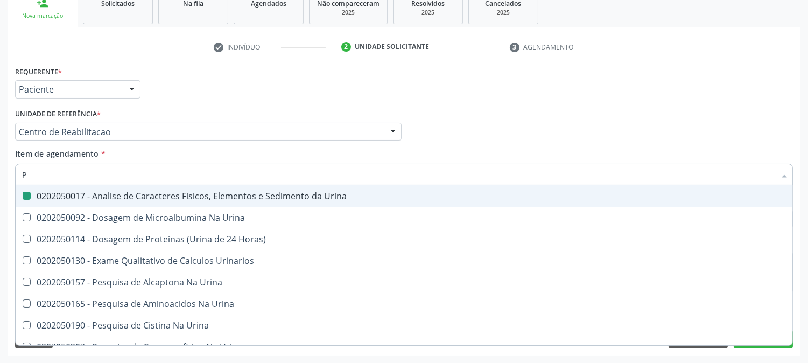
checkbox Urina "false"
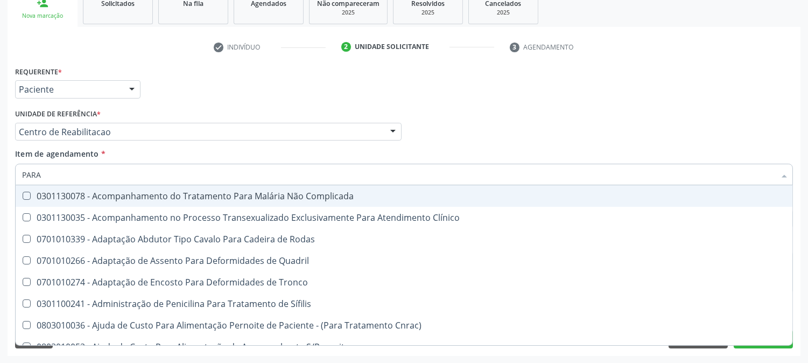
type input "PARAS"
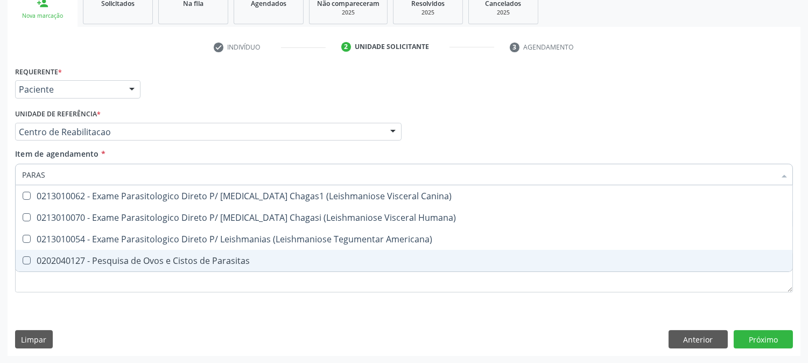
click at [76, 256] on div "0202040127 - Pesquisa de Ovos e Cistos de Parasitas" at bounding box center [403, 260] width 763 height 9
click at [76, 269] on span "0202040127 - Pesquisa de Ovos e Cistos de Parasitas" at bounding box center [404, 261] width 776 height 22
checkbox Parasitas "true"
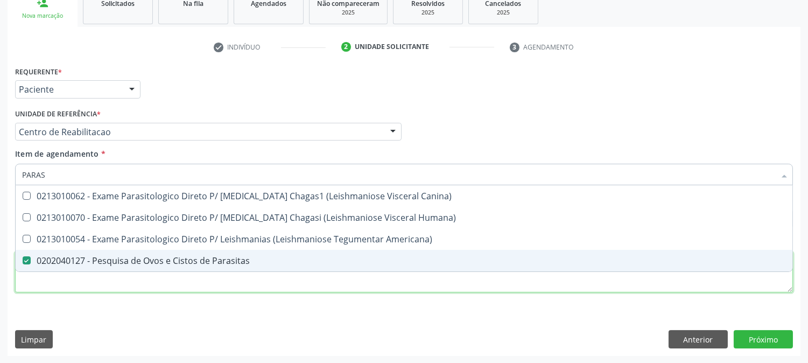
click at [52, 287] on div "Requerente * Paciente Médico(a) Enfermeiro(a) Paciente Nenhum resultado encontr…" at bounding box center [403, 185] width 777 height 244
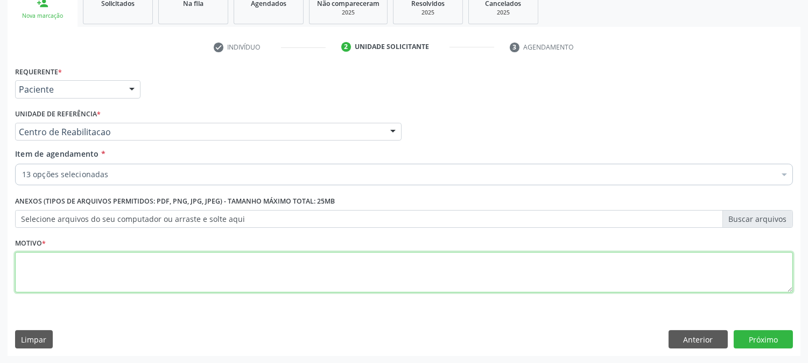
click at [54, 280] on div "Requerente * Paciente Médico(a) Enfermeiro(a) Paciente Nenhum resultado encontr…" at bounding box center [403, 185] width 777 height 244
type textarea "."
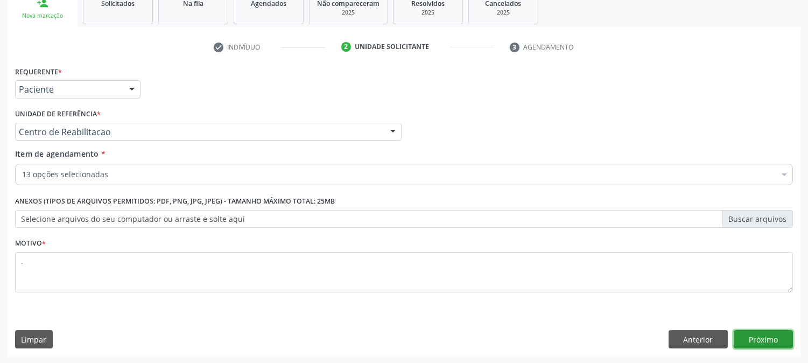
click at [763, 332] on button "Próximo" at bounding box center [762, 339] width 59 height 18
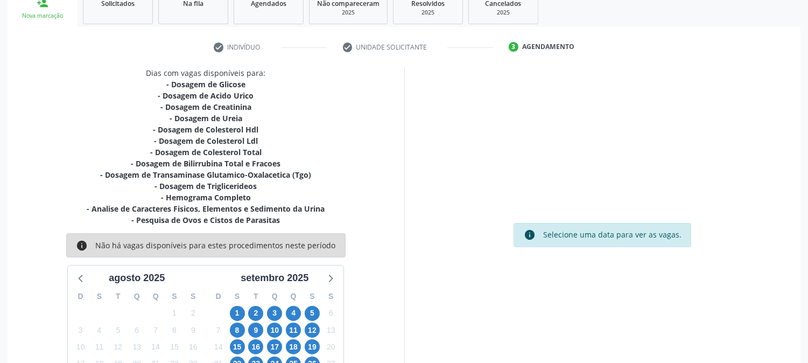
scroll to position [230, 0]
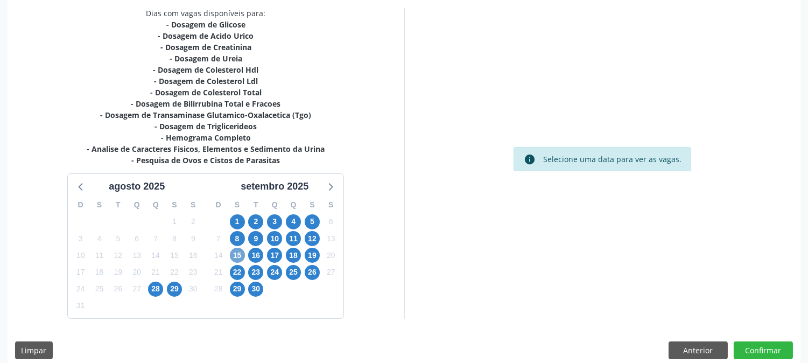
click at [237, 250] on span "15" at bounding box center [237, 254] width 15 height 15
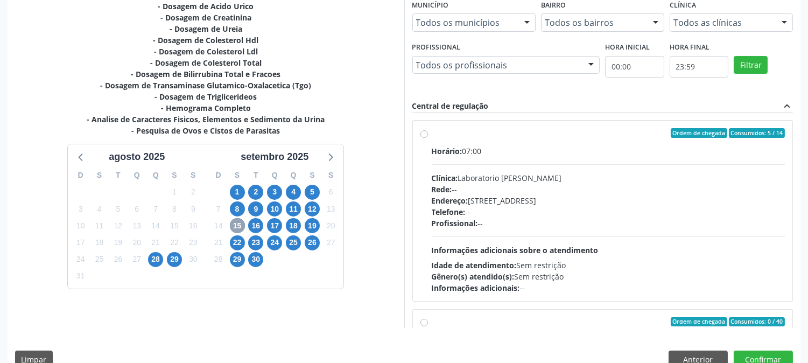
scroll to position [280, 0]
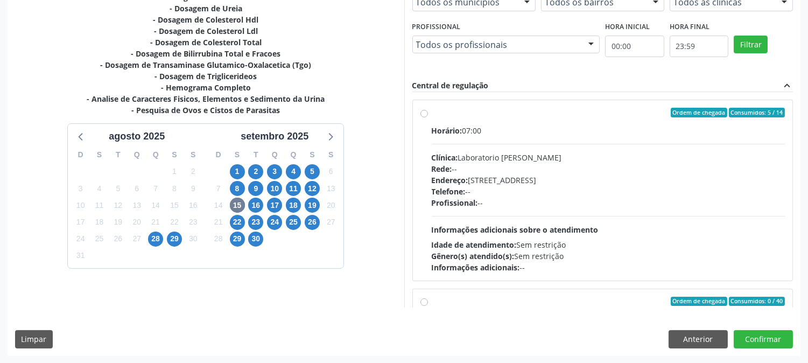
click at [497, 185] on div "Endereço: Casa, nº 409, N Senhora da Penha, Serra Talhada - PE" at bounding box center [607, 179] width 353 height 11
click at [428, 117] on input "Ordem de chegada Consumidos: 5 / 14 Horário: 07:00 Clínica: Laboratorio Jose Pa…" at bounding box center [424, 113] width 8 height 10
radio input "true"
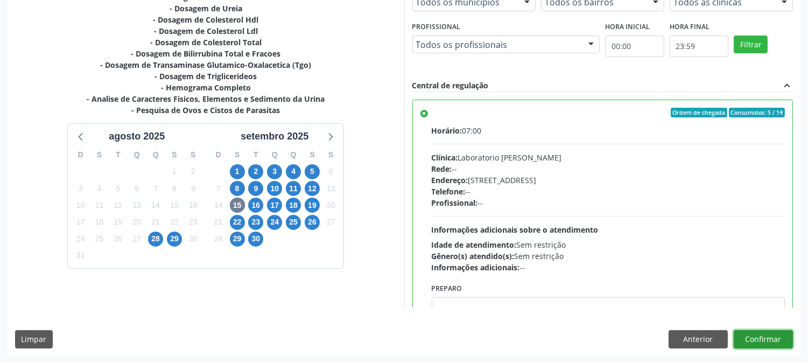
click at [734, 341] on button "Confirmar" at bounding box center [762, 339] width 59 height 18
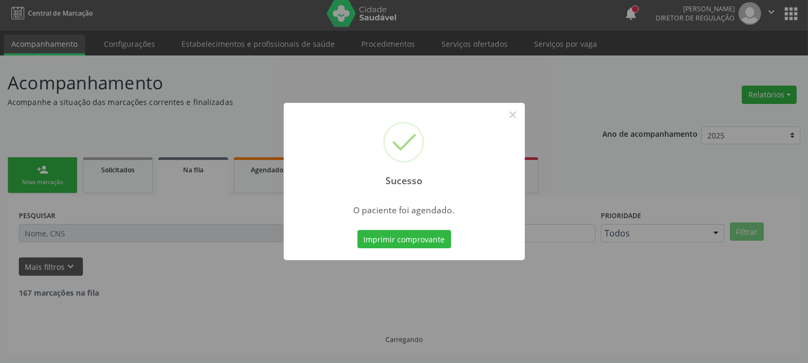
scroll to position [0, 0]
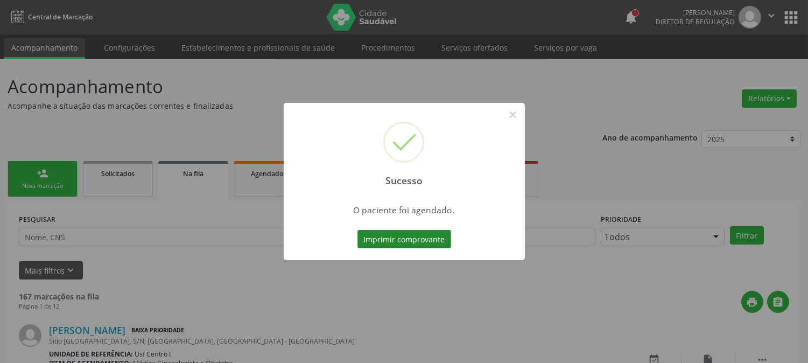
click at [429, 240] on button "Imprimir comprovante" at bounding box center [404, 239] width 94 height 18
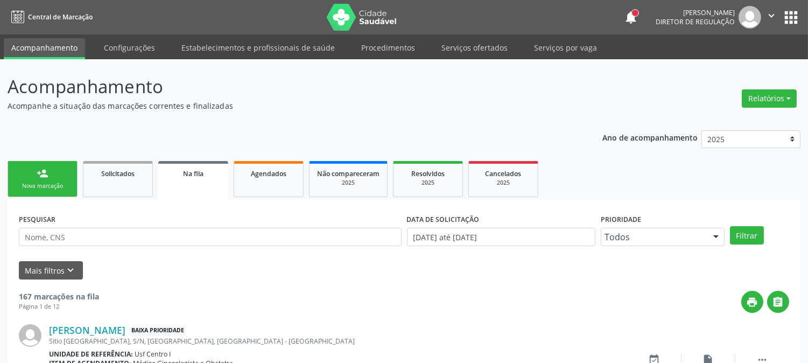
click at [53, 182] on div "Nova marcação" at bounding box center [43, 186] width 54 height 8
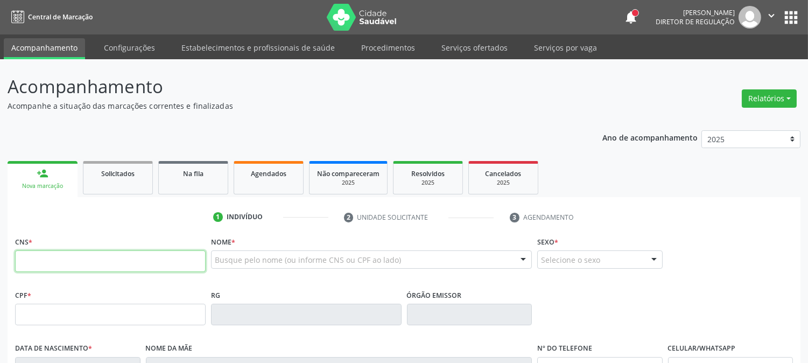
click at [59, 261] on input "text" at bounding box center [110, 261] width 190 height 22
type input "898 0034 2435 9329"
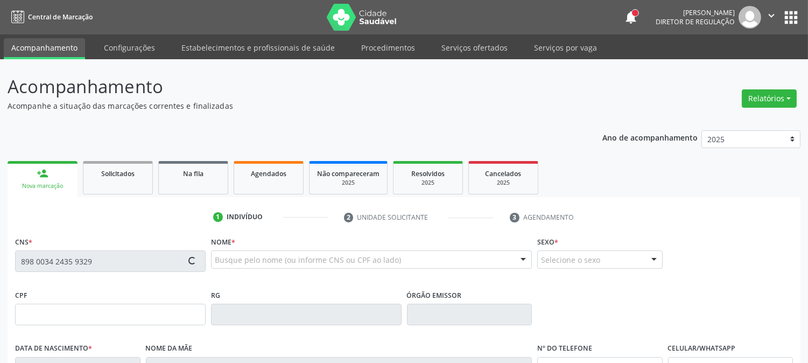
type input "[DATE]"
type input "[PERSON_NAME]"
type input "[PHONE_NUMBER]"
type input "022.310.594-52"
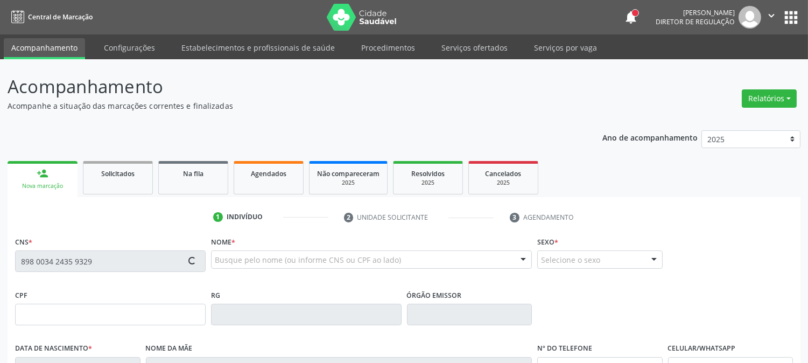
type input "S/N"
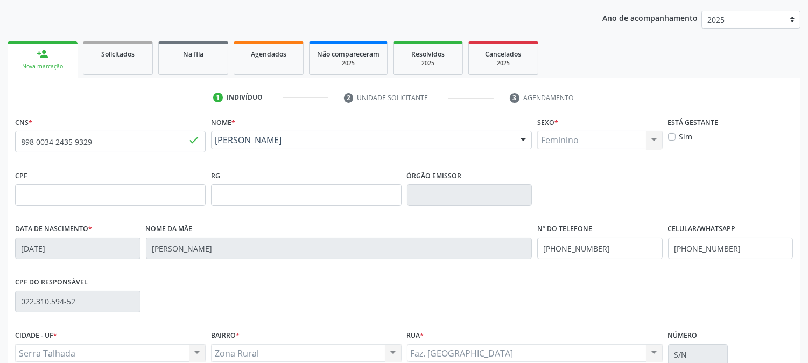
scroll to position [220, 0]
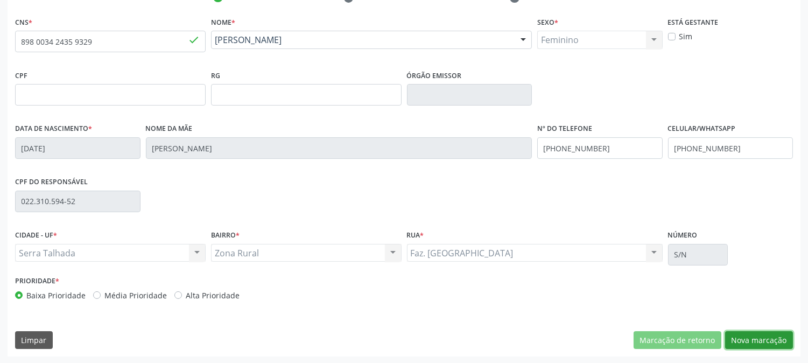
click at [749, 331] on button "Nova marcação" at bounding box center [759, 340] width 68 height 18
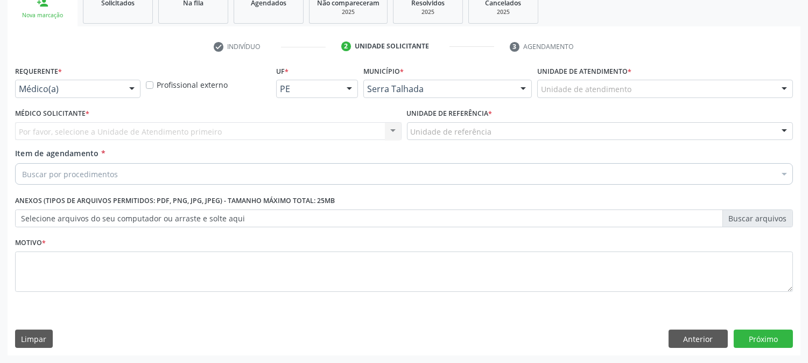
scroll to position [170, 0]
click at [73, 82] on div "Médico(a)" at bounding box center [77, 89] width 125 height 18
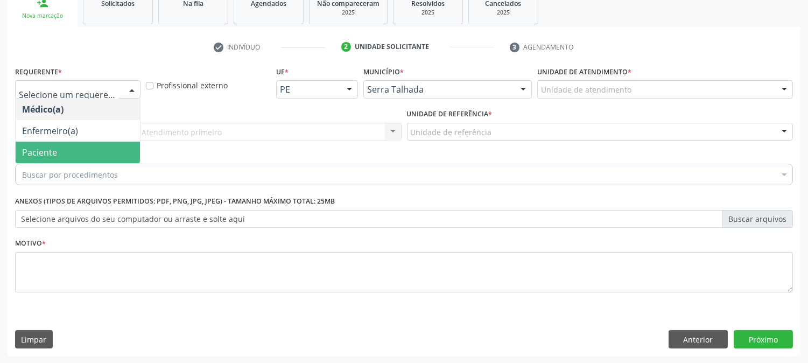
click at [73, 158] on span "Paciente" at bounding box center [78, 152] width 124 height 22
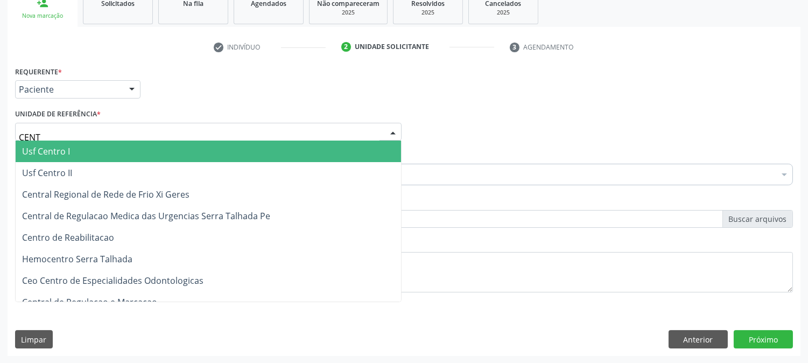
type input "CENTR"
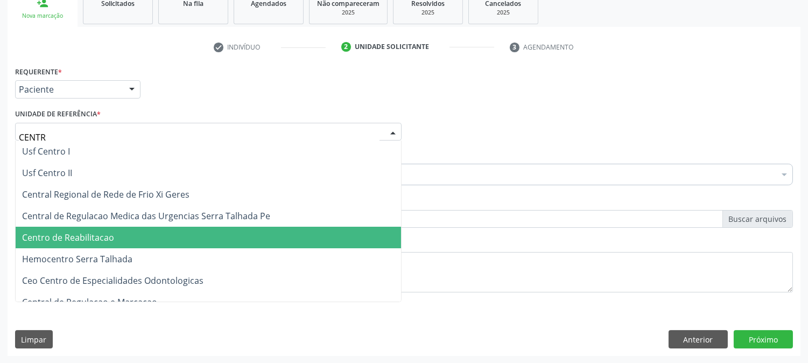
click at [87, 235] on span "Centro de Reabilitacao" at bounding box center [68, 237] width 92 height 12
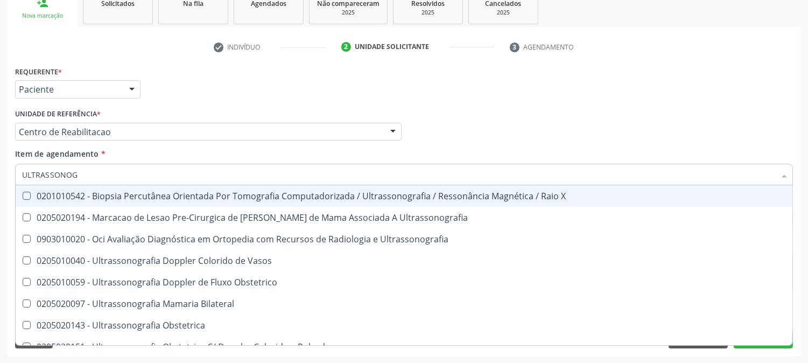
type input "ULTRASSONOGR"
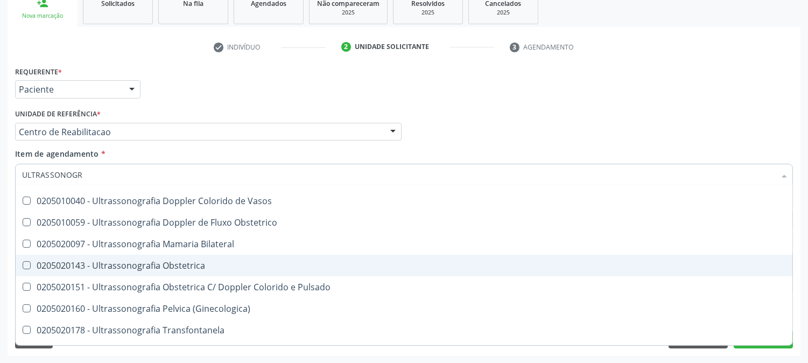
scroll to position [119, 0]
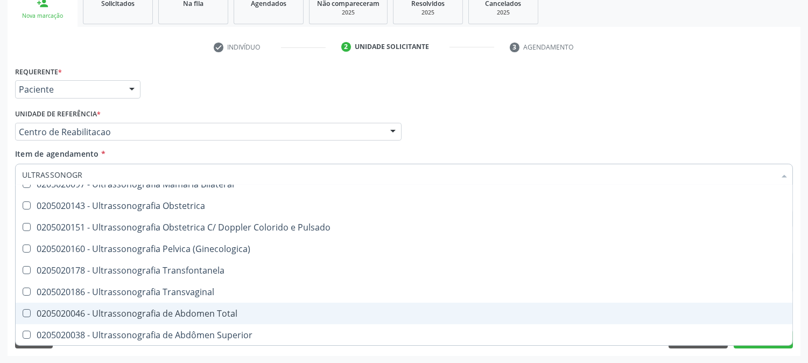
click at [176, 309] on div "0205020046 - Ultrassonografia de Abdomen Total" at bounding box center [403, 313] width 763 height 9
checkbox Total "true"
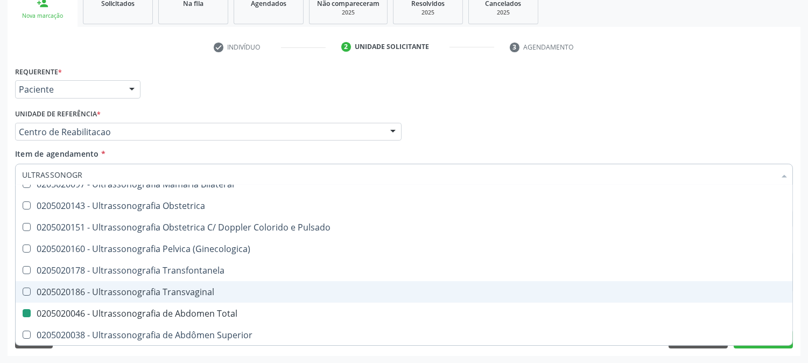
click at [0, 240] on div "Acompanhamento Acompanhe a situação das marcações correntes e finalizadas Relat…" at bounding box center [404, 126] width 808 height 474
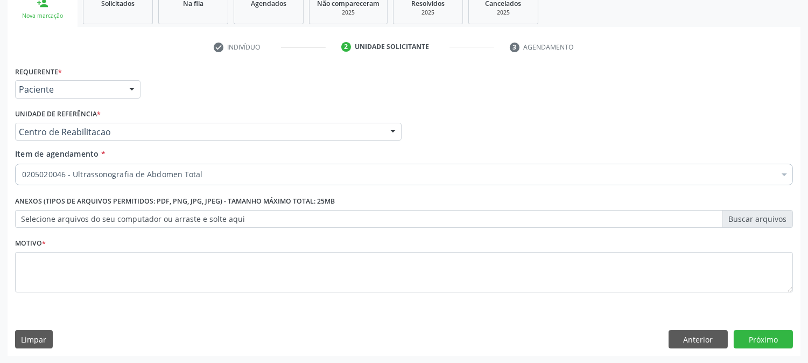
scroll to position [0, 0]
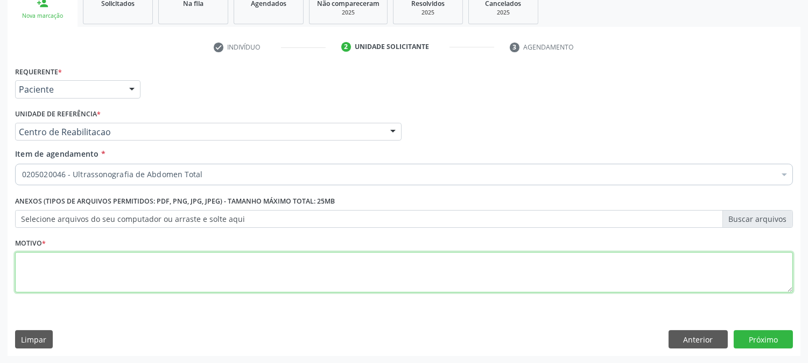
click at [38, 266] on textarea at bounding box center [403, 272] width 777 height 41
type textarea "."
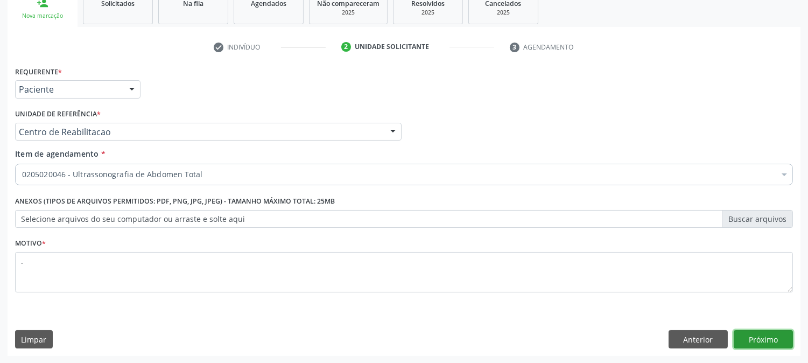
click at [770, 331] on button "Próximo" at bounding box center [762, 339] width 59 height 18
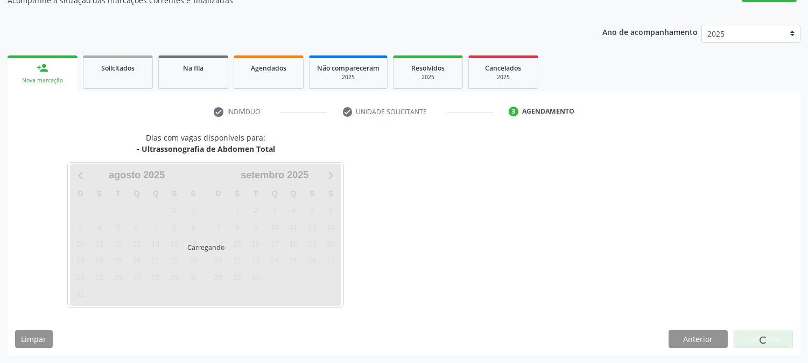
scroll to position [105, 0]
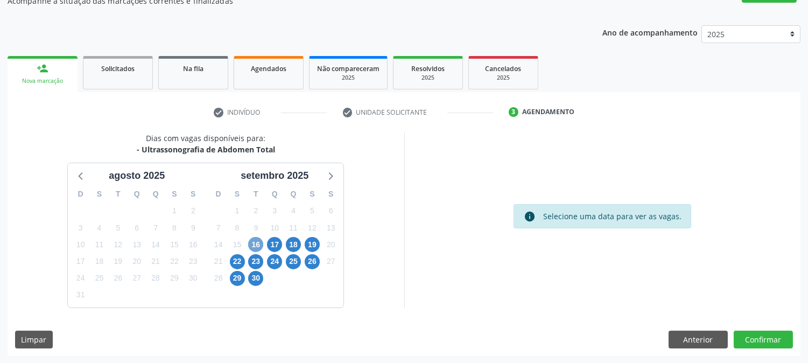
click at [257, 243] on span "16" at bounding box center [255, 244] width 15 height 15
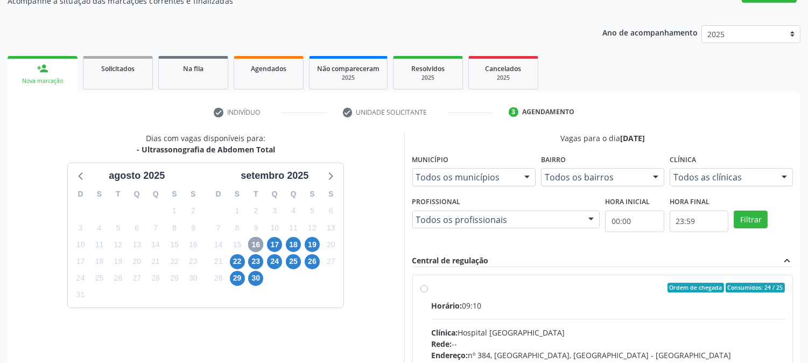
scroll to position [224, 0]
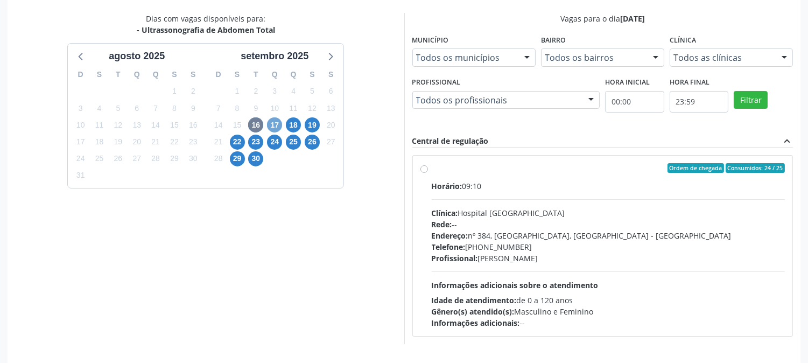
click at [267, 126] on span "17" at bounding box center [274, 124] width 15 height 15
click at [292, 135] on span "25" at bounding box center [293, 142] width 15 height 15
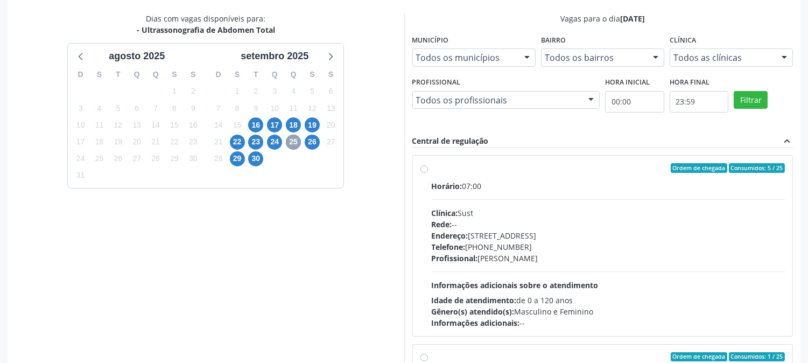
scroll to position [169, 0]
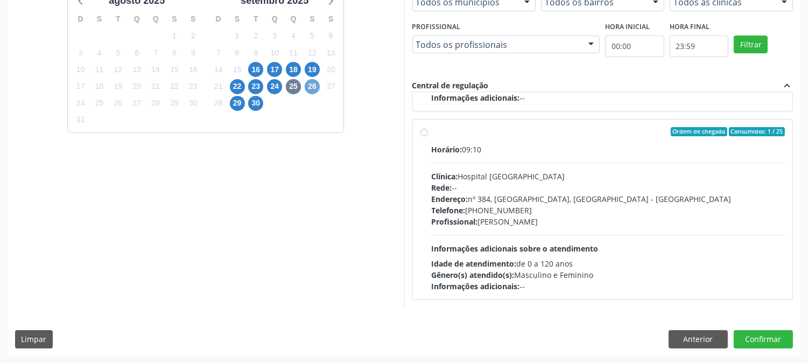
click at [309, 89] on span "26" at bounding box center [312, 86] width 15 height 15
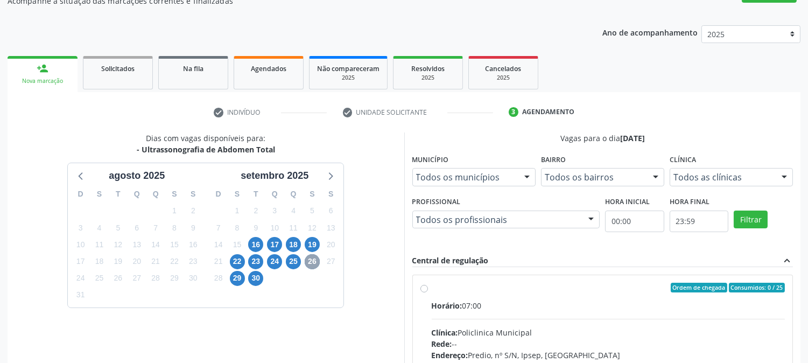
scroll to position [280, 0]
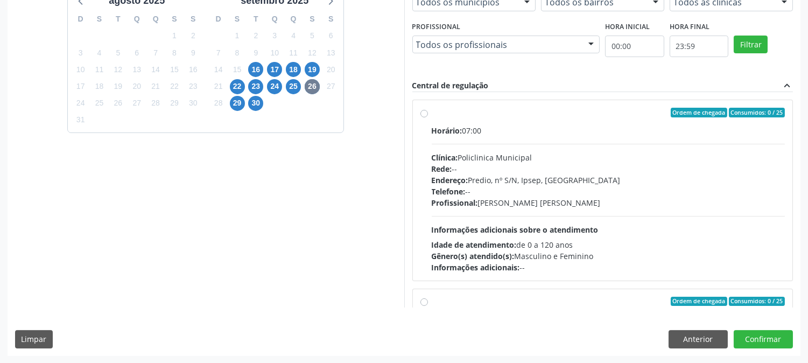
click at [593, 207] on div "Profissional: [PERSON_NAME]" at bounding box center [607, 202] width 353 height 11
click at [428, 117] on input "Ordem de chegada Consumidos: 0 / 25 Horário: 07:00 Clínica: Policlinica Municip…" at bounding box center [424, 113] width 8 height 10
radio input "true"
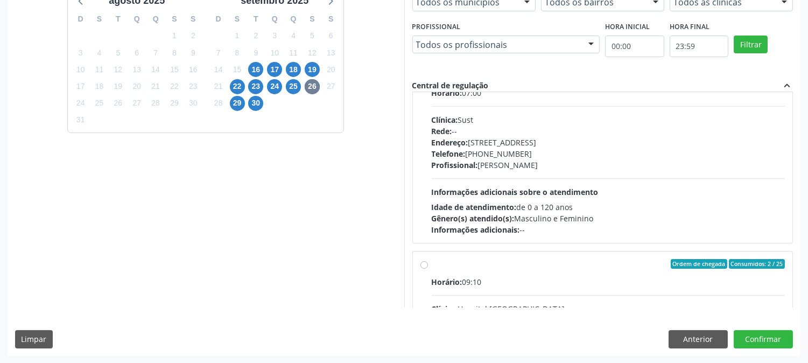
scroll to position [431, 0]
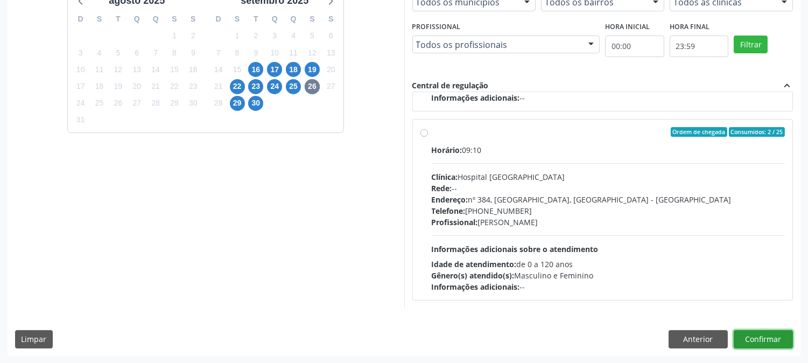
click at [746, 334] on button "Confirmar" at bounding box center [762, 339] width 59 height 18
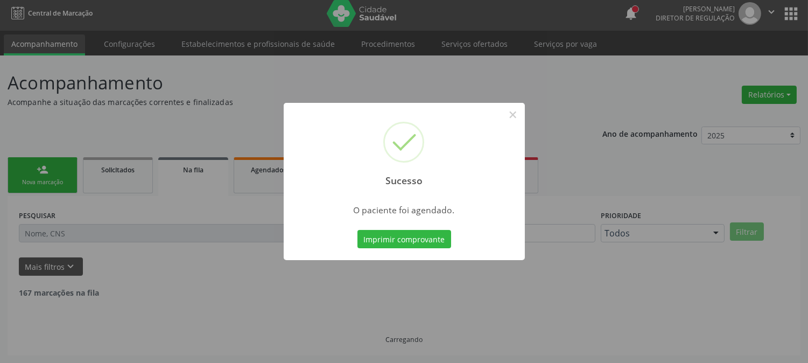
scroll to position [0, 0]
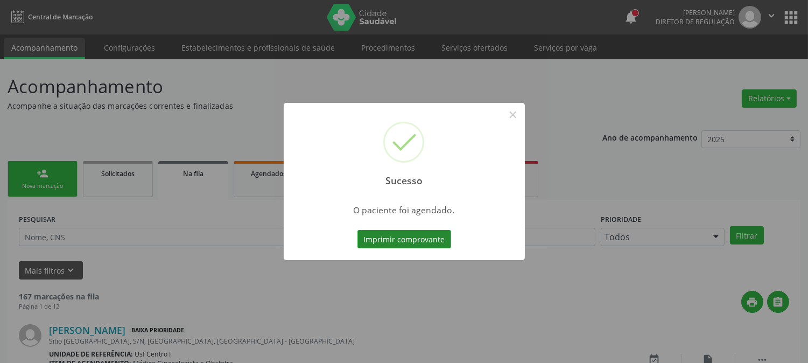
click at [438, 236] on button "Imprimir comprovante" at bounding box center [404, 239] width 94 height 18
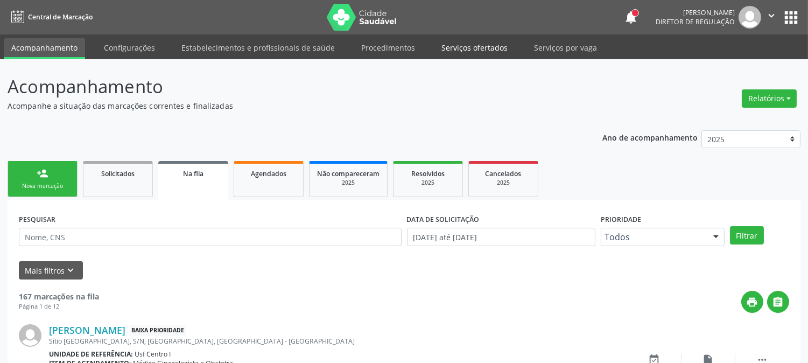
click at [449, 45] on link "Serviços ofertados" at bounding box center [474, 47] width 81 height 19
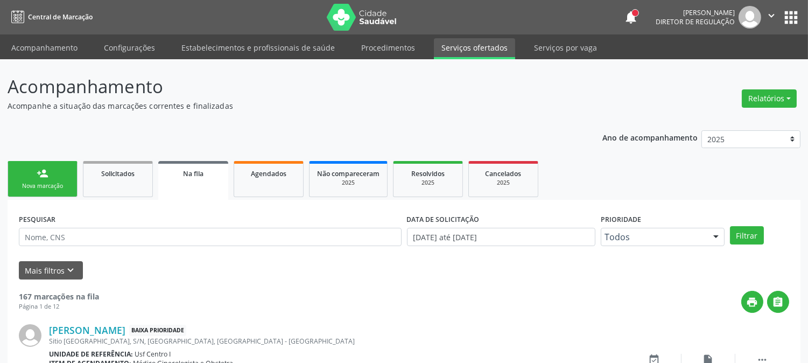
select select "7"
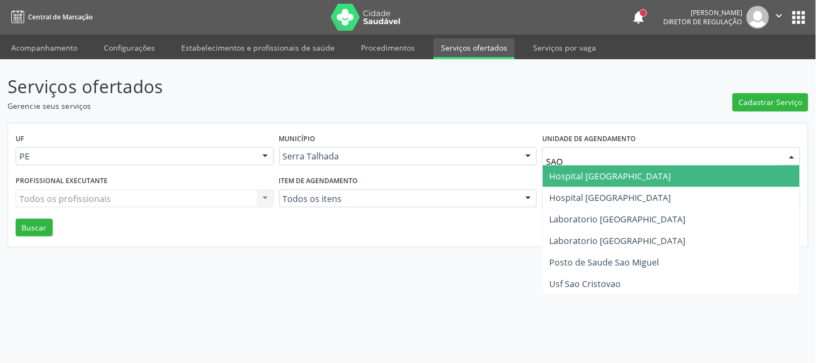
type input "SAO F"
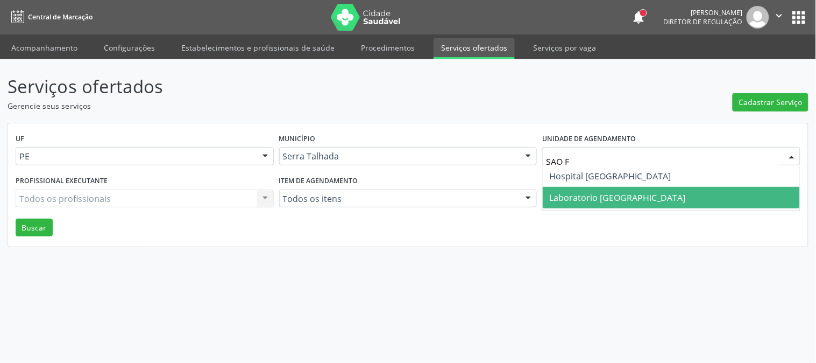
click at [600, 192] on span "Laboratorio [GEOGRAPHIC_DATA]" at bounding box center [617, 198] width 136 height 12
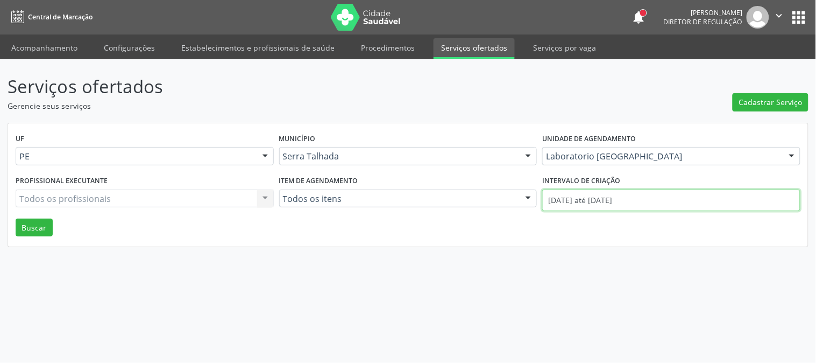
click at [600, 192] on input "[DATE] até [DATE]" at bounding box center [671, 200] width 258 height 22
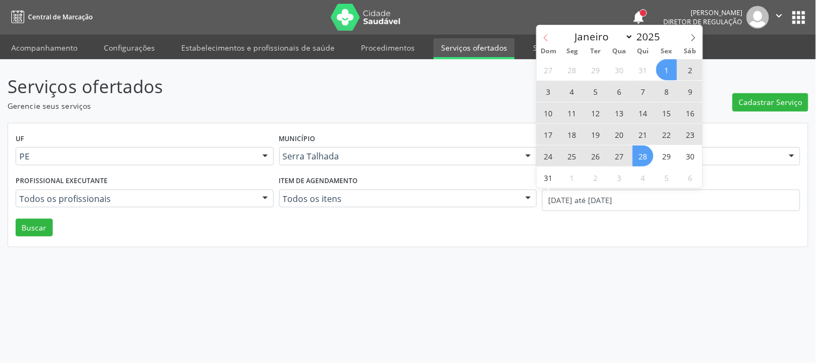
click at [546, 32] on span at bounding box center [546, 34] width 18 height 18
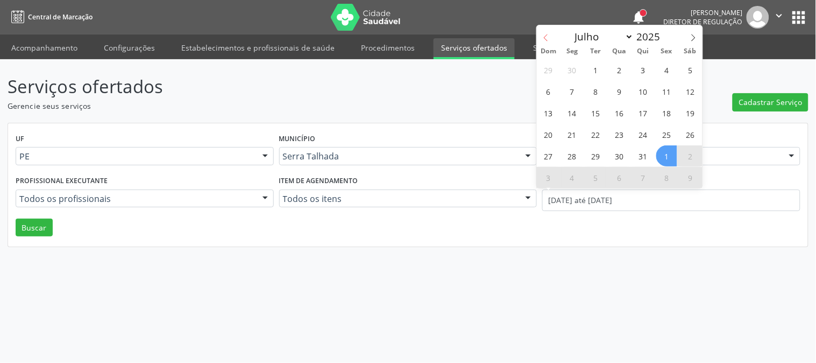
click at [546, 32] on span at bounding box center [546, 34] width 18 height 18
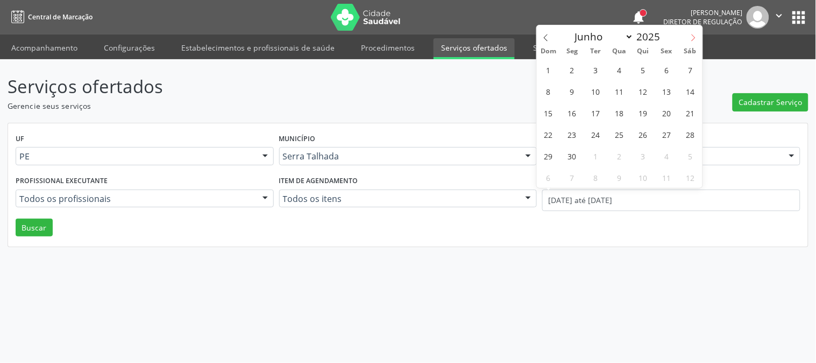
click at [697, 40] on icon at bounding box center [694, 38] width 8 height 8
select select "6"
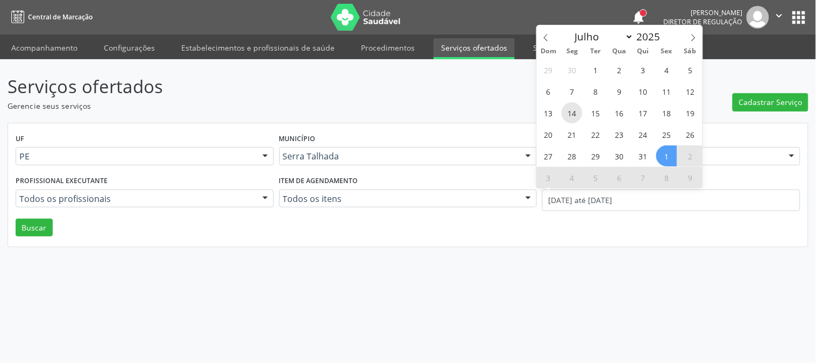
click at [577, 110] on span "14" at bounding box center [572, 112] width 21 height 21
type input "[DATE]"
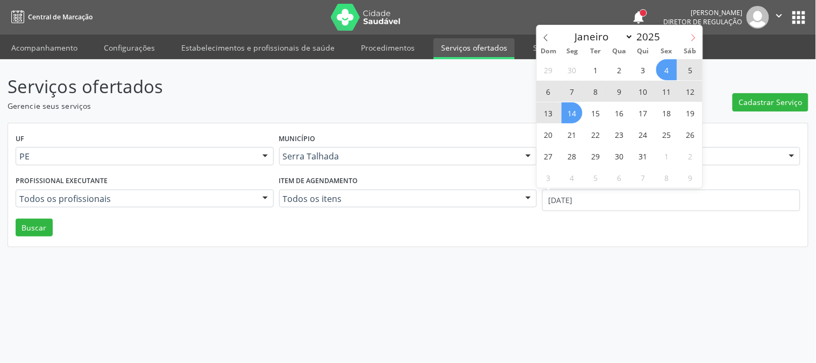
click at [697, 39] on icon at bounding box center [694, 38] width 8 height 8
select select "7"
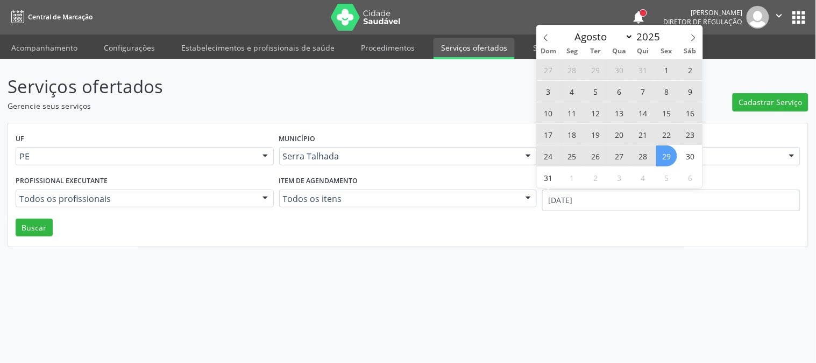
click at [668, 148] on span "29" at bounding box center [666, 155] width 21 height 21
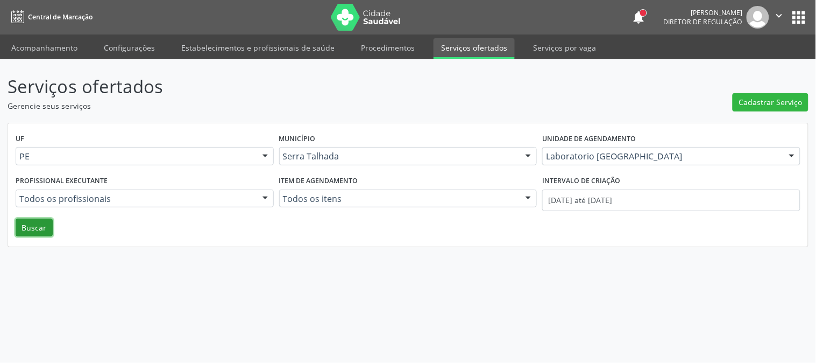
click at [39, 235] on button "Buscar" at bounding box center [34, 227] width 37 height 18
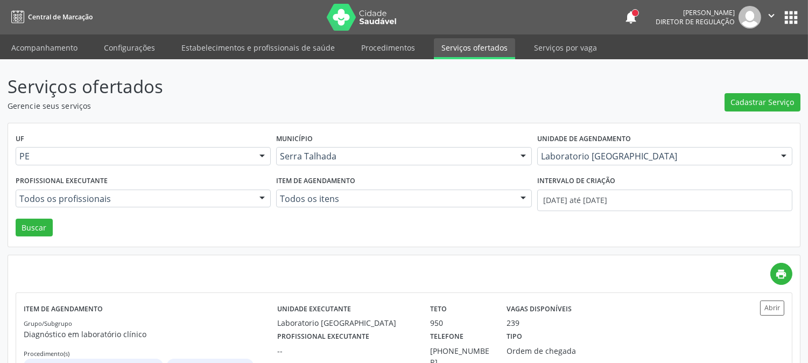
scroll to position [58, 0]
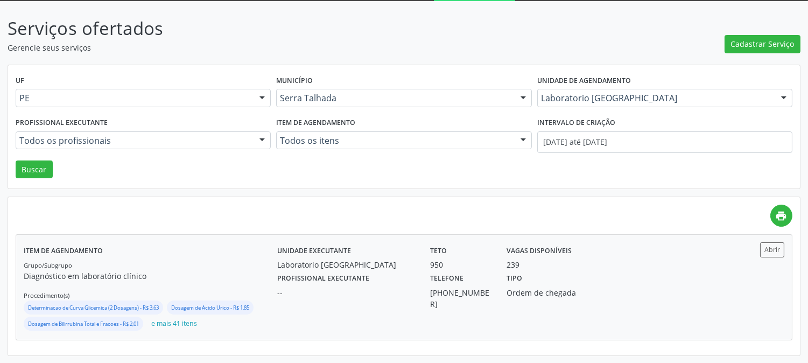
click at [148, 270] on p "Diagnóstico em laboratório clínico" at bounding box center [150, 275] width 253 height 11
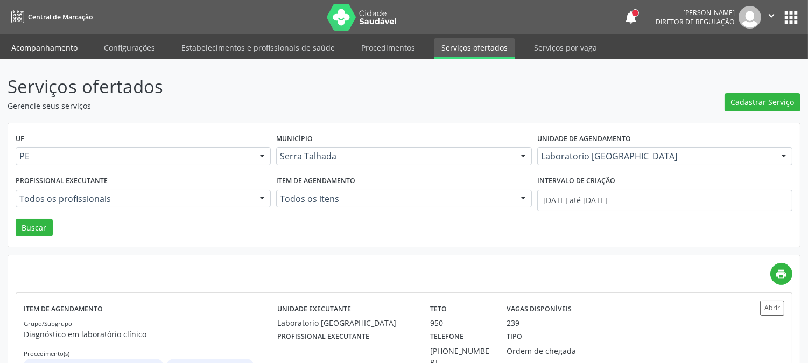
click at [72, 47] on link "Acompanhamento" at bounding box center [44, 47] width 81 height 19
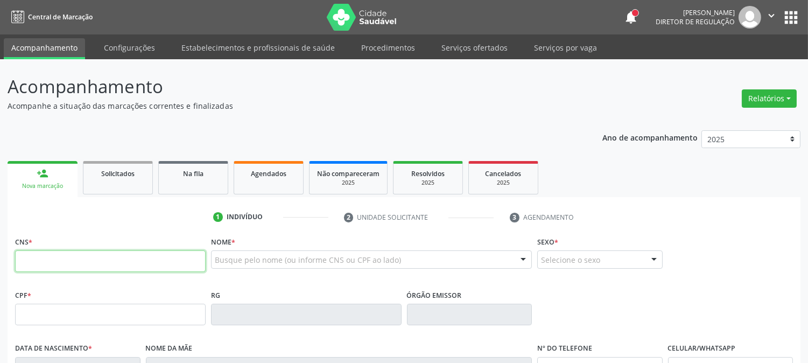
click at [145, 253] on input "text" at bounding box center [110, 261] width 190 height 22
type input "709 8060 0232 7593"
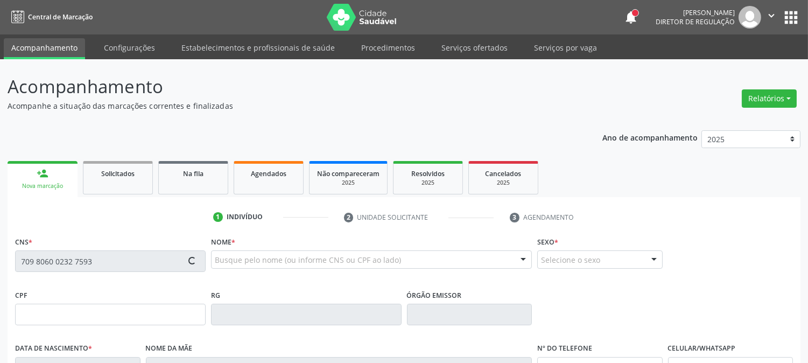
type input "222.144.578-36"
type input "[DATE]"
type input "[PERSON_NAME] de Lima"
type input "[PHONE_NUMBER]"
type input "072.017.724-30"
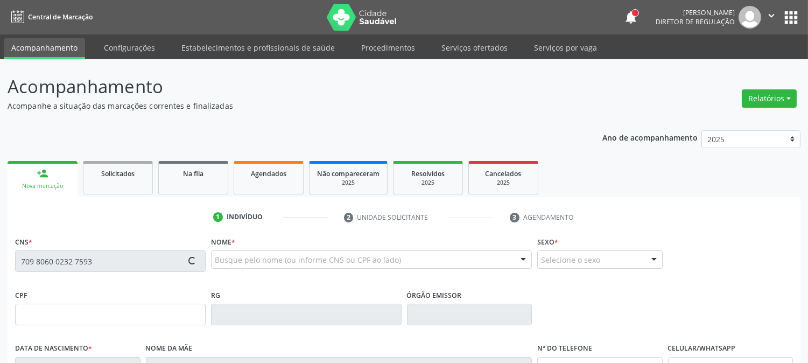
type input "121"
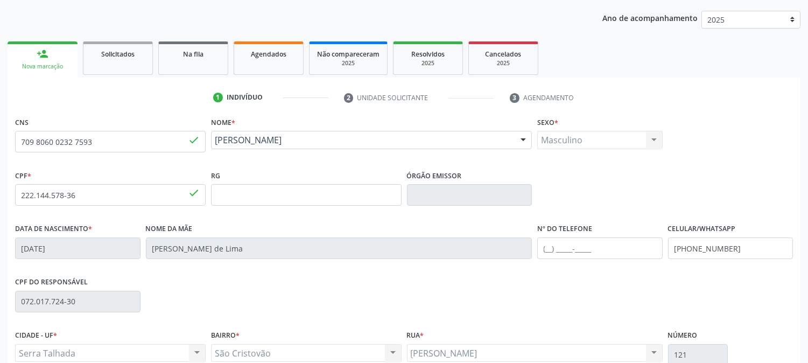
scroll to position [220, 0]
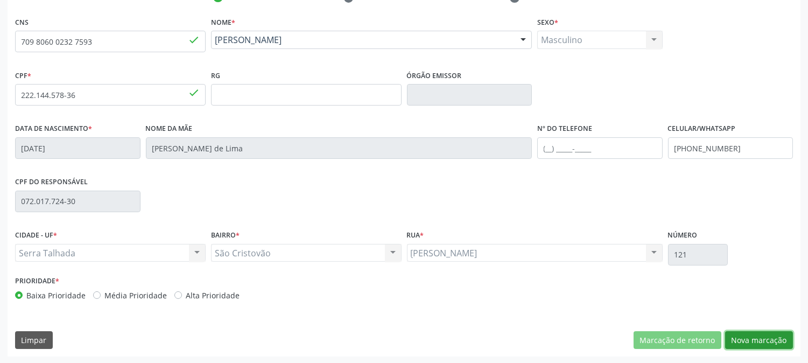
click at [754, 338] on button "Nova marcação" at bounding box center [759, 340] width 68 height 18
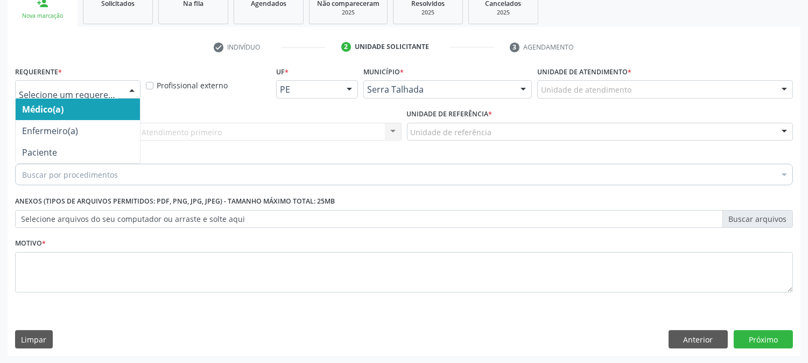
click at [99, 82] on div at bounding box center [77, 89] width 125 height 18
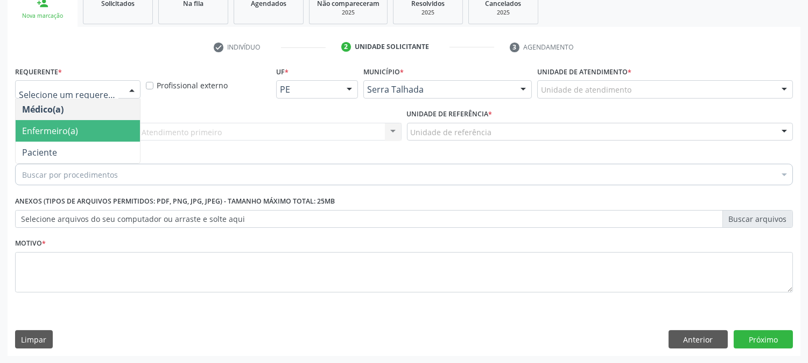
click at [97, 141] on span "Paciente" at bounding box center [78, 152] width 124 height 22
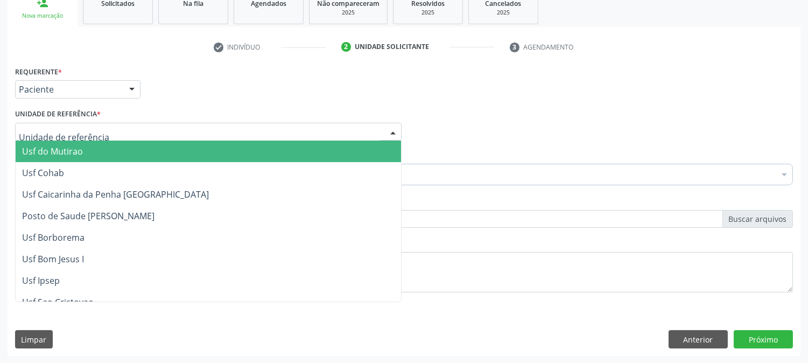
click at [97, 131] on div at bounding box center [208, 132] width 386 height 18
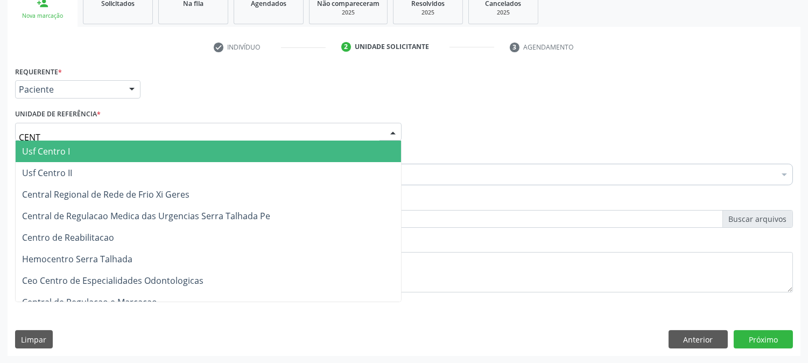
type input "CENTR"
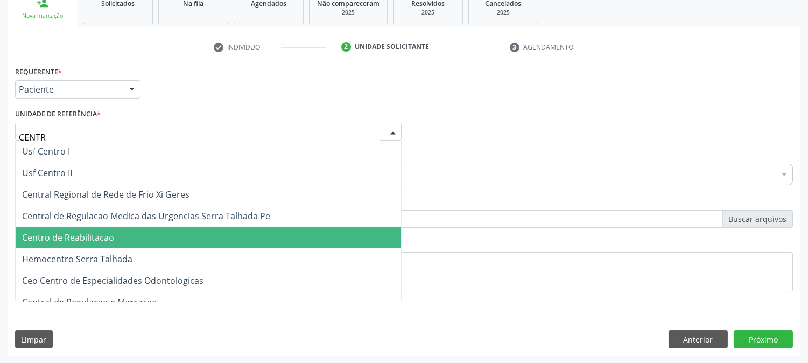
click at [119, 235] on span "Centro de Reabilitacao" at bounding box center [208, 238] width 385 height 22
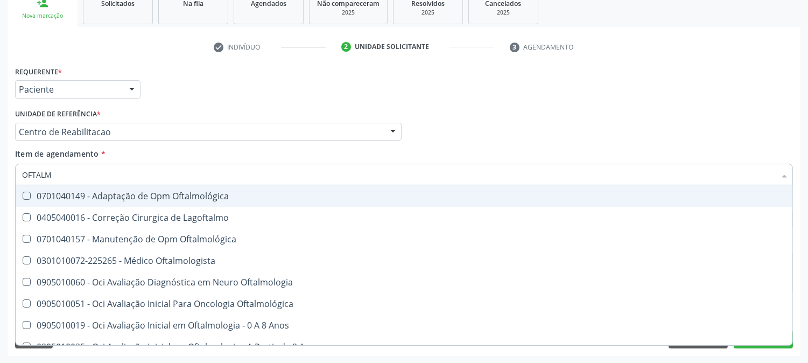
type input "OFTALMO"
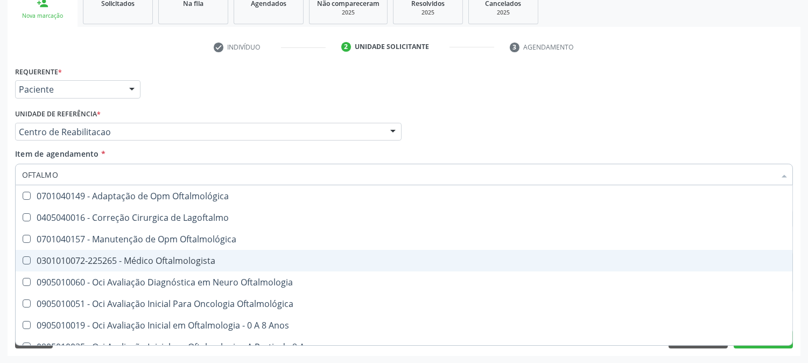
click at [96, 266] on span "0301010072-225265 - Médico Oftalmologista" at bounding box center [404, 261] width 776 height 22
checkbox Oftalmologista "true"
click at [0, 270] on div "Acompanhamento Acompanhe a situação das marcações correntes e finalizadas Relat…" at bounding box center [404, 126] width 808 height 474
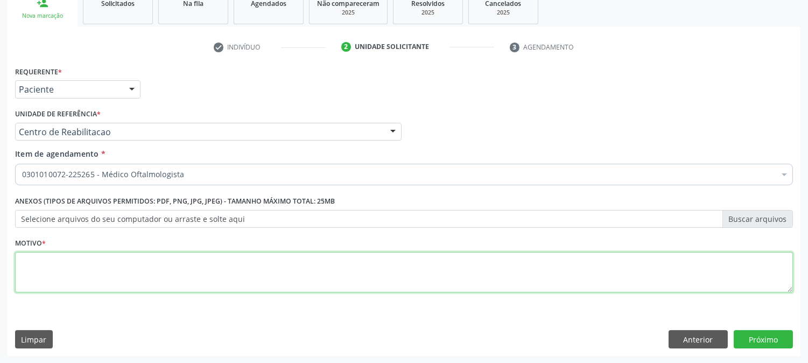
click at [39, 259] on textarea at bounding box center [403, 272] width 777 height 41
type textarea "."
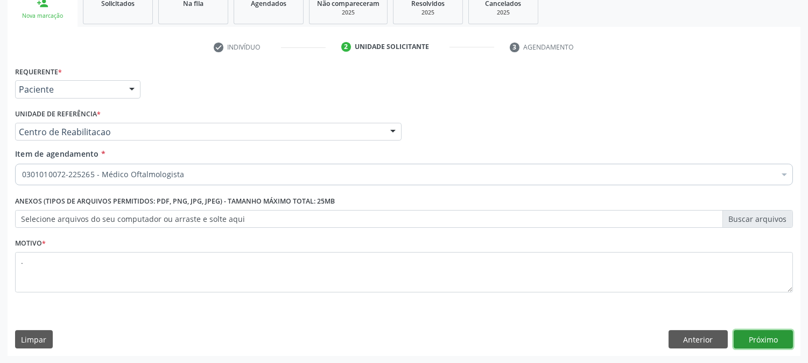
click at [752, 336] on button "Próximo" at bounding box center [762, 339] width 59 height 18
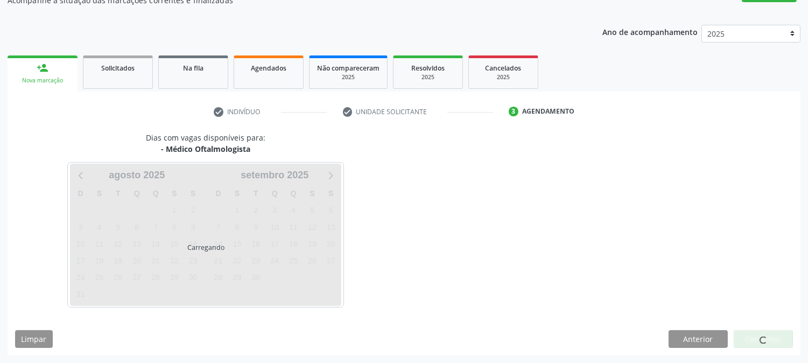
scroll to position [105, 0]
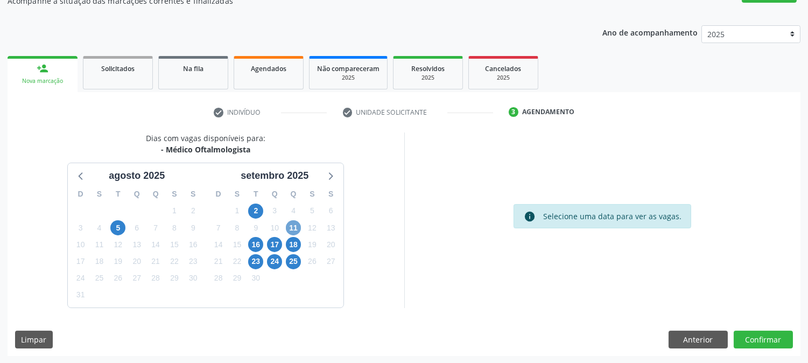
click at [293, 225] on span "11" at bounding box center [293, 227] width 15 height 15
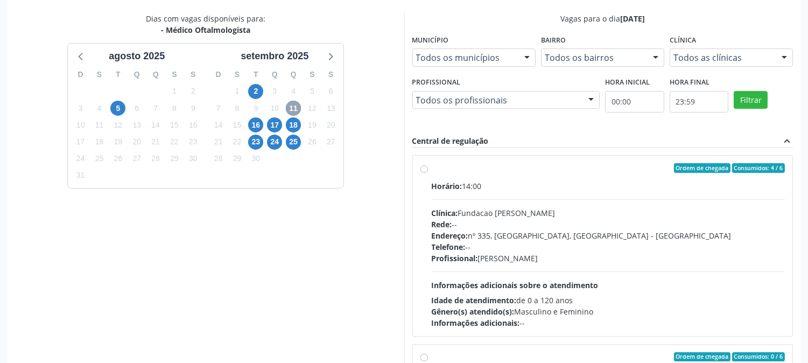
scroll to position [280, 0]
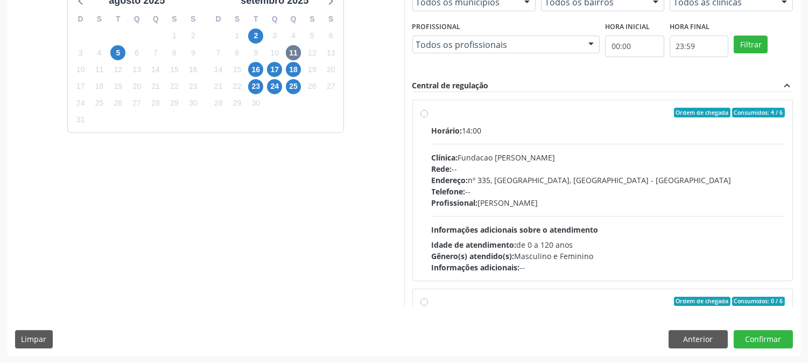
click at [571, 227] on span "Informações adicionais sobre o atendimento" at bounding box center [514, 229] width 167 height 10
click at [428, 117] on input "Ordem de chegada Consumidos: 4 / 6 Horário: 14:00 Clínica: Fundacao [PERSON_NAM…" at bounding box center [424, 113] width 8 height 10
radio input "true"
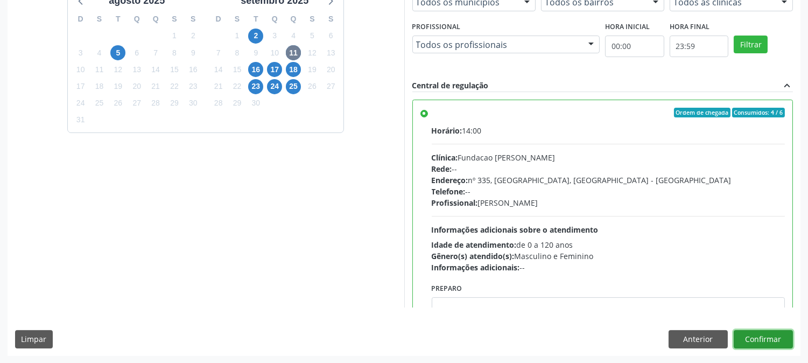
click at [757, 334] on button "Confirmar" at bounding box center [762, 339] width 59 height 18
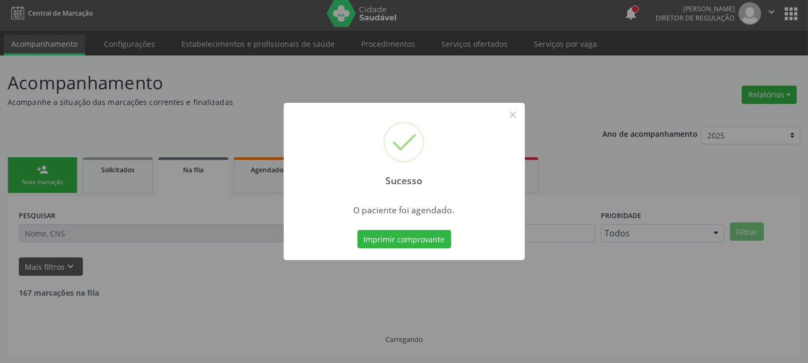
scroll to position [0, 0]
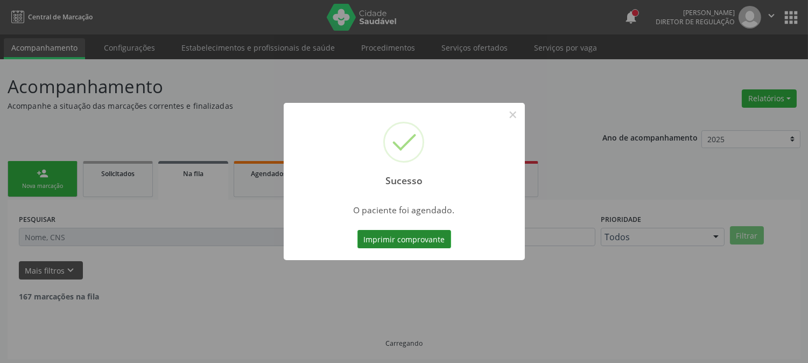
click at [430, 238] on button "Imprimir comprovante" at bounding box center [404, 239] width 94 height 18
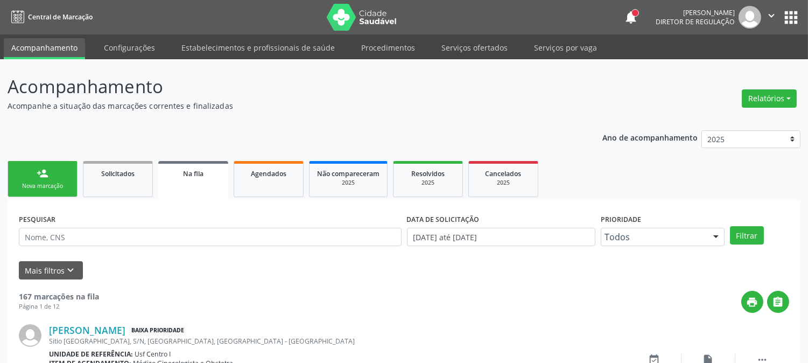
click at [60, 170] on link "person_add Nova marcação" at bounding box center [43, 179] width 70 height 36
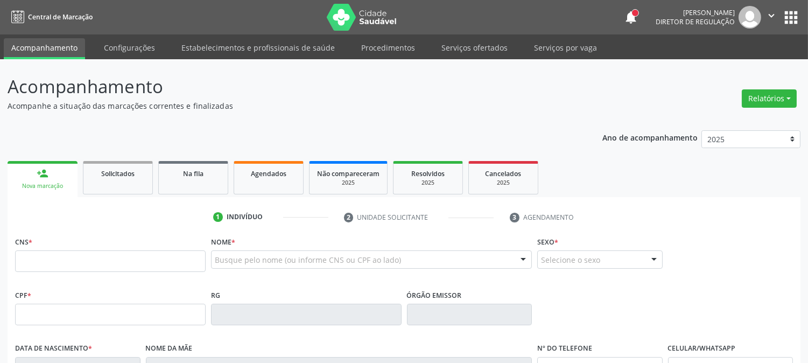
scroll to position [60, 0]
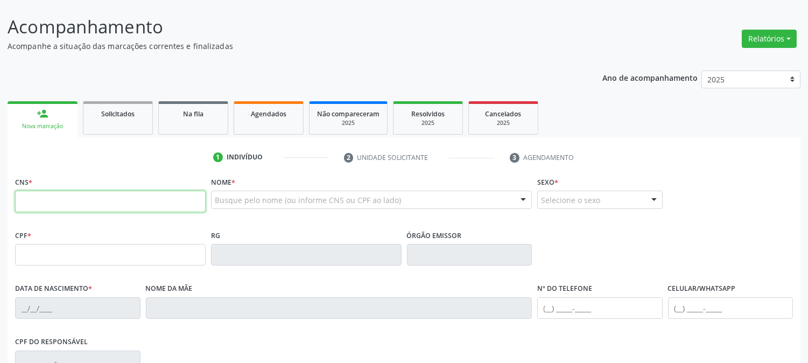
click at [144, 201] on input "text" at bounding box center [110, 201] width 190 height 22
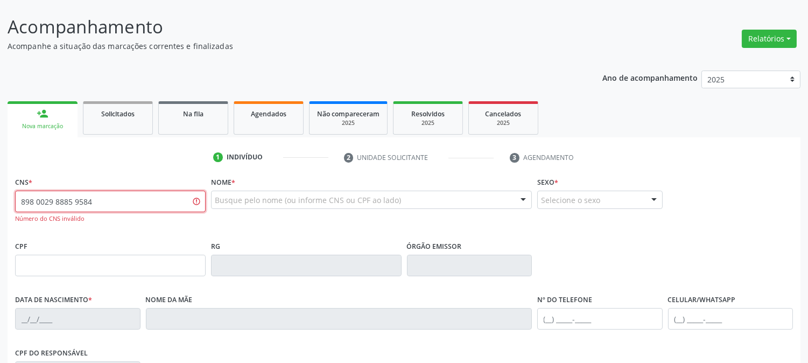
type input "898 0029 8885 9584"
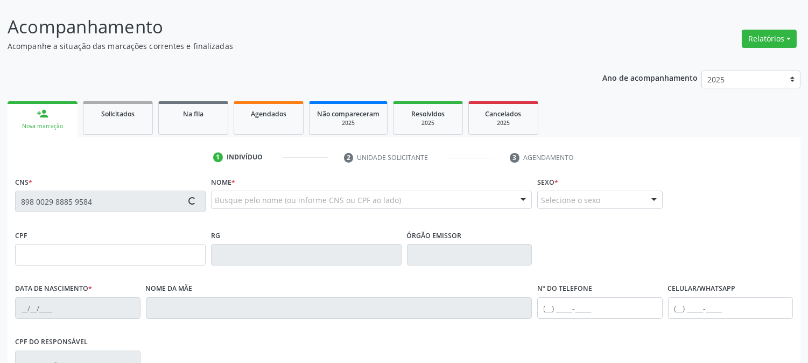
type input "431.743.614-00"
type input "[DATE]"
type input "[PERSON_NAME]"
type input "[PHONE_NUMBER]"
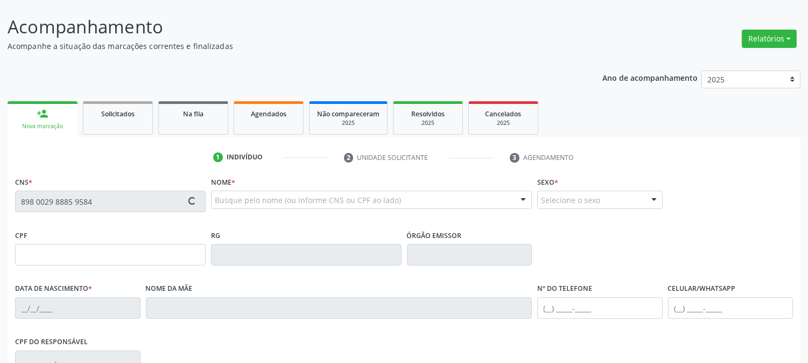
type input "089.490.934-72"
type input "695"
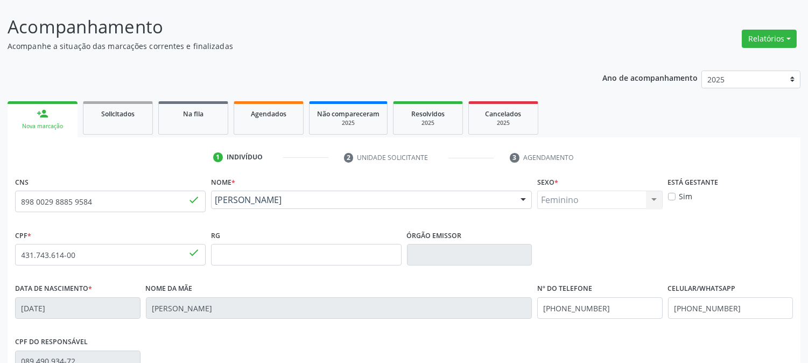
scroll to position [220, 0]
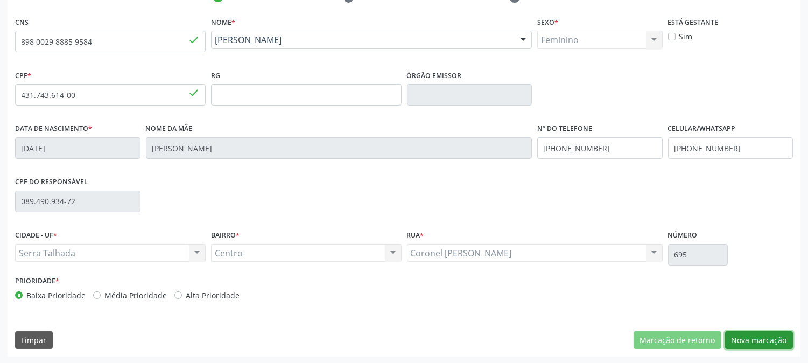
drag, startPoint x: 748, startPoint y: 331, endPoint x: 744, endPoint y: 339, distance: 9.4
click at [748, 334] on button "Nova marcação" at bounding box center [759, 340] width 68 height 18
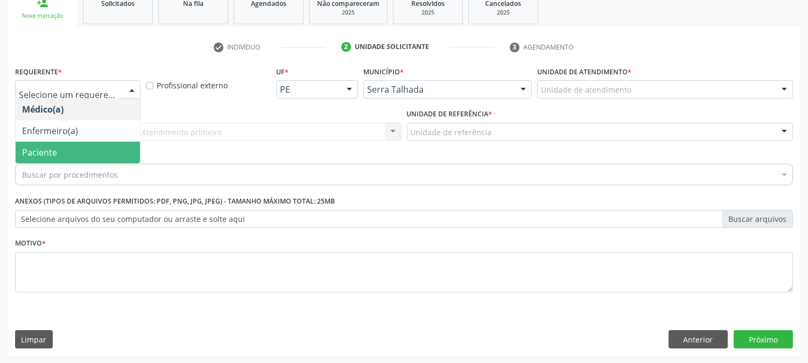
click at [87, 147] on span "Paciente" at bounding box center [78, 152] width 124 height 22
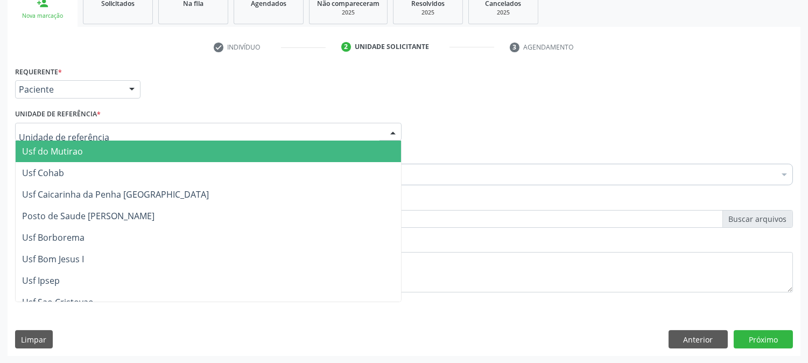
click at [116, 124] on div at bounding box center [208, 132] width 386 height 18
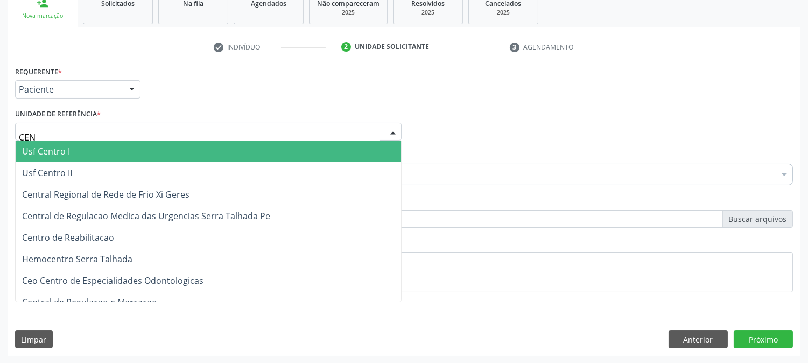
type input "CENT"
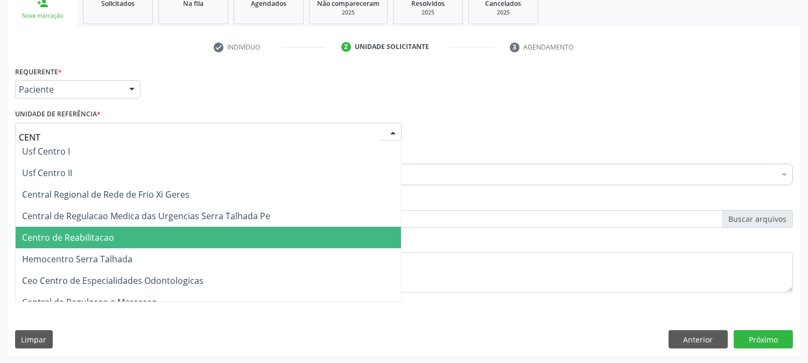
click at [94, 231] on span "Centro de Reabilitacao" at bounding box center [68, 237] width 92 height 12
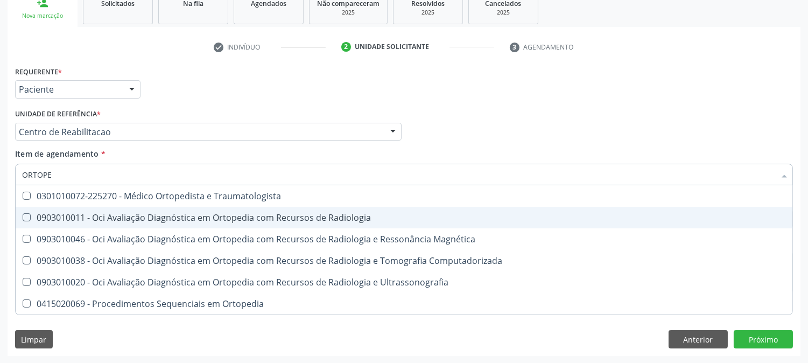
type input "ORTOPED"
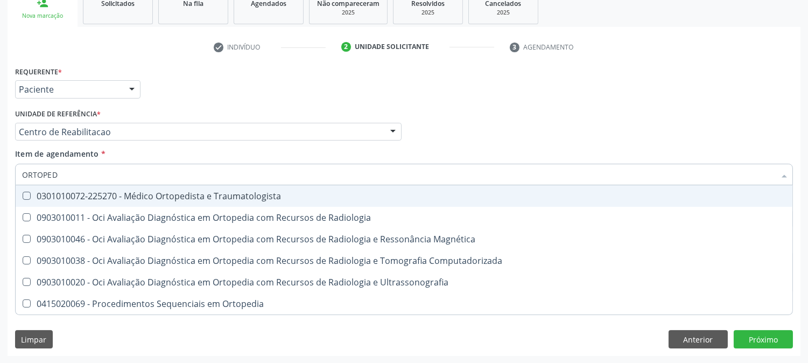
click at [237, 200] on div "0301010072-225270 - Médico Ortopedista e Traumatologista" at bounding box center [403, 196] width 763 height 9
checkbox Traumatologista "true"
click at [0, 201] on div "Acompanhamento Acompanhe a situação das marcações correntes e finalizadas Relat…" at bounding box center [404, 126] width 808 height 474
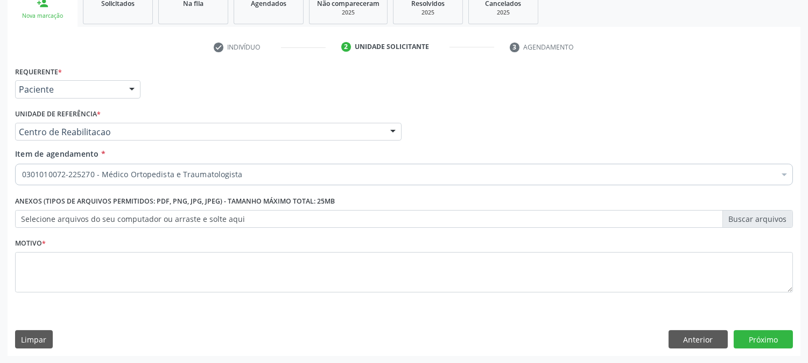
checkbox Traumatologista "true"
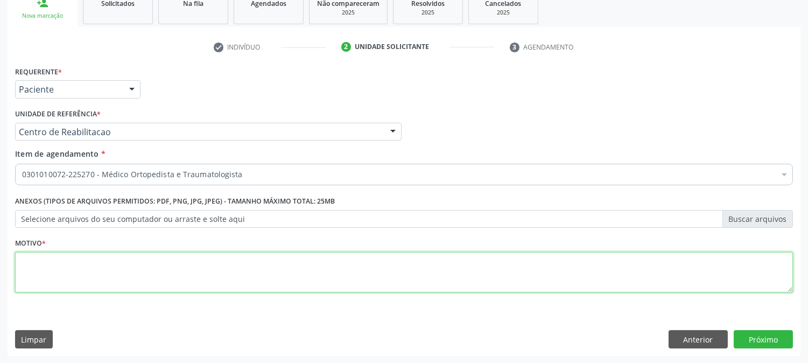
click at [72, 277] on textarea at bounding box center [403, 272] width 777 height 41
type textarea "."
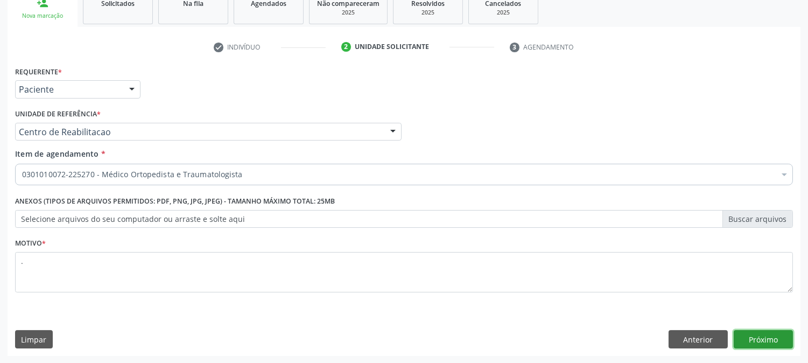
click at [783, 338] on button "Próximo" at bounding box center [762, 339] width 59 height 18
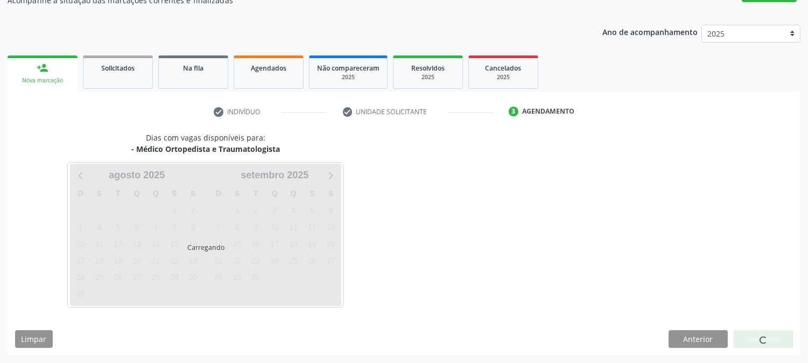
scroll to position [105, 0]
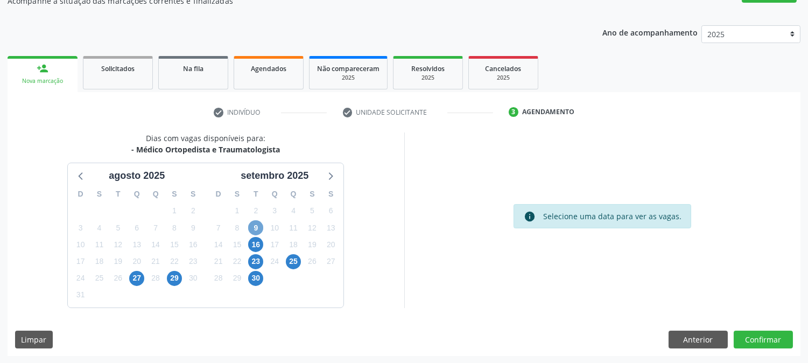
click at [258, 230] on span "9" at bounding box center [255, 227] width 15 height 15
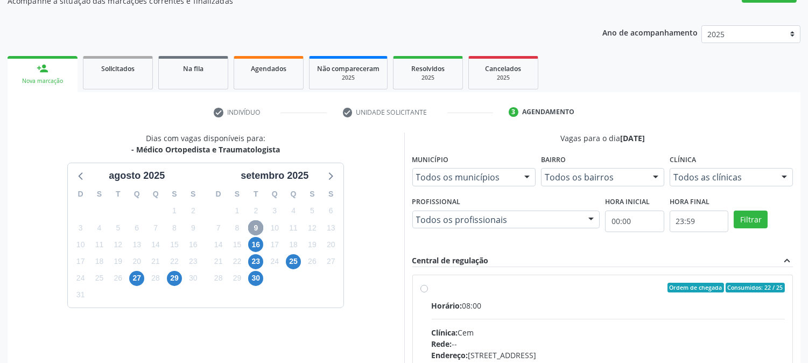
scroll to position [165, 0]
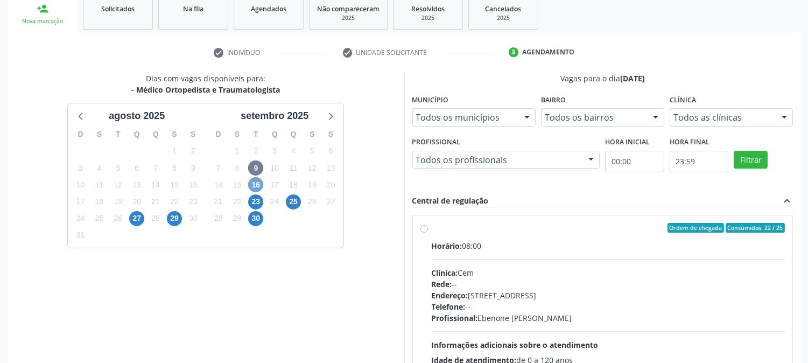
click at [256, 186] on span "16" at bounding box center [255, 184] width 15 height 15
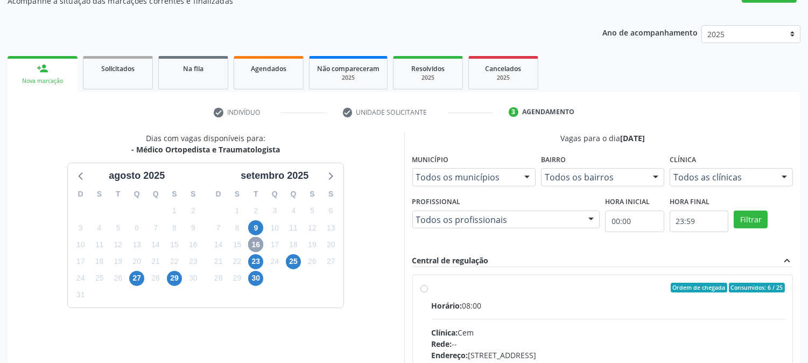
scroll to position [224, 0]
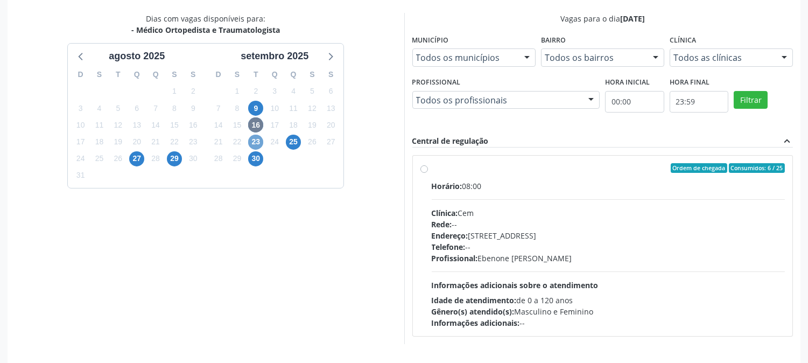
click at [257, 144] on span "23" at bounding box center [255, 142] width 15 height 15
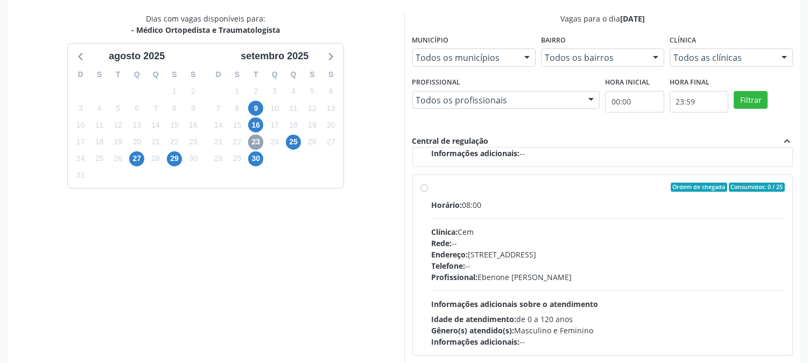
scroll to position [0, 0]
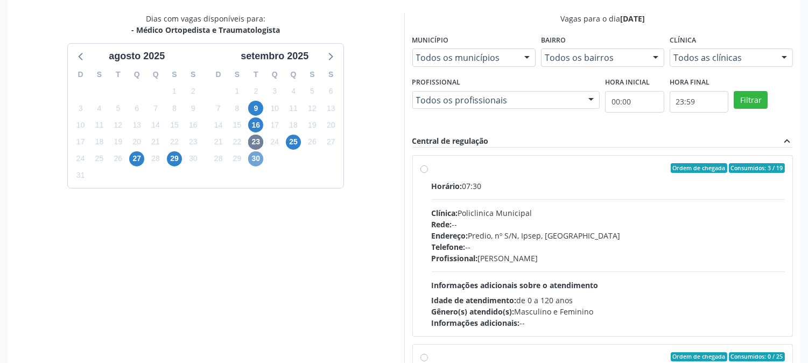
click at [253, 159] on span "30" at bounding box center [255, 158] width 15 height 15
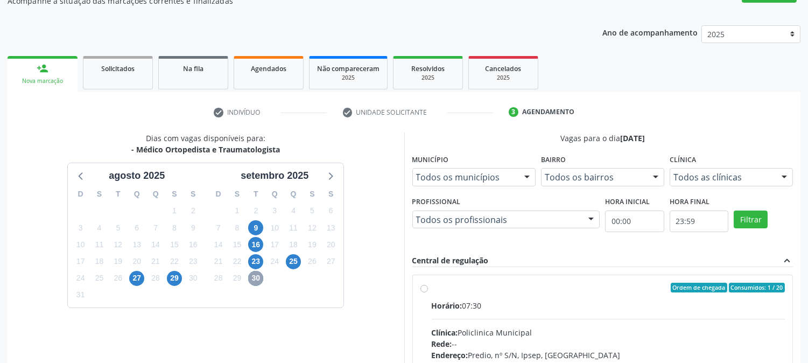
scroll to position [224, 0]
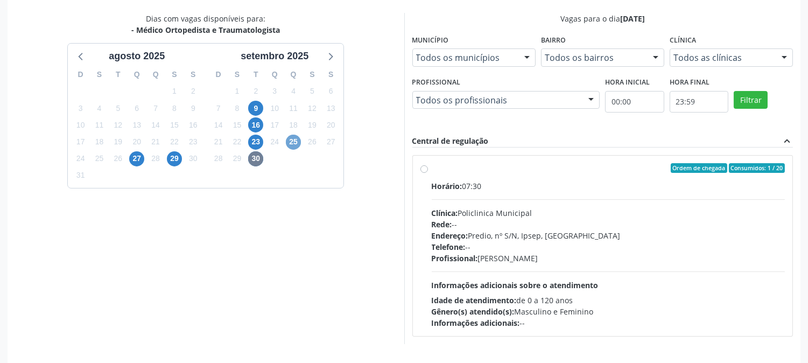
click at [300, 142] on span "25" at bounding box center [293, 142] width 15 height 15
click at [257, 145] on span "23" at bounding box center [255, 142] width 15 height 15
click at [654, 265] on div "Horário: 07:30 Clínica: Policlinica Municipal Rede: -- Endereço: Predio, nº S/N…" at bounding box center [607, 254] width 353 height 148
click at [428, 173] on input "Ordem de chegada Consumidos: 3 / 19 Horário: 07:30 Clínica: Policlinica Municip…" at bounding box center [424, 168] width 8 height 10
radio input "true"
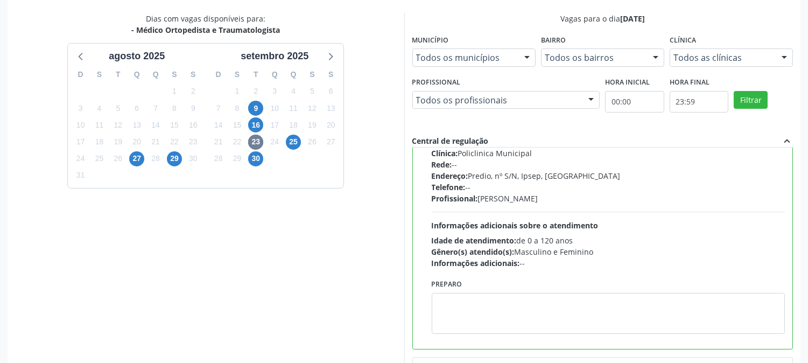
scroll to position [280, 0]
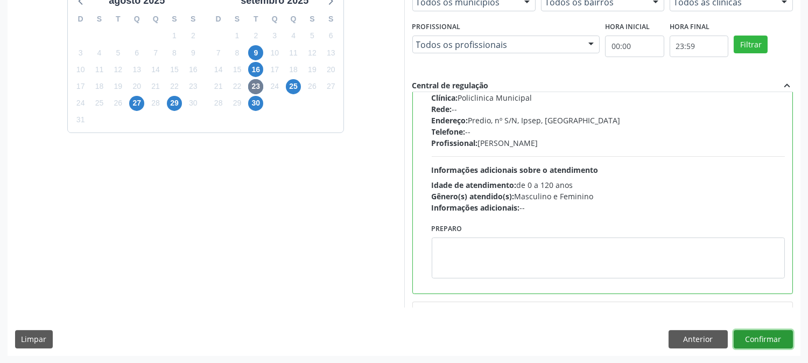
click at [756, 346] on button "Confirmar" at bounding box center [762, 339] width 59 height 18
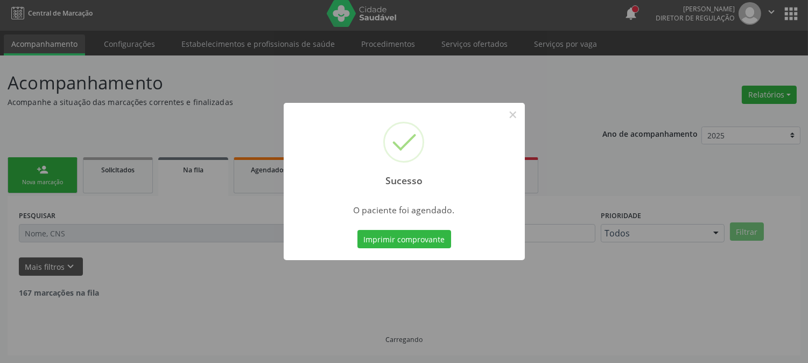
scroll to position [0, 0]
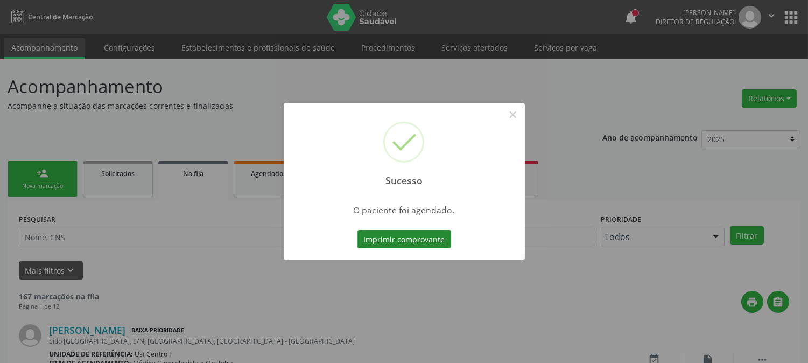
click at [413, 236] on button "Imprimir comprovante" at bounding box center [404, 239] width 94 height 18
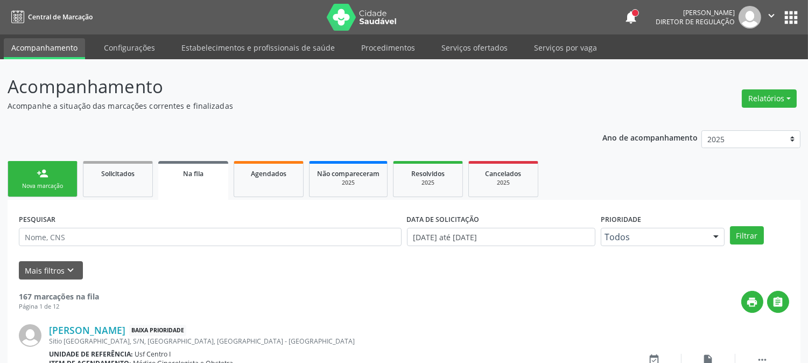
click at [28, 171] on link "person_add Nova marcação" at bounding box center [43, 179] width 70 height 36
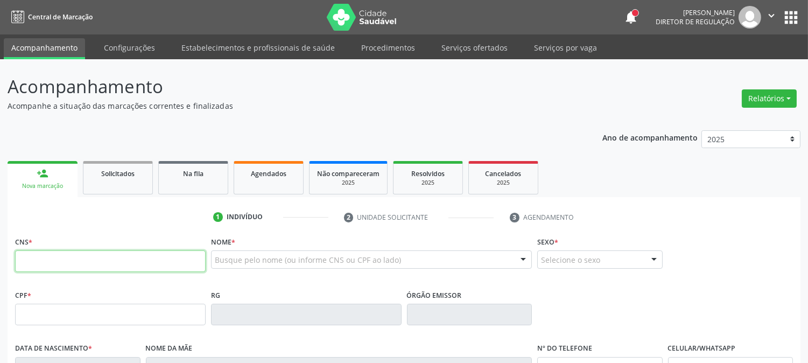
click at [51, 253] on input "text" at bounding box center [110, 261] width 190 height 22
type input "700 0011 5384 9806"
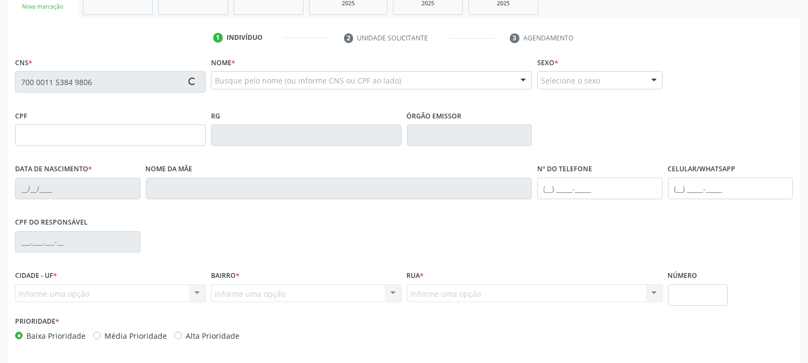
scroll to position [220, 0]
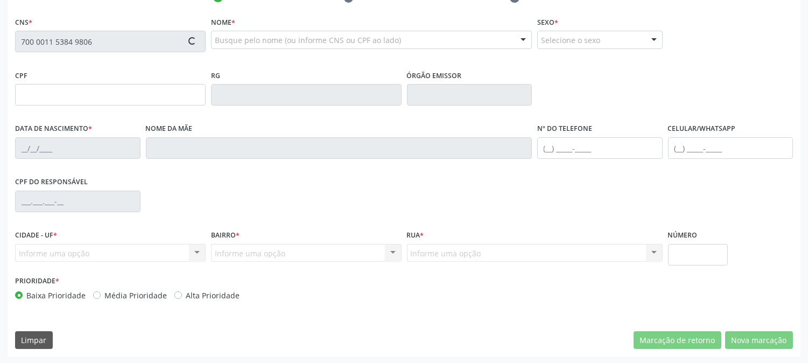
type input "749.348.304-30"
type input "[DATE]"
type input "[PERSON_NAME]"
type input "[PHONE_NUMBER]"
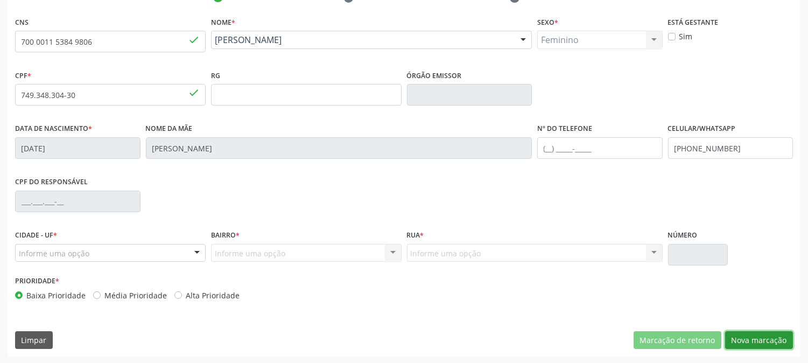
click at [781, 337] on button "Nova marcação" at bounding box center [759, 340] width 68 height 18
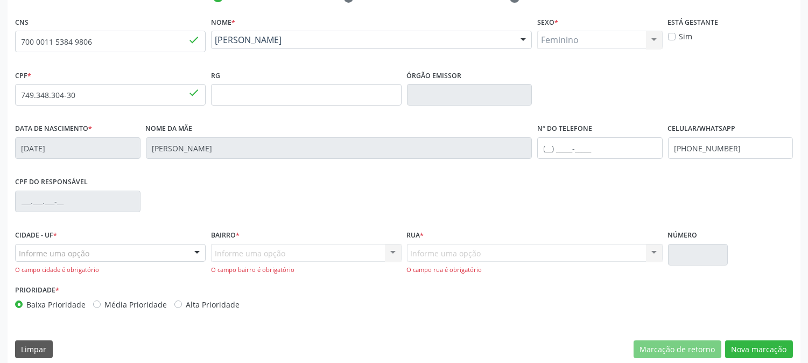
click at [153, 253] on div "Informe uma opção" at bounding box center [110, 253] width 190 height 18
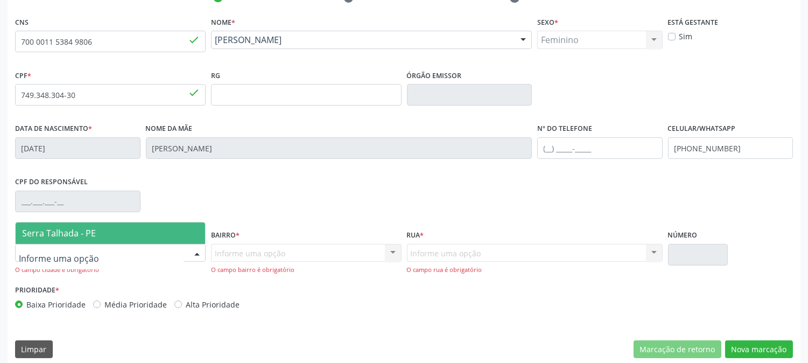
click at [138, 224] on span "Serra Talhada - PE" at bounding box center [110, 233] width 189 height 22
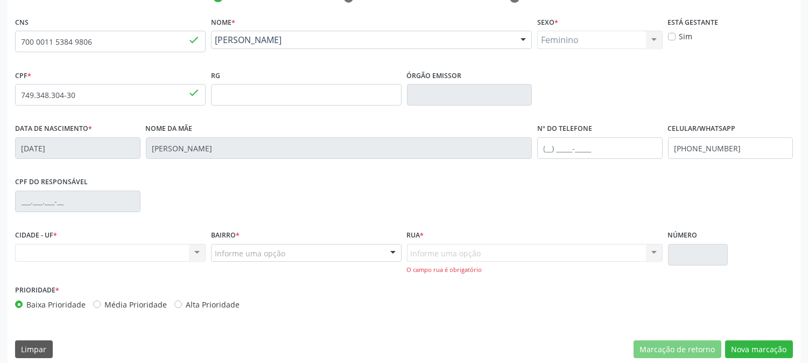
drag, startPoint x: 224, startPoint y: 238, endPoint x: 229, endPoint y: 239, distance: 5.5
click at [227, 238] on label "Bairro *" at bounding box center [225, 235] width 29 height 17
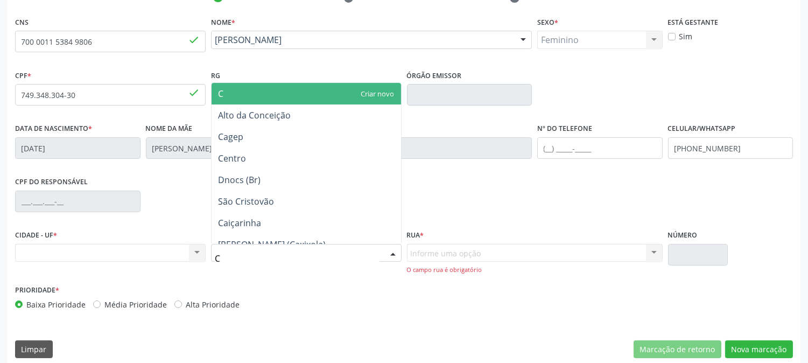
type input "CE"
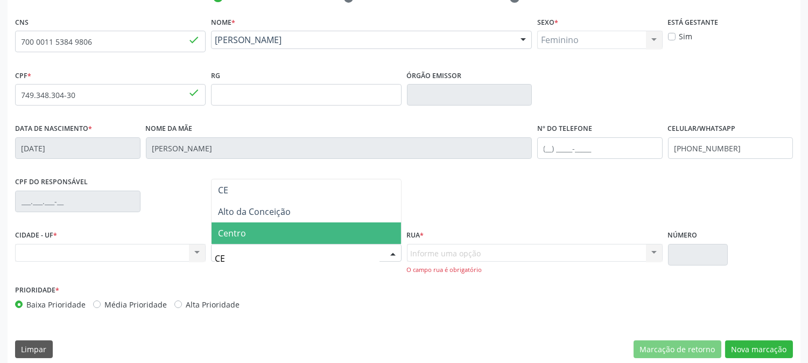
click at [247, 238] on span "Centro" at bounding box center [305, 233] width 189 height 22
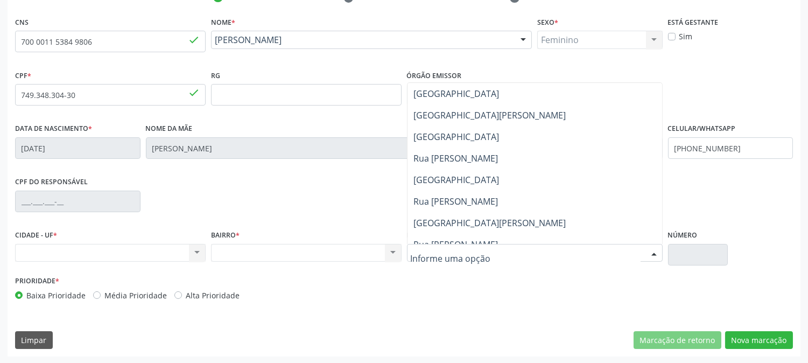
scroll to position [179, 0]
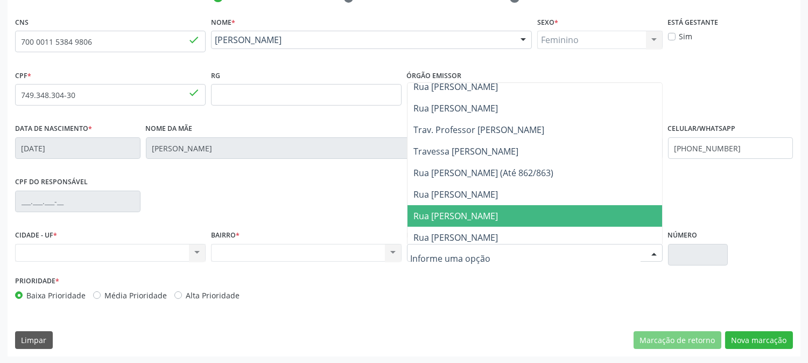
click at [530, 222] on span "Rua [PERSON_NAME]" at bounding box center [534, 216] width 254 height 22
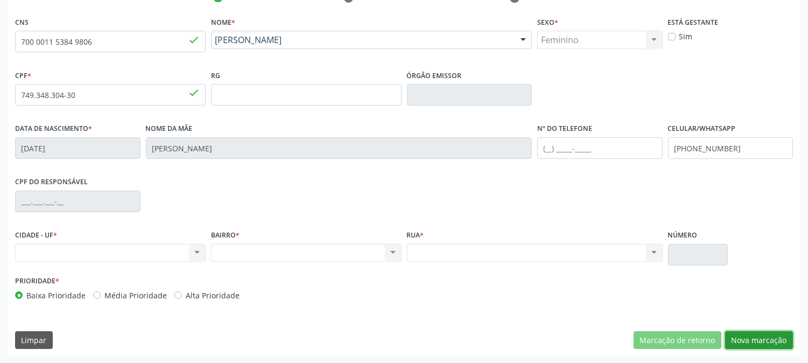
click at [738, 345] on button "Nova marcação" at bounding box center [759, 340] width 68 height 18
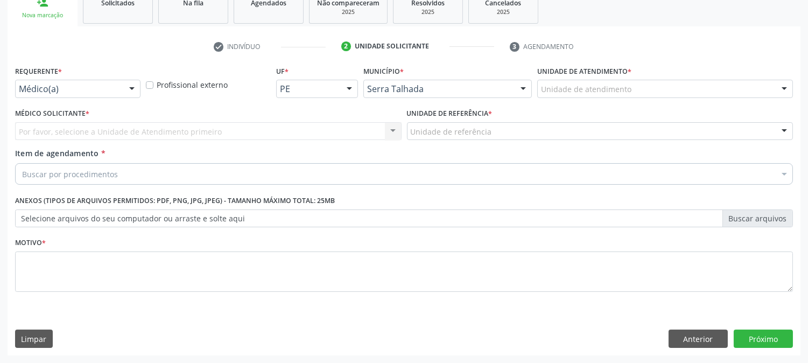
scroll to position [170, 0]
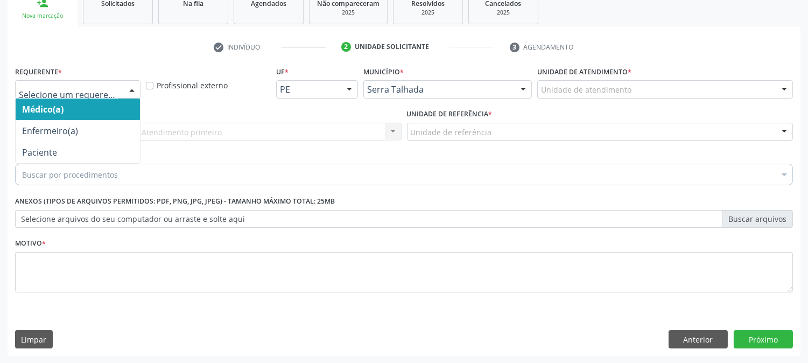
click at [119, 89] on div at bounding box center [77, 89] width 125 height 18
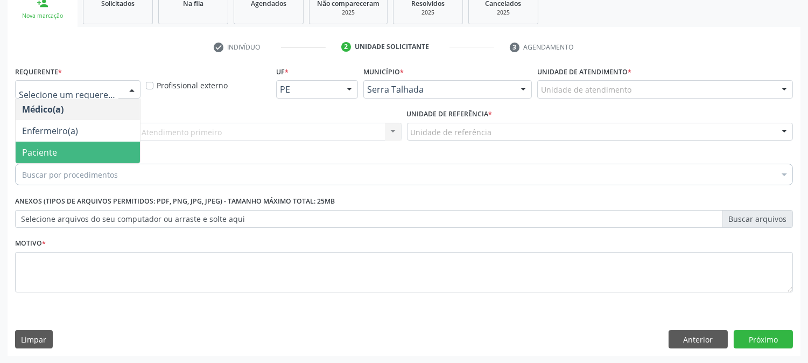
click at [86, 154] on span "Paciente" at bounding box center [78, 152] width 124 height 22
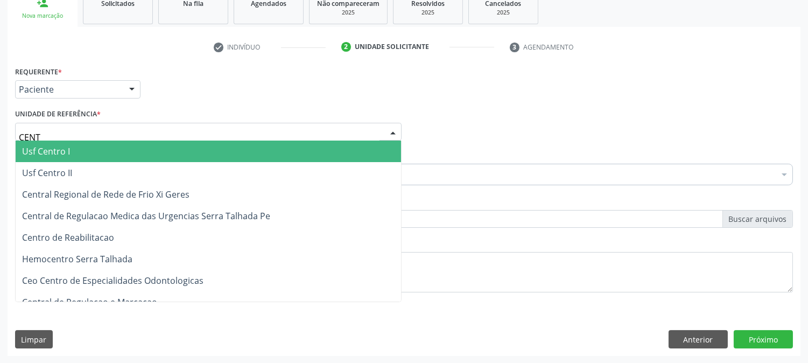
type input "CENTR"
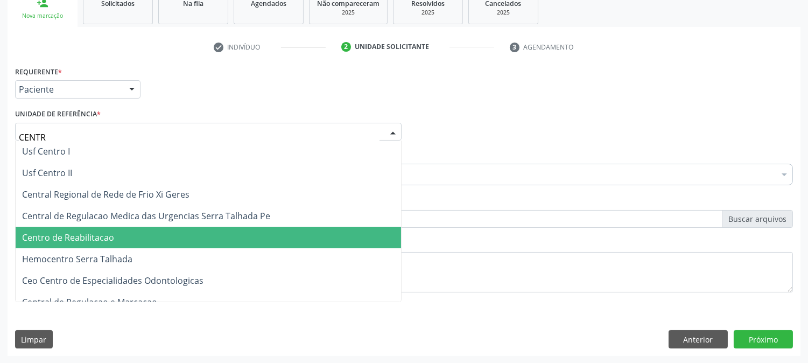
click at [97, 241] on span "Centro de Reabilitacao" at bounding box center [68, 237] width 92 height 12
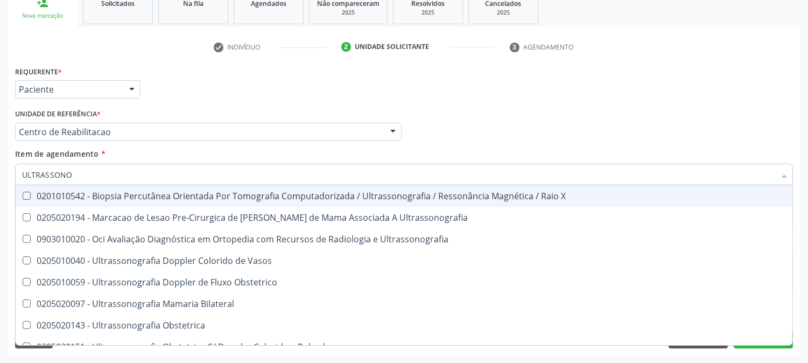
type input "ULTRASSONOG"
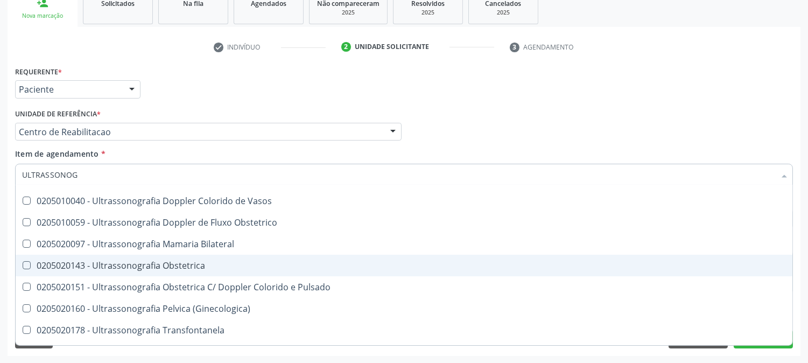
scroll to position [119, 0]
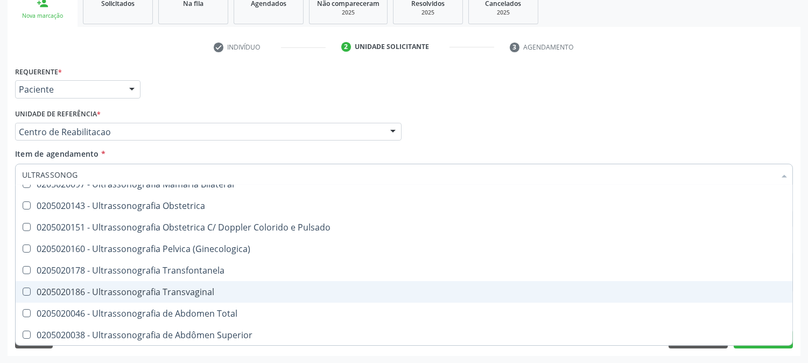
click at [193, 287] on div "0205020186 - Ultrassonografia Transvaginal" at bounding box center [403, 291] width 763 height 9
checkbox Transvaginal "true"
click at [0, 302] on div "Acompanhamento Acompanhe a situação das marcações correntes e finalizadas Relat…" at bounding box center [404, 126] width 808 height 474
checkbox Ultrassonografia "true"
checkbox Transvaginal "false"
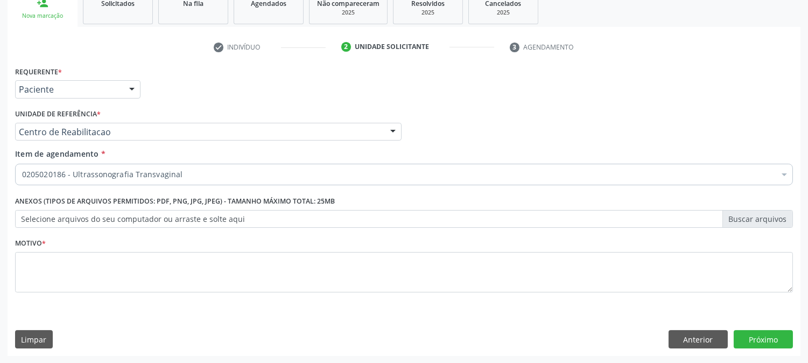
scroll to position [0, 0]
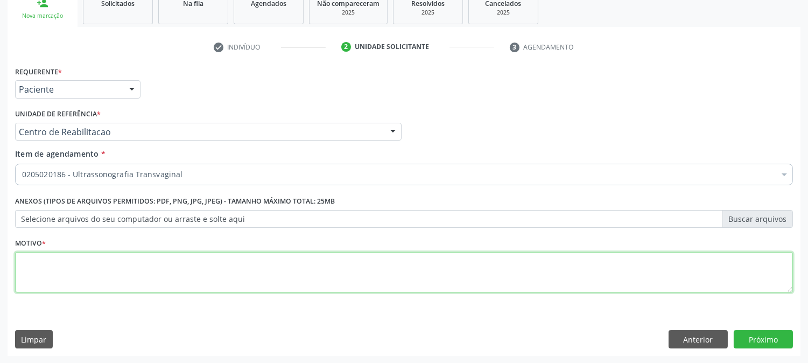
click at [100, 285] on textarea at bounding box center [403, 272] width 777 height 41
type textarea "."
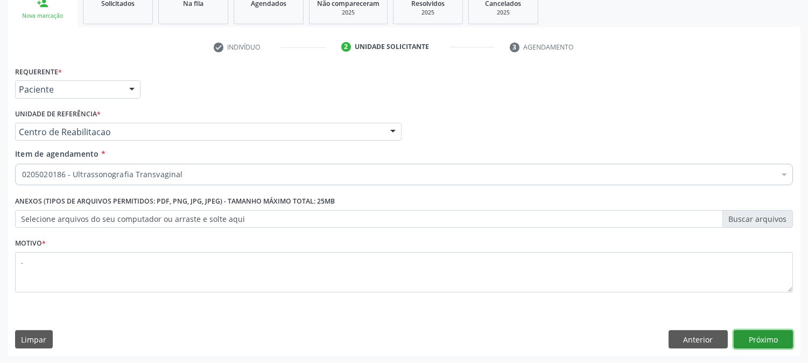
click at [741, 330] on button "Próximo" at bounding box center [762, 339] width 59 height 18
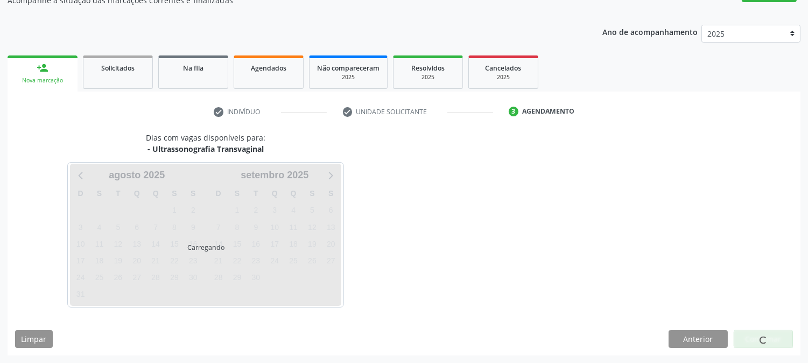
scroll to position [105, 0]
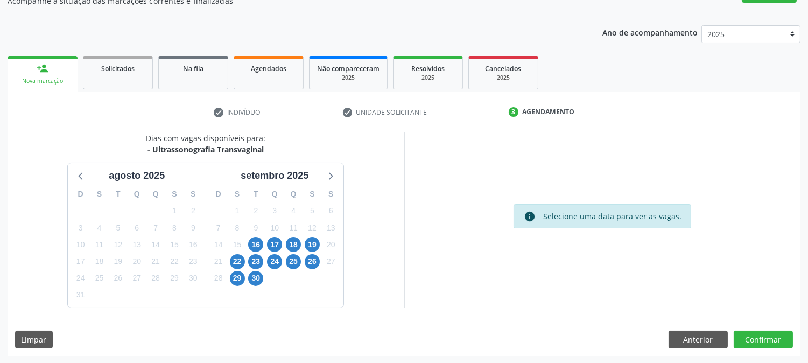
click at [261, 249] on div "16" at bounding box center [255, 244] width 15 height 17
click at [260, 249] on div "16" at bounding box center [255, 244] width 15 height 17
click at [253, 248] on span "16" at bounding box center [255, 244] width 15 height 15
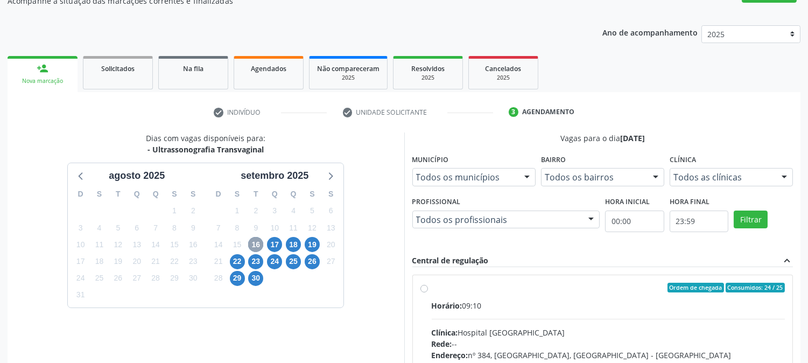
scroll to position [260, 0]
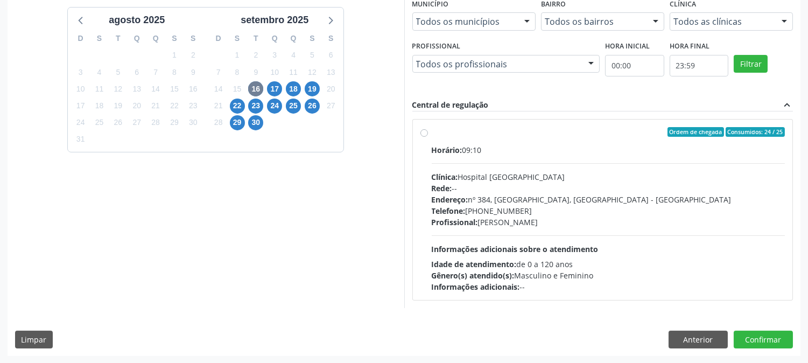
click at [564, 253] on div "Horário: 09:10 Clínica: Hospital [GEOGRAPHIC_DATA] Rede: -- Endereço: [STREET_A…" at bounding box center [607, 218] width 353 height 148
click at [428, 137] on input "Ordem de chegada Consumidos: 24 / 25 Horário: 09:10 Clínica: Hospital [GEOGRAPH…" at bounding box center [424, 132] width 8 height 10
radio input "true"
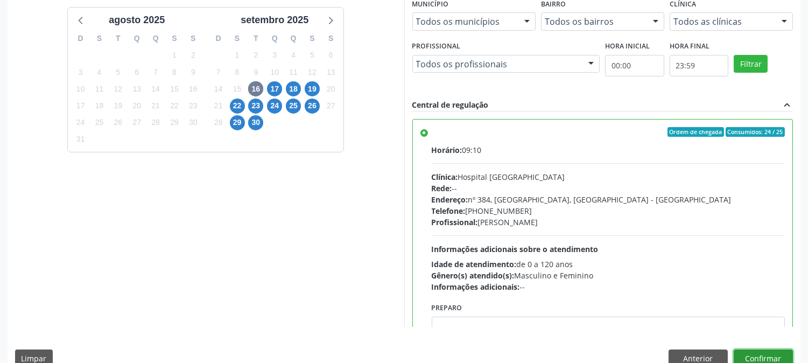
click at [756, 349] on button "Confirmar" at bounding box center [762, 358] width 59 height 18
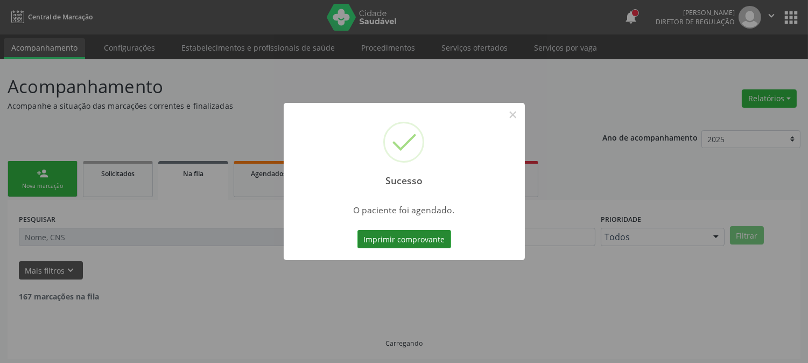
click at [408, 233] on button "Imprimir comprovante" at bounding box center [404, 239] width 94 height 18
